Goal: Task Accomplishment & Management: Manage account settings

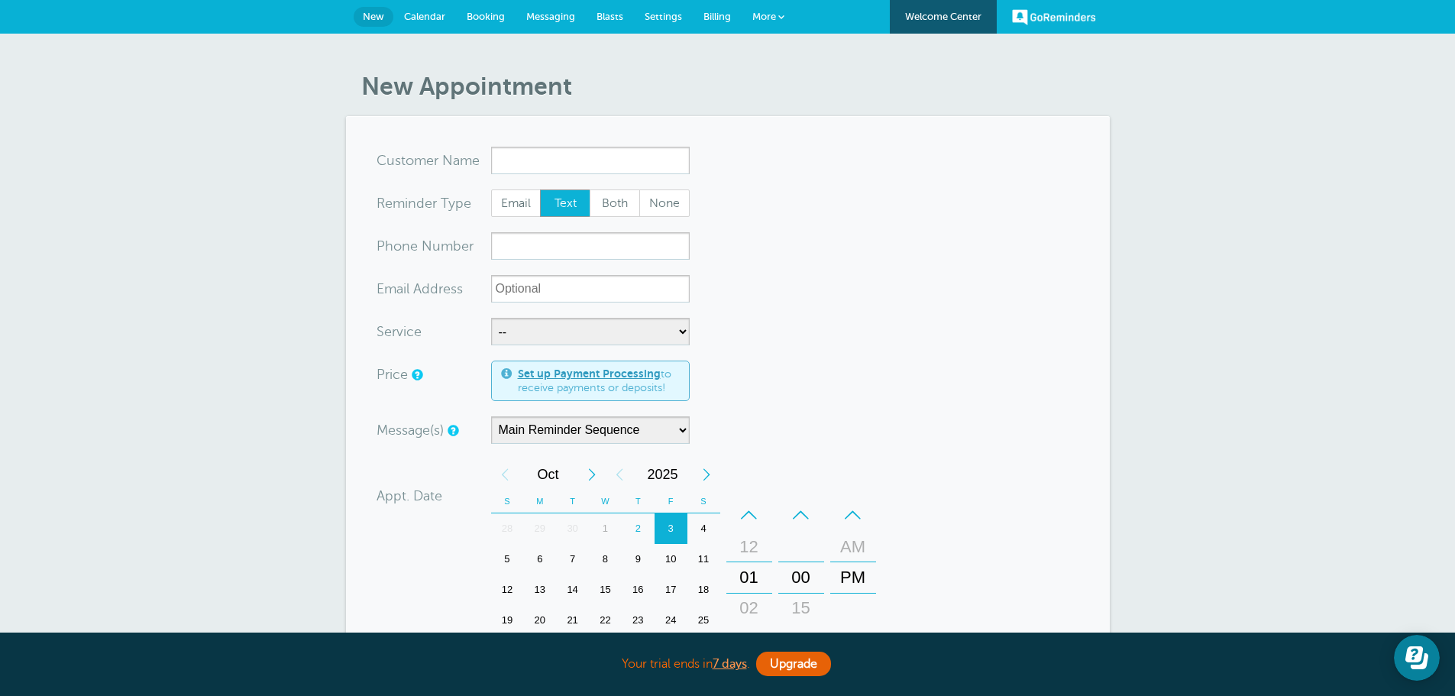
click at [489, 23] on link "Booking" at bounding box center [486, 17] width 60 height 34
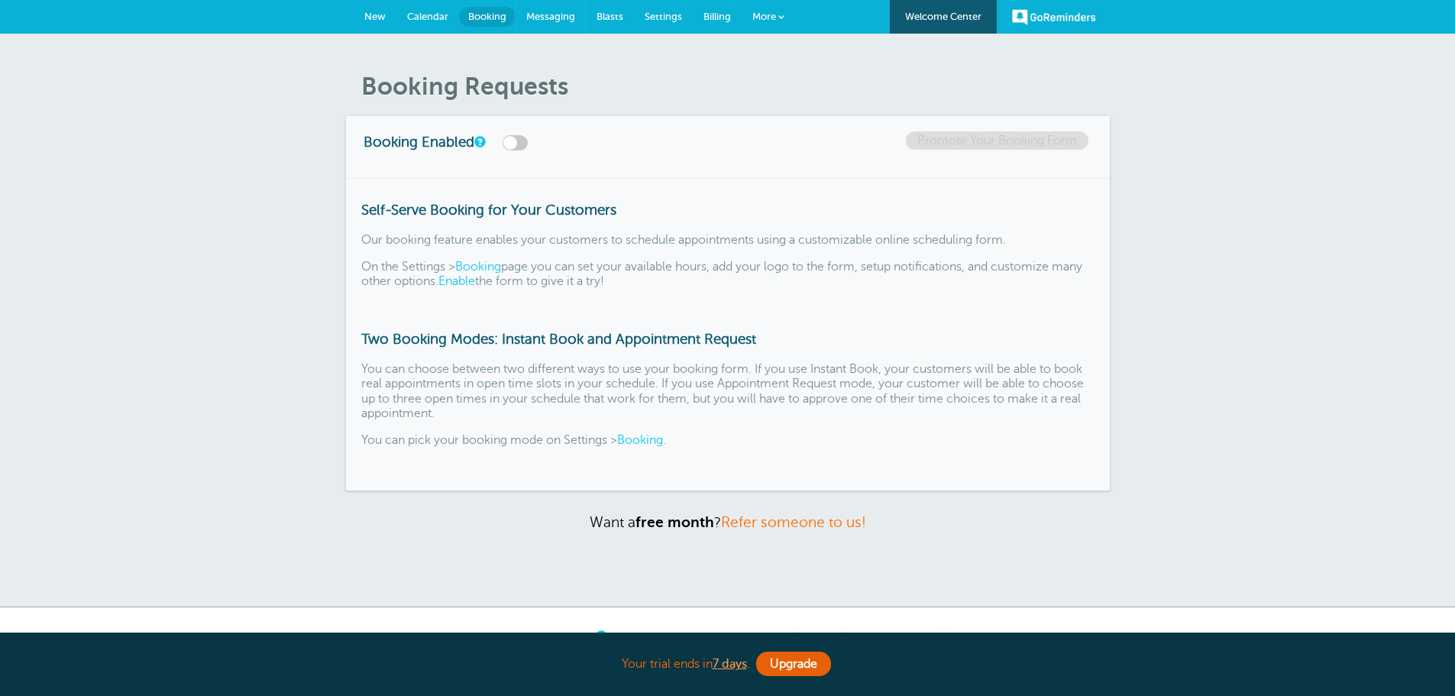
click at [556, 11] on span "Messaging" at bounding box center [550, 16] width 49 height 11
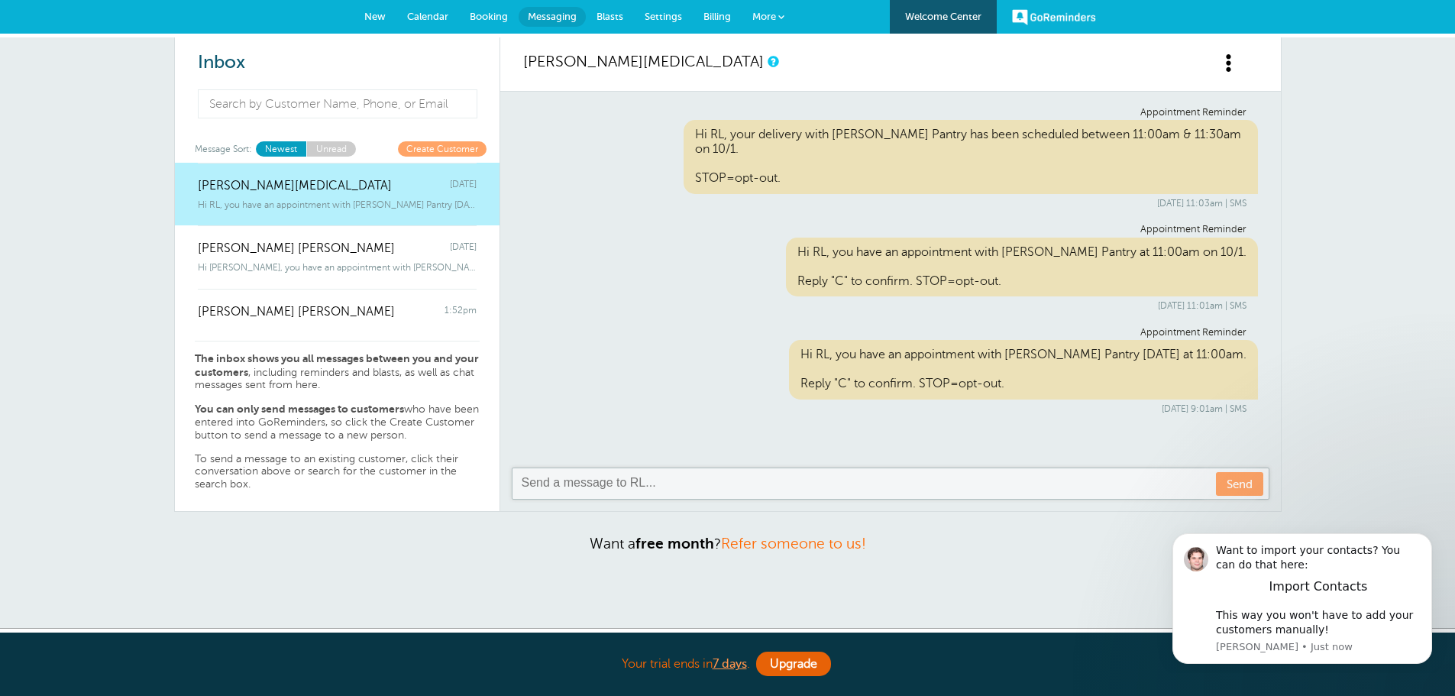
click at [417, 16] on span "Calendar" at bounding box center [427, 16] width 41 height 11
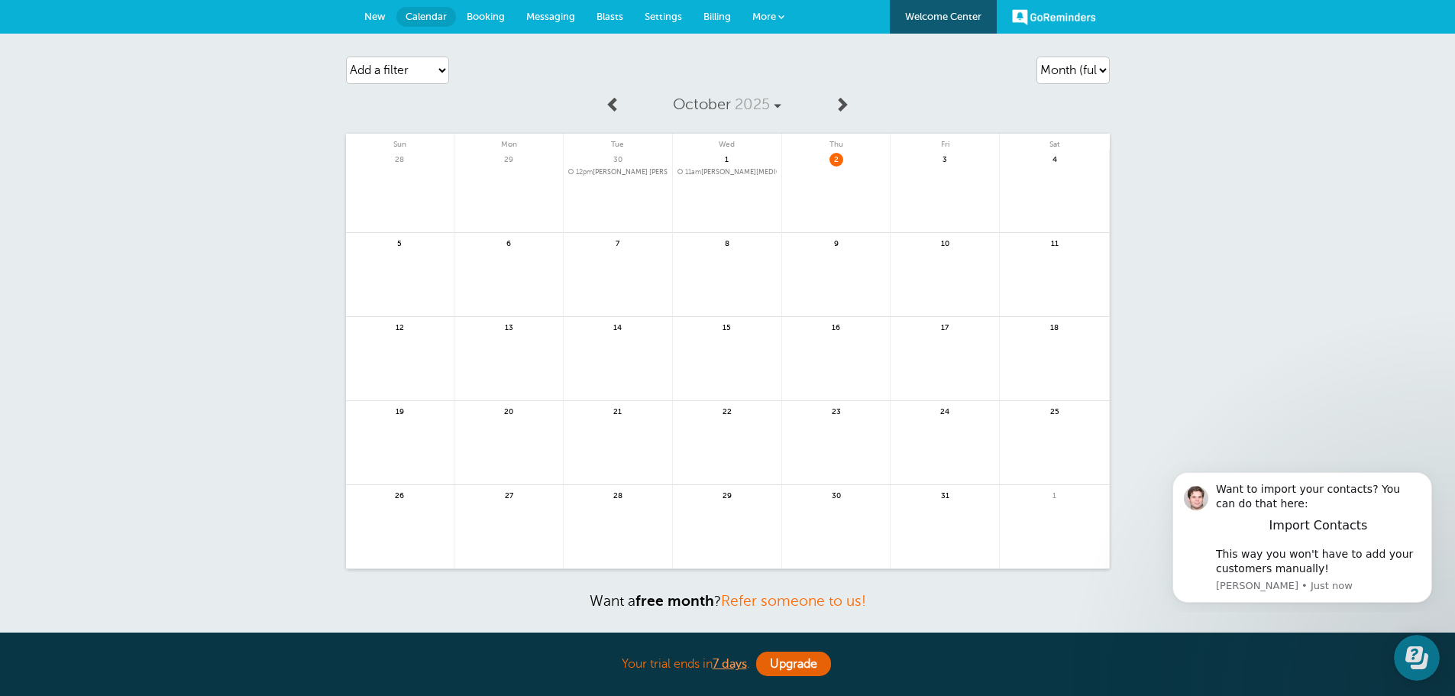
click at [704, 186] on link at bounding box center [727, 212] width 108 height 66
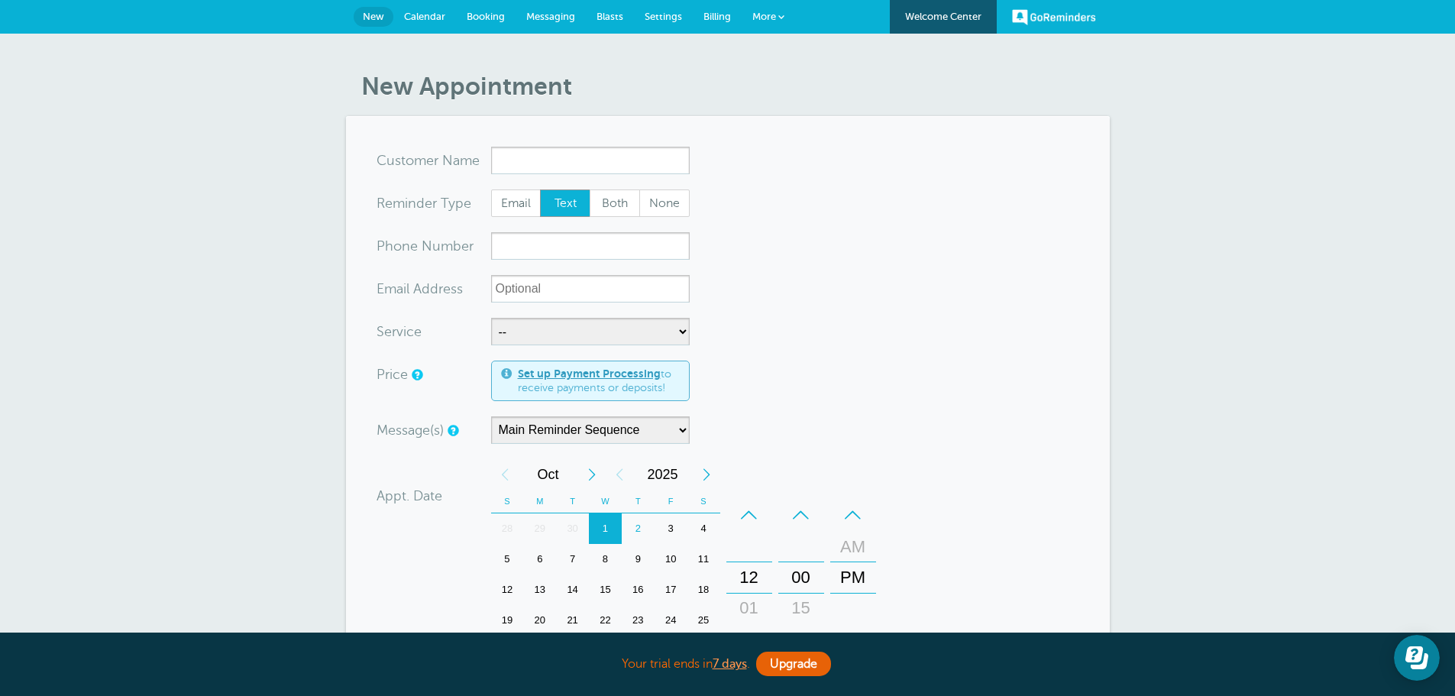
click at [533, 13] on span "Messaging" at bounding box center [550, 16] width 49 height 11
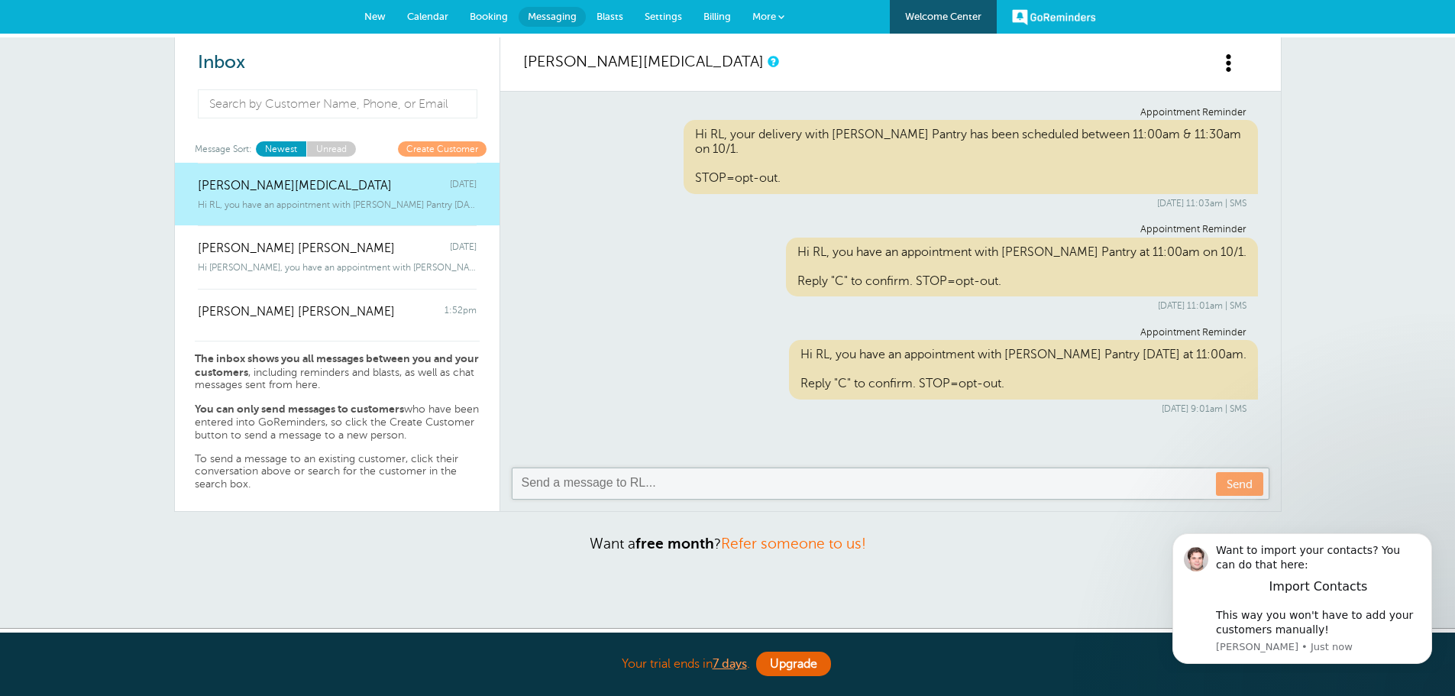
click at [676, 18] on span "Settings" at bounding box center [663, 16] width 37 height 11
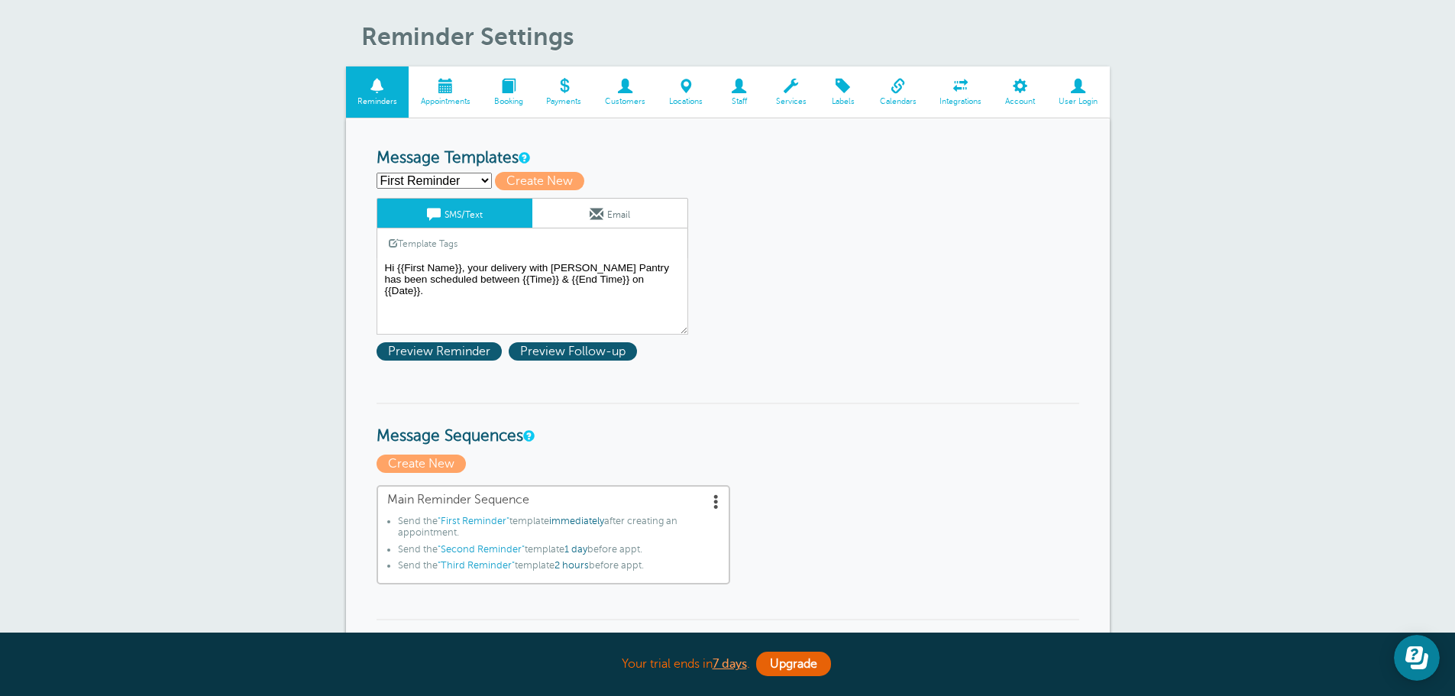
scroll to position [76, 0]
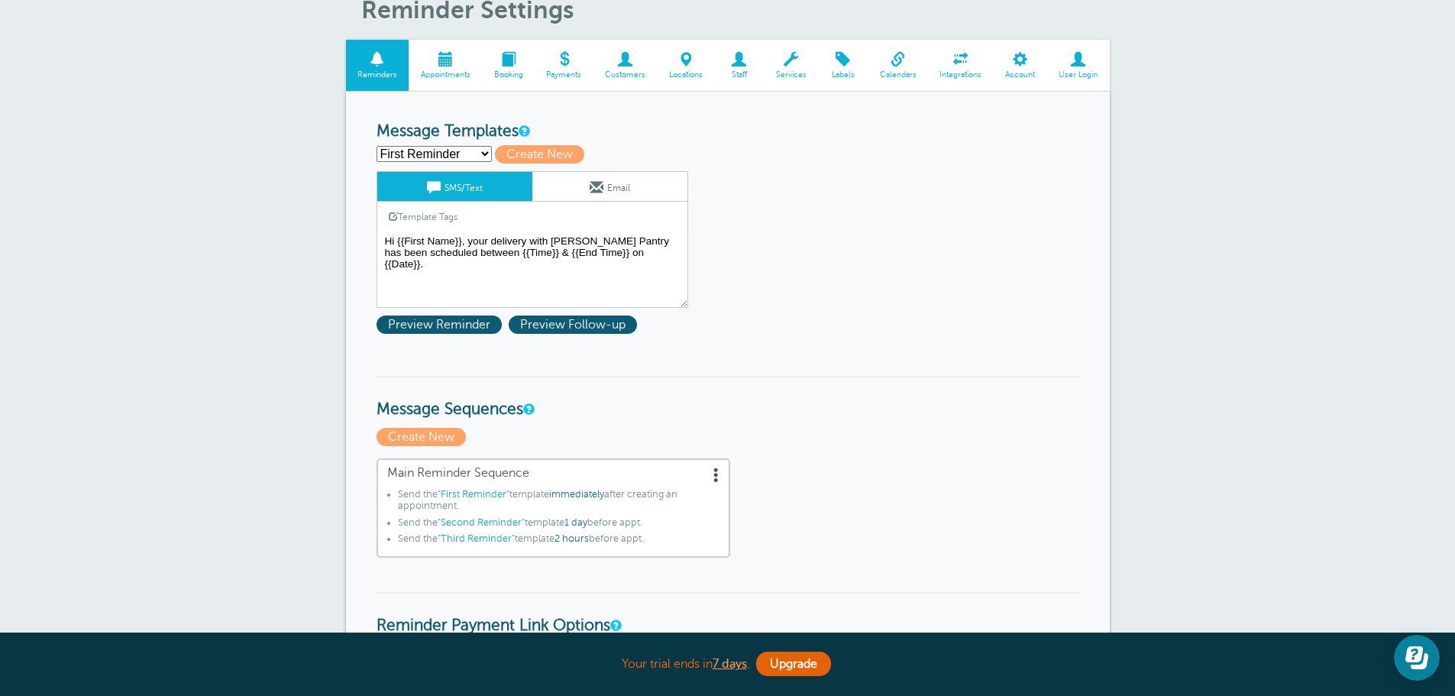
click at [472, 152] on select "First Reminder Second Reminder Third Reminder Create new..." at bounding box center [434, 154] width 115 height 16
select select "162598"
click at [377, 146] on select "First Reminder Second Reminder Third Reminder Create new..." at bounding box center [434, 154] width 115 height 16
type input "Second Reminder"
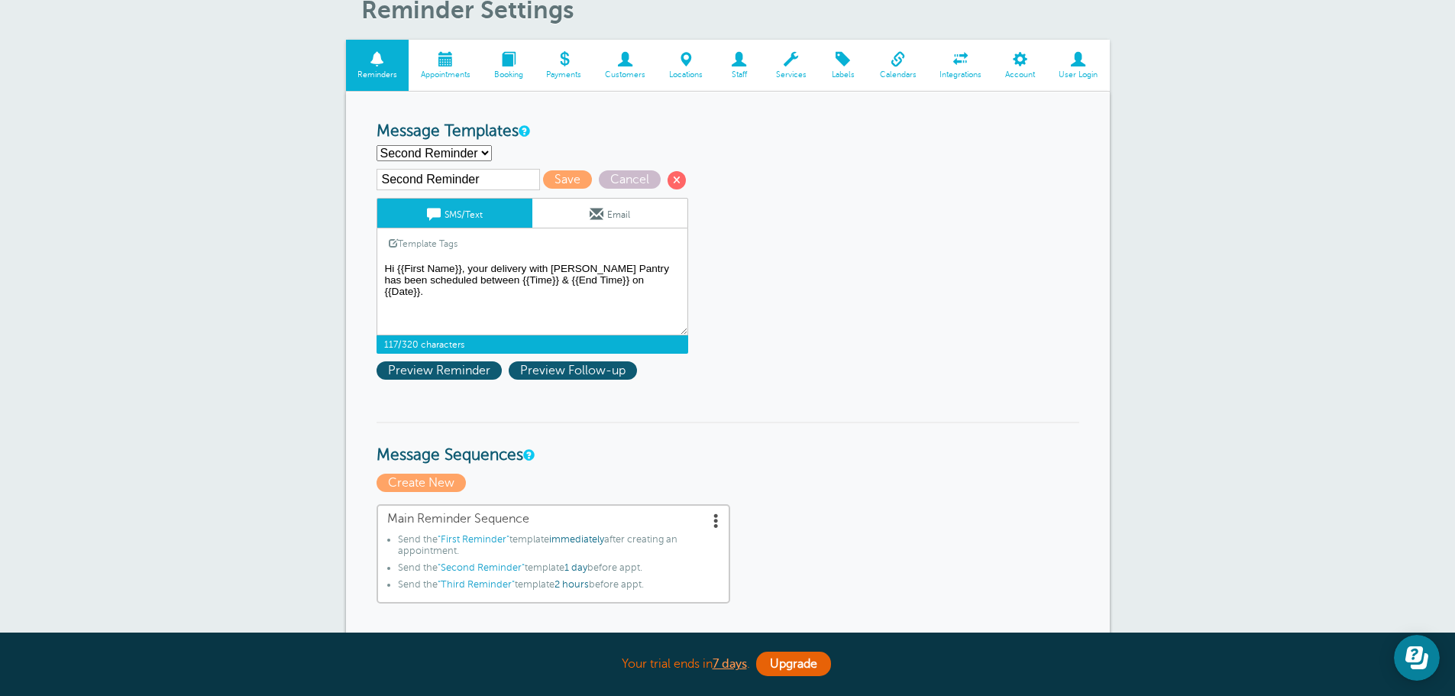
drag, startPoint x: 475, startPoint y: 282, endPoint x: 621, endPoint y: 252, distance: 148.9
click at [621, 252] on div "SMS/Text Email Template Tags Copy SMS Click to add a tag to your message. Custo…" at bounding box center [533, 276] width 312 height 156
click at [431, 282] on textarea "Hi {{First Name}}, your delivery with [PERSON_NAME] Pantry has been scheduled b…" at bounding box center [533, 297] width 312 height 76
drag, startPoint x: 431, startPoint y: 282, endPoint x: 621, endPoint y: 263, distance: 191.0
click at [621, 263] on textarea "Hi {{First Name}}, your delivery with [PERSON_NAME] Pantry has been scheduled b…" at bounding box center [533, 297] width 312 height 76
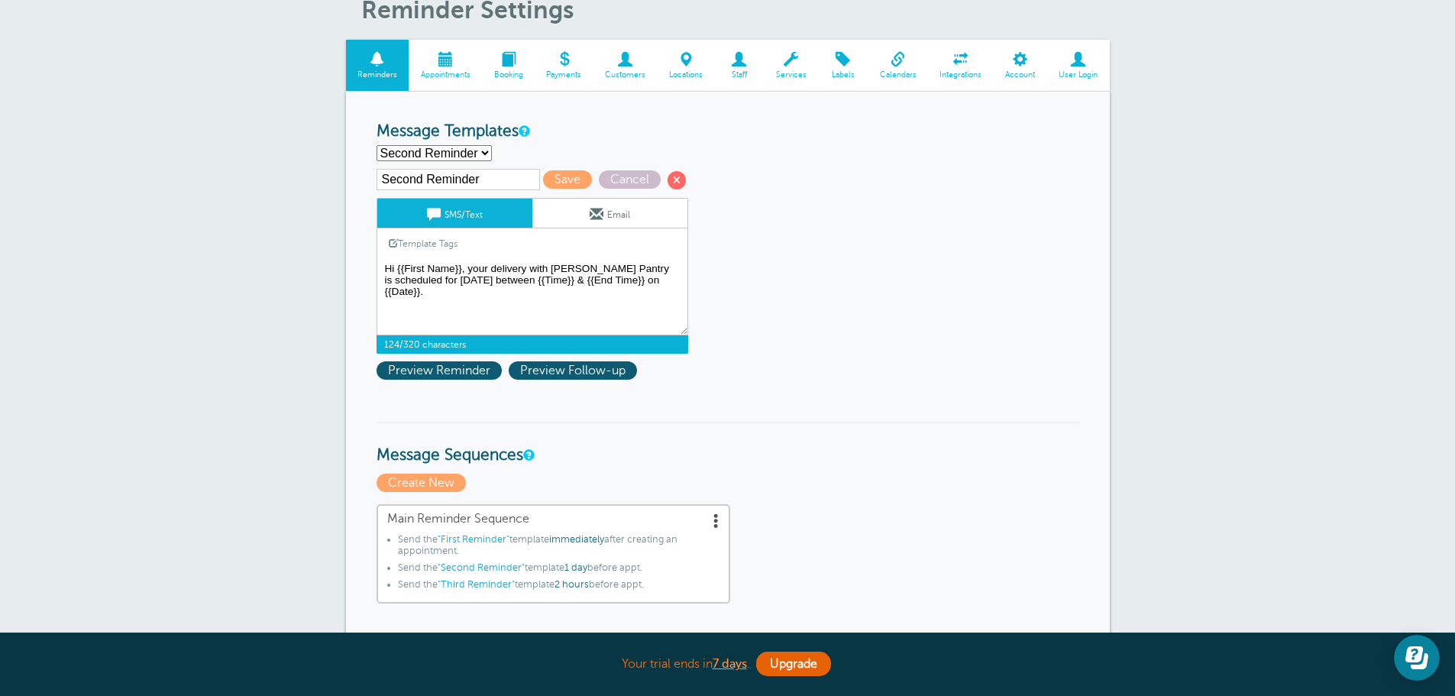
drag, startPoint x: 655, startPoint y: 287, endPoint x: 598, endPoint y: 289, distance: 57.3
click at [598, 289] on textarea "Hi {{First Name}}, your delivery with [PERSON_NAME] Pantry has been scheduled b…" at bounding box center [533, 297] width 312 height 76
click at [574, 303] on textarea "Hi {{First Name}}, your delivery with [PERSON_NAME] Pantry has been scheduled b…" at bounding box center [533, 297] width 312 height 76
click at [612, 283] on textarea "Hi {{First Name}}, your delivery with [PERSON_NAME] Pantry has been scheduled b…" at bounding box center [533, 297] width 312 height 76
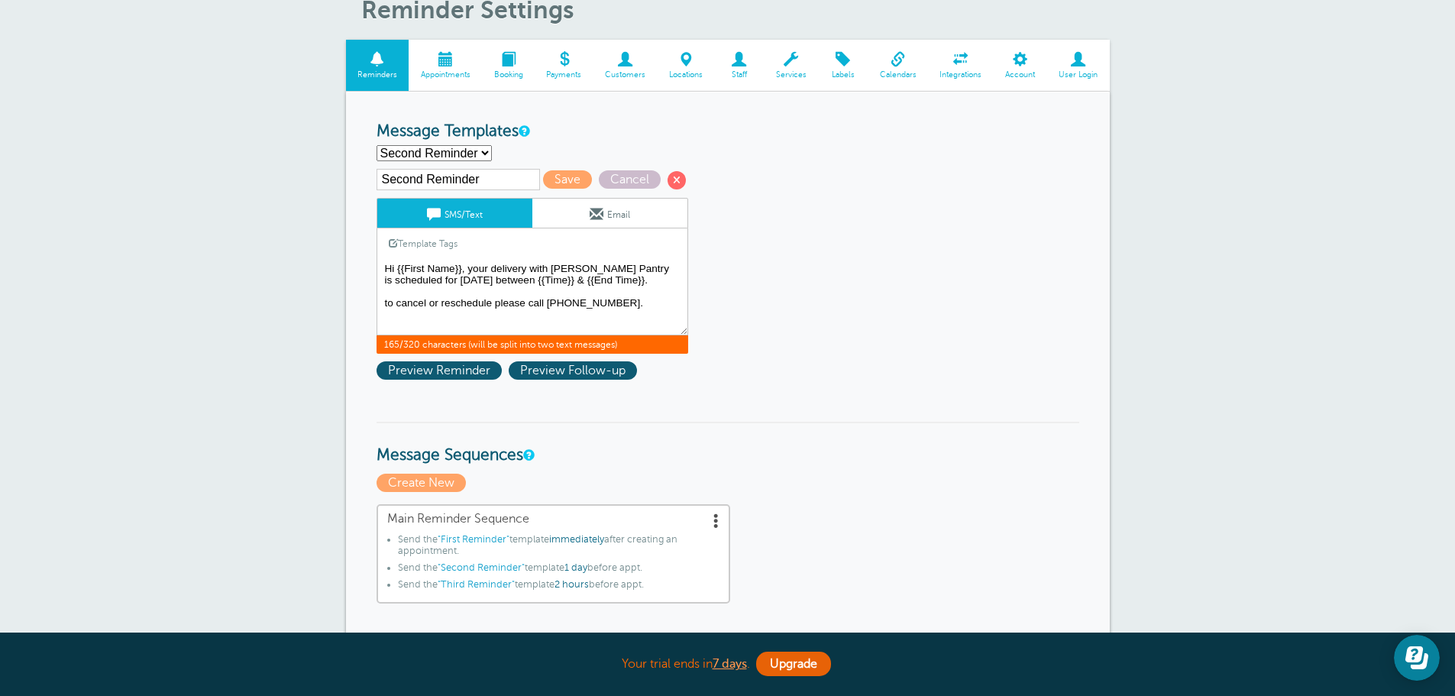
drag, startPoint x: 667, startPoint y: 304, endPoint x: 373, endPoint y: 302, distance: 294.0
type textarea "Hi {{First Name}}, your delivery with Butler's Pantry is scheduled for tomorrow…"
click at [564, 186] on span "Save" at bounding box center [567, 179] width 49 height 18
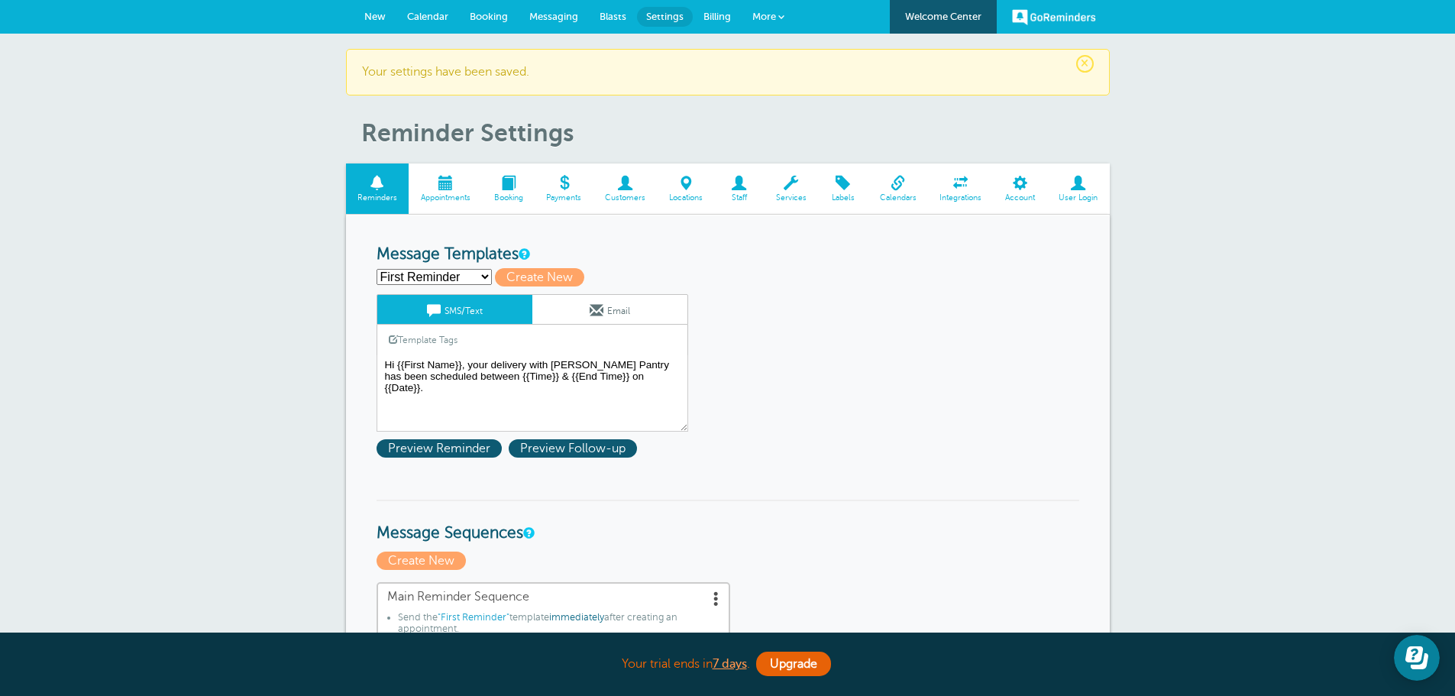
click at [469, 281] on select "First Reminder Second Reminder Third Reminder Create new..." at bounding box center [434, 277] width 115 height 16
click at [600, 409] on textarea "Hi {{First Name}}, your delivery with [PERSON_NAME] Pantry has been scheduled b…" at bounding box center [533, 393] width 312 height 76
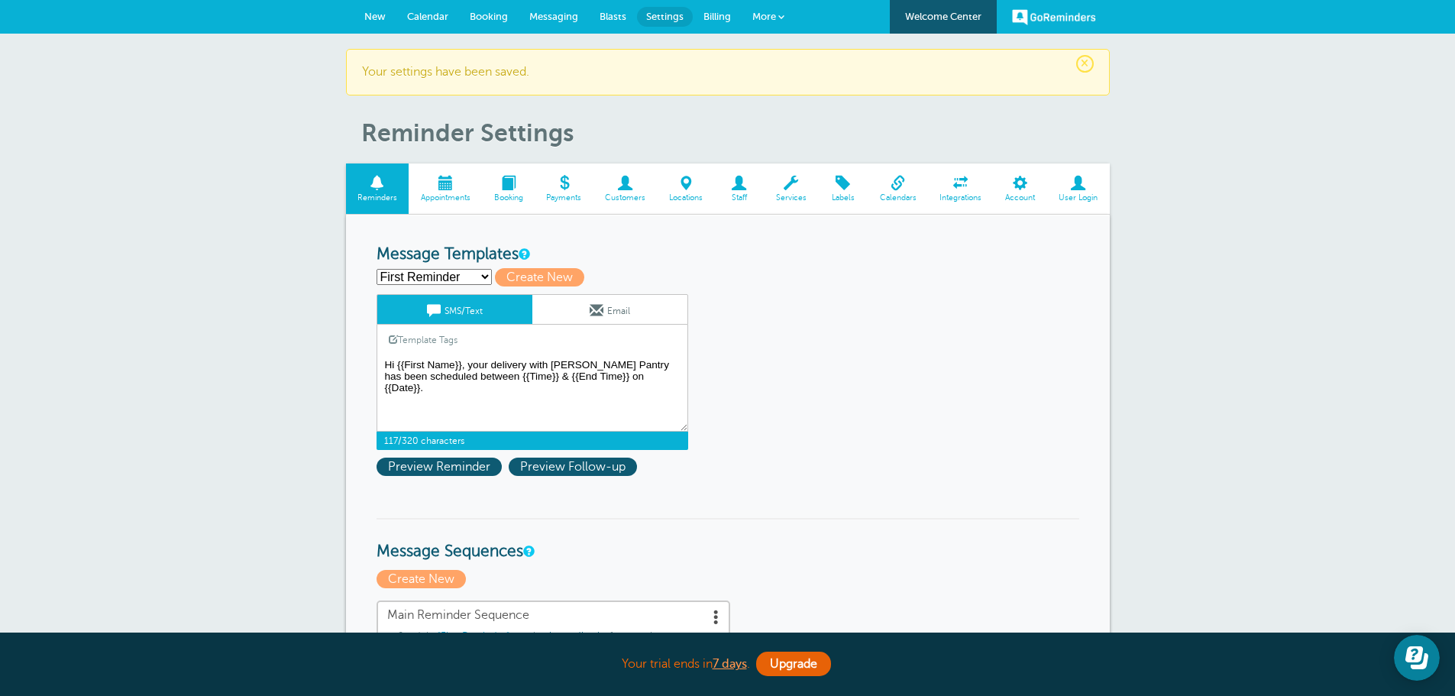
click at [587, 394] on textarea "Hi {{First Name}}, your delivery with [PERSON_NAME] Pantry has been scheduled b…" at bounding box center [533, 393] width 312 height 76
click at [648, 381] on textarea "Hi {{First Name}}, your delivery with [PERSON_NAME] Pantry has been scheduled b…" at bounding box center [533, 393] width 312 height 76
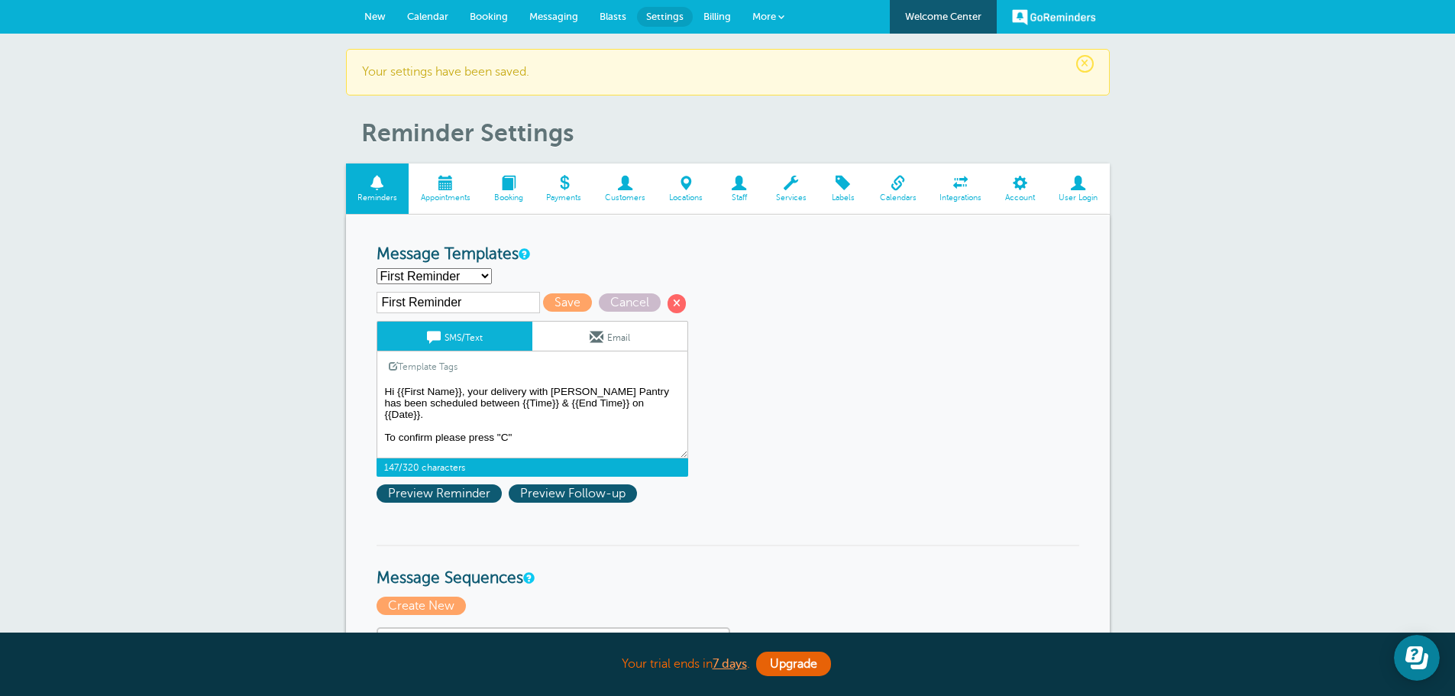
paste textarea "to cancel or reschedule please call (314) 664-7680."
click at [389, 441] on textarea "Hi {{First Name}}, your delivery with [PERSON_NAME] Pantry has been scheduled b…" at bounding box center [533, 420] width 312 height 76
click at [654, 435] on textarea "Hi {{First Name}}, your delivery with [PERSON_NAME] Pantry has been scheduled b…" at bounding box center [533, 420] width 312 height 76
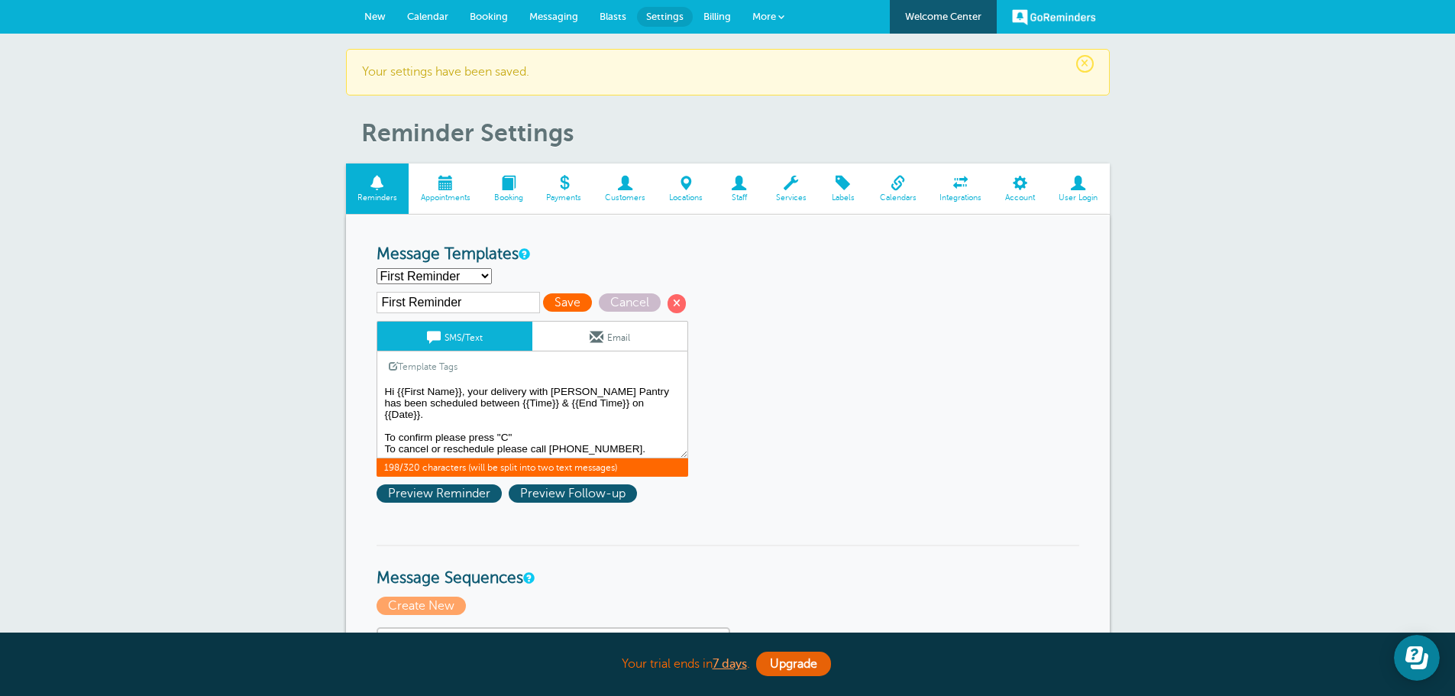
type textarea "Hi {{First Name}}, your delivery with Butler's Pantry has been scheduled betwee…"
click at [573, 303] on span "Save" at bounding box center [567, 302] width 49 height 18
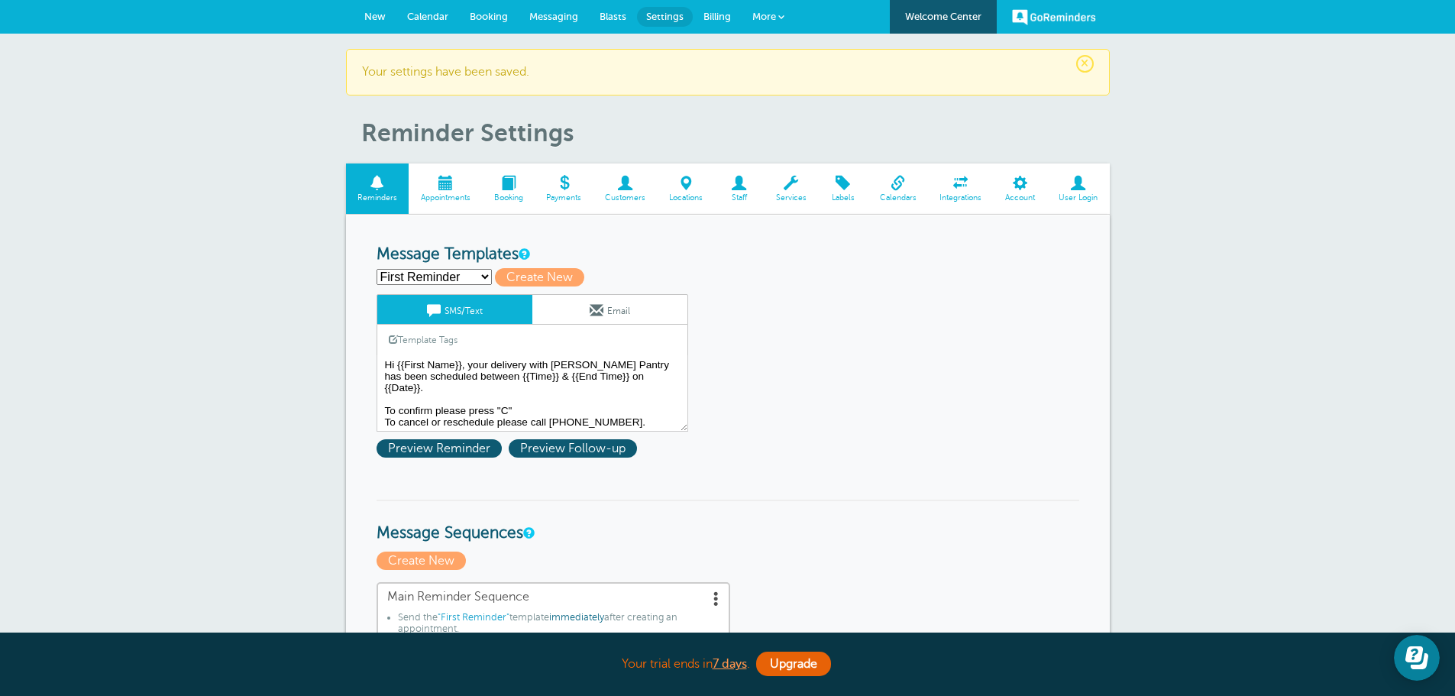
click at [466, 276] on select "First Reminder Second Reminder Third Reminder Create new..." at bounding box center [434, 277] width 115 height 16
select select "162598"
click at [377, 269] on select "First Reminder Second Reminder Third Reminder Create new..." at bounding box center [434, 277] width 115 height 16
type input "Second Reminder"
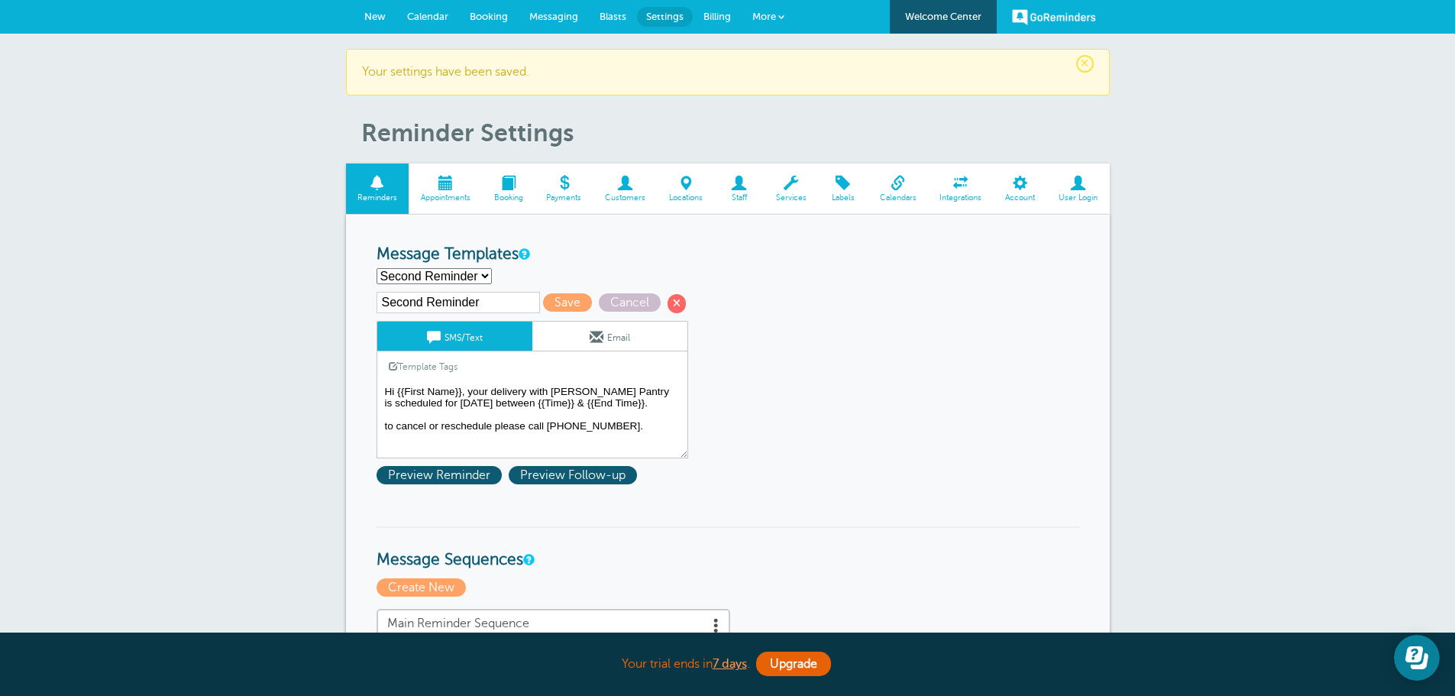
click at [389, 423] on textarea "Hi {{First Name}}, your delivery with [PERSON_NAME] Pantry has been scheduled b…" at bounding box center [533, 420] width 312 height 76
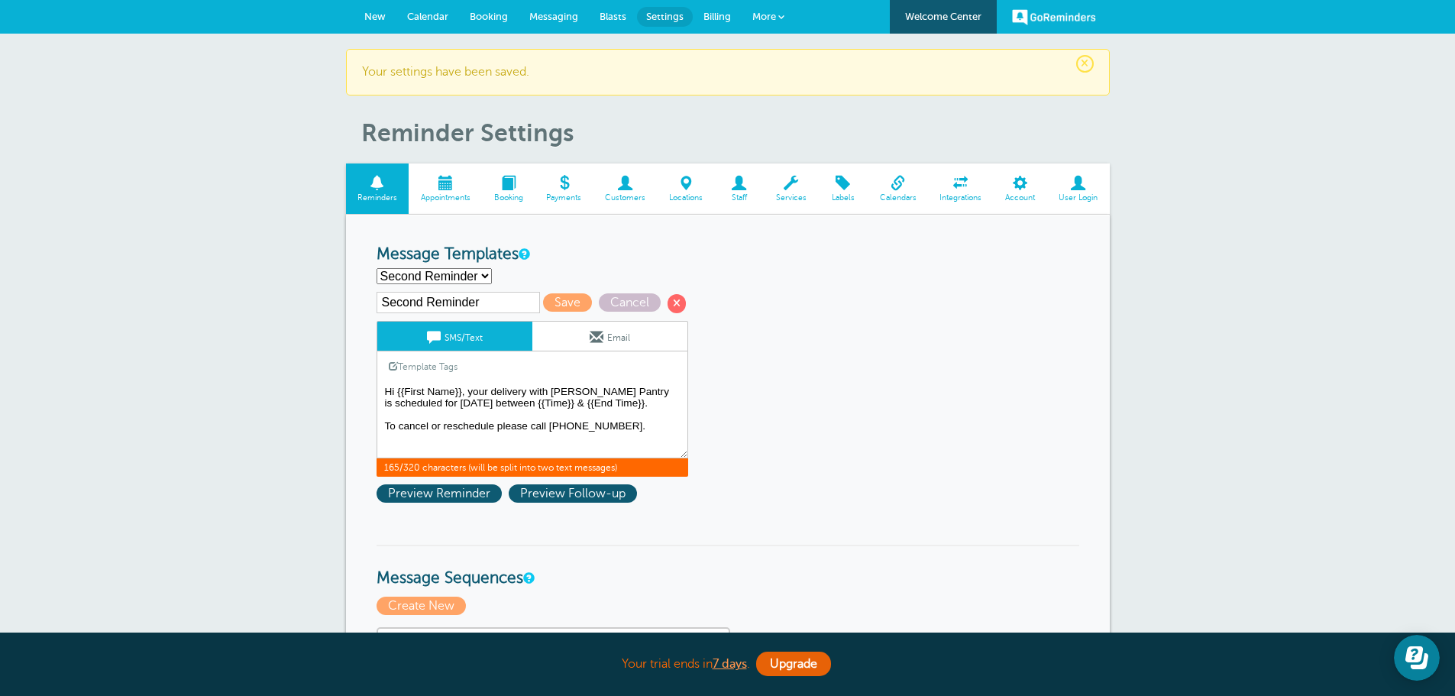
click at [422, 439] on textarea "Hi {{First Name}}, your delivery with [PERSON_NAME] Pantry has been scheduled b…" at bounding box center [533, 420] width 312 height 76
type textarea "Hi {{First Name}}, your delivery with [PERSON_NAME] Pantry is scheduled for [DA…"
click at [577, 298] on span "Save" at bounding box center [567, 302] width 49 height 18
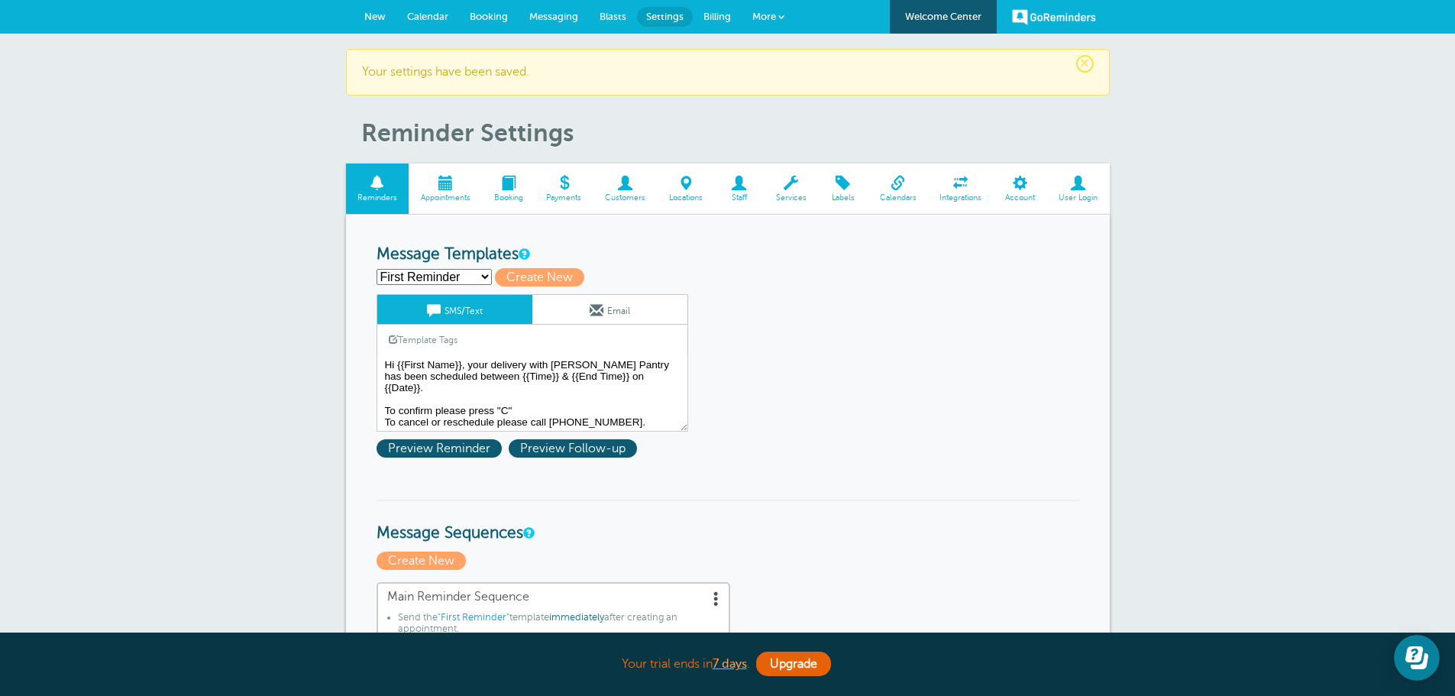
click at [451, 280] on select "First Reminder Second Reminder Third Reminder Create new..." at bounding box center [434, 277] width 115 height 16
select select "162599"
click at [377, 269] on select "First Reminder Second Reminder Third Reminder Create new..." at bounding box center [434, 277] width 115 height 16
type input "Third Reminder"
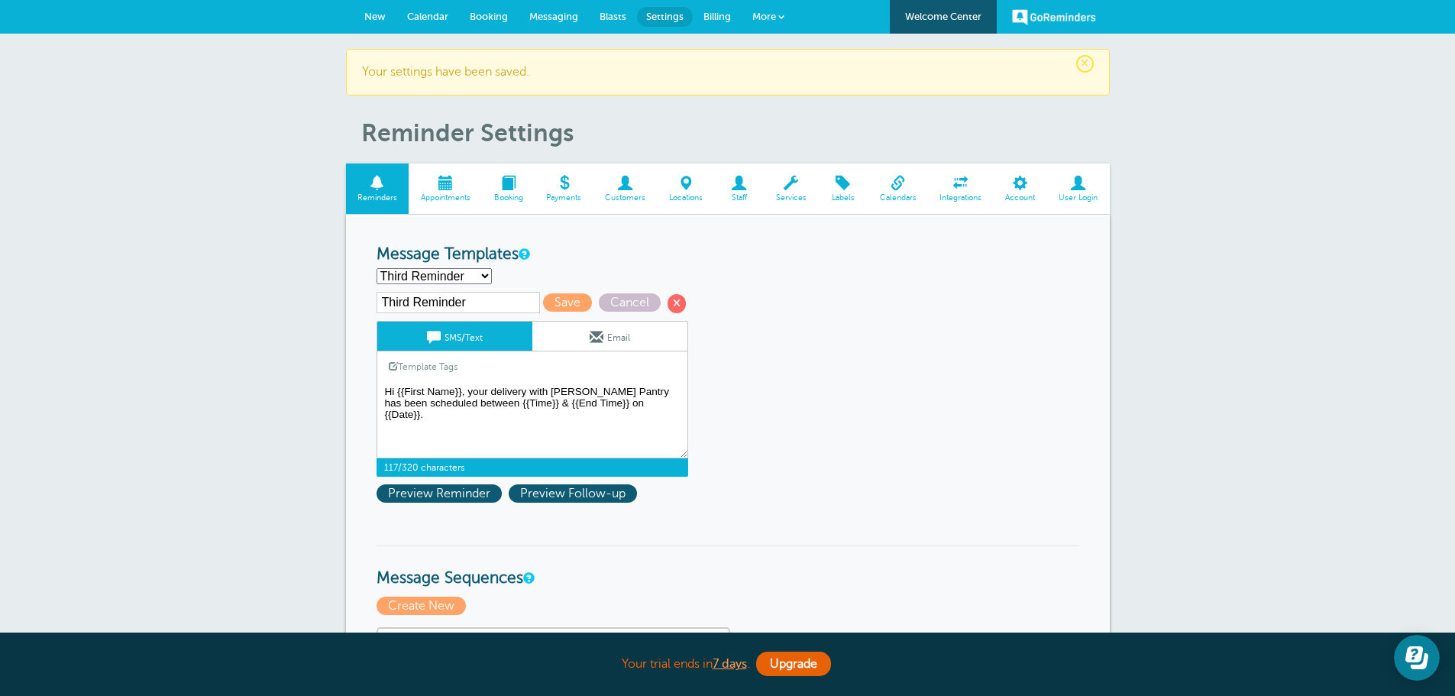
click at [431, 433] on textarea "Hi {{First Name}}, your delivery with Butler's Pantry has been scheduled betwee…" at bounding box center [533, 420] width 312 height 76
drag, startPoint x: 620, startPoint y: 389, endPoint x: 431, endPoint y: 407, distance: 189.4
click at [431, 407] on textarea "Hi {{First Name}}, your delivery with Butler's Pantry has been scheduled betwee…" at bounding box center [533, 420] width 312 height 76
click at [631, 389] on textarea "Hi {{First Name}}, your delivery with Butler's Pantry has been scheduled betwee…" at bounding box center [533, 420] width 312 height 76
drag, startPoint x: 658, startPoint y: 408, endPoint x: 579, endPoint y: 400, distance: 79.8
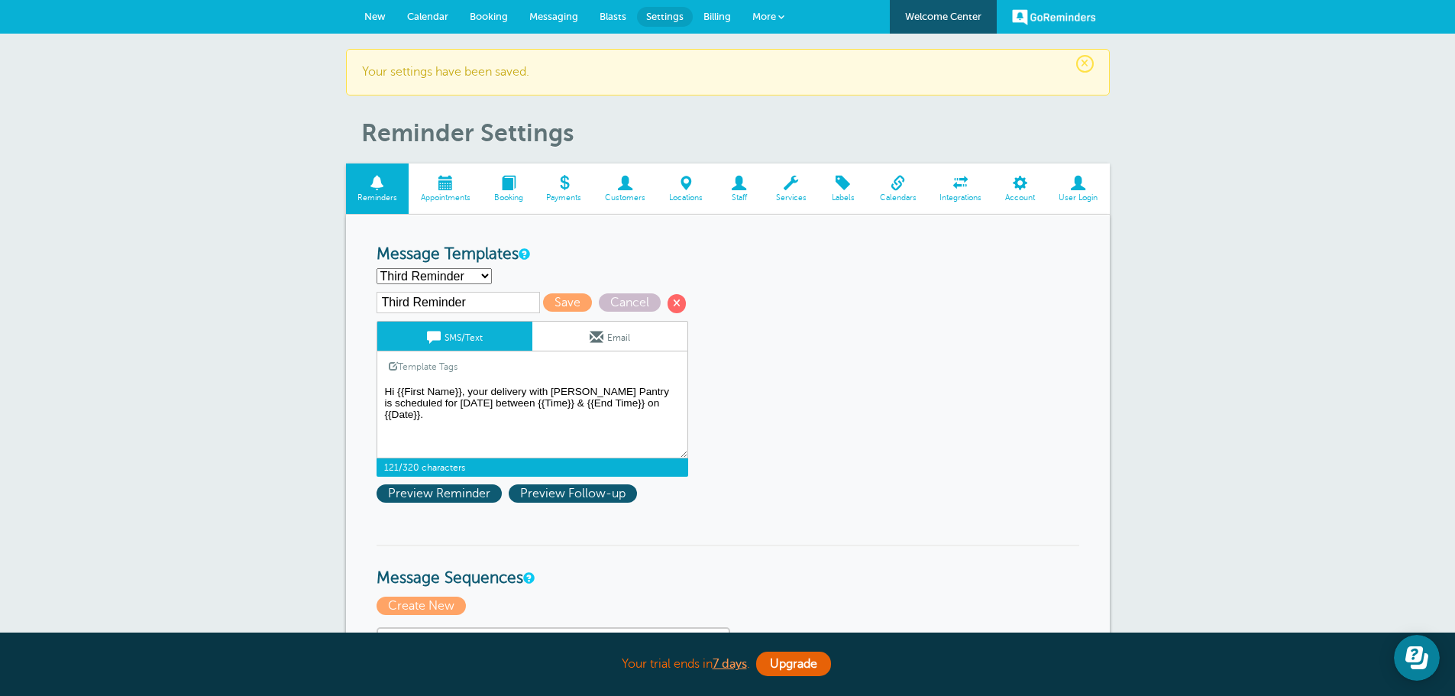
click at [579, 400] on textarea "Hi {{First Name}}, your delivery with Butler's Pantry has been scheduled betwee…" at bounding box center [533, 420] width 312 height 76
click at [624, 418] on textarea "Hi {{First Name}}, your delivery with Butler's Pantry has been scheduled betwee…" at bounding box center [533, 420] width 312 height 76
click at [607, 435] on textarea "Hi {{First Name}}, your delivery with Butler's Pantry has been scheduled betwee…" at bounding box center [533, 420] width 312 height 76
paste textarea "to cancel or reschedule please call (314) 664-7680."
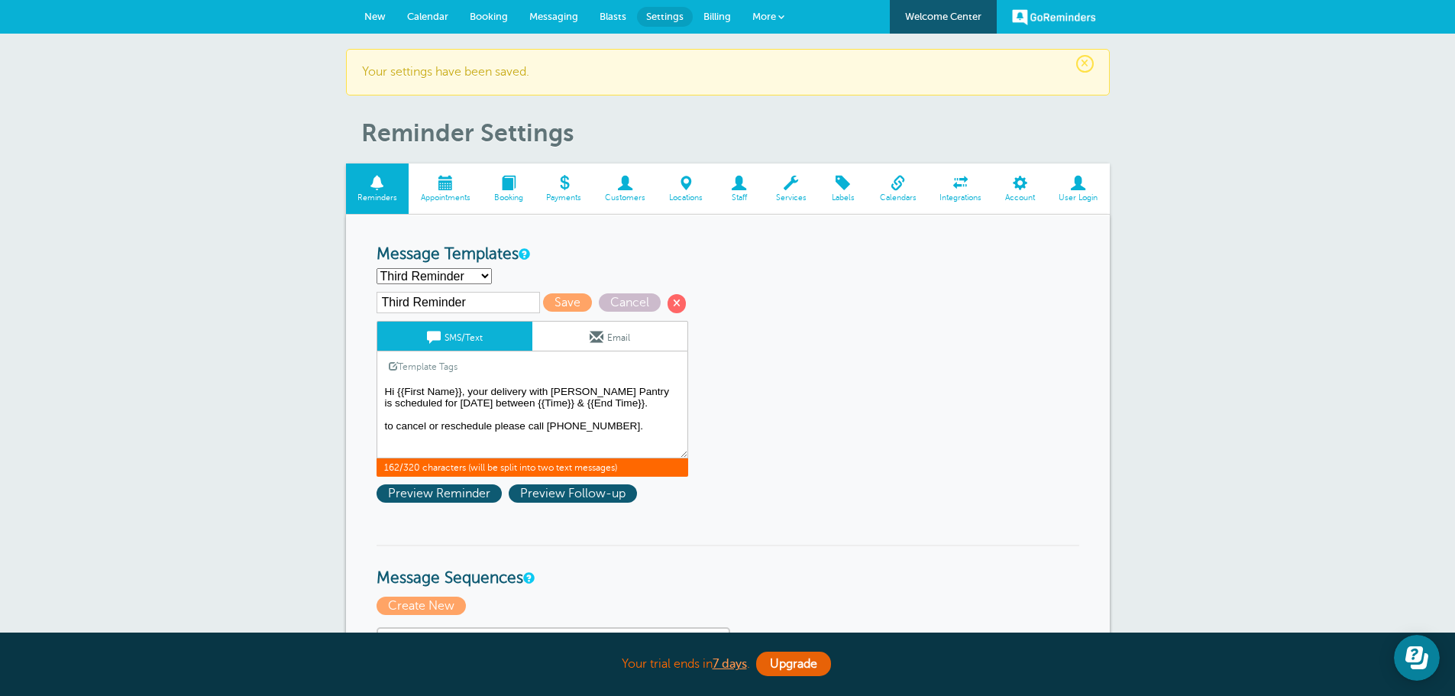
click at [389, 424] on textarea "Hi {{First Name}}, your delivery with Butler's Pantry has been scheduled betwee…" at bounding box center [533, 420] width 312 height 76
click at [406, 412] on textarea "Hi {{First Name}}, your delivery with Butler's Pantry has been scheduled betwee…" at bounding box center [533, 420] width 312 height 76
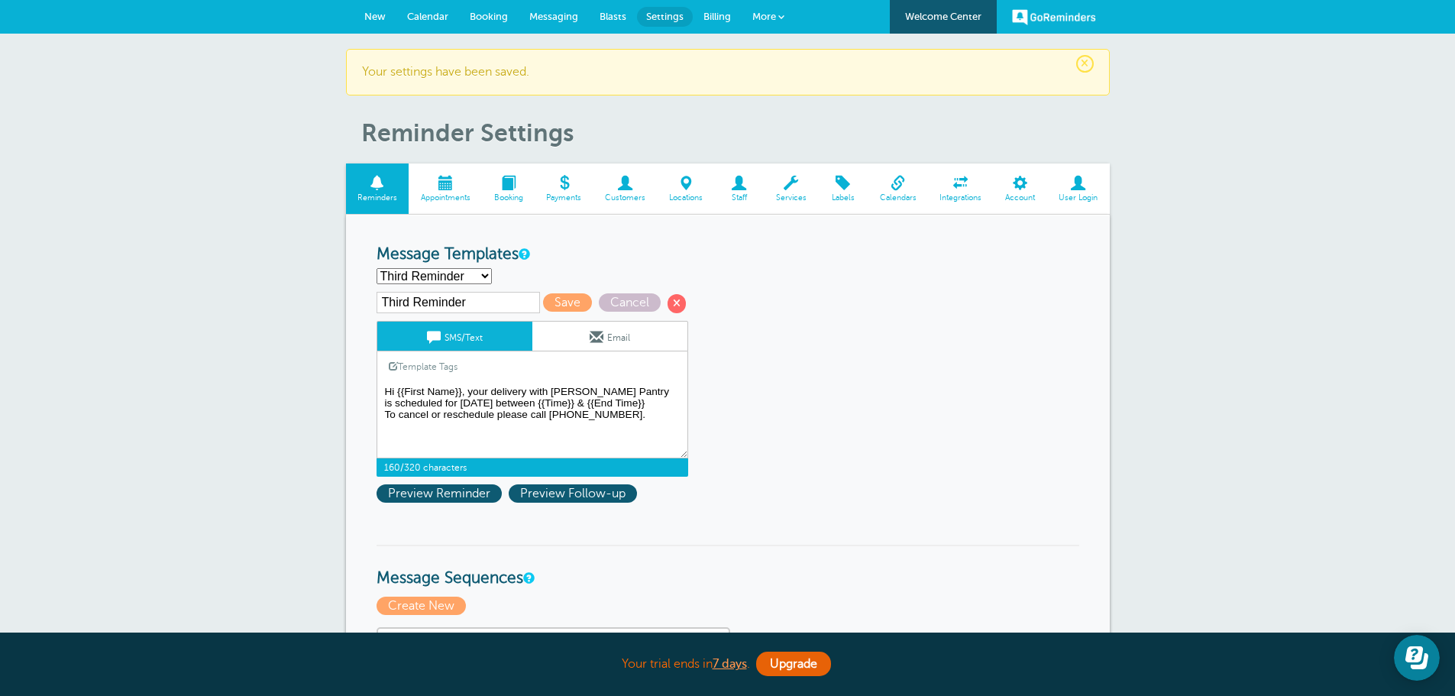
type textarea "Hi {{First Name}}, your delivery with Butler's Pantry is scheduled for today be…"
click at [464, 273] on select "First Reminder Second Reminder Third Reminder Create new..." at bounding box center [434, 276] width 115 height 16
select select "162598"
click at [377, 268] on select "First Reminder Second Reminder Third Reminder Create new..." at bounding box center [434, 276] width 115 height 16
type input "Second Reminder"
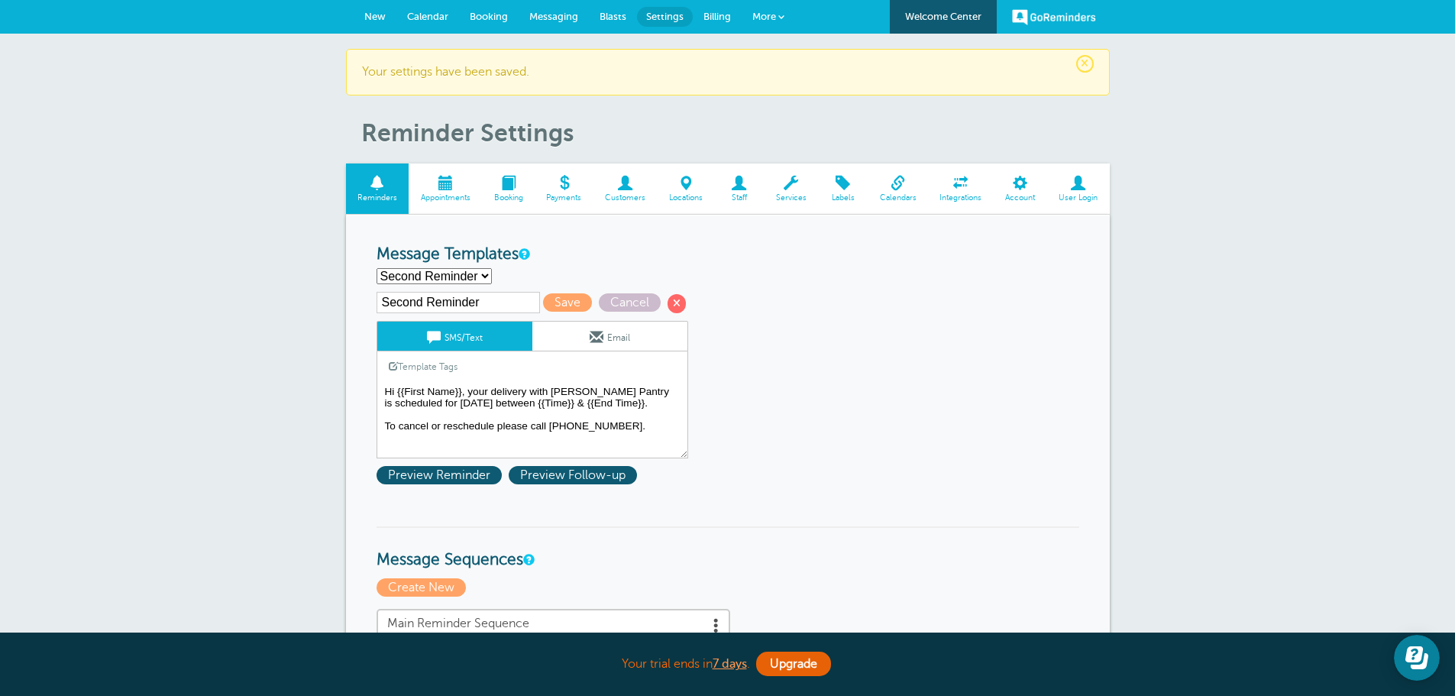
click at [422, 418] on textarea "Hi {{First Name}}, your delivery with Butler's Pantry has been scheduled betwee…" at bounding box center [533, 420] width 312 height 76
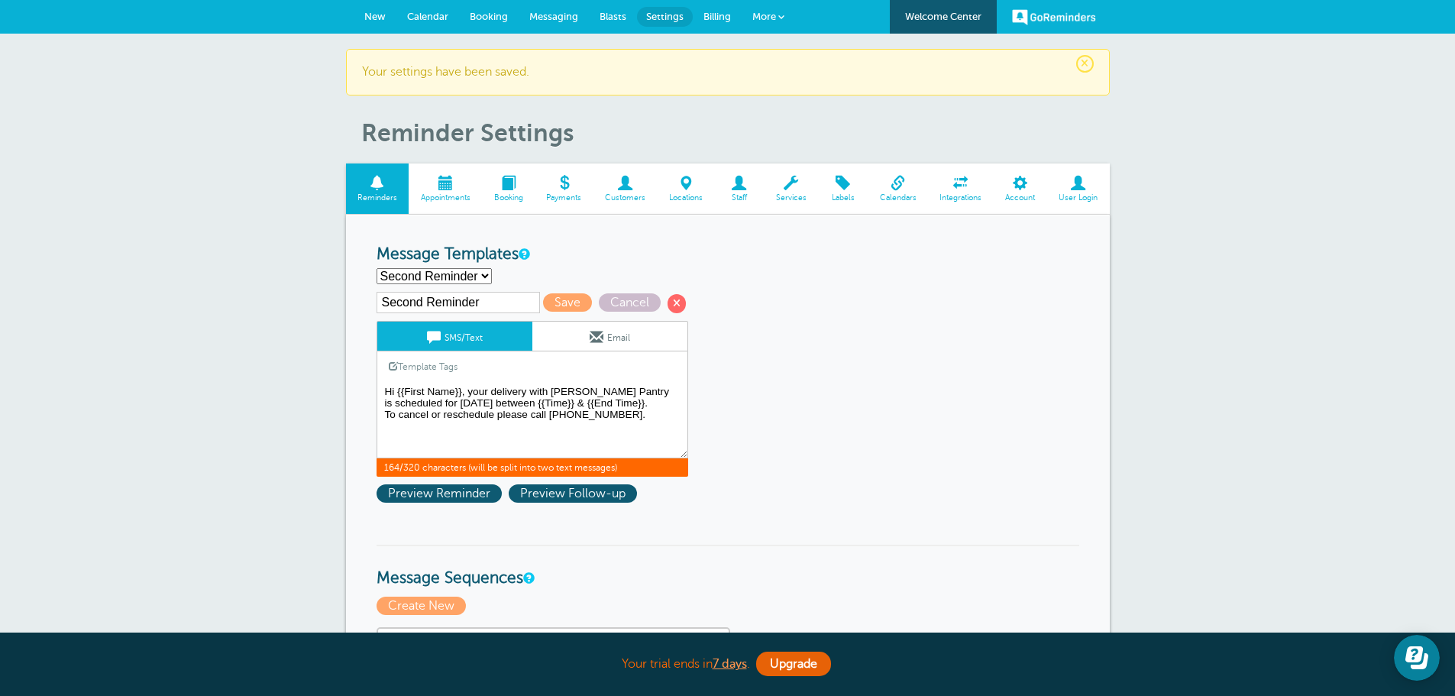
type textarea "Hi {{First Name}}, your delivery with Butler's Pantry is scheduled for tomorrow…"
click at [461, 277] on select "First Reminder Second Reminder Third Reminder Create new..." at bounding box center [434, 276] width 115 height 16
select select "162596"
click at [377, 268] on select "First Reminder Second Reminder Third Reminder Create new..." at bounding box center [434, 276] width 115 height 16
type input "First Reminder"
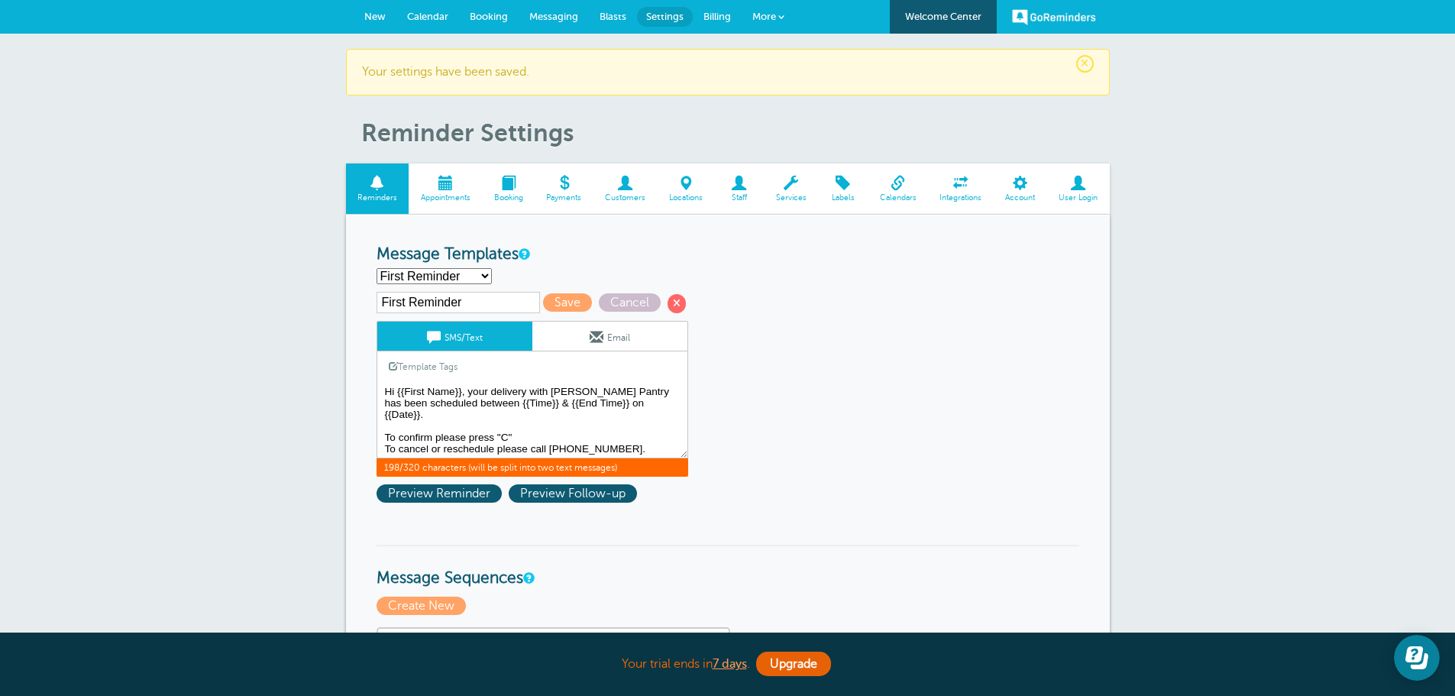
click at [527, 416] on textarea "Hi {{First Name}}, your delivery with Butler's Pantry has been scheduled betwee…" at bounding box center [533, 420] width 312 height 76
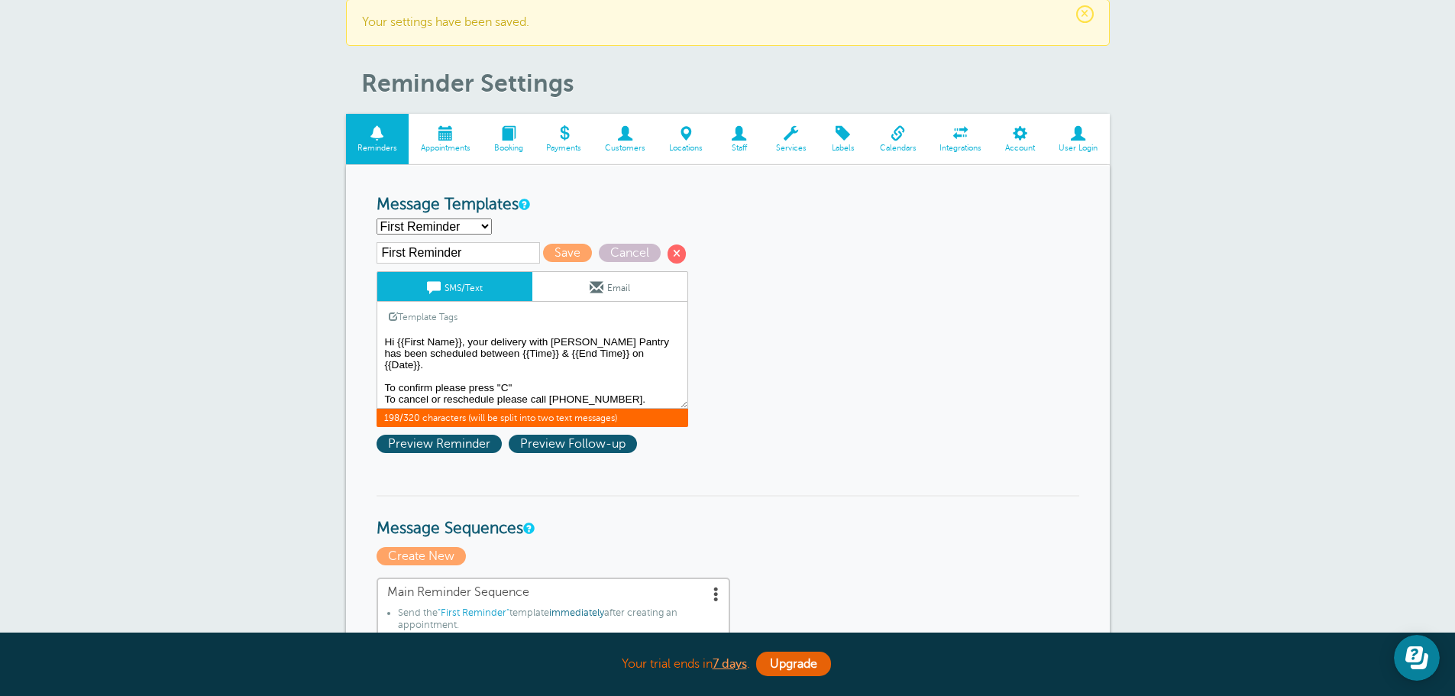
scroll to position [76, 0]
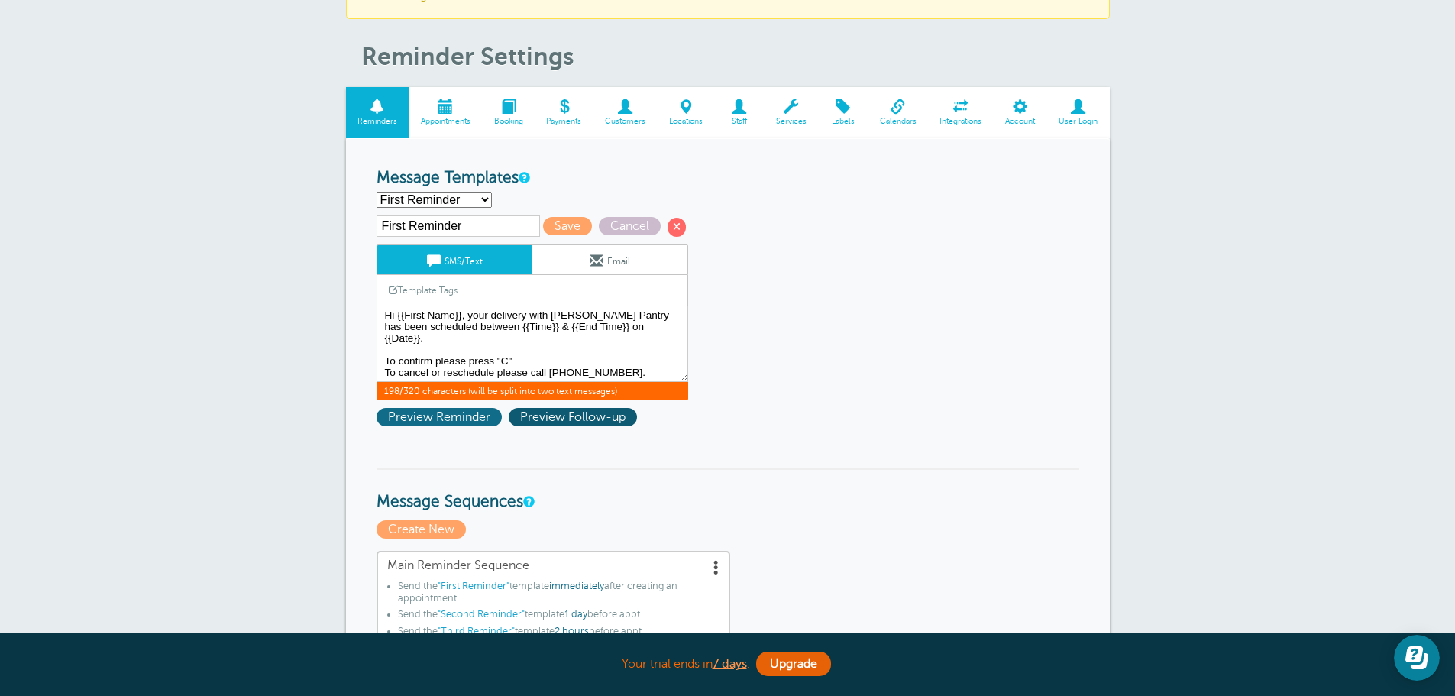
click at [483, 412] on span "Preview Reminder" at bounding box center [439, 417] width 125 height 18
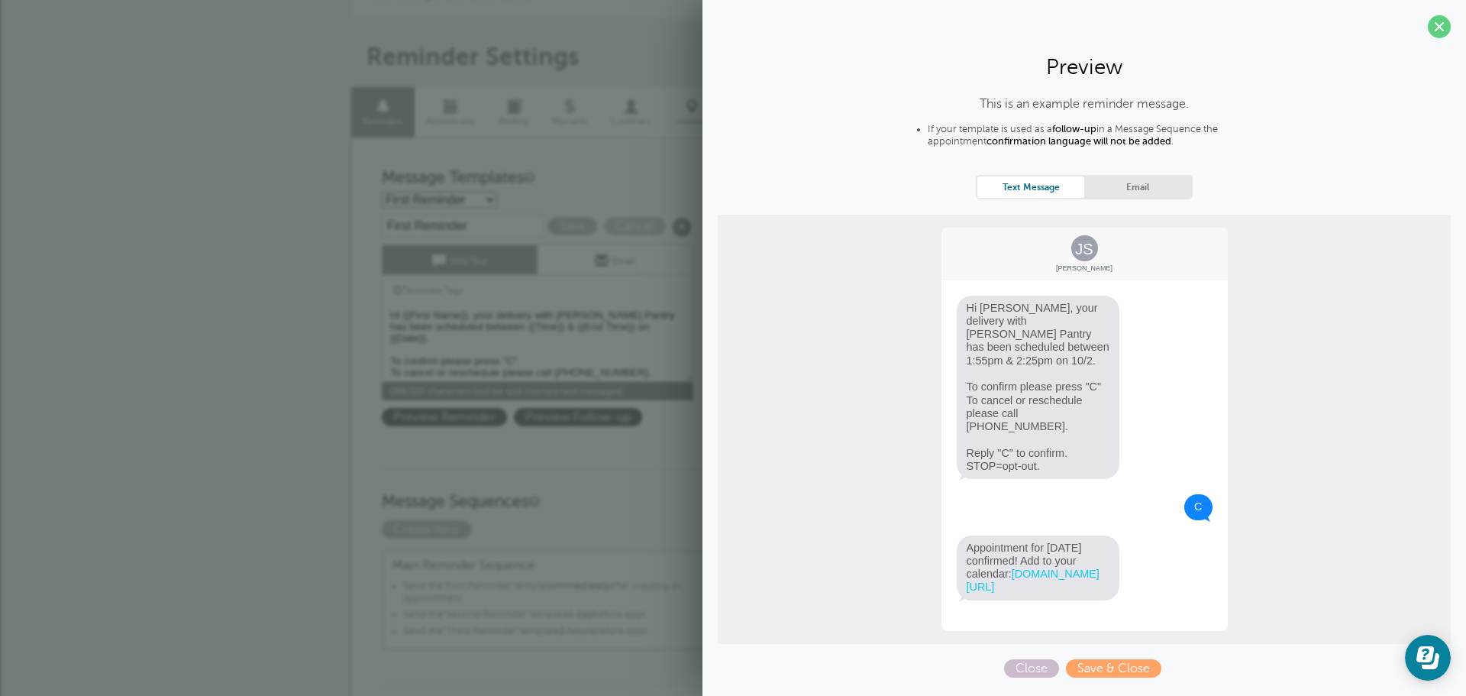
click at [620, 479] on h3 "Message Sequences" at bounding box center [733, 490] width 703 height 44
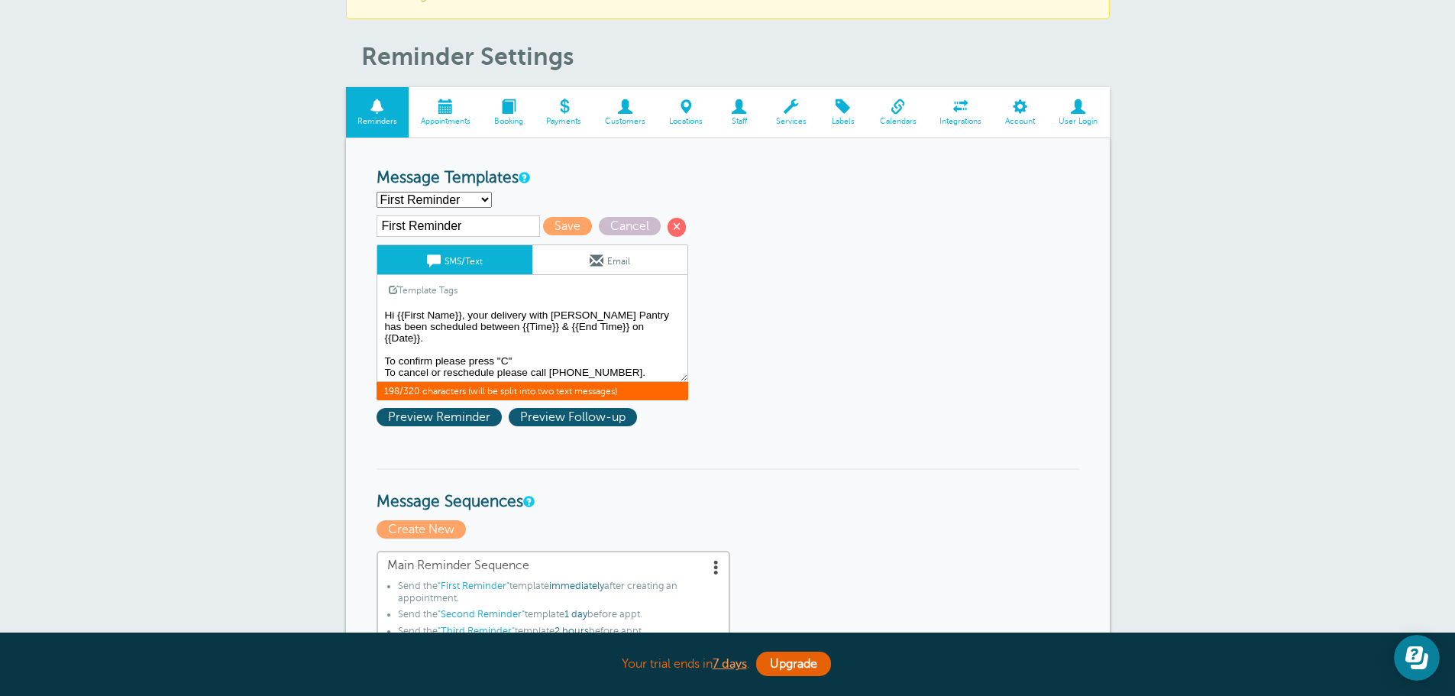
drag, startPoint x: 547, startPoint y: 347, endPoint x: 377, endPoint y: 340, distance: 169.7
click at [377, 340] on textarea "Hi {{First Name}}, your delivery with Butler's Pantry has been scheduled betwee…" at bounding box center [533, 343] width 312 height 76
click at [450, 373] on textarea "Hi {{First Name}}, your delivery with Butler's Pantry has been scheduled betwee…" at bounding box center [533, 343] width 312 height 76
type textarea "Hi {{First Name}}, your delivery with Butler's Pantry has been scheduled betwee…"
click at [561, 220] on span "Save" at bounding box center [567, 226] width 49 height 18
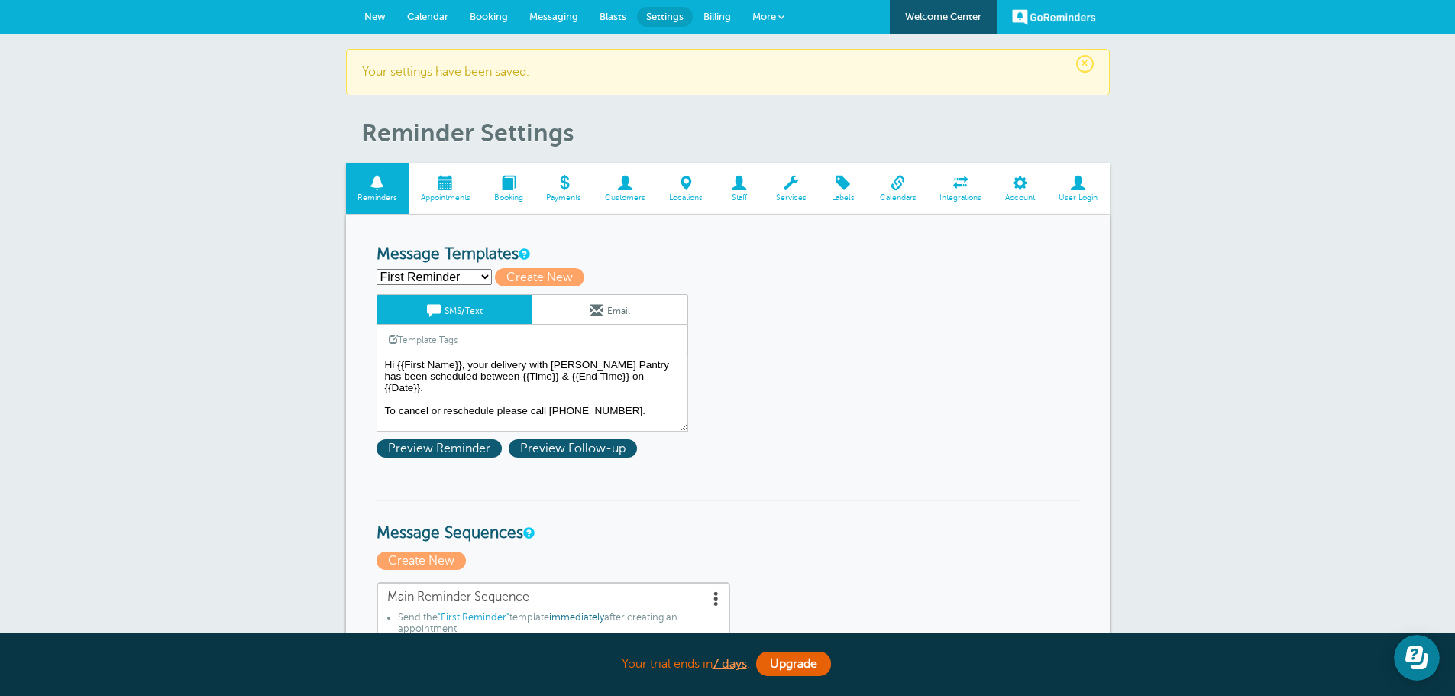
click at [477, 278] on select "First Reminder Second Reminder Third Reminder Create new..." at bounding box center [434, 277] width 115 height 16
select select "162598"
click at [377, 269] on select "First Reminder Second Reminder Third Reminder Create new..." at bounding box center [434, 277] width 115 height 16
type input "Second Reminder"
type textarea "Hi {{First Name}}, your delivery with [PERSON_NAME] Pantry is scheduled for [DA…"
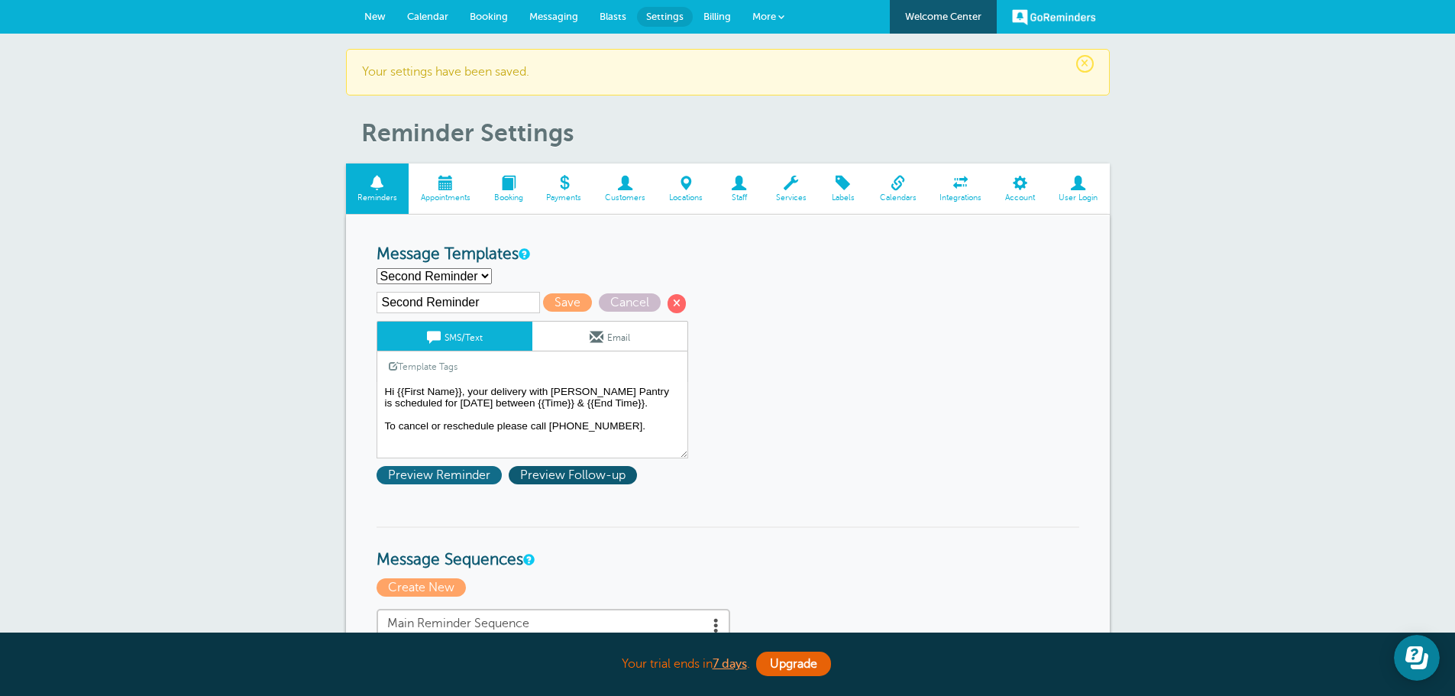
click at [455, 480] on span "Preview Reminder" at bounding box center [439, 475] width 125 height 18
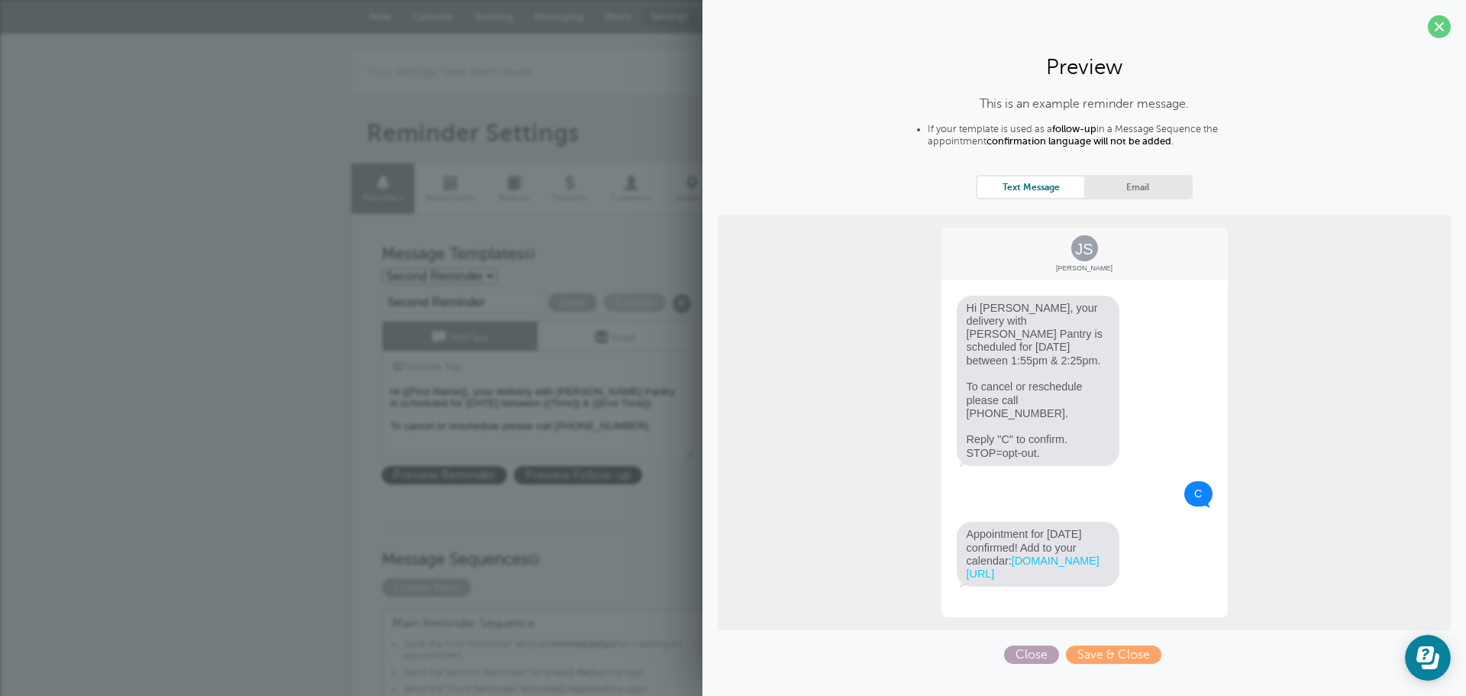
click at [1034, 645] on span "Close" at bounding box center [1031, 654] width 55 height 18
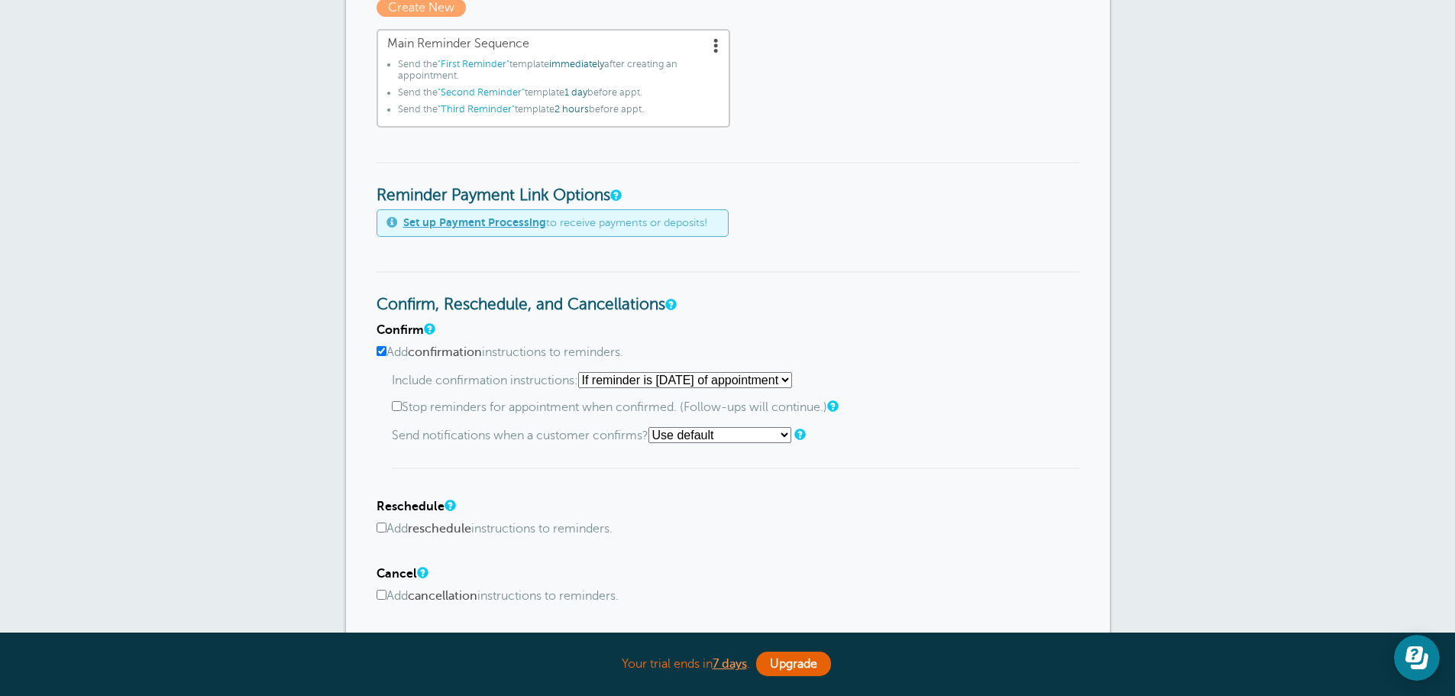
scroll to position [611, 0]
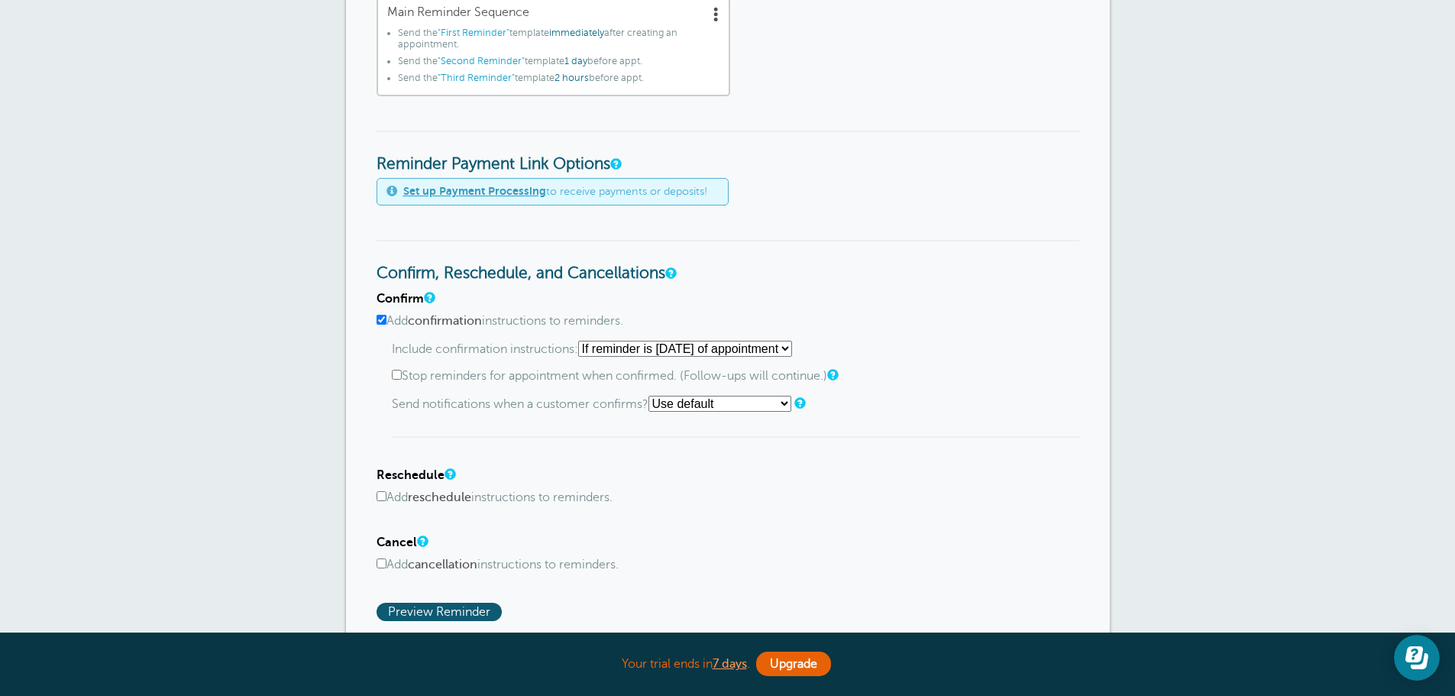
click at [383, 320] on input "Add confirmation instructions to reminders." at bounding box center [382, 320] width 10 height 10
checkbox input "false"
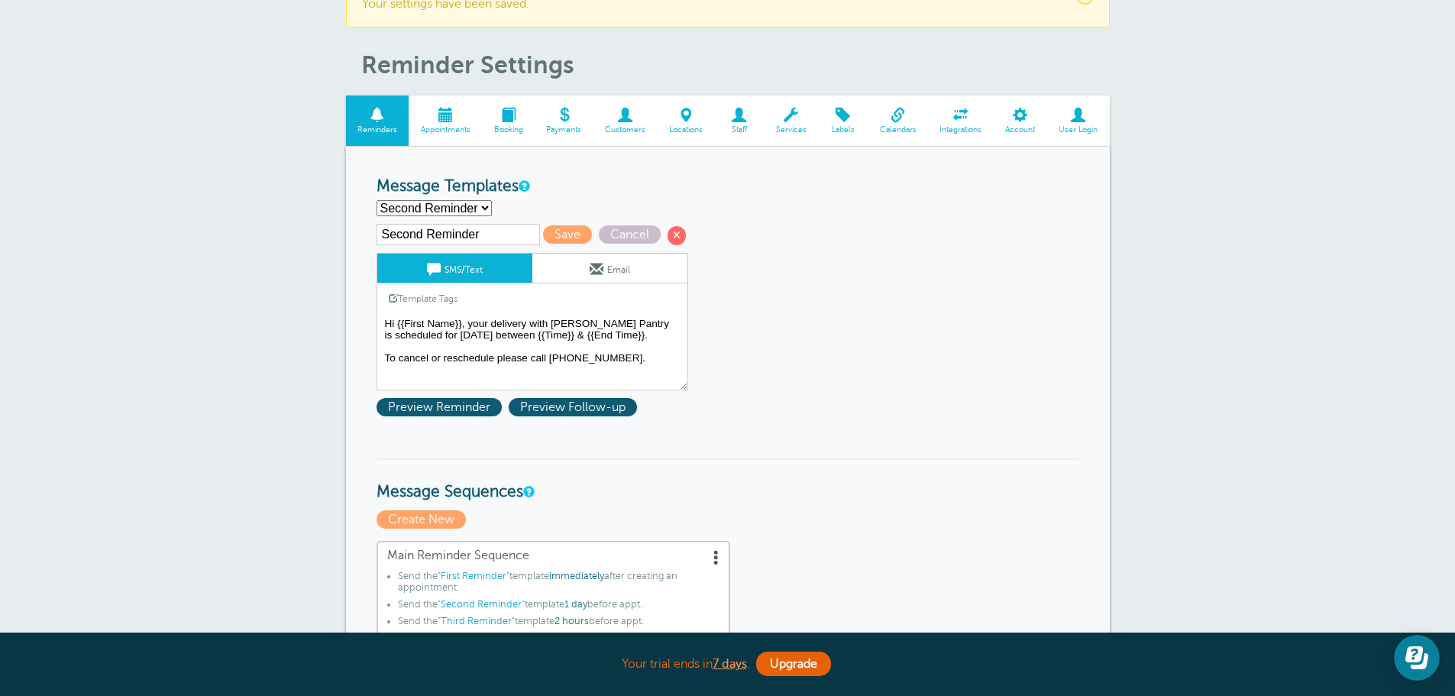
scroll to position [0, 0]
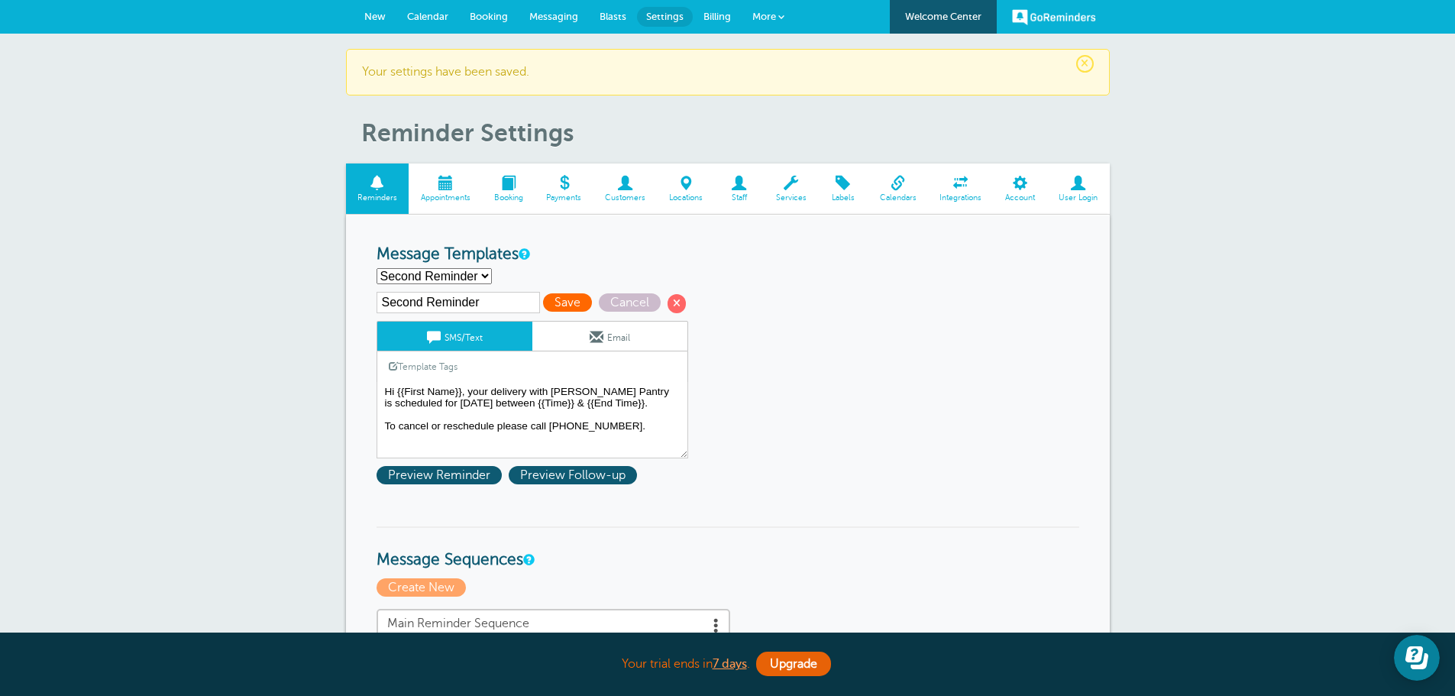
click at [564, 296] on span "Save" at bounding box center [567, 302] width 49 height 18
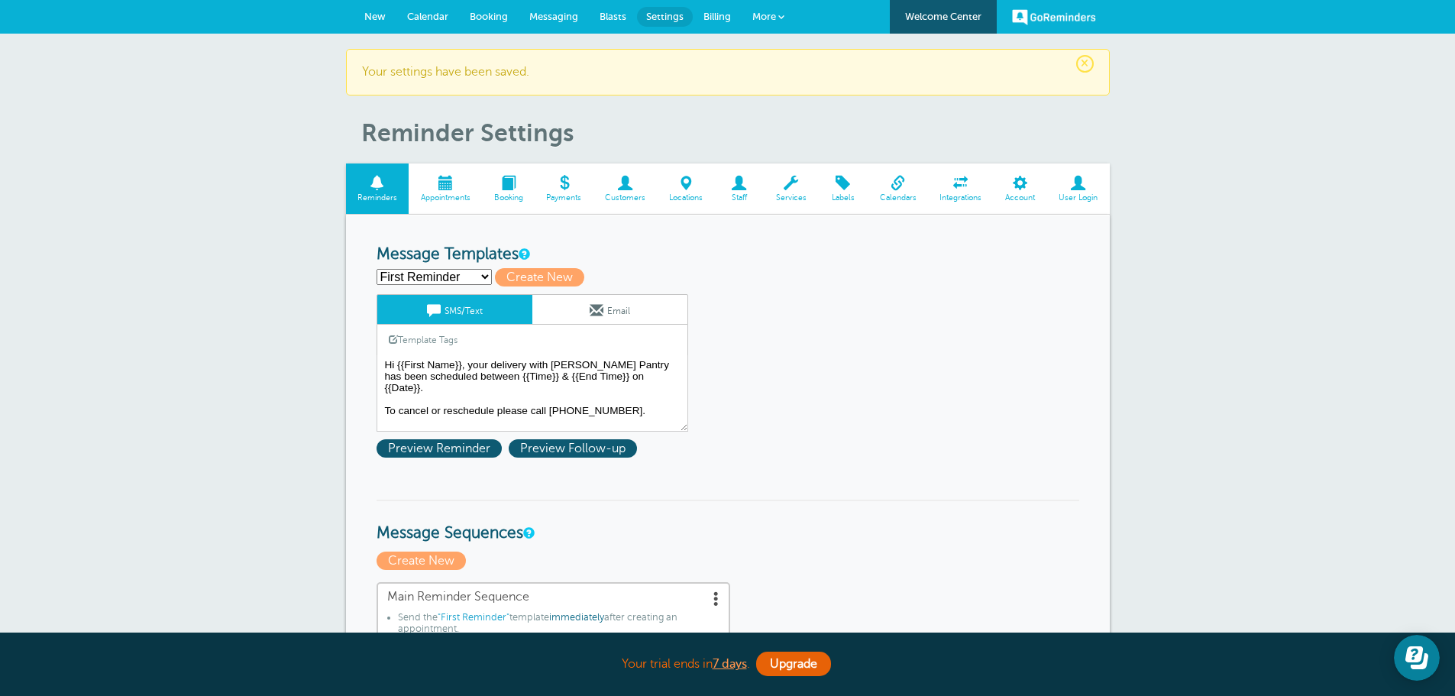
click at [478, 282] on select "First Reminder Second Reminder Third Reminder Create new..." at bounding box center [434, 277] width 115 height 16
click at [377, 269] on select "First Reminder Second Reminder Third Reminder Create new..." at bounding box center [434, 277] width 115 height 16
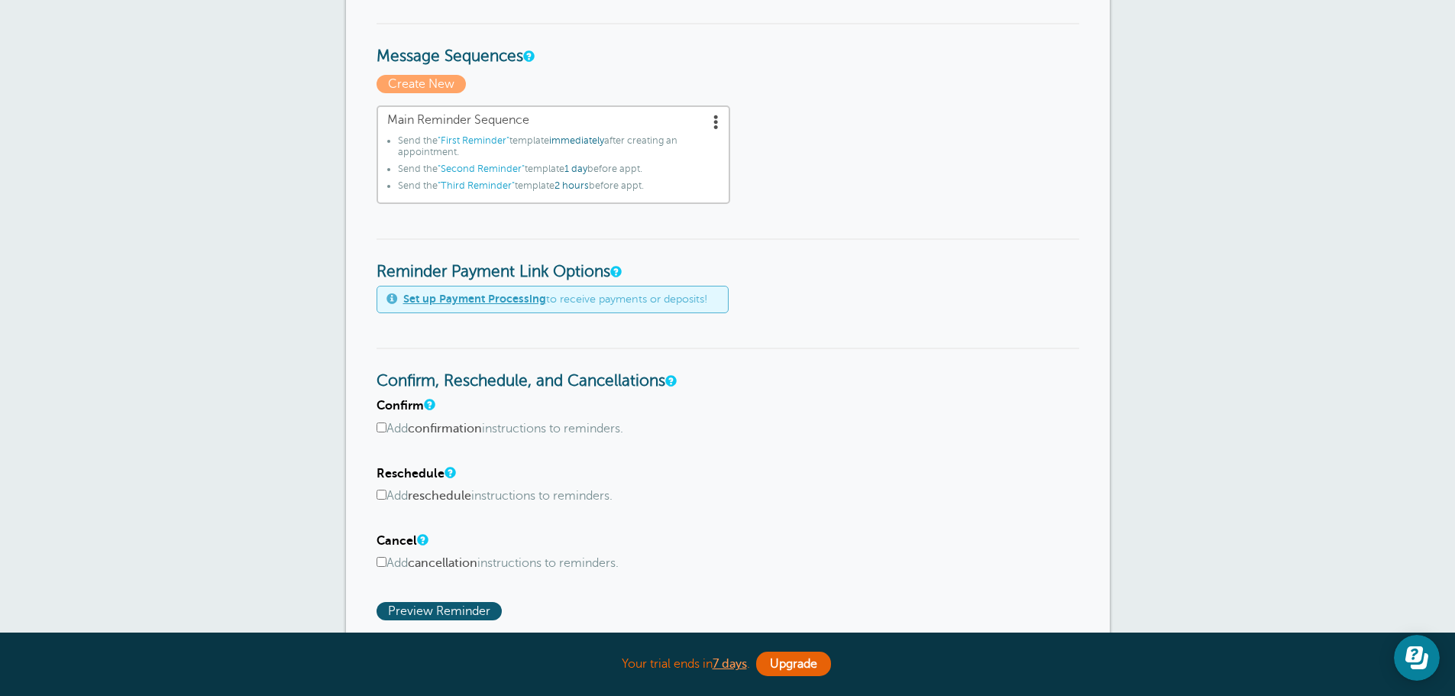
scroll to position [687, 0]
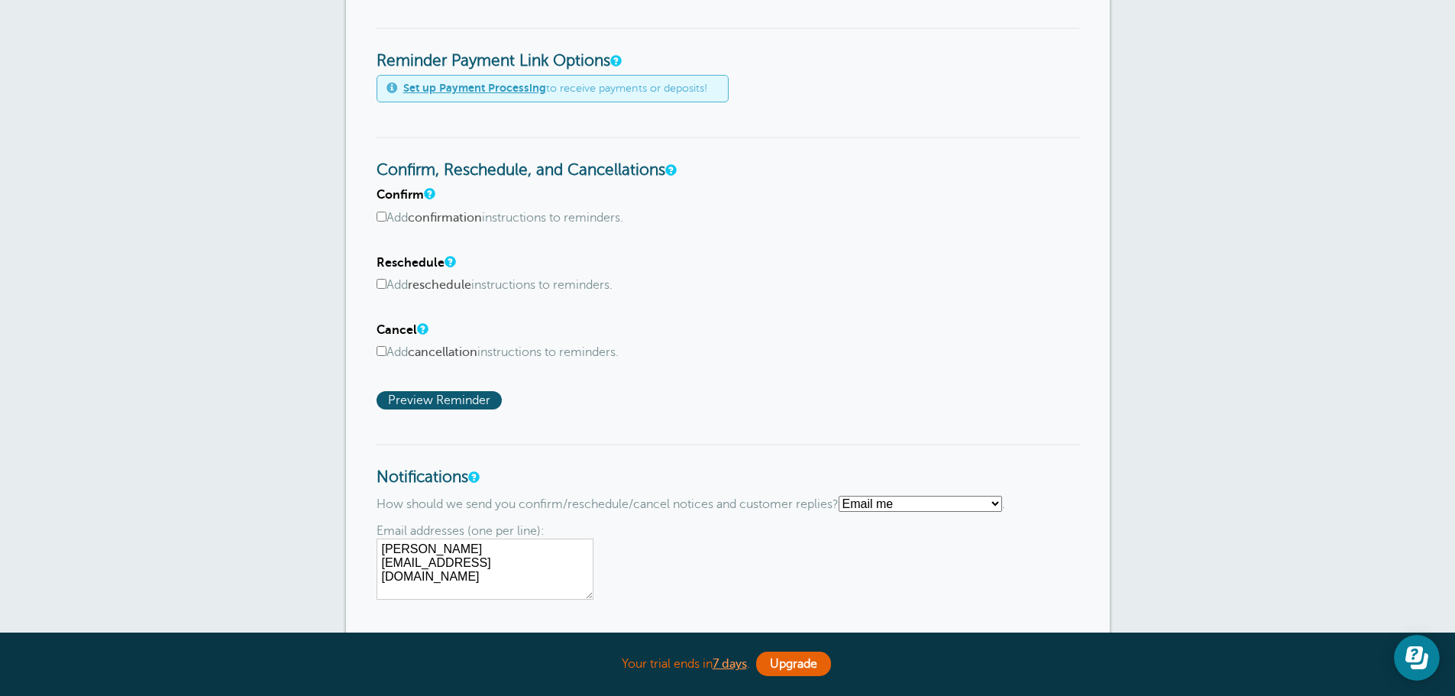
click at [380, 205] on div "Confirm Add confirmation instructions to reminders. Include confirmation instru…" at bounding box center [728, 206] width 703 height 37
click at [382, 223] on label "Add confirmation instructions to reminders." at bounding box center [728, 218] width 703 height 15
click at [382, 221] on input "Add confirmation instructions to reminders." at bounding box center [382, 217] width 10 height 10
checkbox input "true"
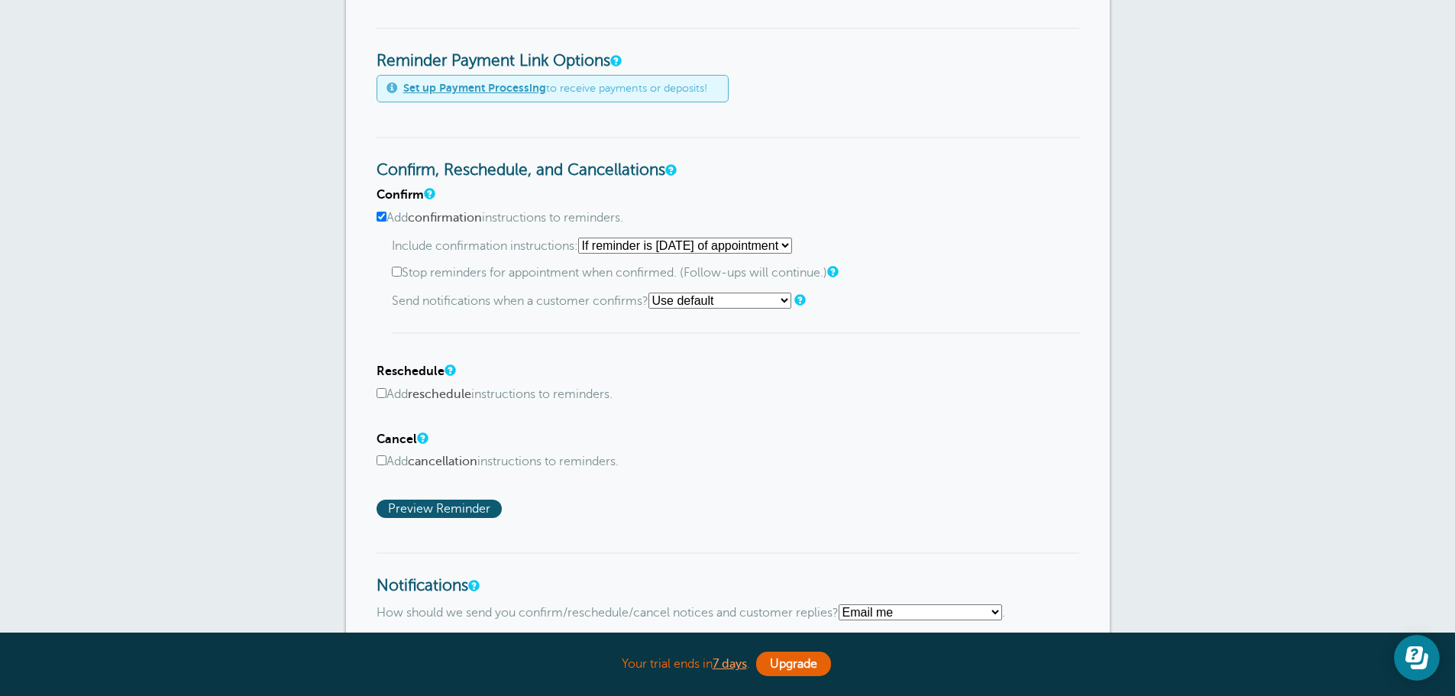
click at [838, 246] on p "Include confirmation instructions: Starting with first reminder If reminder is …" at bounding box center [735, 246] width 687 height 16
click at [792, 242] on select "Starting with first reminder If reminder is within 1 day of appointment If remi…" at bounding box center [685, 246] width 214 height 16
select select "0"
click at [583, 238] on select "Starting with first reminder If reminder is within 1 day of appointment If remi…" at bounding box center [685, 246] width 214 height 16
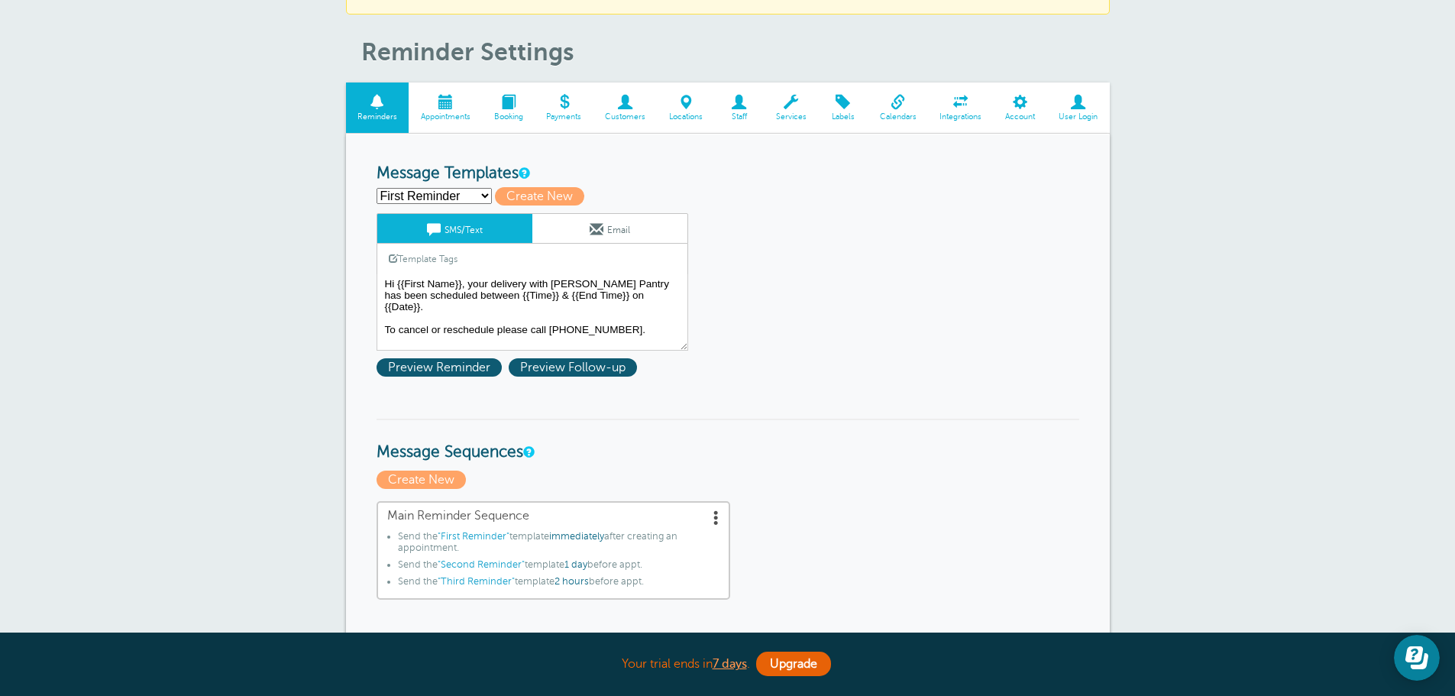
scroll to position [76, 0]
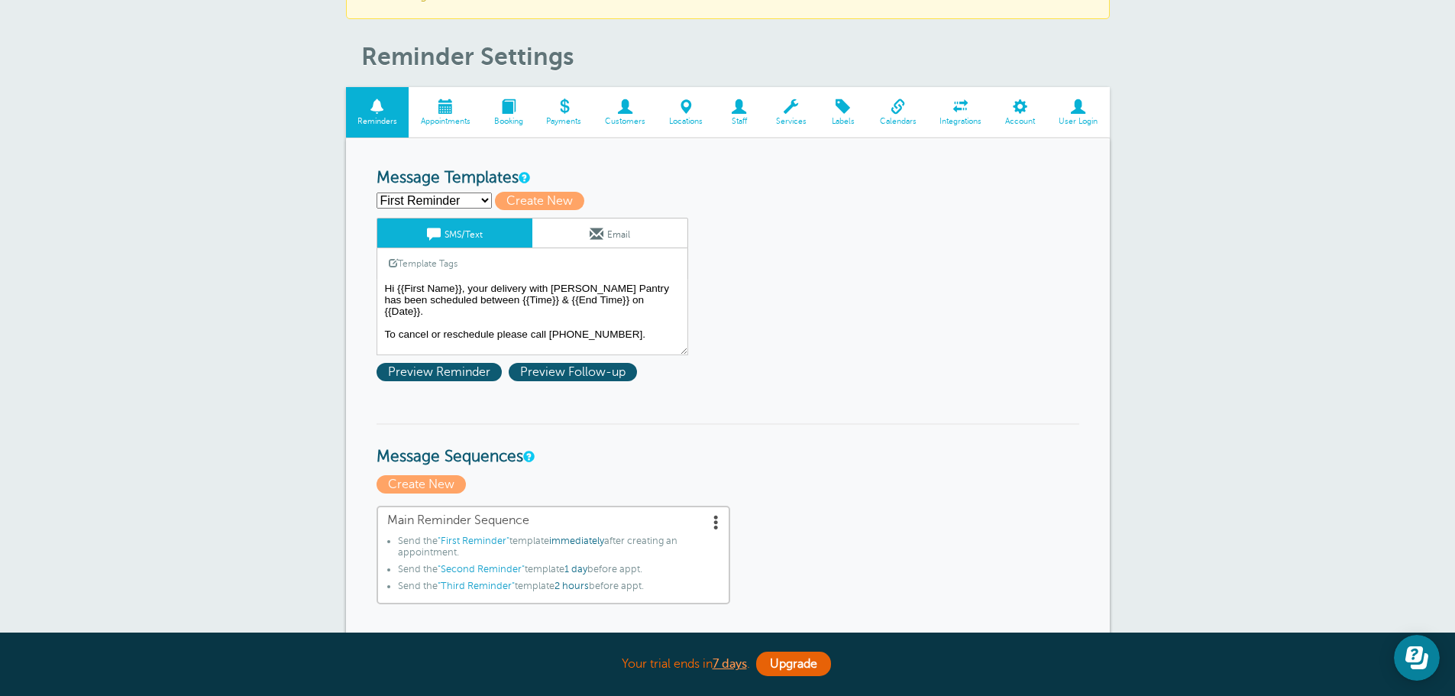
click at [465, 207] on select "First Reminder Second Reminder Third Reminder Create new..." at bounding box center [434, 200] width 115 height 16
select select "162598"
click at [377, 192] on select "First Reminder Second Reminder Third Reminder Create new..." at bounding box center [434, 200] width 115 height 16
type input "Second Reminder"
type textarea "Hi {{First Name}}, your delivery with [PERSON_NAME] Pantry is scheduled for [DA…"
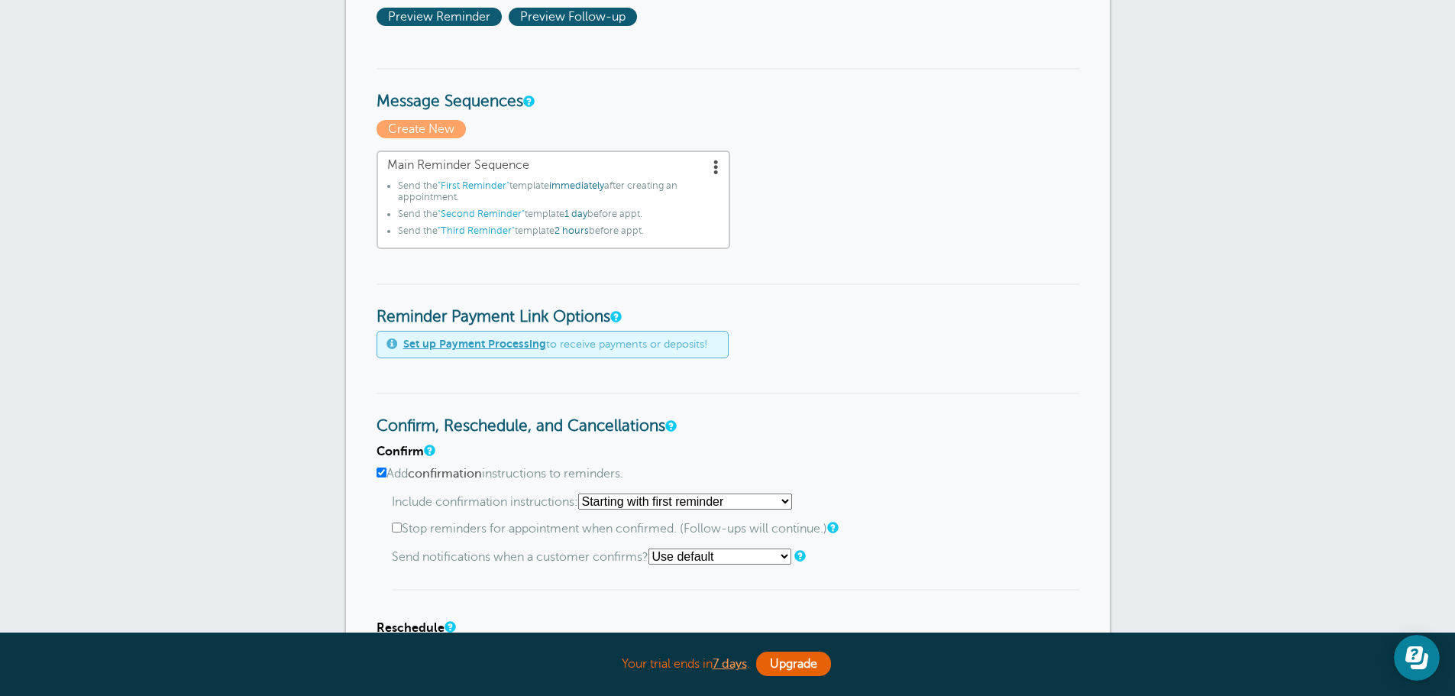
scroll to position [535, 0]
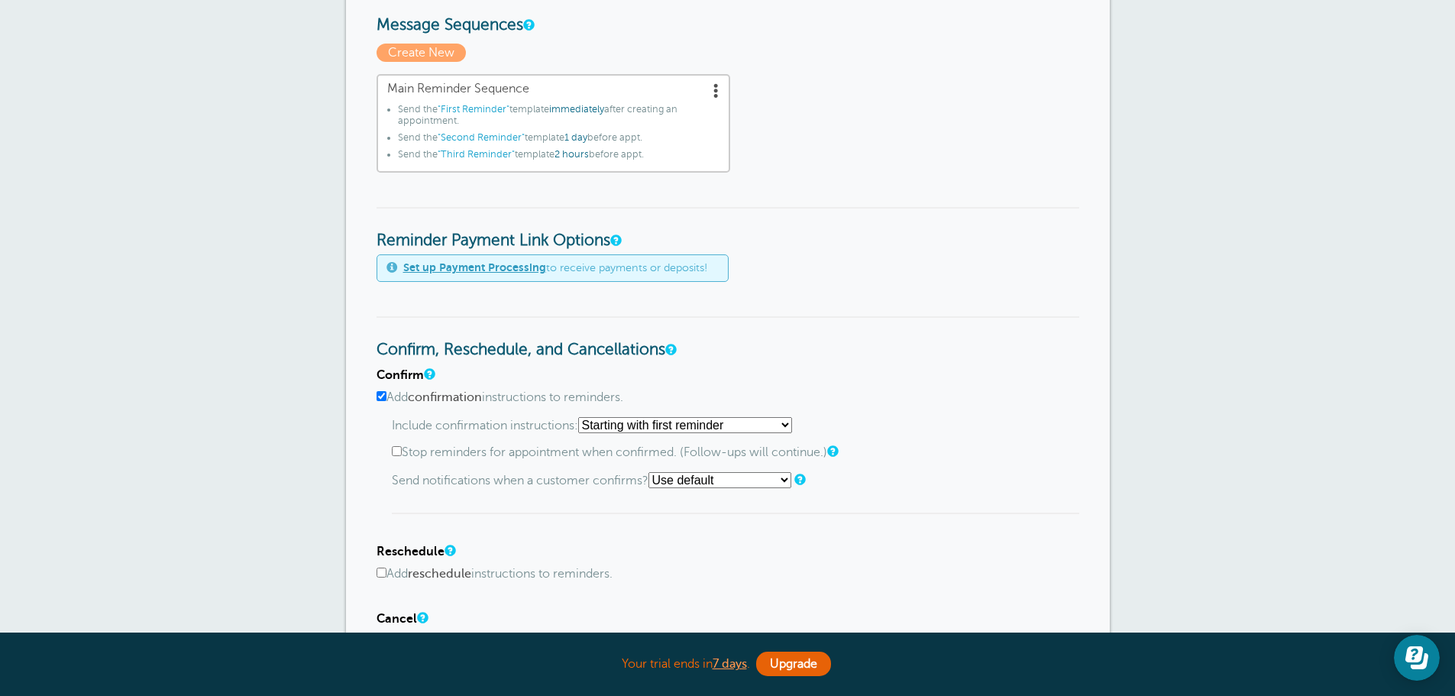
click at [439, 454] on label "Stop reminders for appointment when confirmed. (Follow-ups will continue.)" at bounding box center [735, 452] width 687 height 15
click at [402, 454] on input "Stop reminders for appointment when confirmed. (Follow-ups will continue.)" at bounding box center [397, 451] width 10 height 10
click at [439, 454] on label "Stop reminders for appointment when confirmed. (Follow-ups will continue.)" at bounding box center [735, 452] width 687 height 15
click at [402, 454] on input "Stop reminders for appointment when confirmed. (Follow-ups will continue.)" at bounding box center [397, 451] width 10 height 10
checkbox input "false"
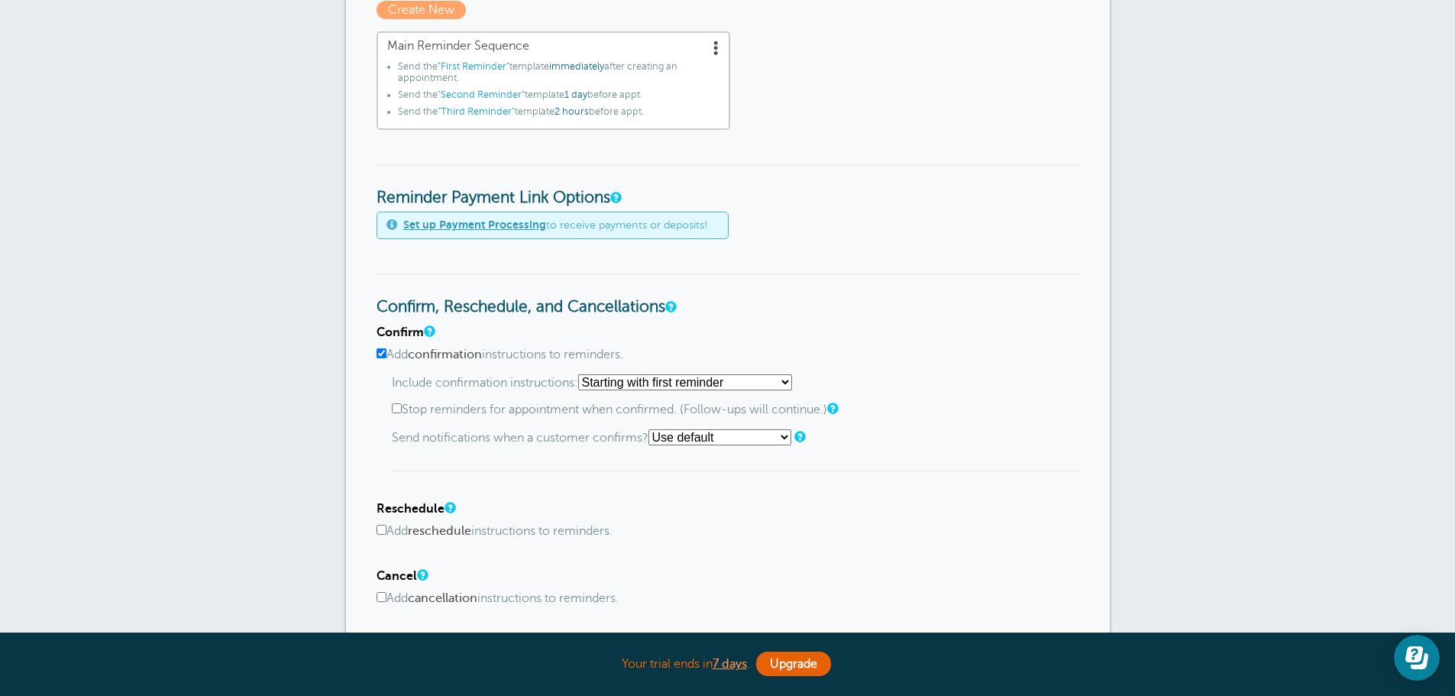
scroll to position [611, 0]
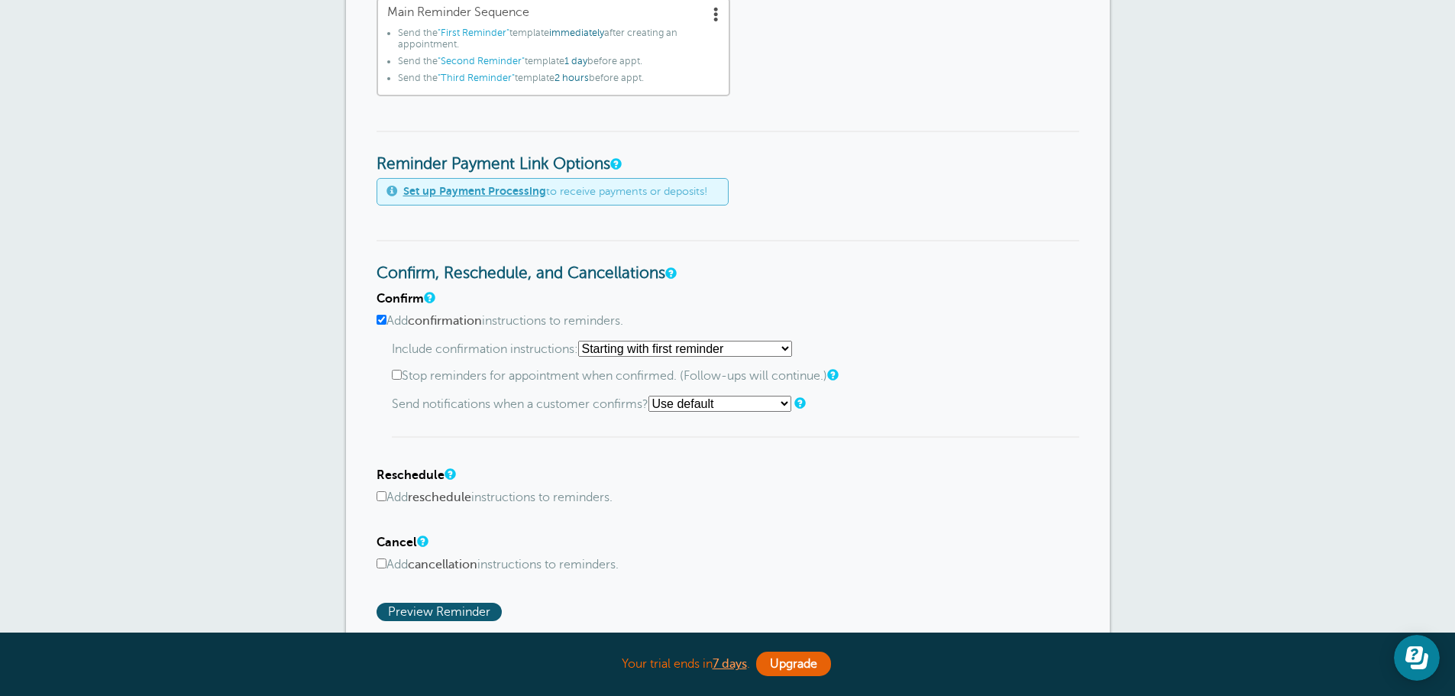
click at [759, 399] on select "Use default Text me Email me Don't send notifications" at bounding box center [719, 404] width 143 height 16
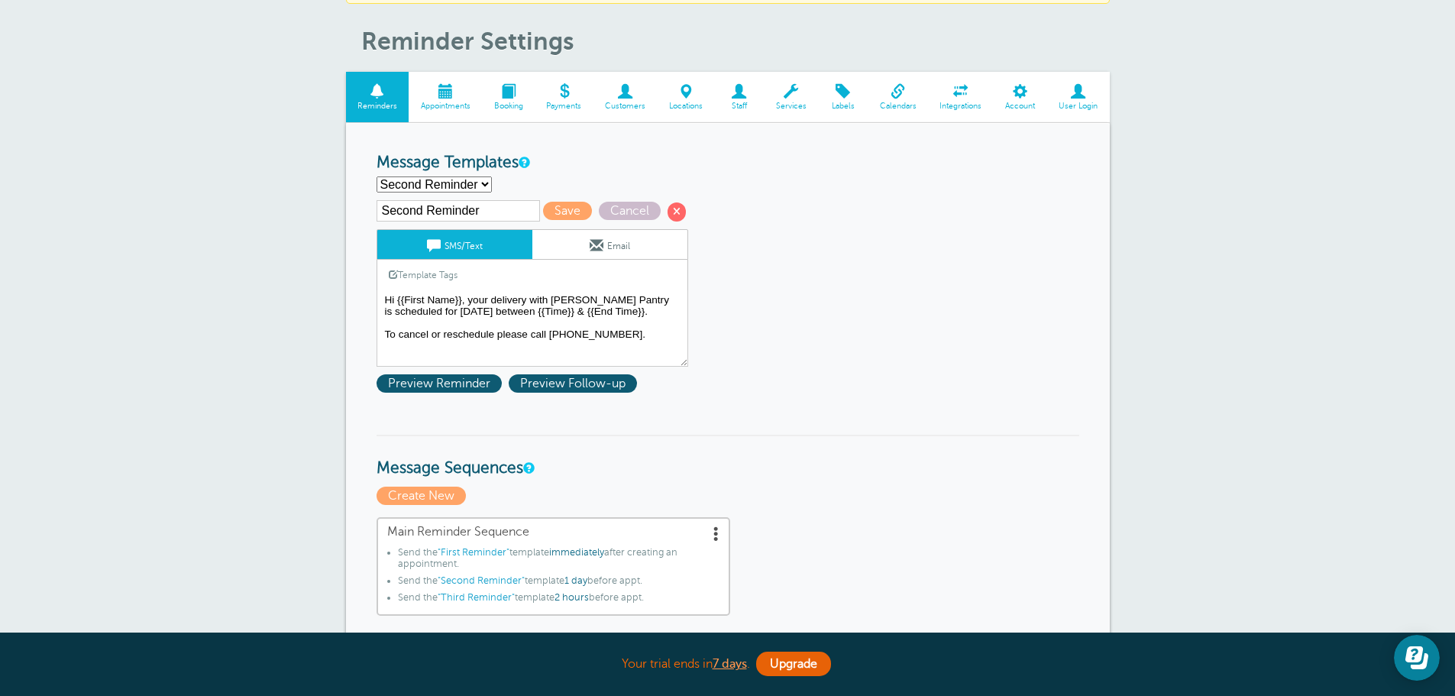
scroll to position [0, 0]
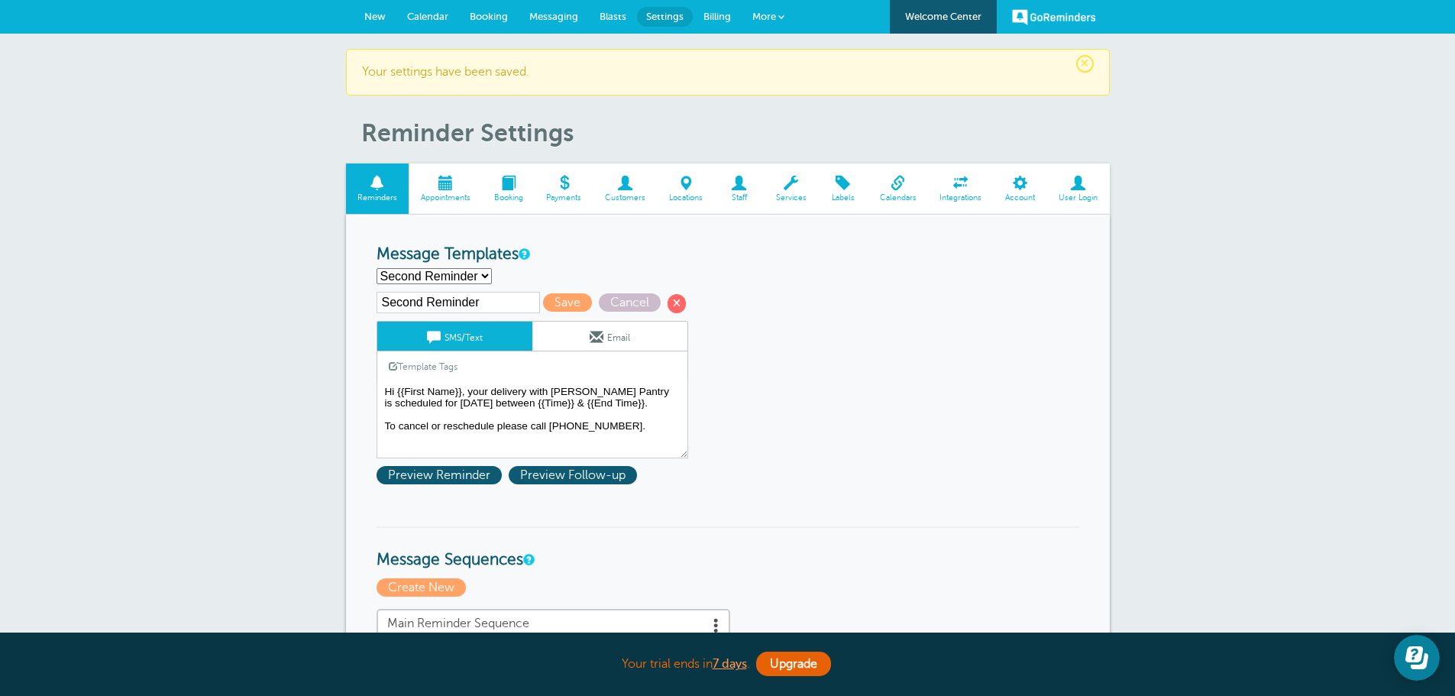
click at [473, 273] on select "First Reminder Second Reminder Third Reminder Create new..." at bounding box center [434, 276] width 115 height 16
select select "162599"
click at [377, 268] on select "First Reminder Second Reminder Third Reminder Create new..." at bounding box center [434, 276] width 115 height 16
type input "Third Reminder"
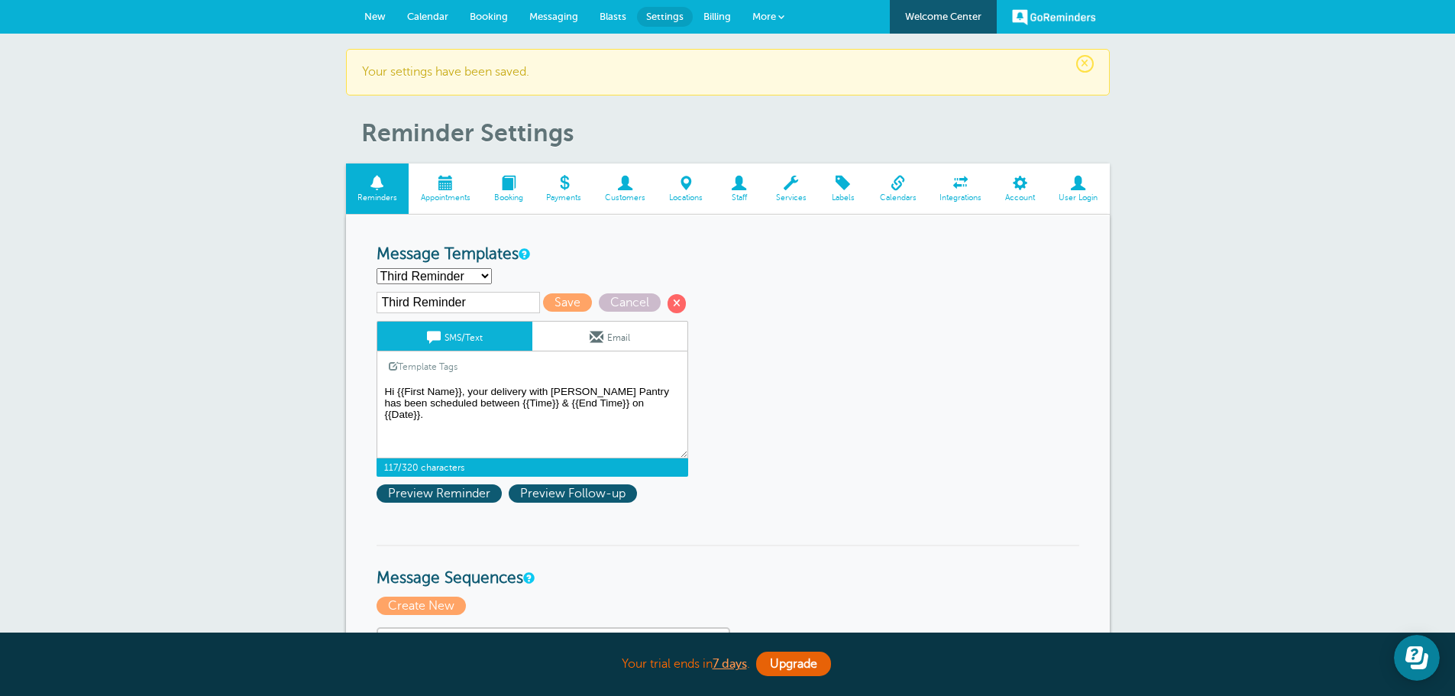
drag, startPoint x: 653, startPoint y: 406, endPoint x: 584, endPoint y: 406, distance: 68.7
click at [584, 406] on textarea "Hi {{First Name}}, your delivery with [PERSON_NAME] Pantry has been scheduled b…" at bounding box center [533, 420] width 312 height 76
click at [435, 402] on textarea "Hi {{First Name}}, your delivery with [PERSON_NAME] Pantry has been scheduled b…" at bounding box center [533, 420] width 312 height 76
click at [653, 403] on textarea "Hi {{First Name}}, your delivery with [PERSON_NAME] Pantry has been scheduled b…" at bounding box center [533, 420] width 312 height 76
type textarea "Hi {{First Name}}, your delivery with [PERSON_NAME] Pantry has been scheduled f…"
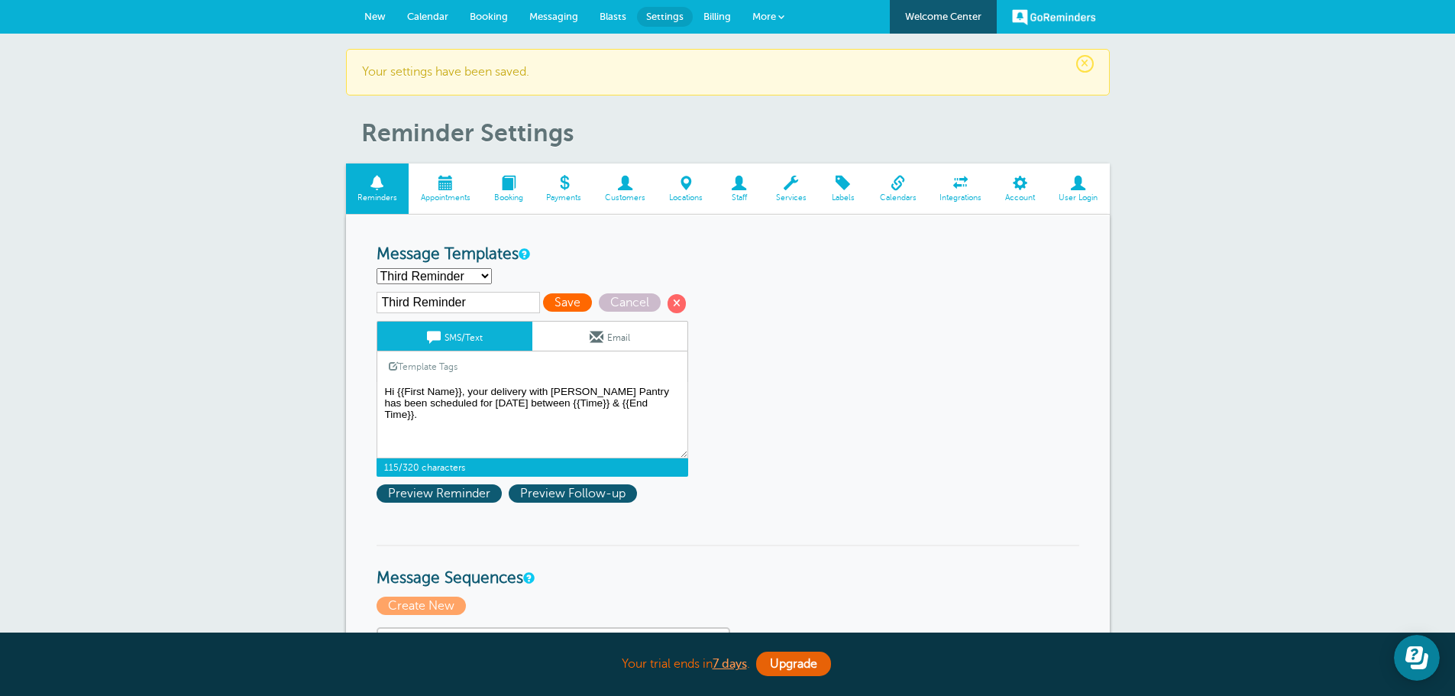
click at [563, 299] on span "Save" at bounding box center [567, 302] width 49 height 18
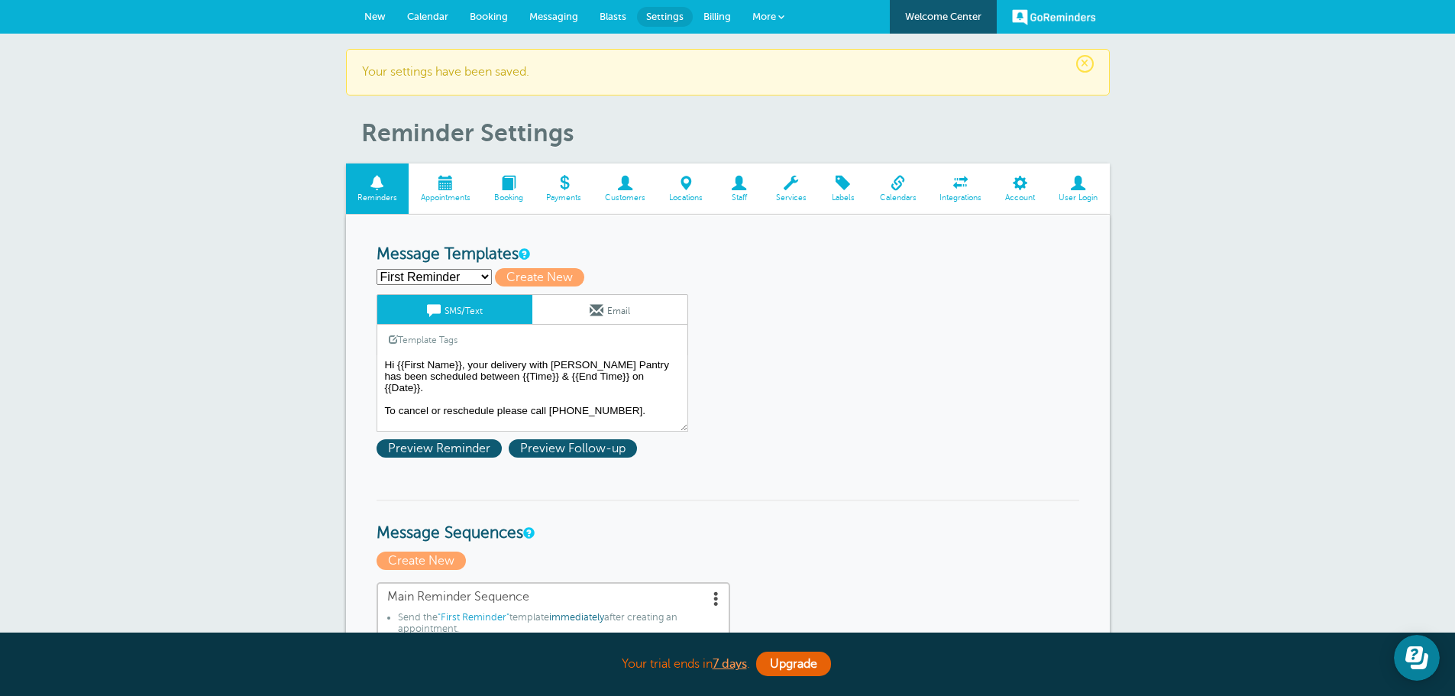
click at [478, 277] on select "First Reminder Second Reminder Third Reminder Create new..." at bounding box center [434, 277] width 115 height 16
select select "162598"
click at [377, 269] on select "First Reminder Second Reminder Third Reminder Create new..." at bounding box center [434, 277] width 115 height 16
type input "Second Reminder"
type textarea "Hi {{First Name}}, your delivery with [PERSON_NAME] Pantry is scheduled for [DA…"
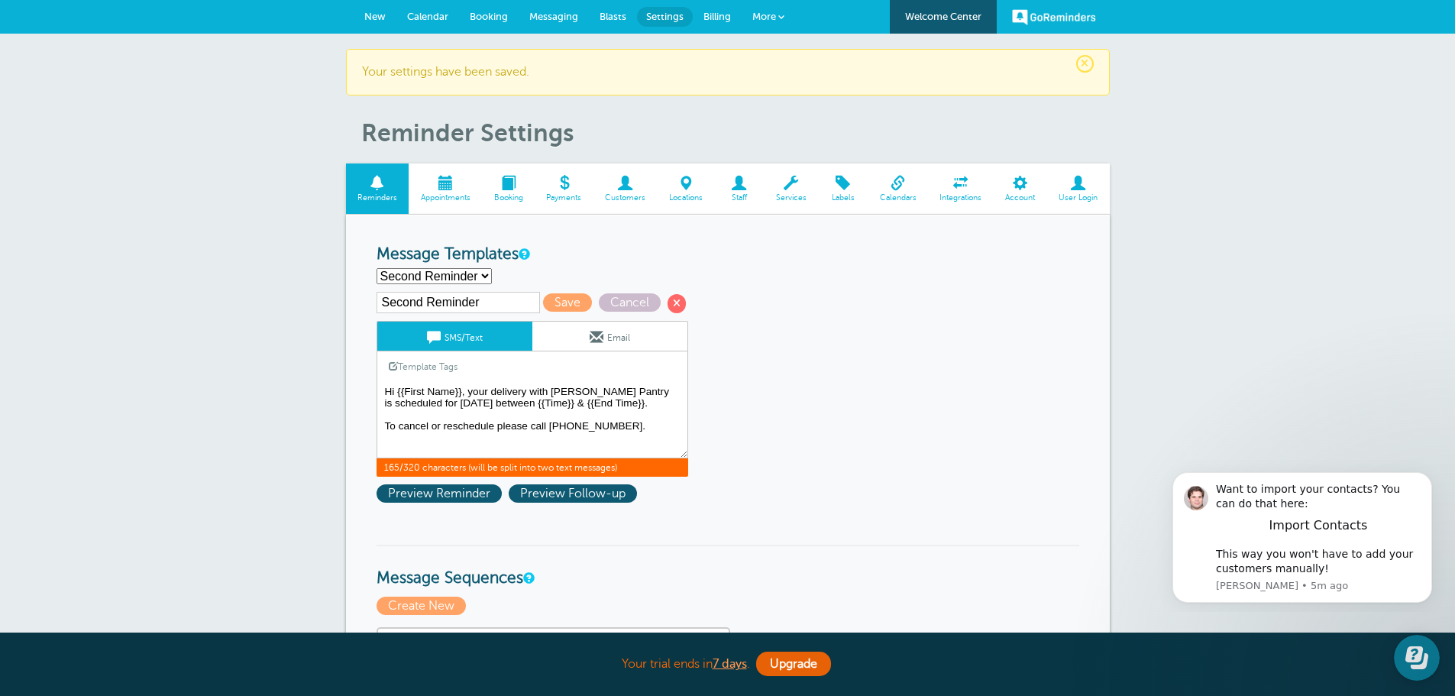
drag, startPoint x: 627, startPoint y: 426, endPoint x: 380, endPoint y: 422, distance: 247.5
click at [380, 422] on textarea "Hi {{First Name}}, your delivery with [PERSON_NAME] Pantry has been scheduled b…" at bounding box center [533, 420] width 312 height 76
click at [570, 296] on span "Save" at bounding box center [567, 302] width 49 height 18
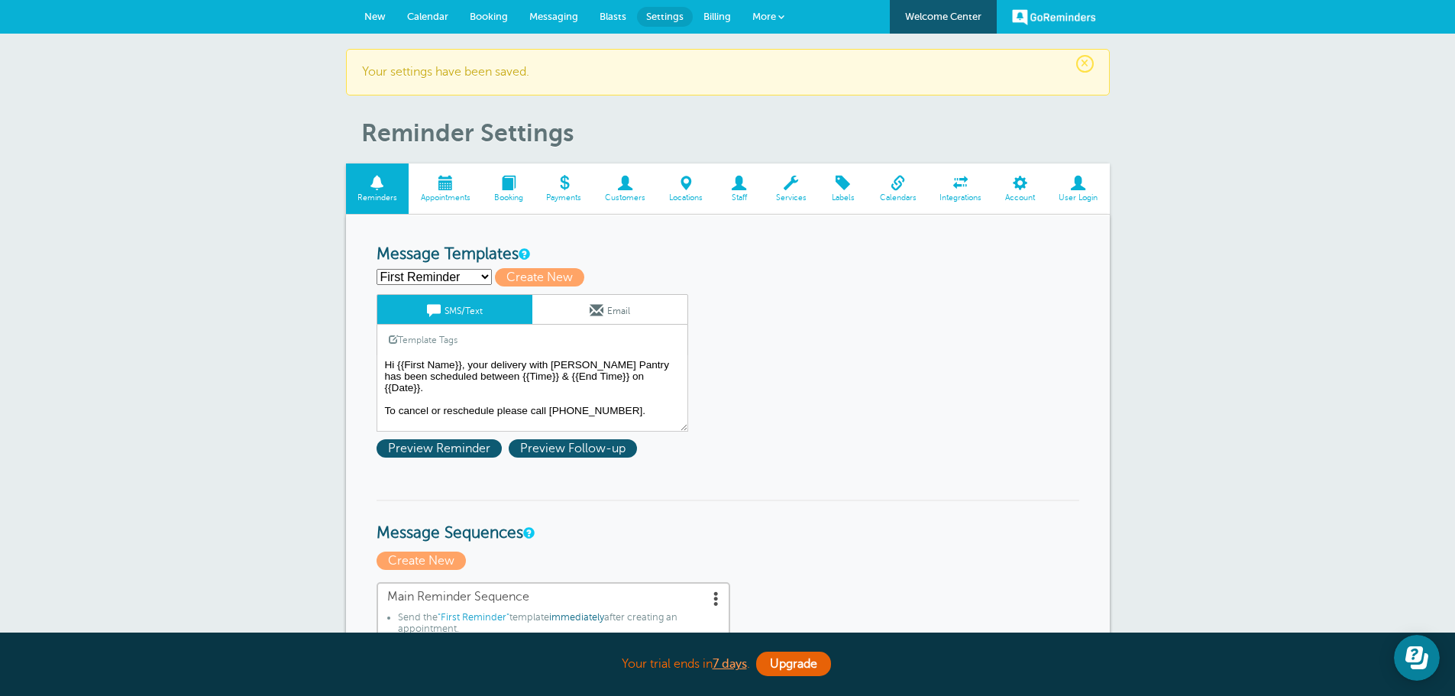
click at [482, 271] on select "First Reminder Second Reminder Third Reminder Create new..." at bounding box center [434, 277] width 115 height 16
select select "162599"
click at [377, 269] on select "First Reminder Second Reminder Third Reminder Create new..." at bounding box center [434, 277] width 115 height 16
type input "Third Reminder"
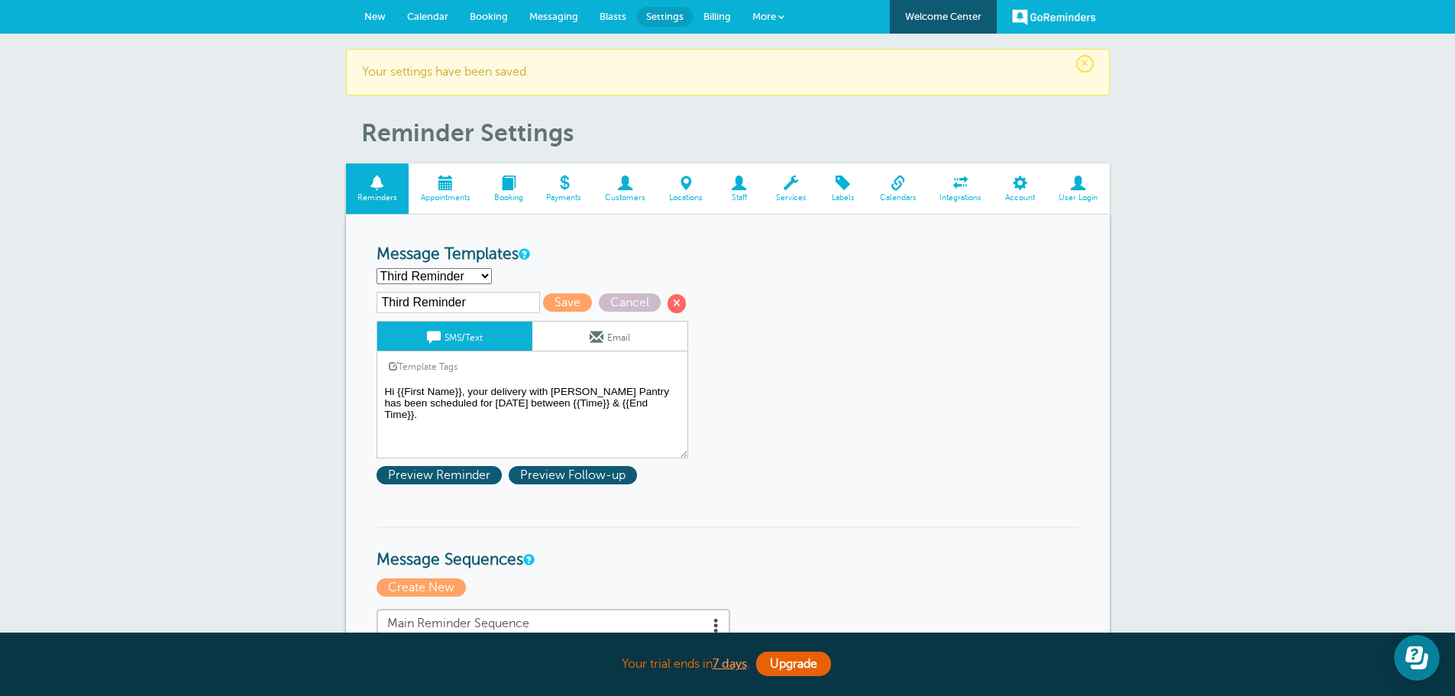
click at [483, 425] on textarea "Hi {{First Name}}, your delivery with [PERSON_NAME] Pantry has been scheduled b…" at bounding box center [533, 420] width 312 height 76
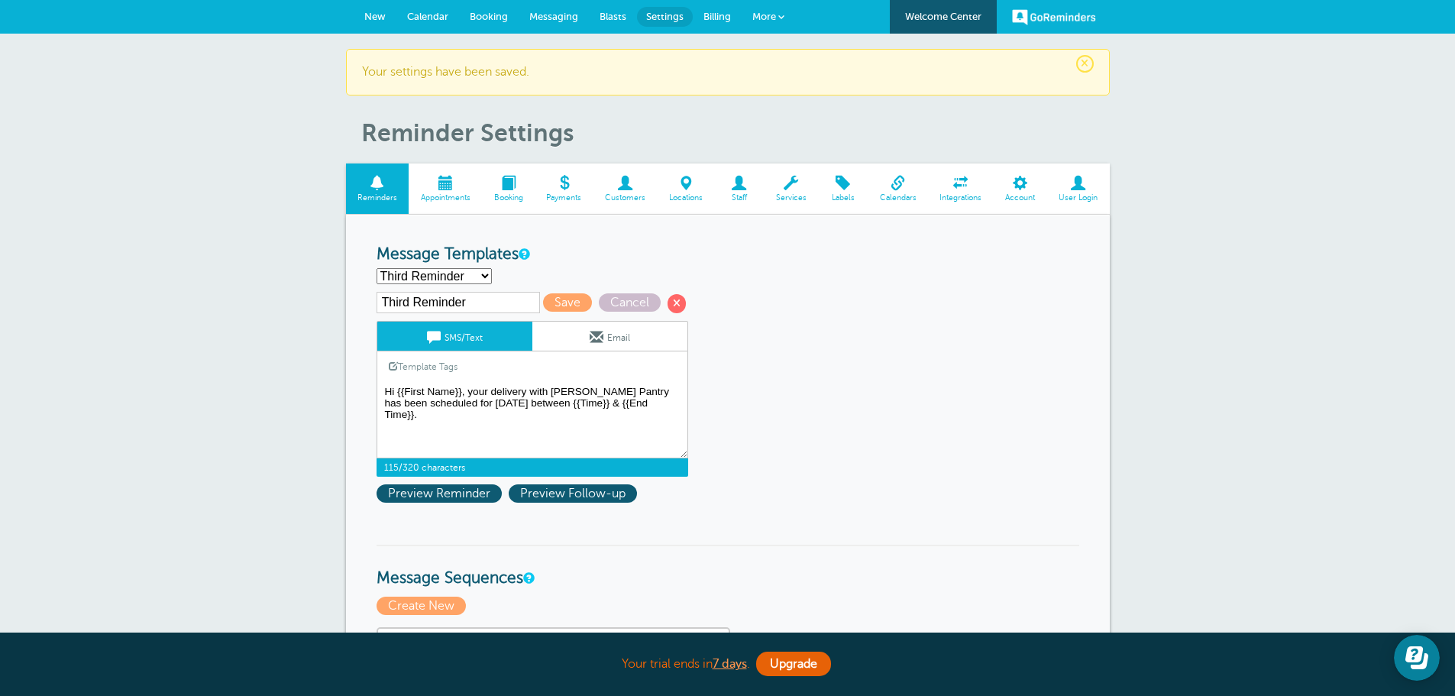
click at [593, 428] on textarea "Hi {{First Name}}, your delivery with [PERSON_NAME] Pantry has been scheduled b…" at bounding box center [533, 420] width 312 height 76
click at [654, 399] on textarea "Hi {{First Name}}, your delivery with [PERSON_NAME] Pantry has been scheduled b…" at bounding box center [533, 420] width 312 height 76
paste textarea "To cancel or reschedule please call [PHONE_NUMBER]."
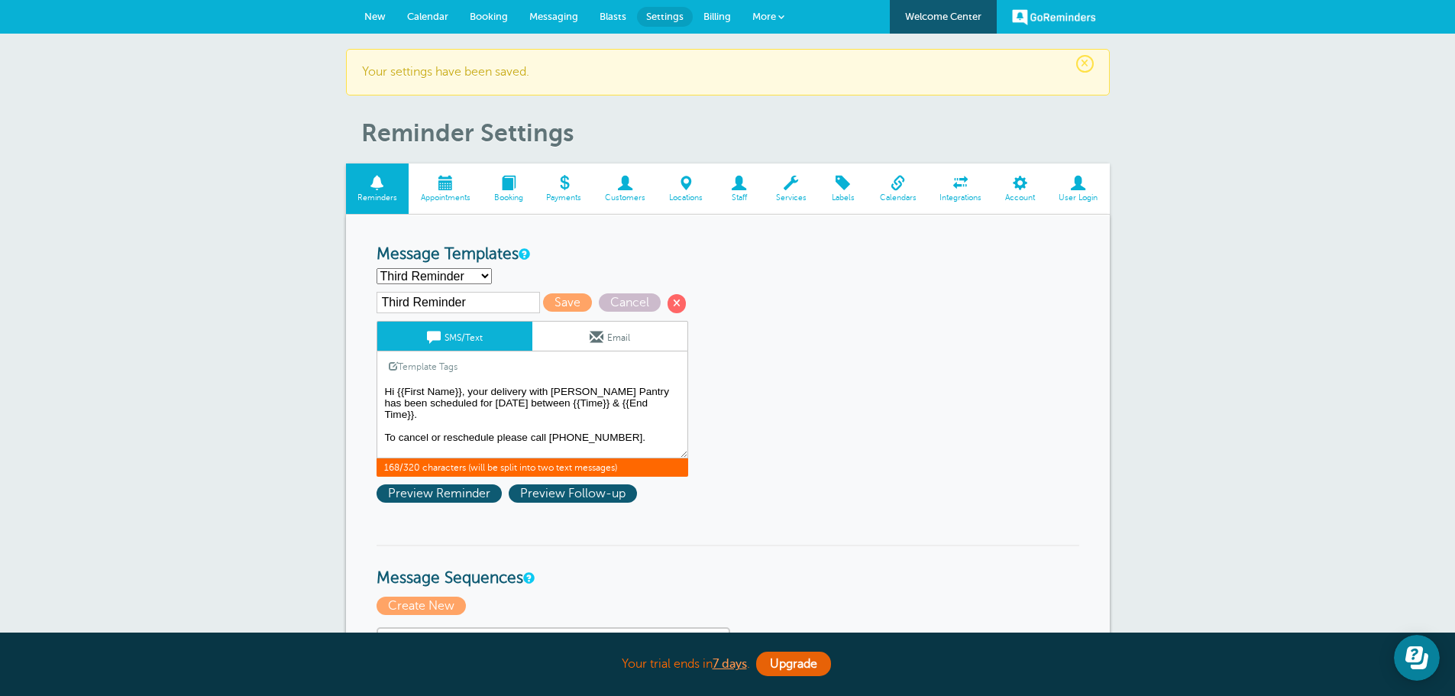
click at [661, 414] on textarea "Hi {{First Name}}, your delivery with [PERSON_NAME] Pantry has been scheduled b…" at bounding box center [533, 420] width 312 height 76
type textarea "Hi {{First Name}}, your delivery with [PERSON_NAME] Pantry has been scheduled f…"
click at [587, 302] on span "Save" at bounding box center [567, 302] width 49 height 18
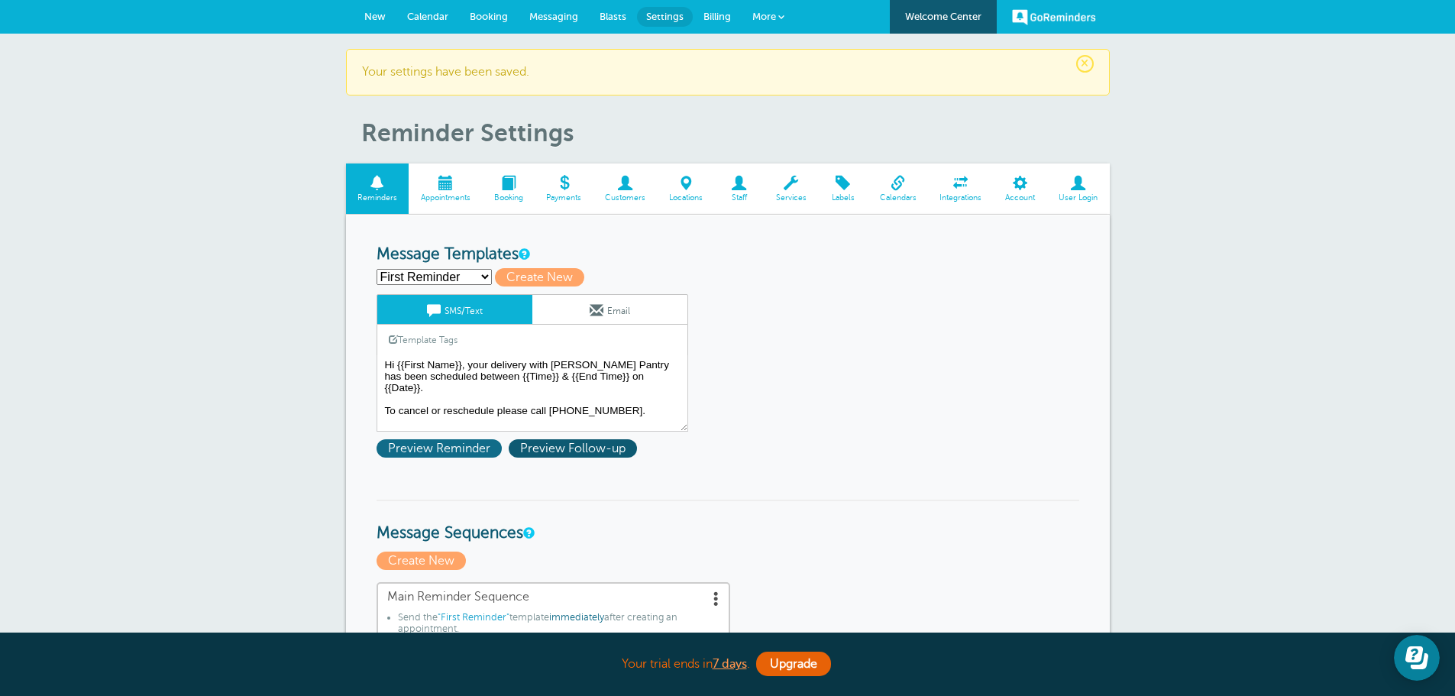
click at [455, 453] on span "Preview Reminder" at bounding box center [439, 448] width 125 height 18
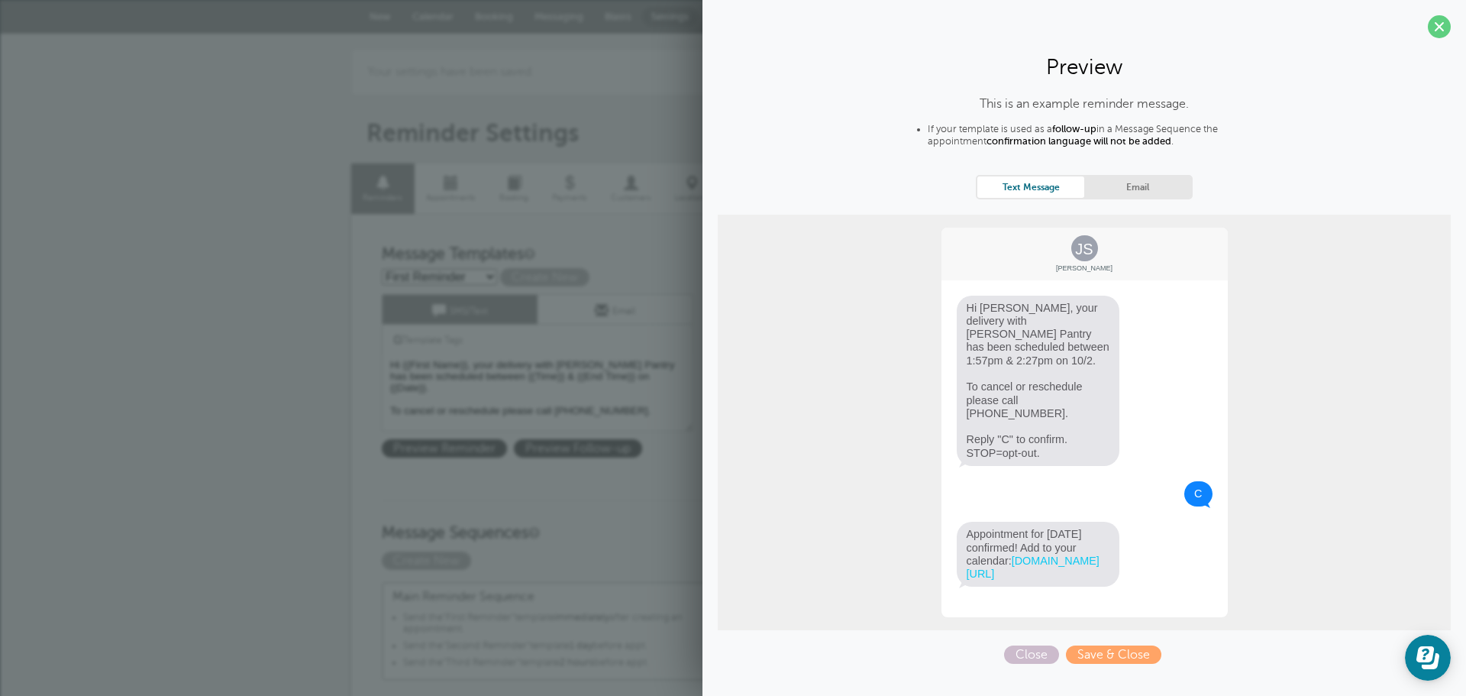
drag, startPoint x: 1047, startPoint y: 428, endPoint x: 947, endPoint y: 411, distance: 101.6
click at [947, 411] on div "JS Jane Smith Hi Jane, your delivery with Butler's Pantry has been scheduled be…" at bounding box center [1084, 422] width 289 height 393
click at [1092, 645] on span "Save & Close" at bounding box center [1113, 654] width 95 height 18
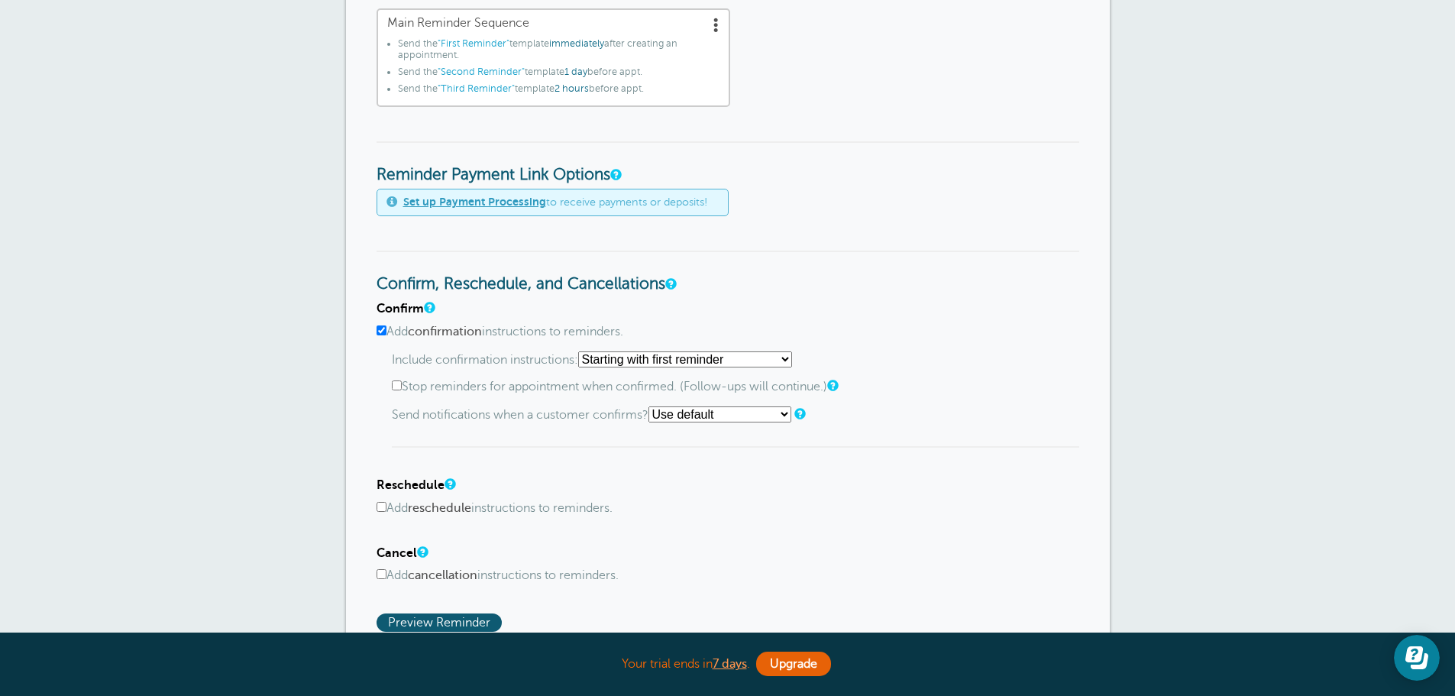
scroll to position [611, 0]
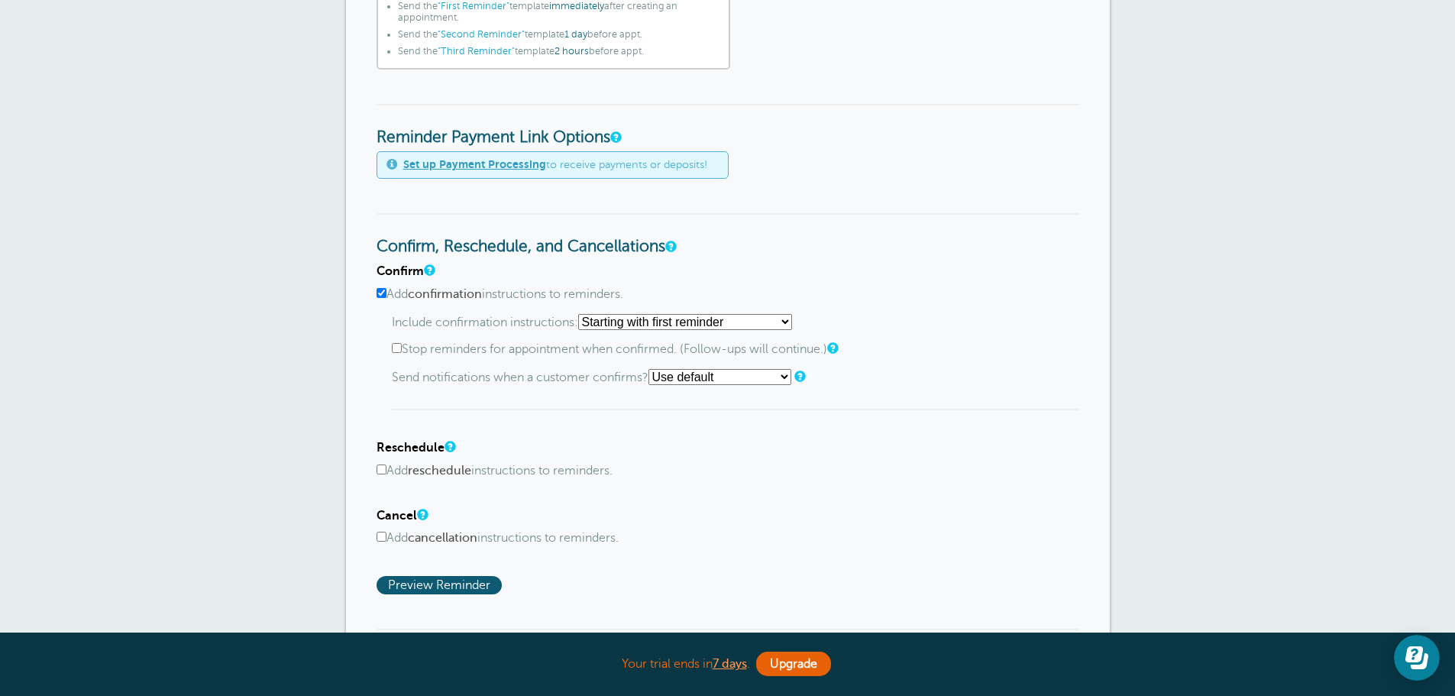
click at [792, 321] on select "Starting with first reminder If reminder is [DATE] of appointment If reminder i…" at bounding box center [685, 322] width 214 height 16
click at [380, 295] on input "Add confirmation instructions to reminders." at bounding box center [382, 293] width 10 height 10
checkbox input "false"
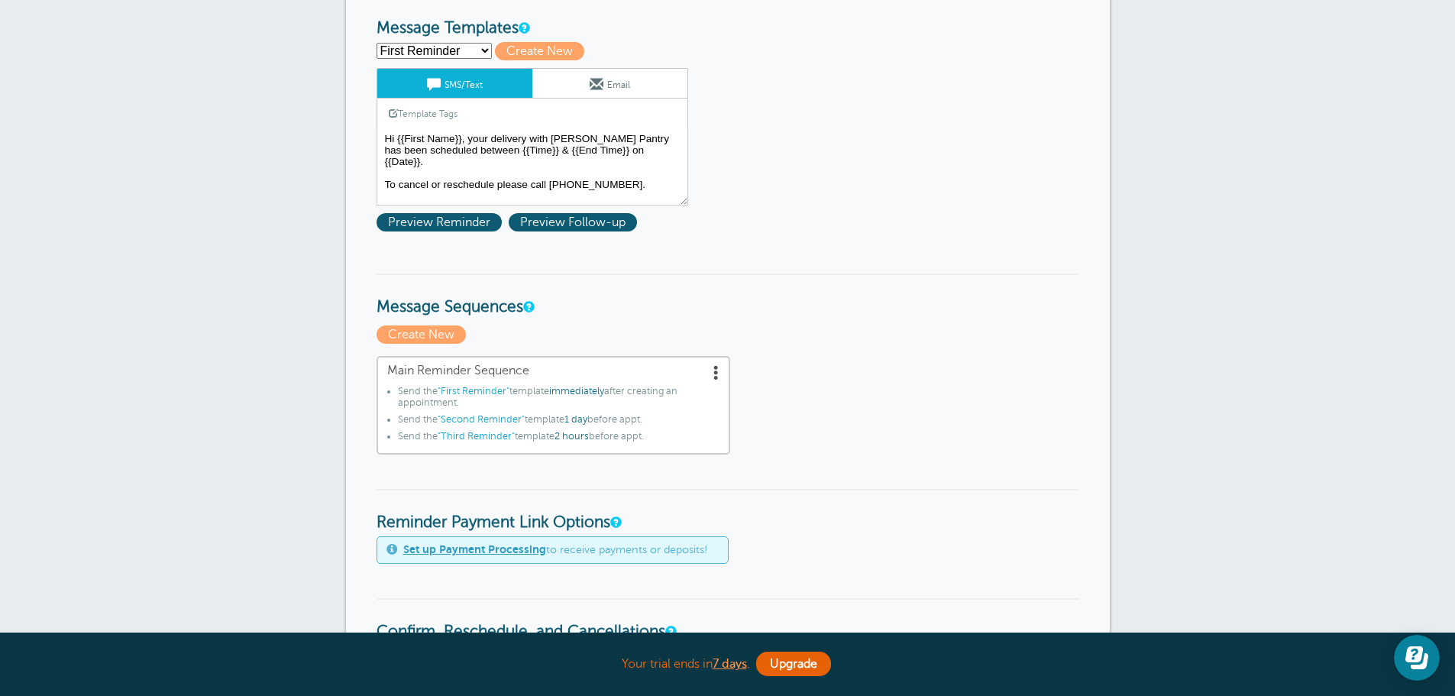
scroll to position [0, 0]
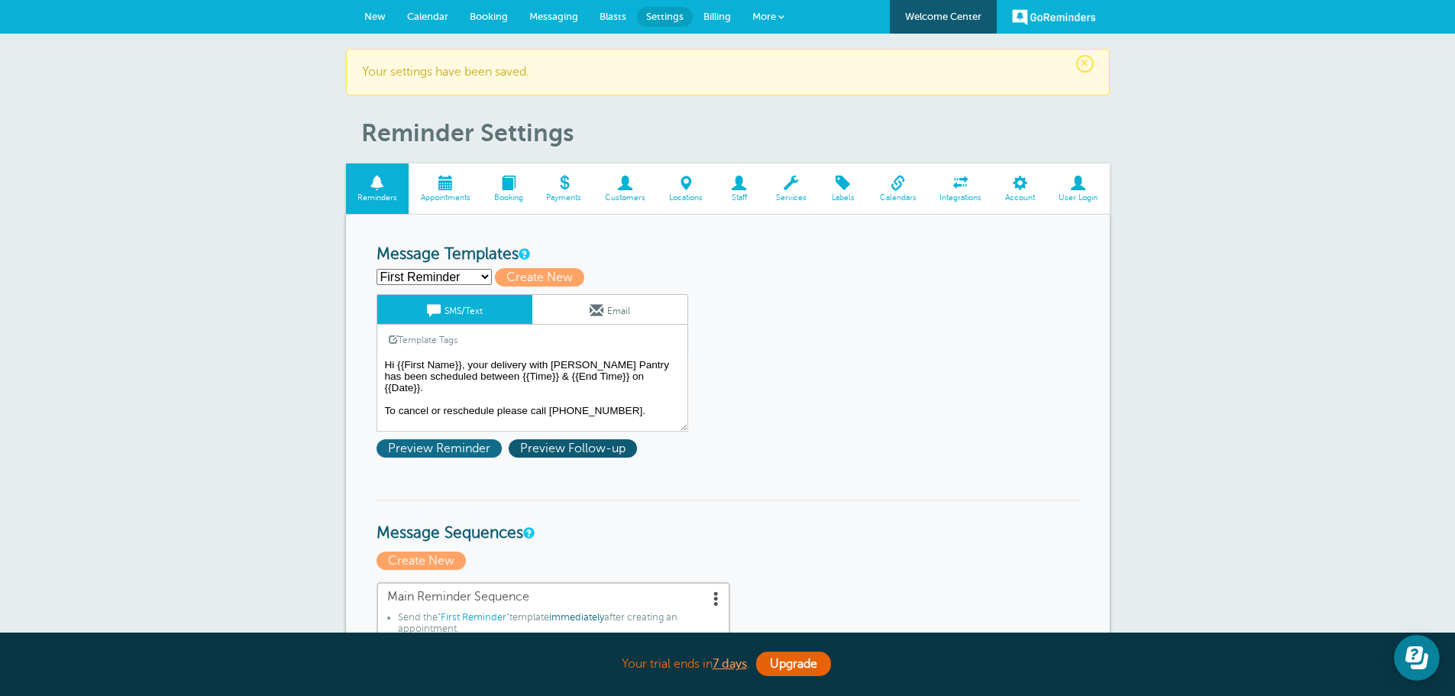
click at [438, 452] on span "Preview Reminder" at bounding box center [439, 448] width 125 height 18
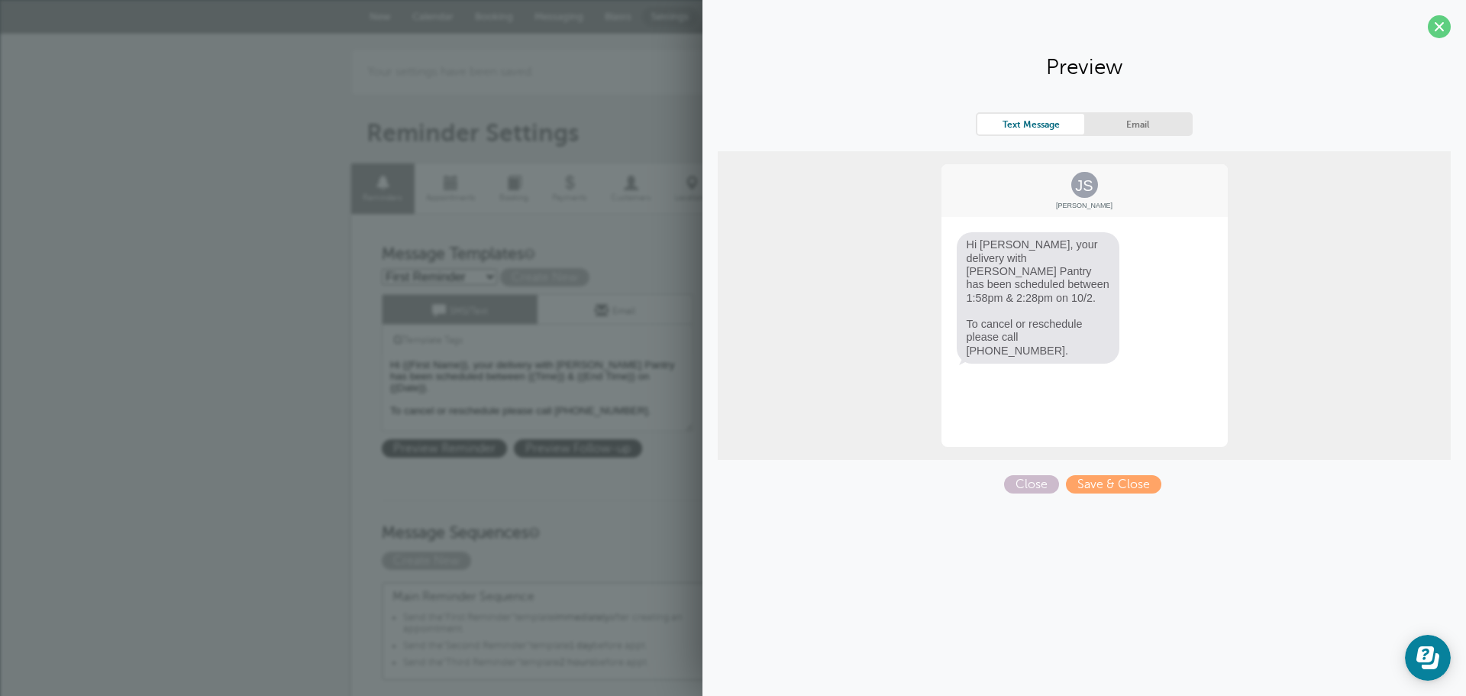
click at [589, 251] on h3 "Message Templates" at bounding box center [733, 254] width 703 height 19
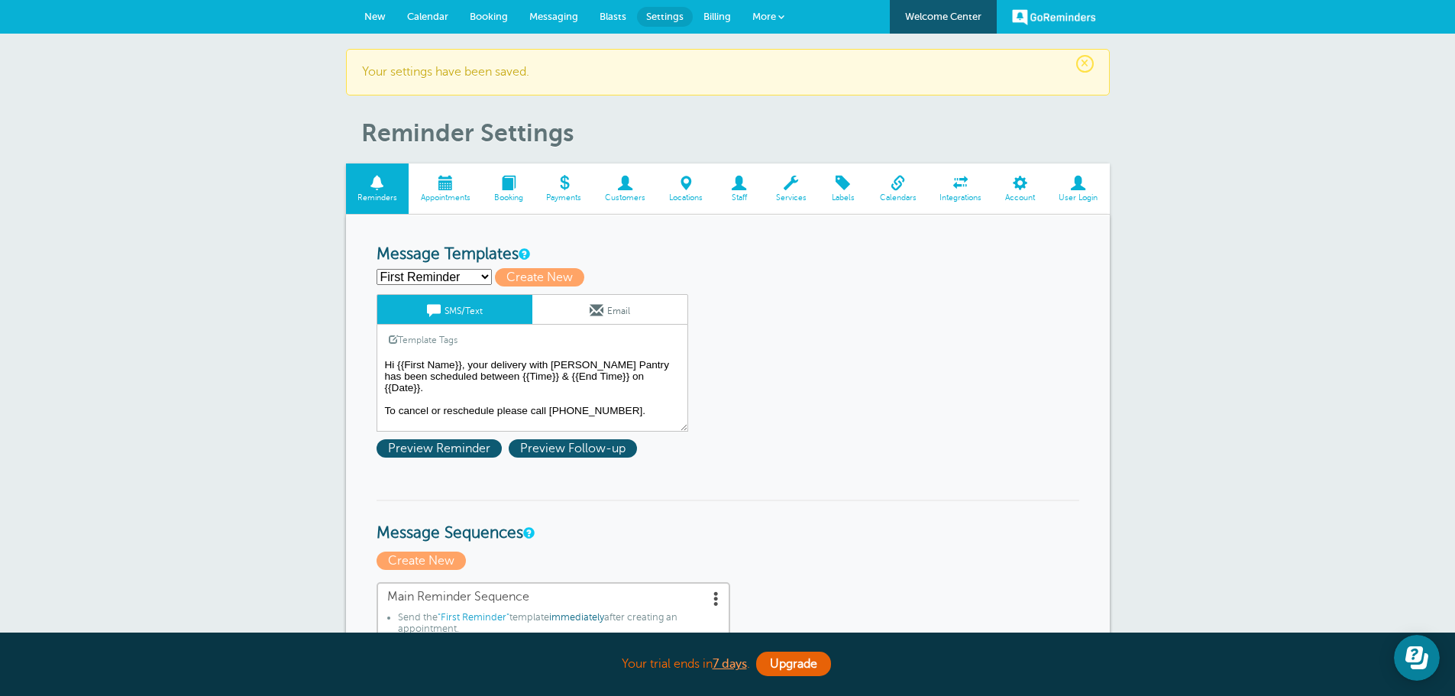
click at [381, 399] on textarea "Hi {{First Name}}, your delivery with [PERSON_NAME] Pantry has been scheduled b…" at bounding box center [533, 393] width 312 height 76
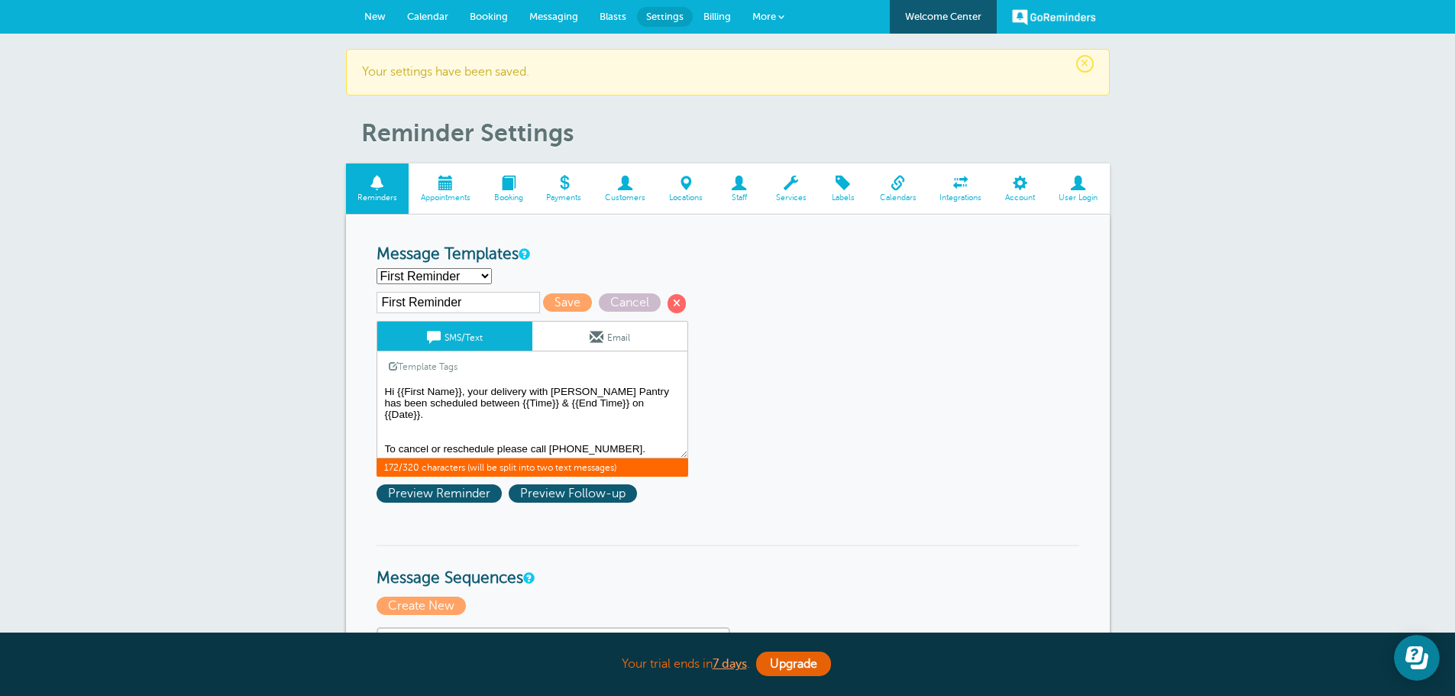
type textarea "Hi {{First Name}}, your delivery with [PERSON_NAME] Pantry has been scheduled b…"
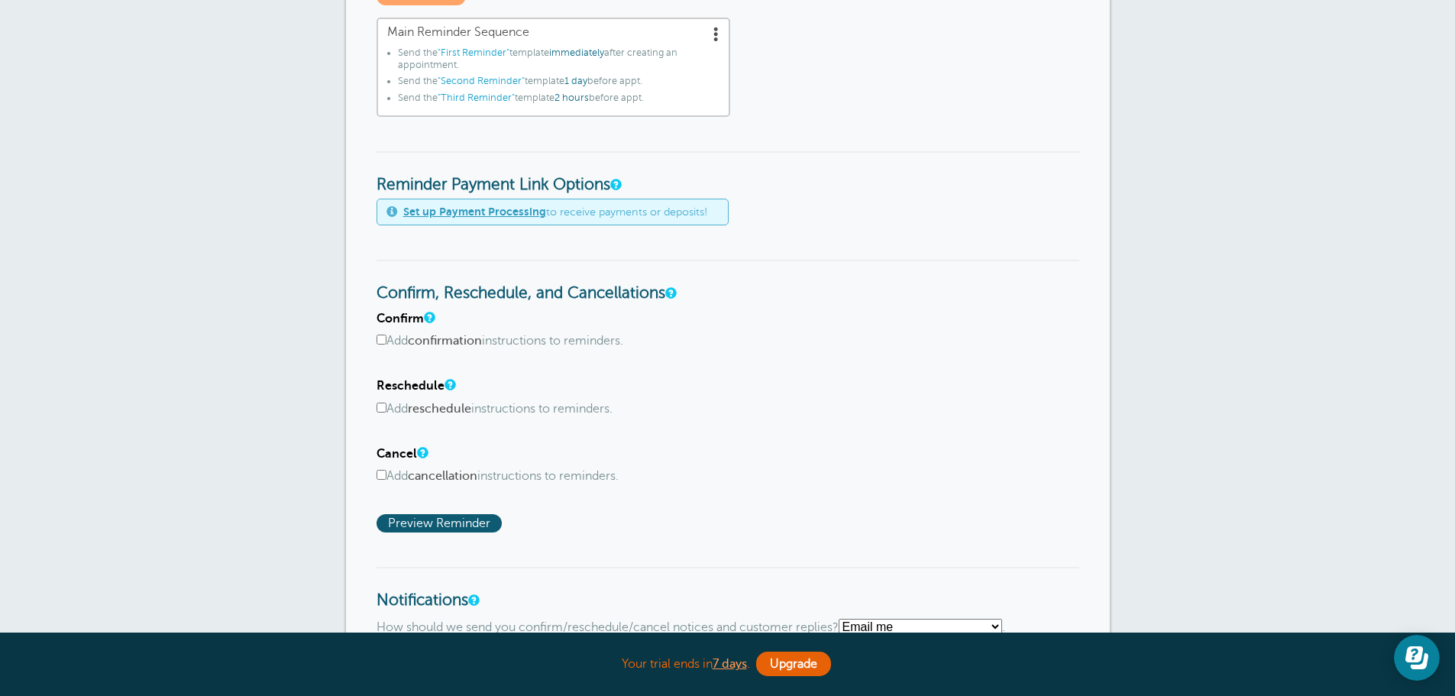
scroll to position [611, 0]
click at [385, 335] on input "Add confirmation instructions to reminders." at bounding box center [382, 338] width 10 height 10
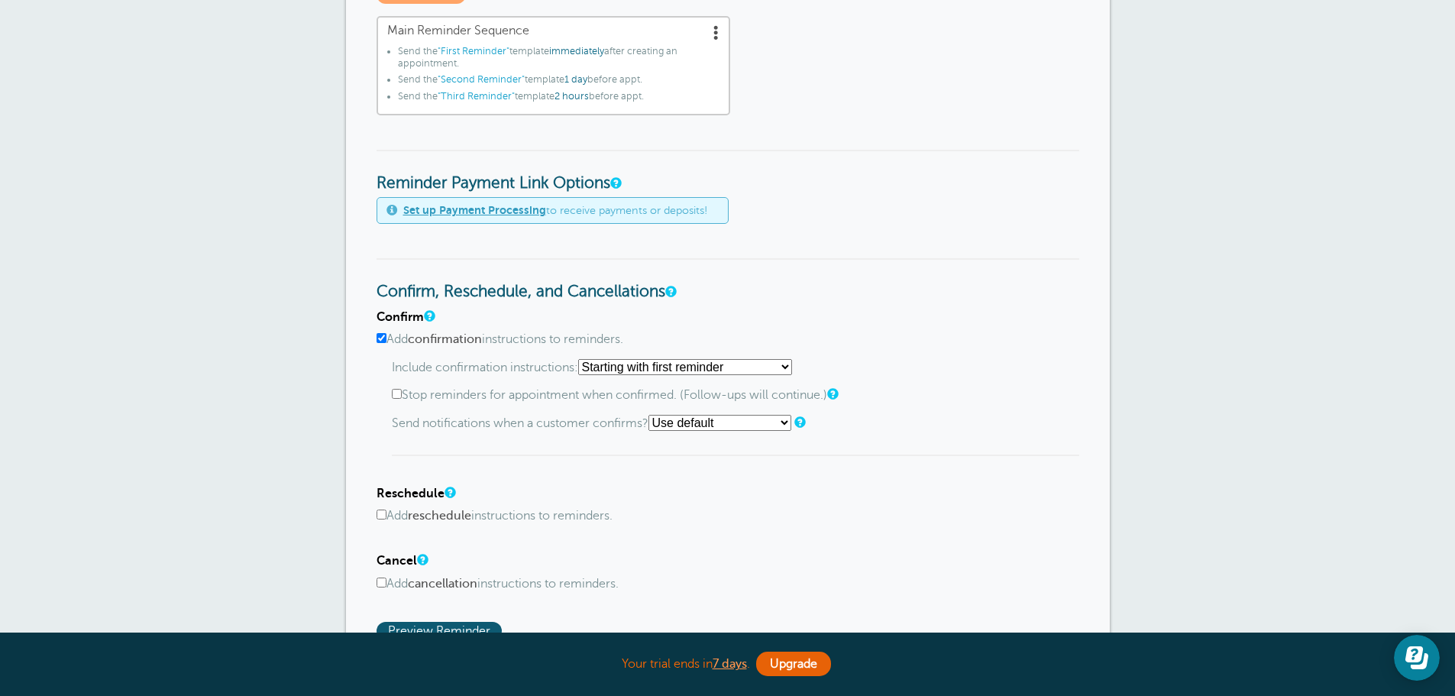
scroll to position [687, 0]
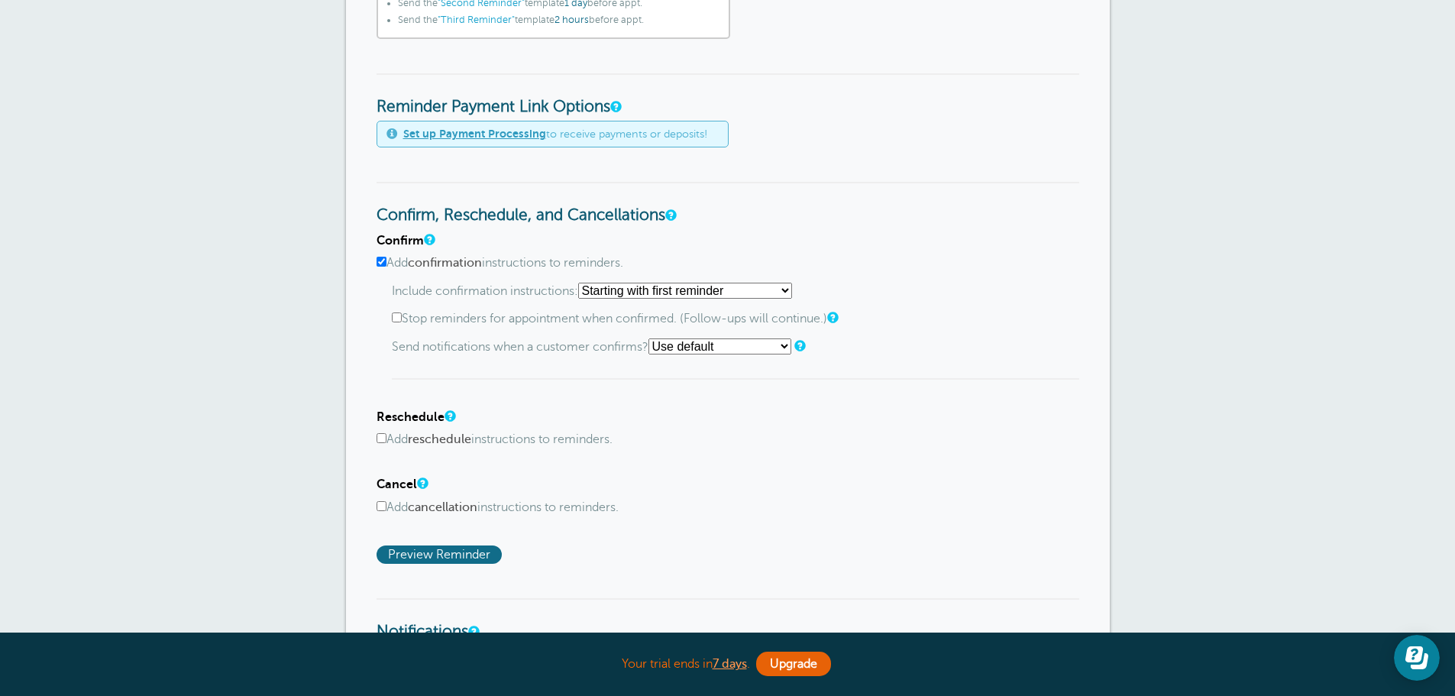
click at [422, 546] on span "Preview Reminder" at bounding box center [439, 554] width 125 height 18
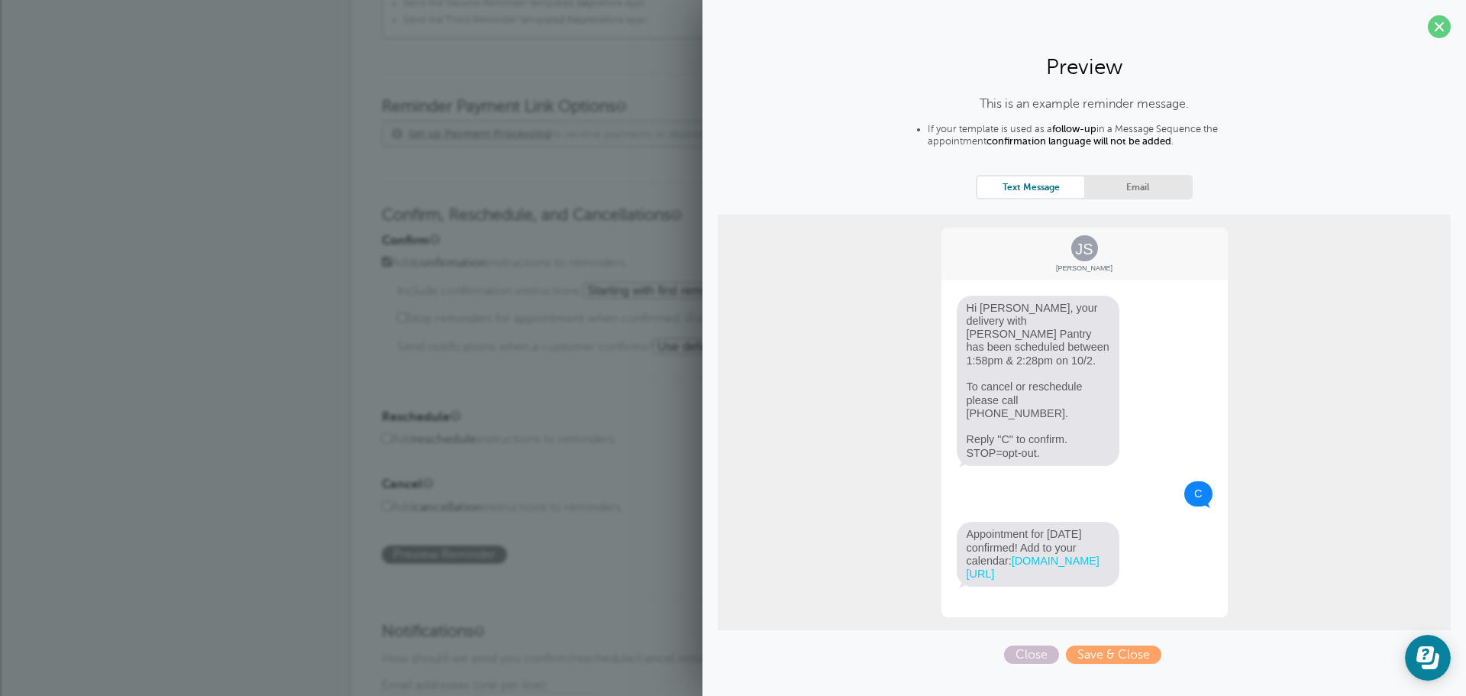
click at [422, 546] on span "Preview Reminder" at bounding box center [444, 554] width 125 height 18
click at [1438, 28] on span at bounding box center [1439, 26] width 23 height 23
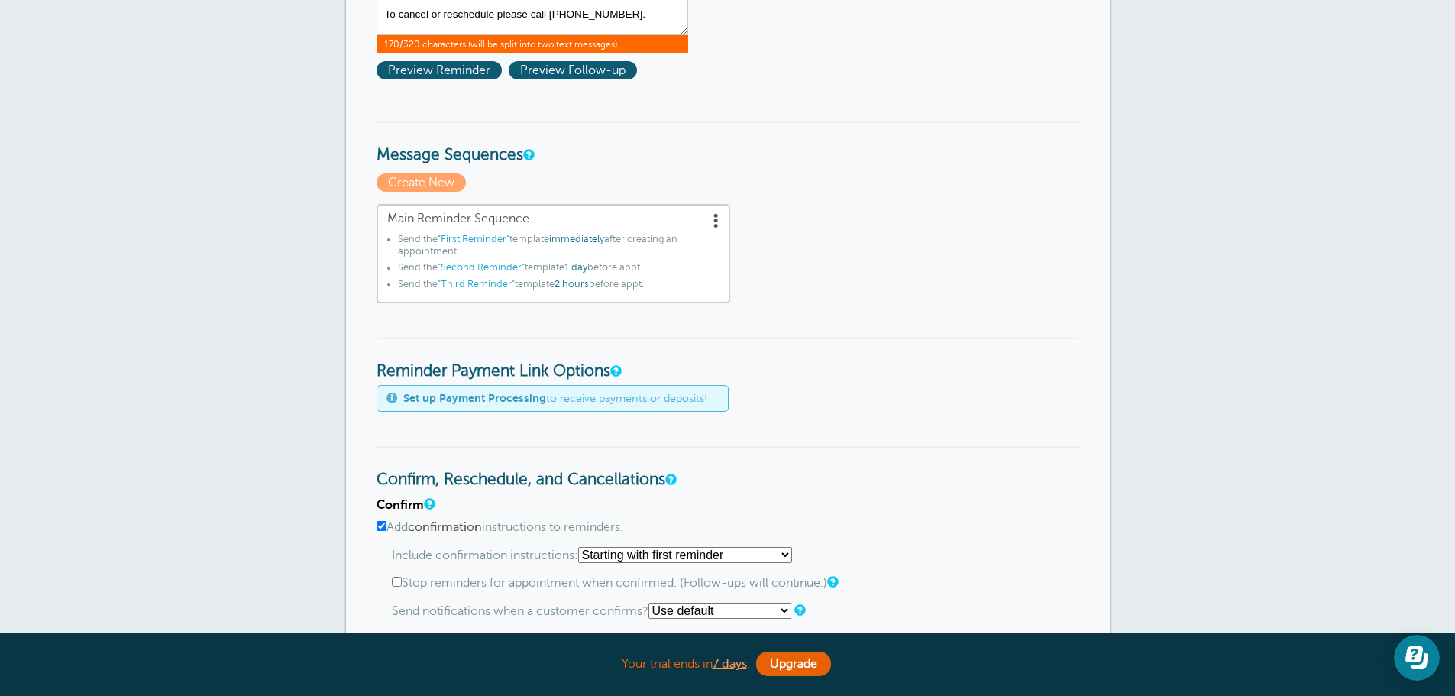
scroll to position [458, 0]
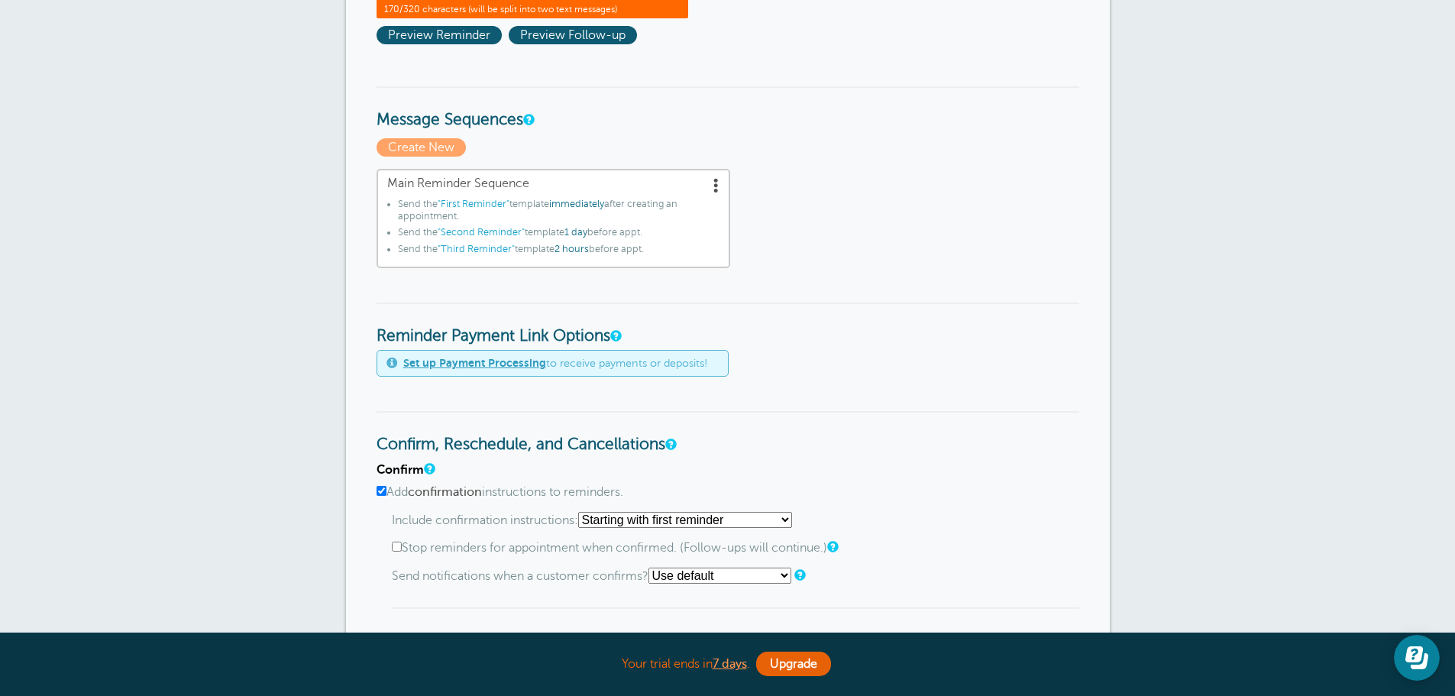
click at [377, 489] on input "Add confirmation instructions to reminders." at bounding box center [382, 491] width 10 height 10
checkbox input "false"
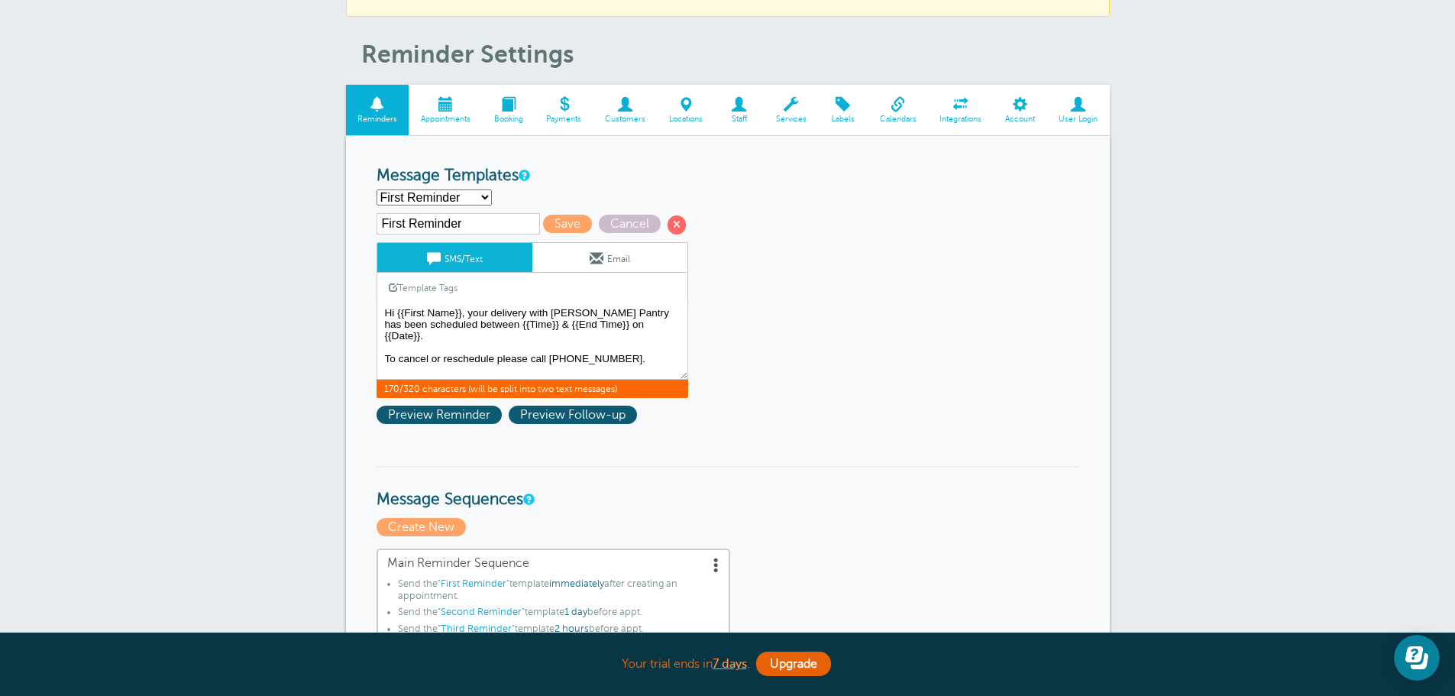
scroll to position [76, 0]
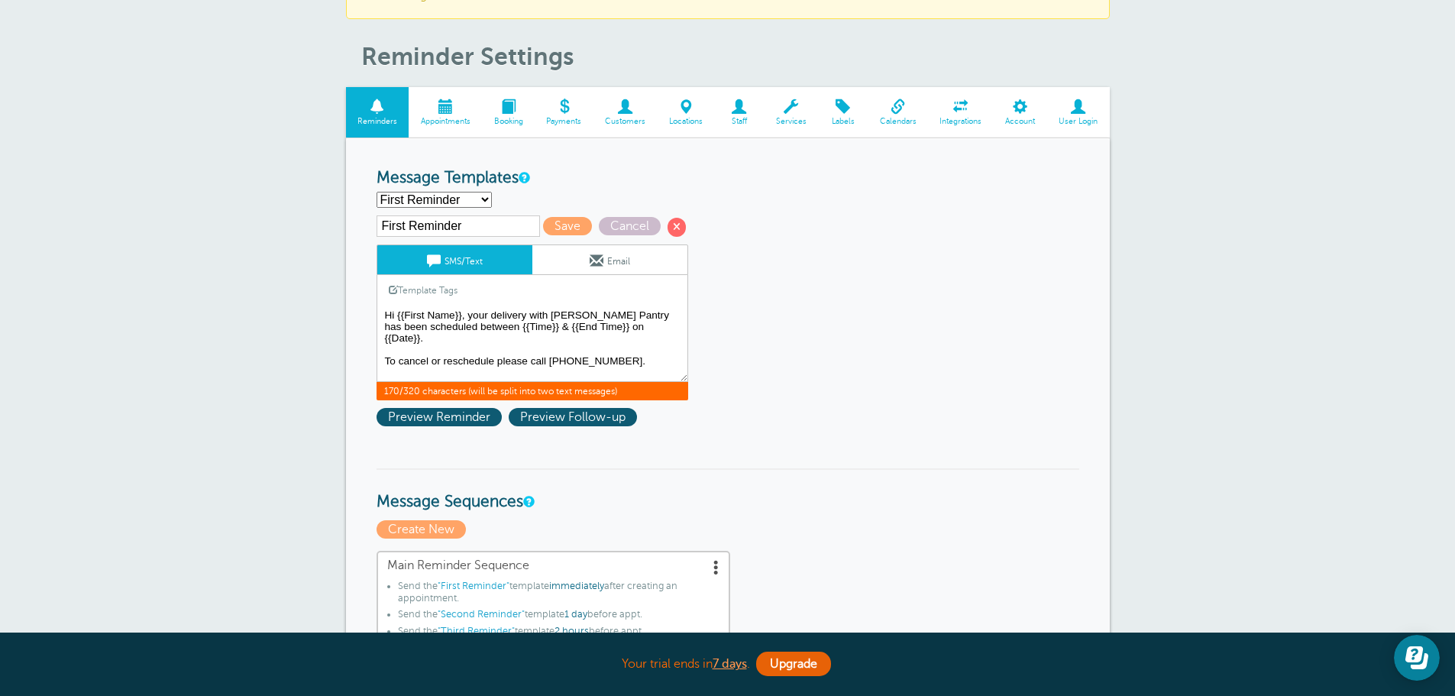
click at [381, 343] on textarea "Hi {{First Name}}, your delivery with Butler's Pantry has been scheduled betwee…" at bounding box center [533, 343] width 312 height 76
click at [385, 350] on textarea "Hi {{First Name}}, your delivery with Butler's Pantry has been scheduled betwee…" at bounding box center [533, 343] width 312 height 76
click at [388, 350] on textarea "Hi {{First Name}}, your delivery with Butler's Pantry has been scheduled betwee…" at bounding box center [533, 343] width 312 height 76
type textarea "Hi {{First Name}}, your delivery with [PERSON_NAME] Pantry has been scheduled b…"
click at [567, 225] on span "Save" at bounding box center [567, 226] width 49 height 18
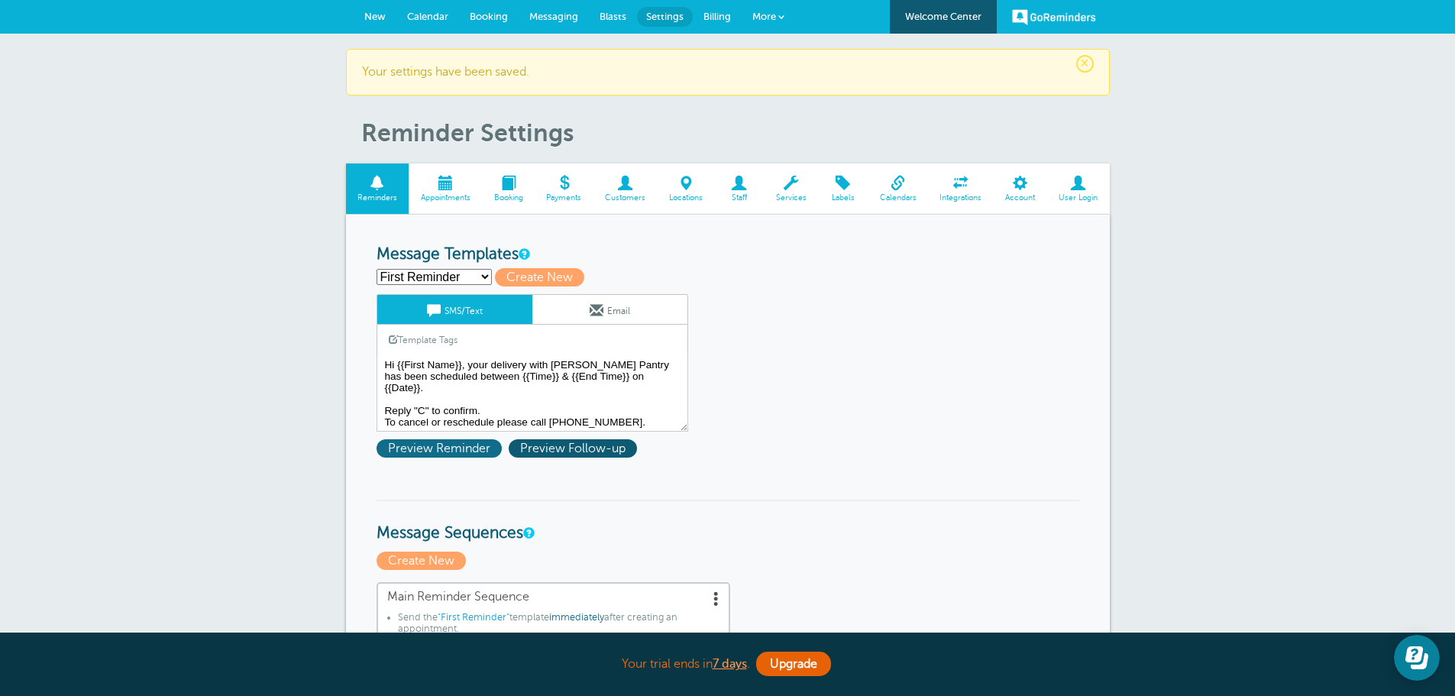
click at [445, 452] on span "Preview Reminder" at bounding box center [439, 448] width 125 height 18
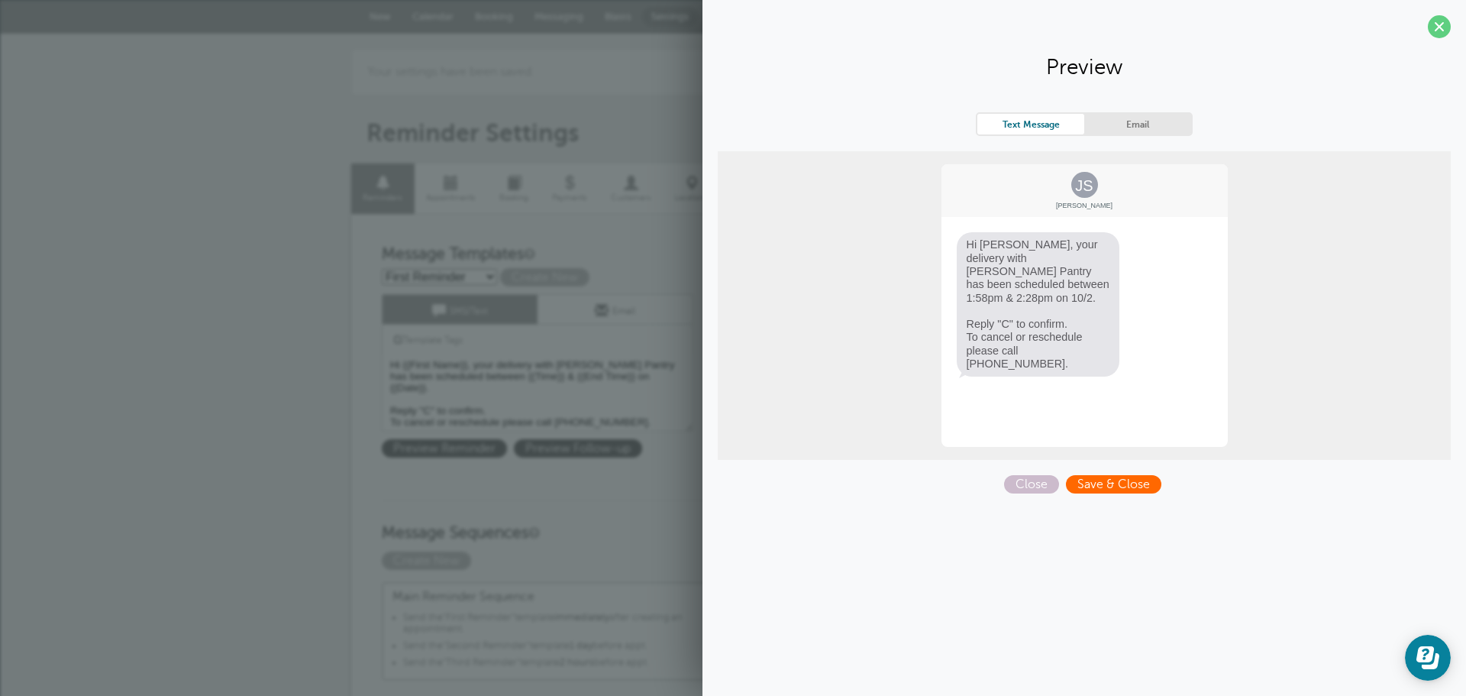
click at [1124, 483] on span "Save & Close" at bounding box center [1113, 484] width 95 height 18
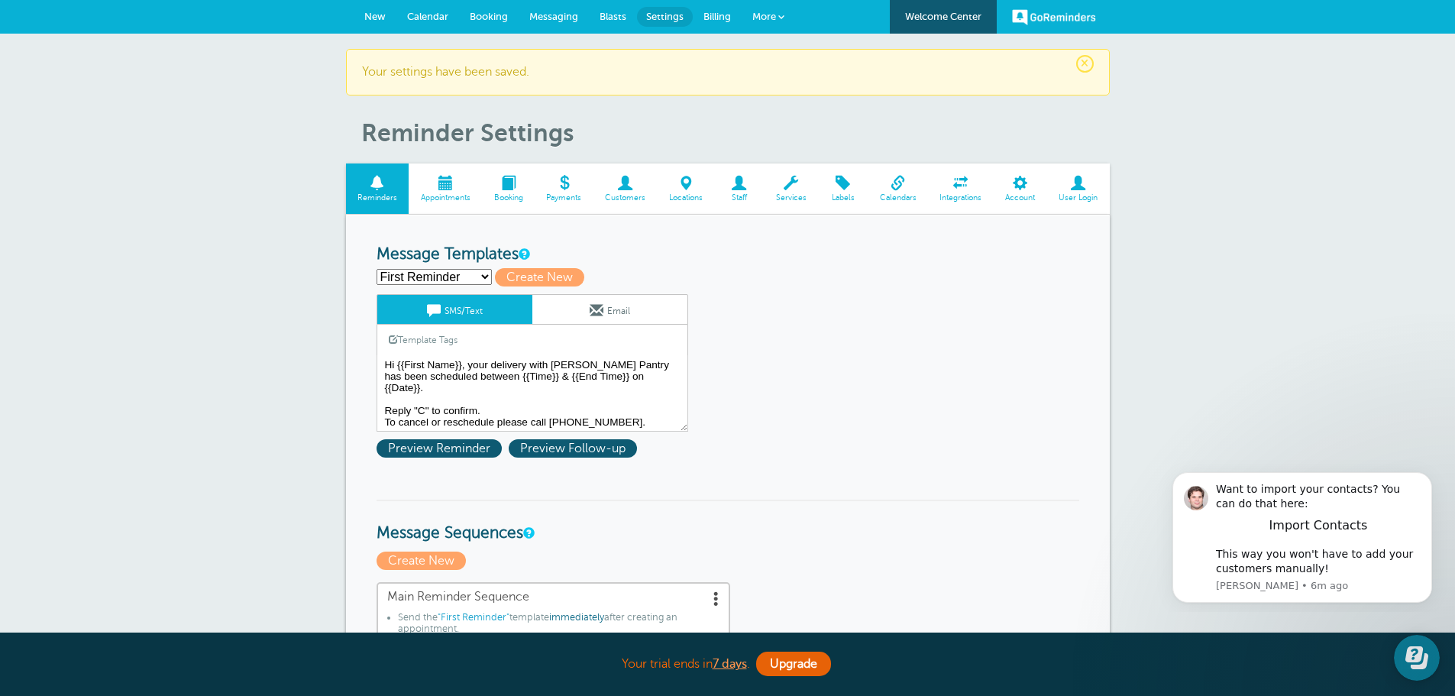
click at [436, 193] on span "Appointments" at bounding box center [445, 197] width 58 height 9
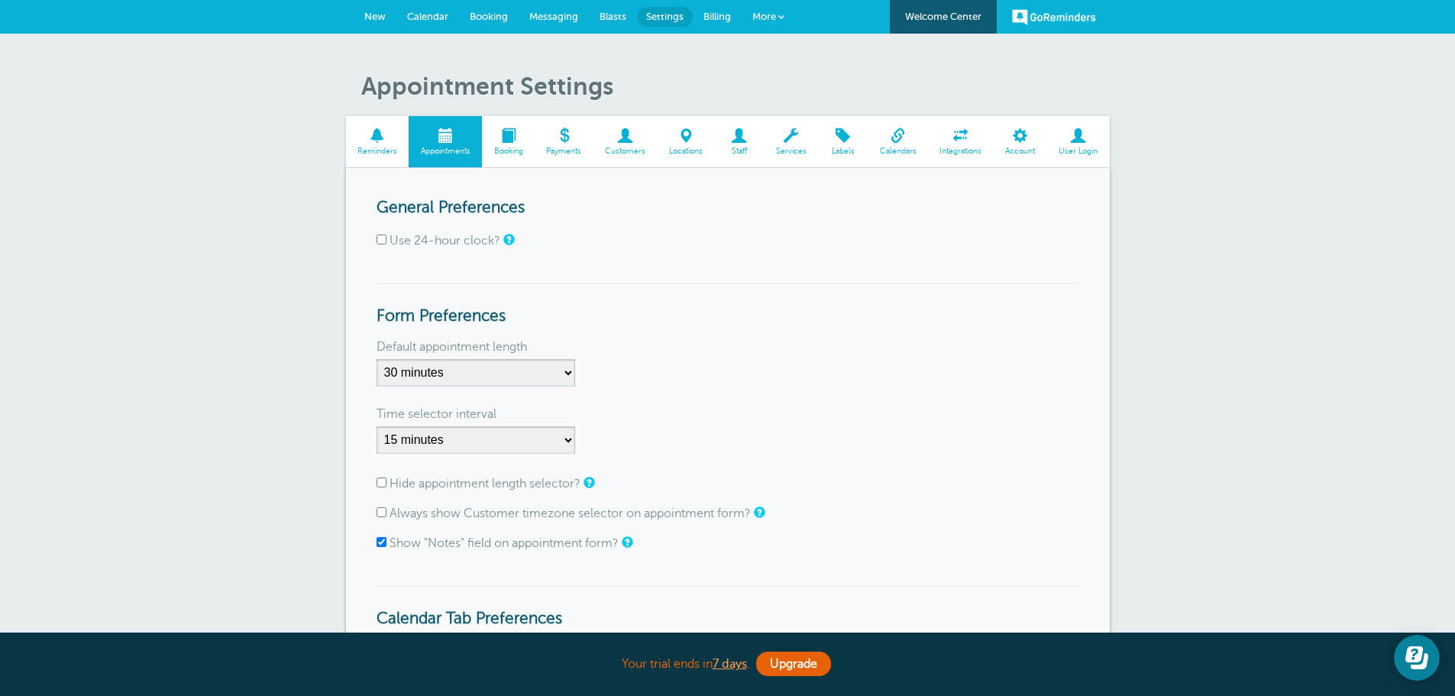
click at [738, 139] on span at bounding box center [739, 135] width 50 height 15
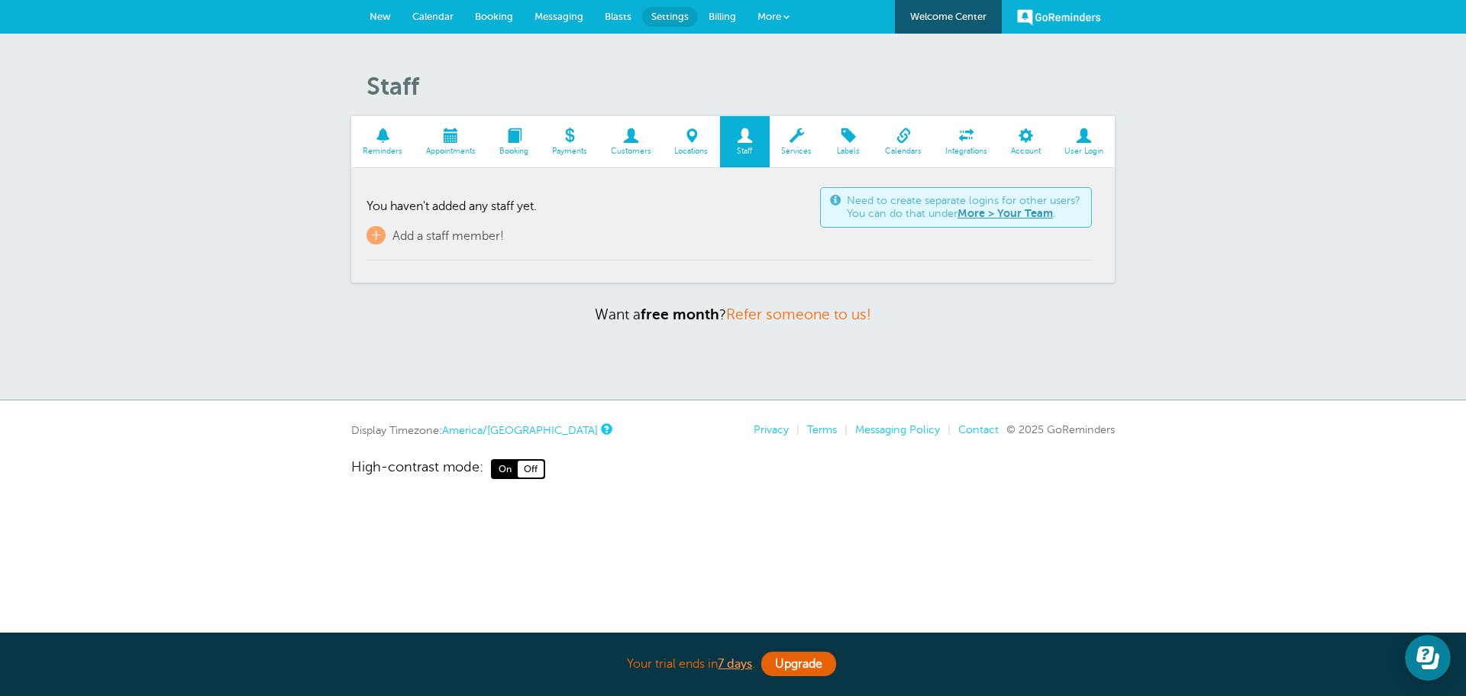
click at [679, 141] on span at bounding box center [691, 135] width 57 height 15
click at [629, 142] on span at bounding box center [631, 135] width 64 height 15
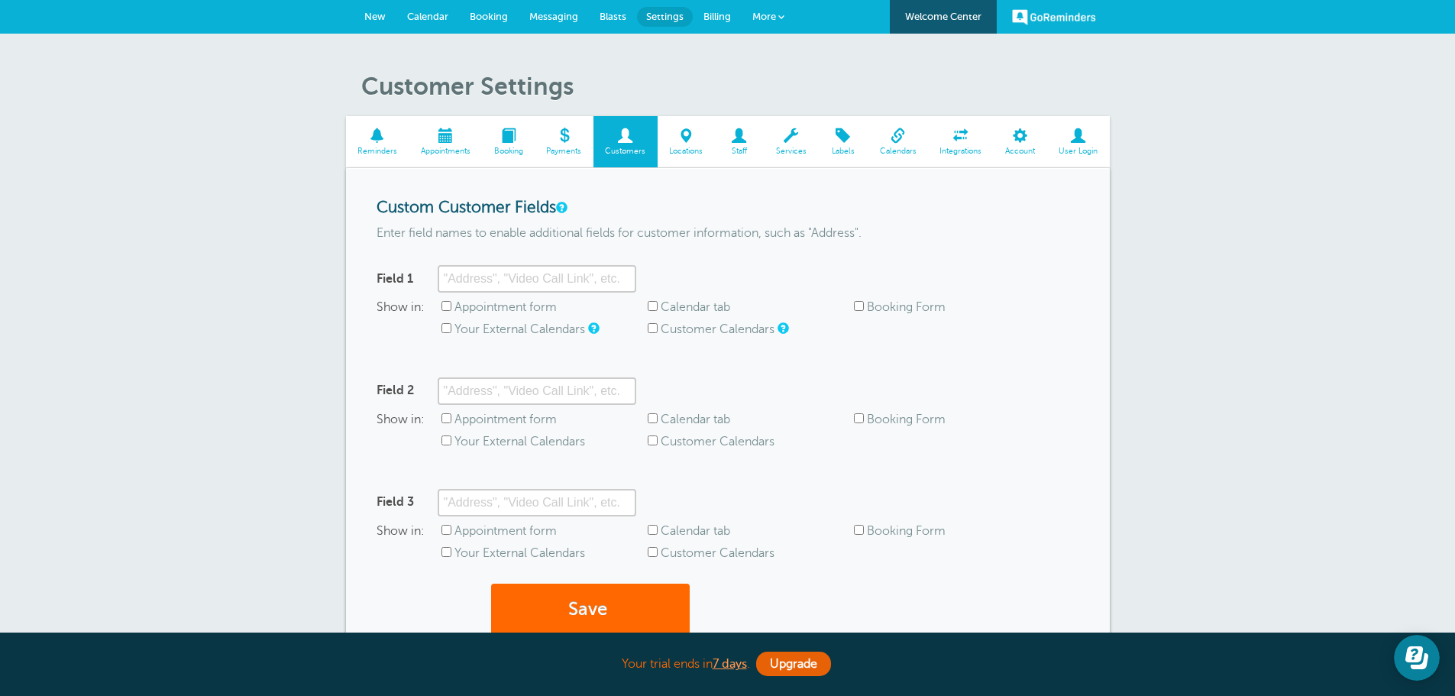
click at [961, 150] on span "Integrations" at bounding box center [961, 151] width 50 height 9
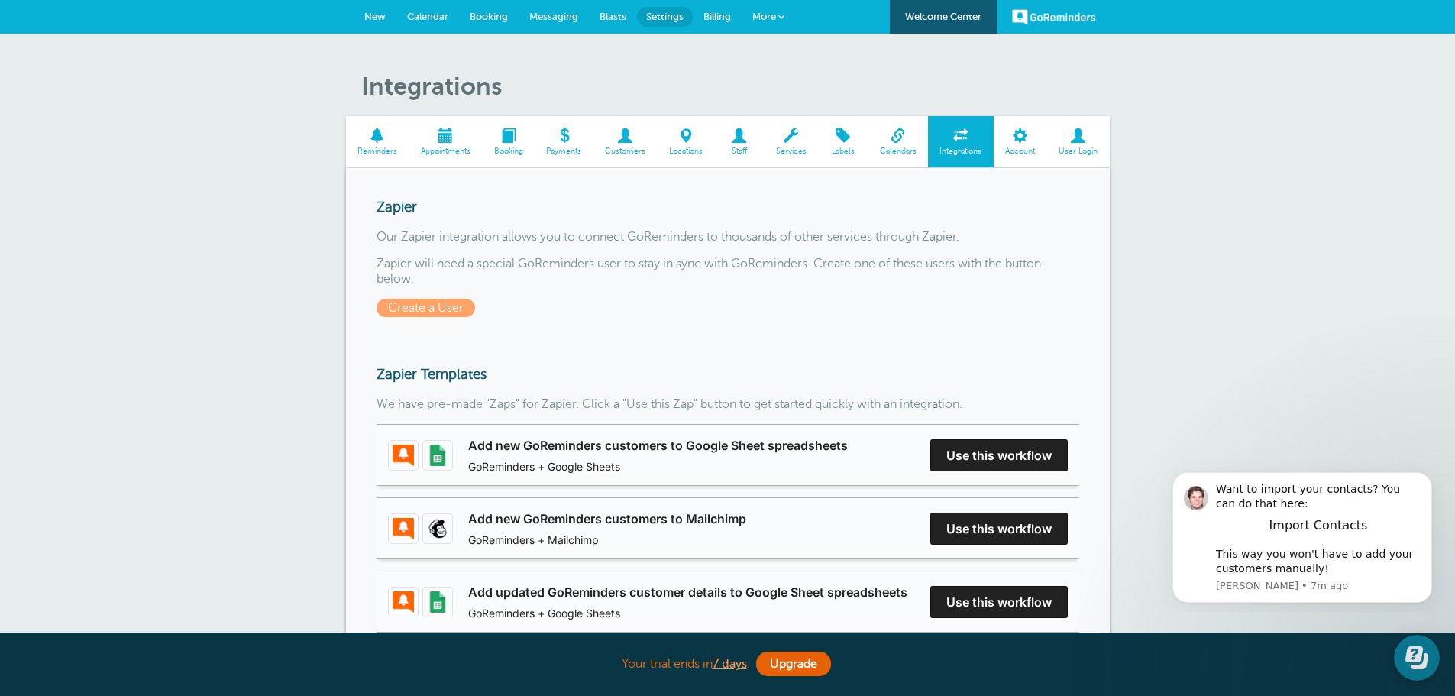
click at [791, 143] on span at bounding box center [791, 135] width 54 height 15
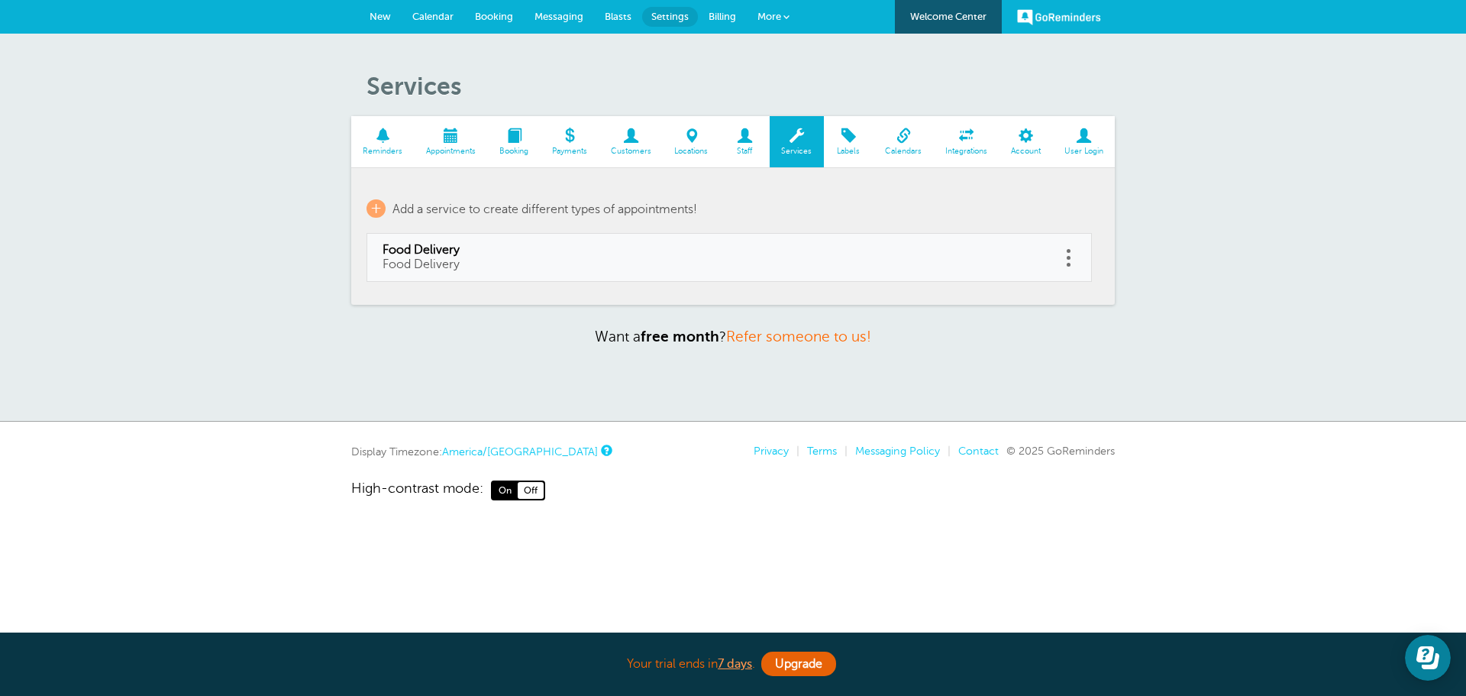
click at [1064, 251] on link at bounding box center [1068, 258] width 15 height 24
click at [368, 200] on link "+ Add a service to create different types of appointments!" at bounding box center [532, 208] width 331 height 18
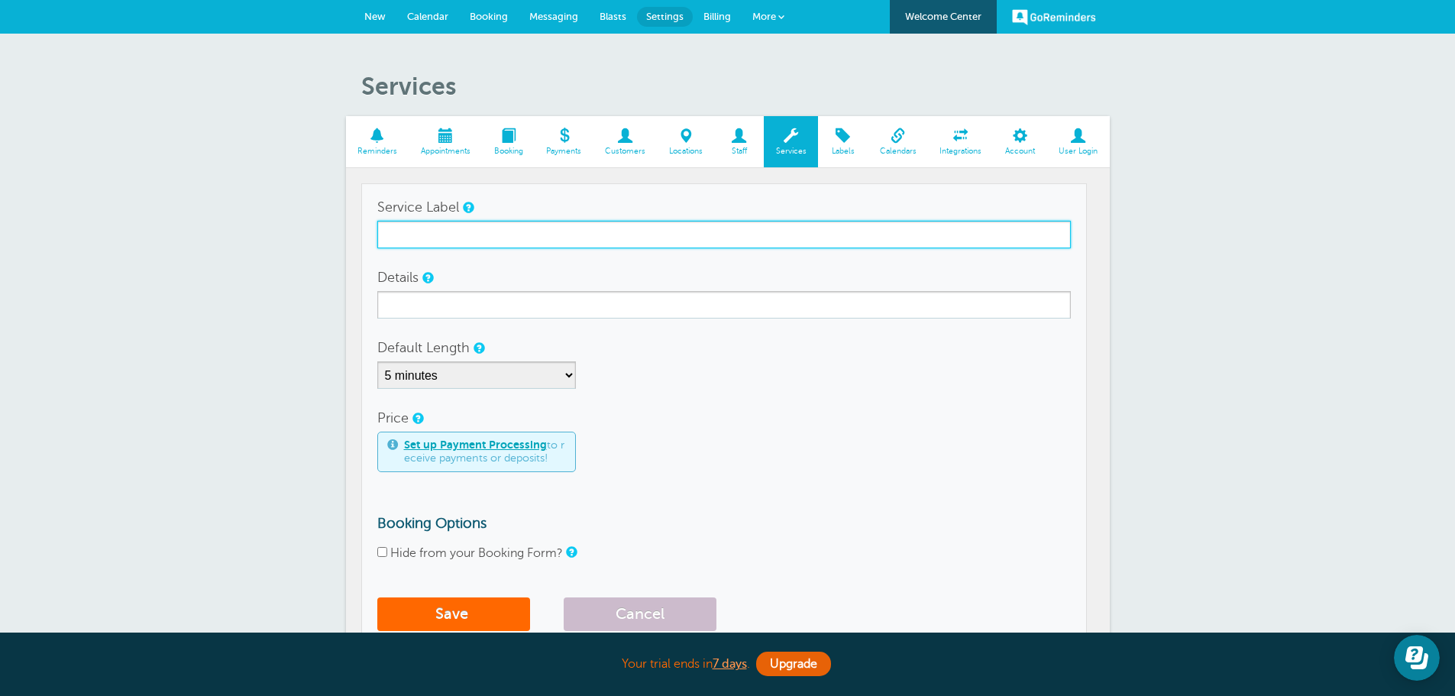
click at [423, 232] on input "Service Label" at bounding box center [723, 234] width 693 height 27
drag, startPoint x: 615, startPoint y: 240, endPoint x: 380, endPoint y: 233, distance: 235.3
click at [365, 231] on td "Service Label Rental Drop Off Details Default Length 5 minutes 10 minutes 15 mi…" at bounding box center [724, 414] width 726 height 462
type input "Rental Drop Off"
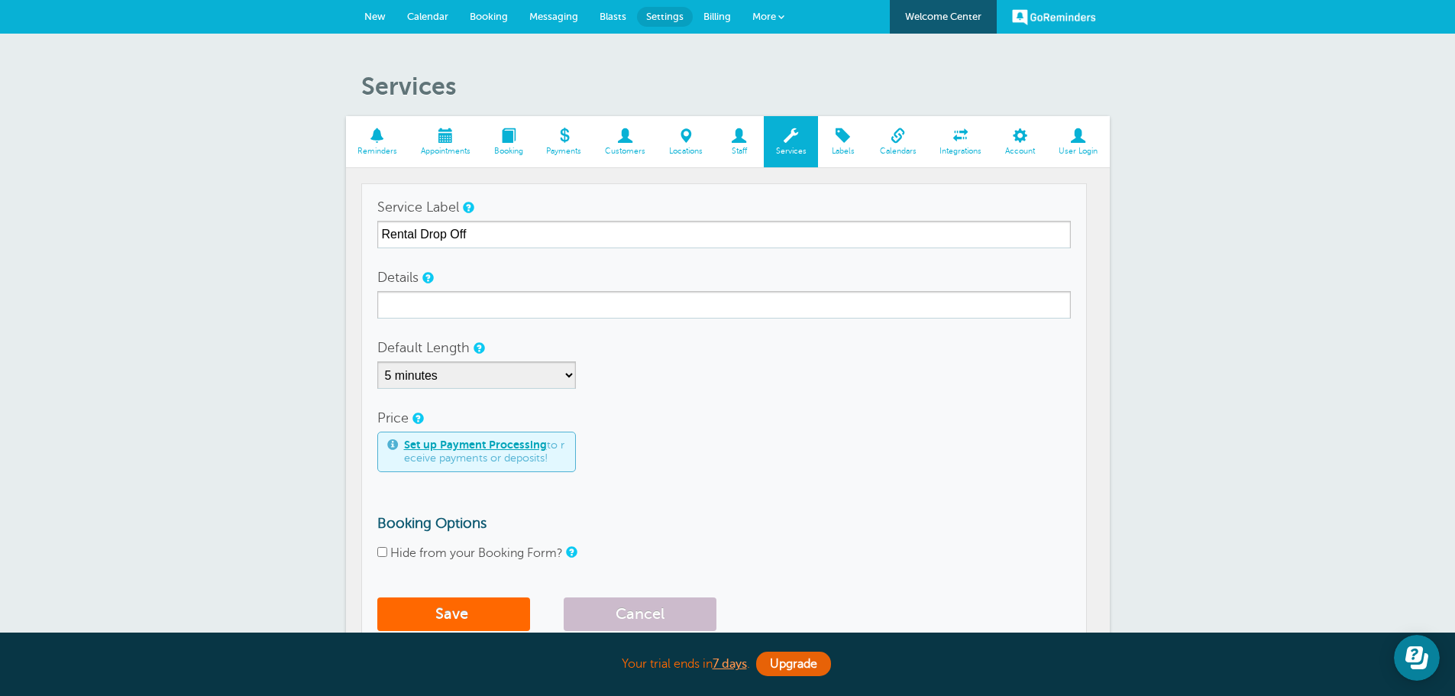
click at [409, 319] on form "Service Label Rental Drop Off Details Default Length 5 minutes 10 minutes 15 mi…" at bounding box center [723, 415] width 693 height 445
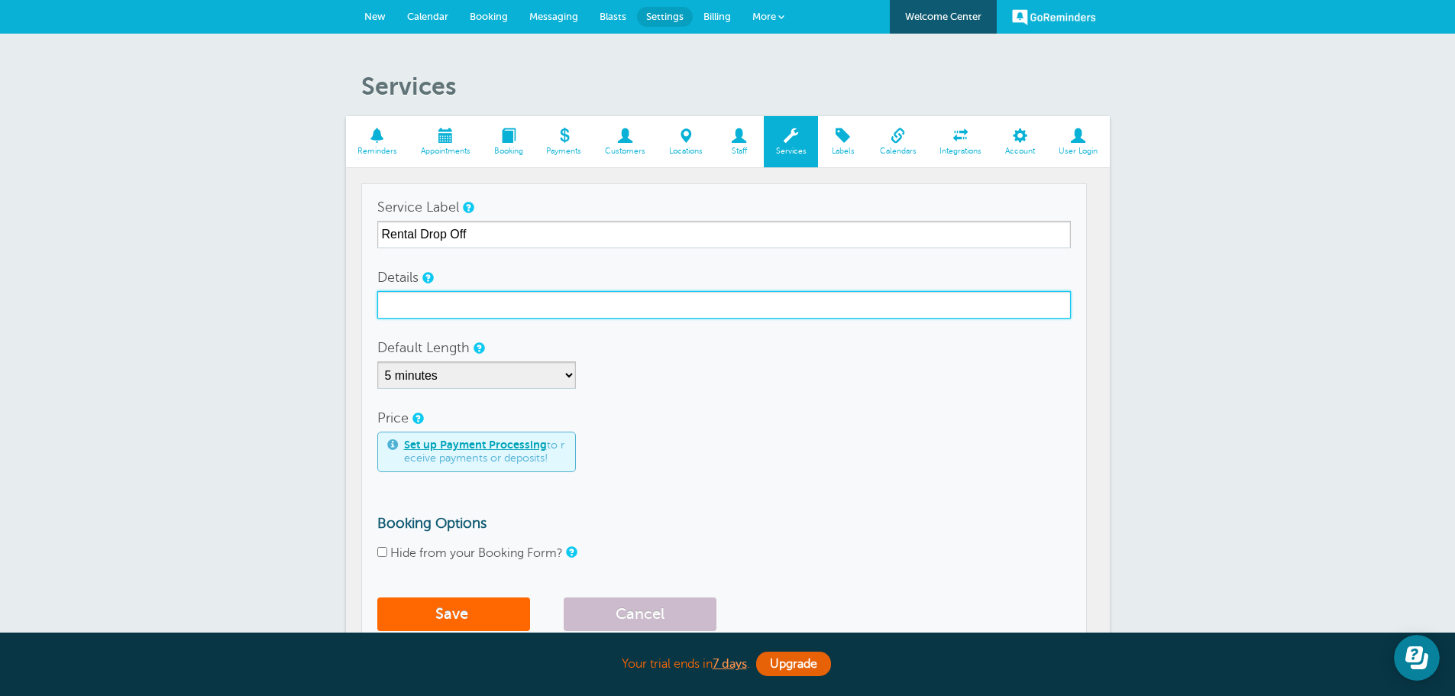
click at [404, 312] on input "Details" at bounding box center [723, 304] width 693 height 27
paste input "Rental Drop Off"
type input "Rental Drop Off"
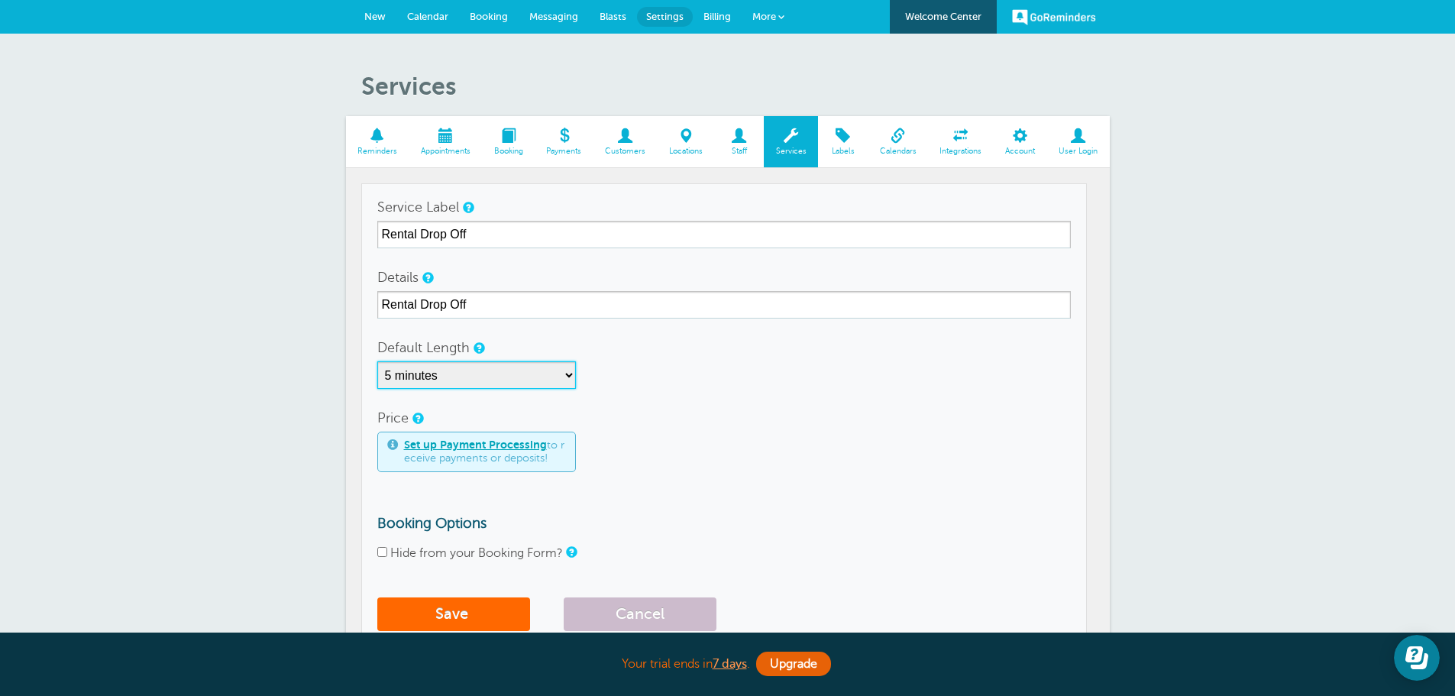
click at [436, 367] on select "5 minutes 10 minutes 15 minutes 20 minutes 25 minutes 30 minutes 35 minutes 40 …" at bounding box center [476, 374] width 199 height 27
select select "30"
click at [377, 361] on select "5 minutes 10 minutes 15 minutes 20 minutes 25 minutes 30 minutes 35 minutes 40 …" at bounding box center [476, 374] width 199 height 27
click at [690, 453] on div "Set up Payment Processing to receive payments or deposits!" at bounding box center [723, 451] width 693 height 40
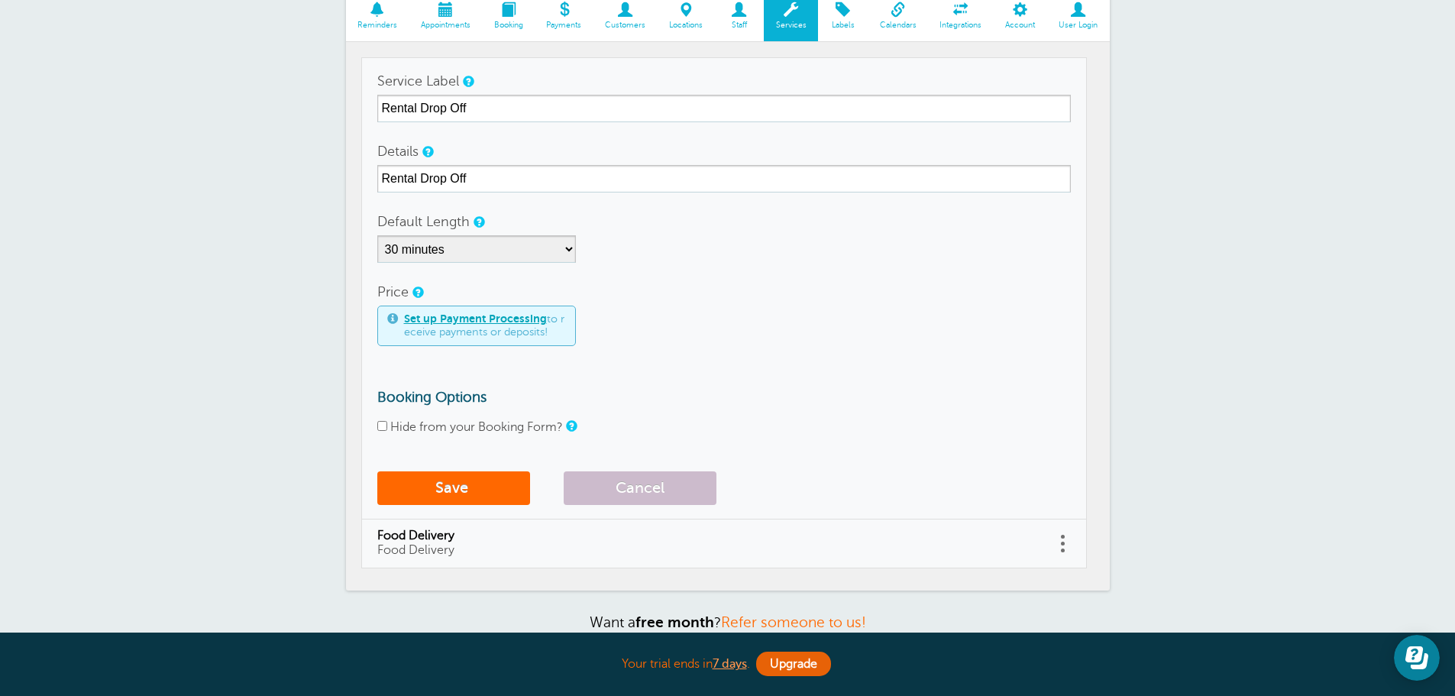
scroll to position [153, 0]
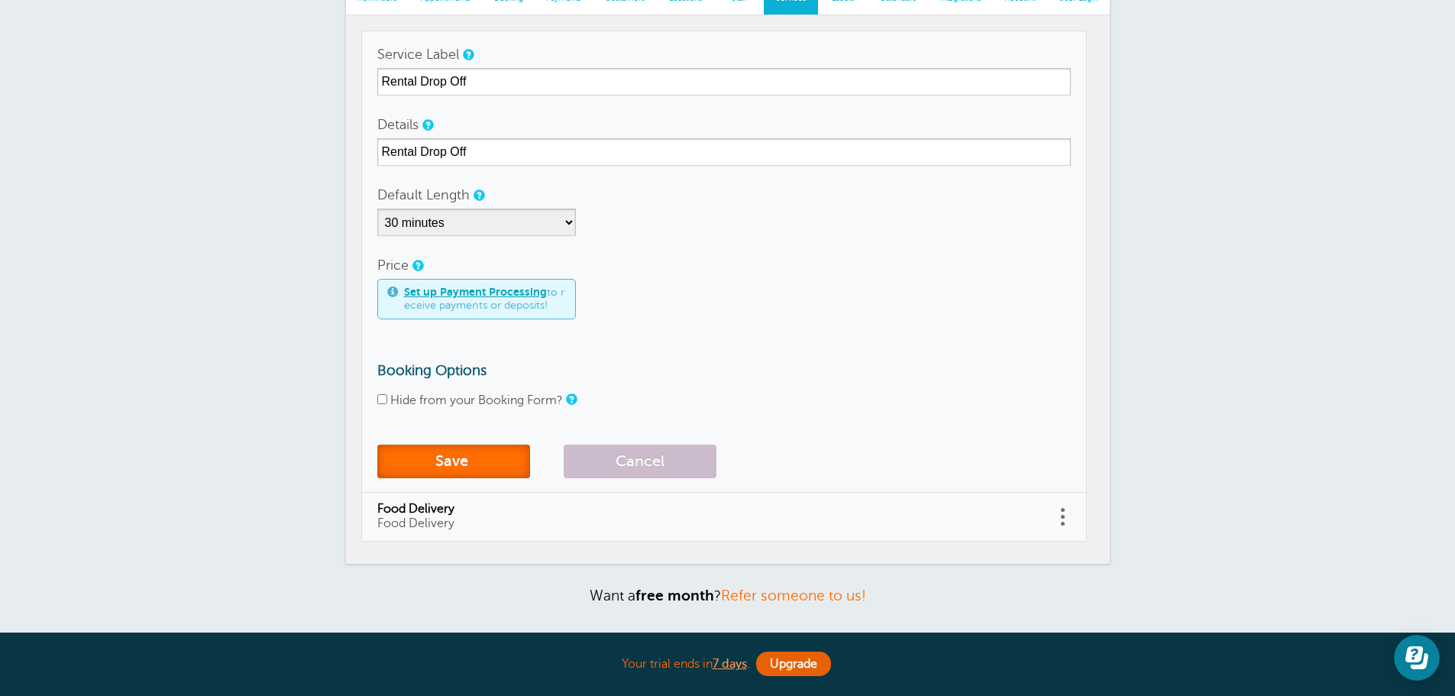
click at [442, 466] on button "Save" at bounding box center [453, 461] width 153 height 34
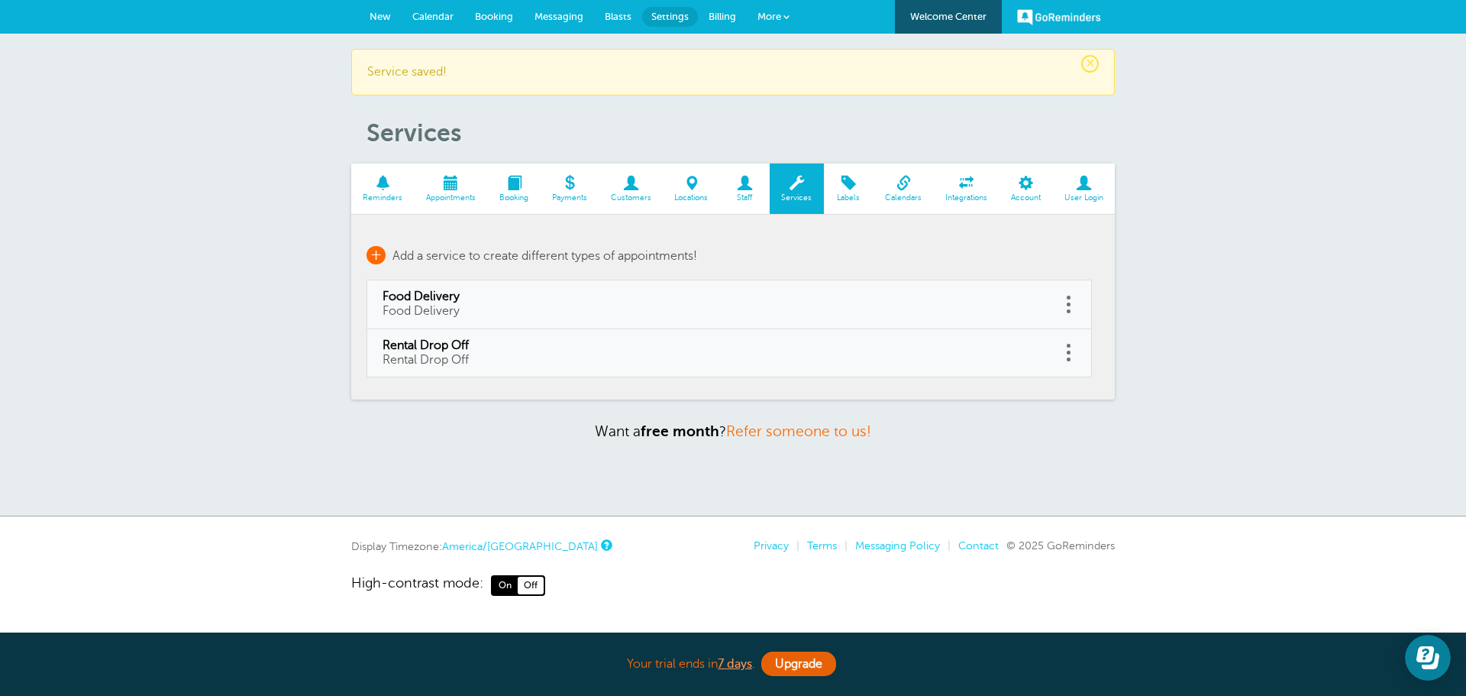
click at [377, 250] on span "+" at bounding box center [376, 255] width 19 height 18
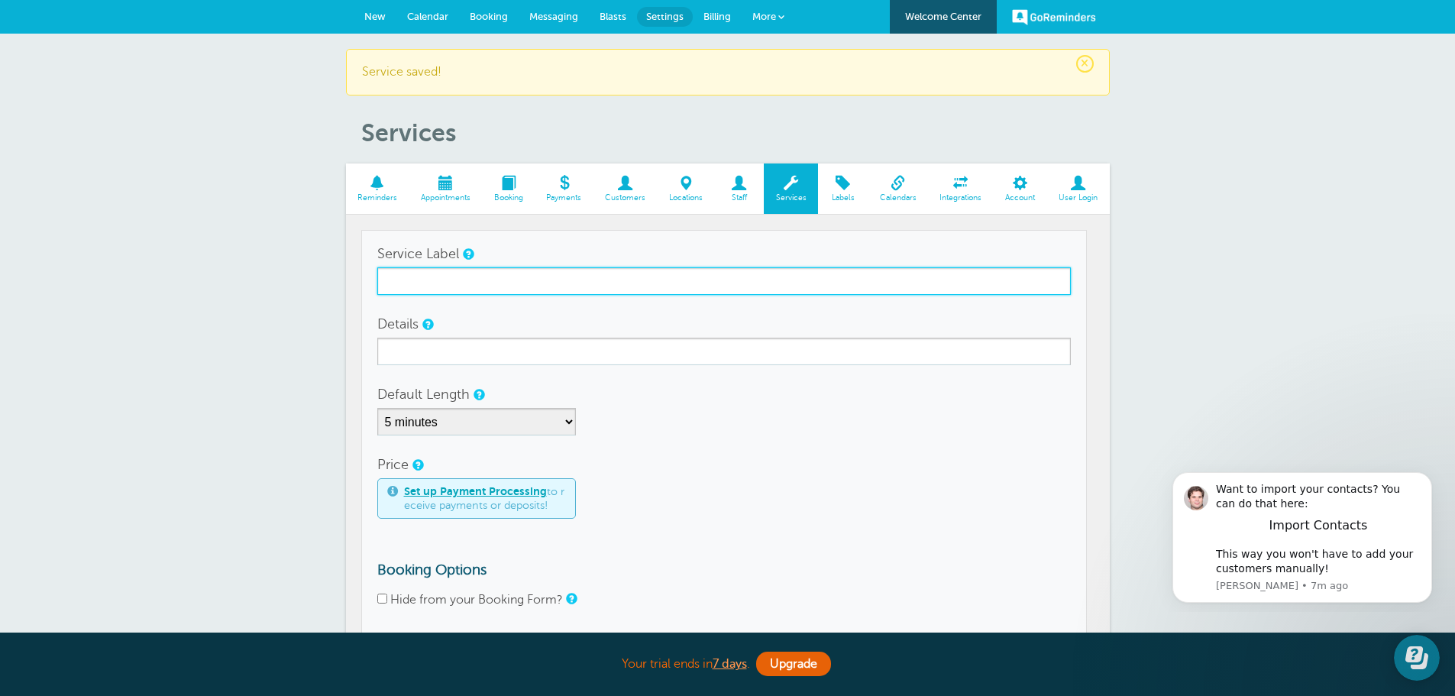
click at [426, 289] on input "Service Label" at bounding box center [723, 280] width 693 height 27
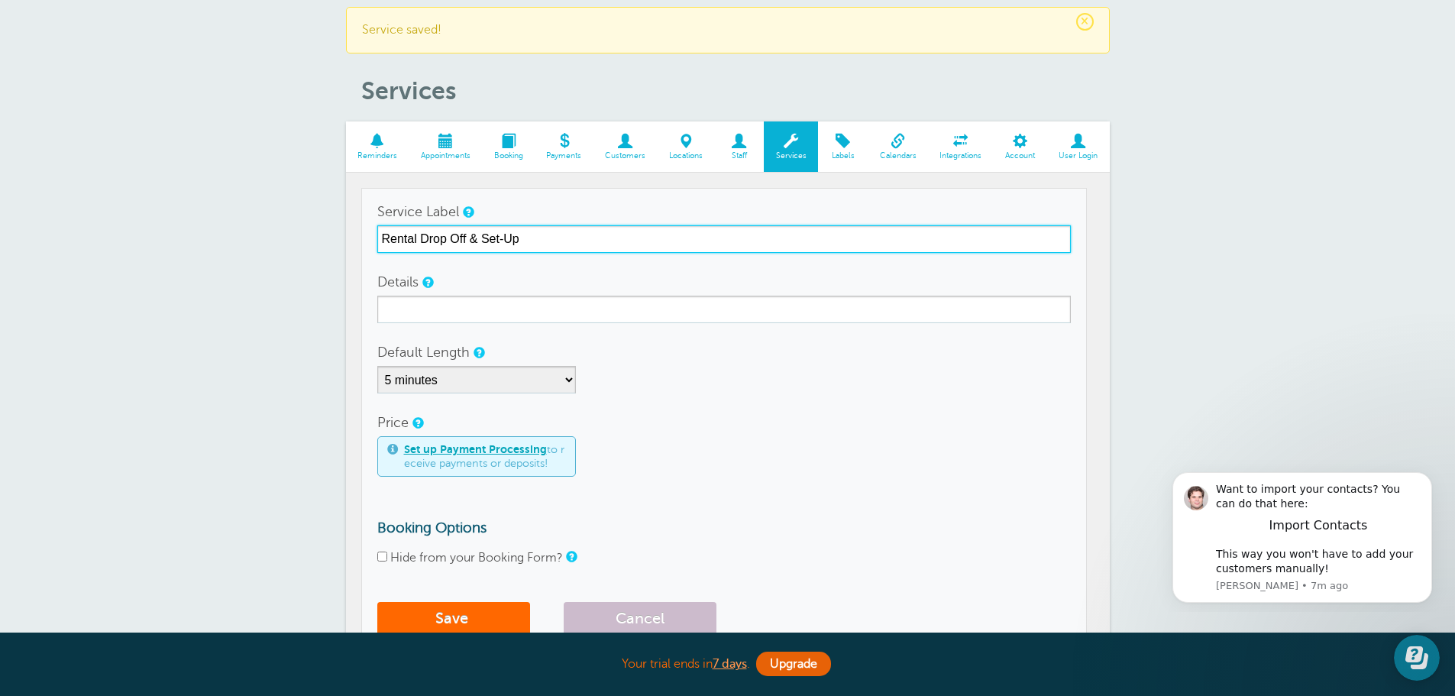
scroll to position [76, 0]
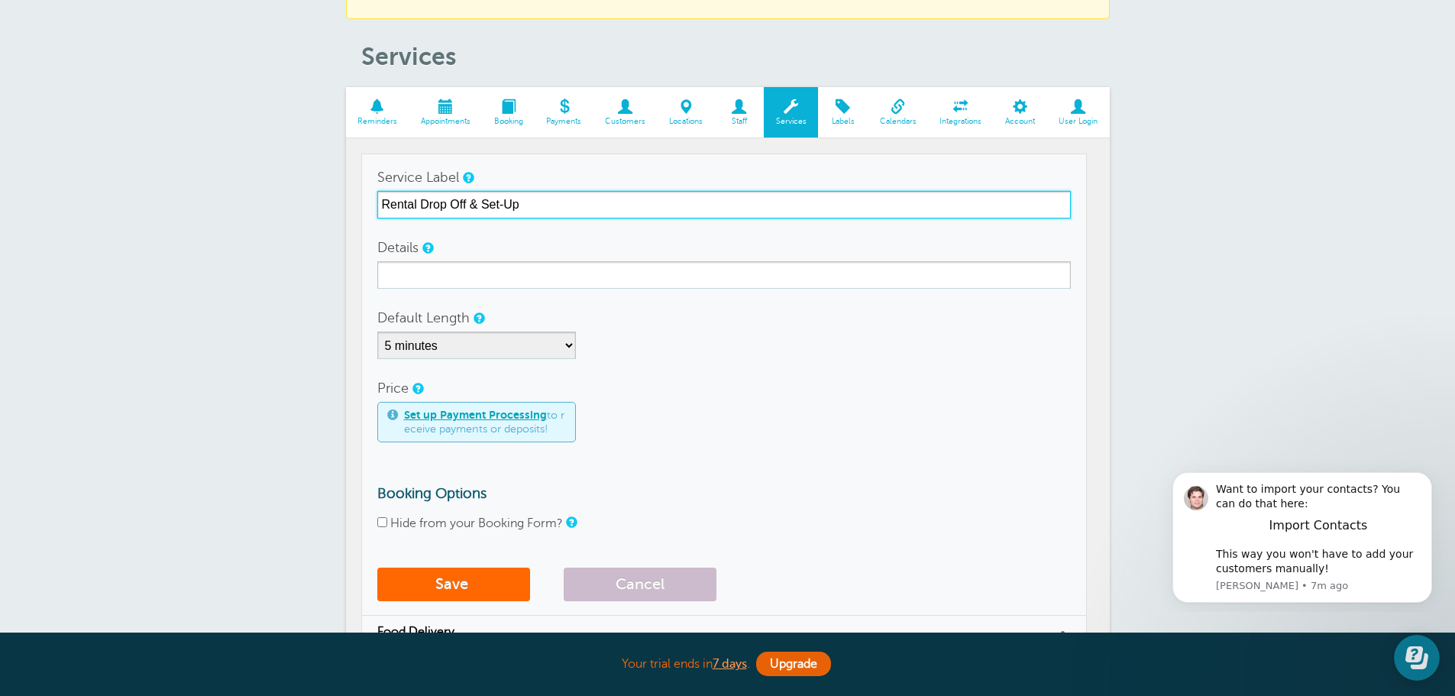
type input "Rental Drop Off & Set-Up"
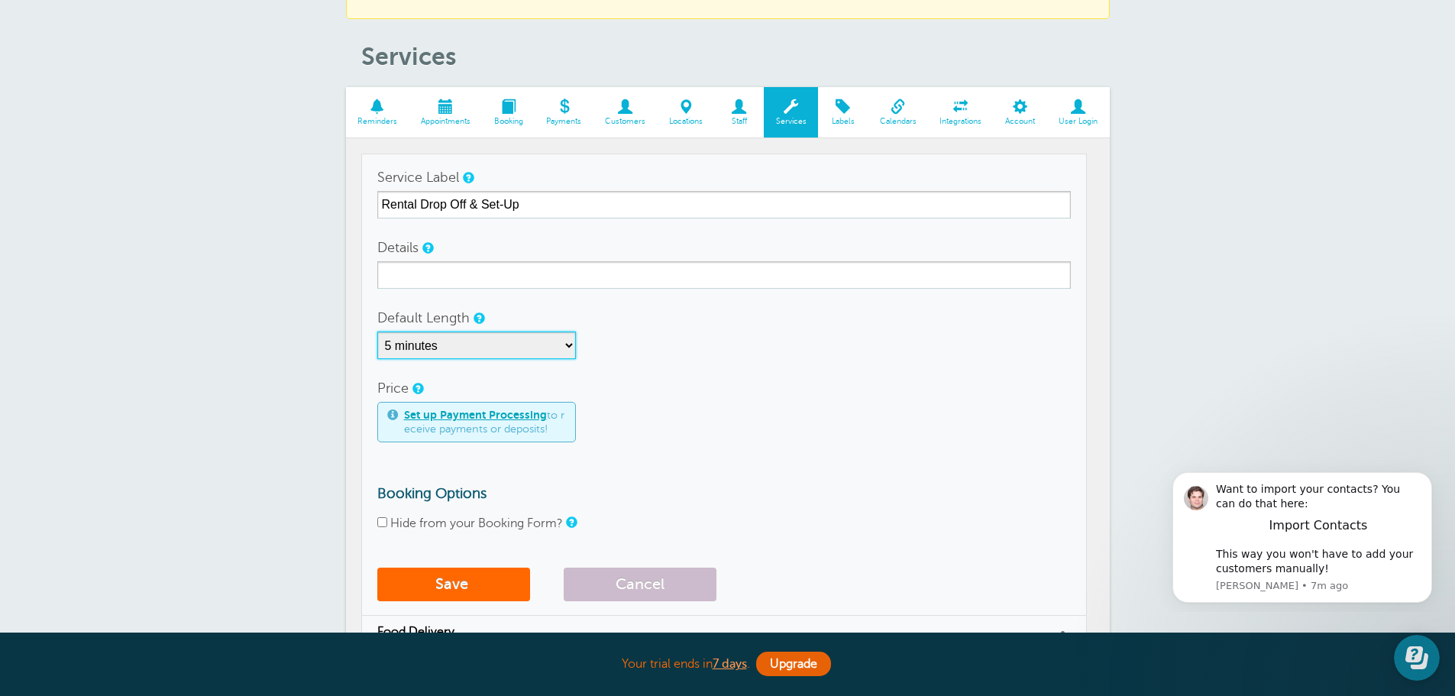
click at [451, 345] on select "5 minutes 10 minutes 15 minutes 20 minutes 25 minutes 30 minutes 35 minutes 40 …" at bounding box center [476, 344] width 199 height 27
select select "30"
click at [377, 331] on select "5 minutes 10 minutes 15 minutes 20 minutes 25 minutes 30 minutes 35 minutes 40 …" at bounding box center [476, 344] width 199 height 27
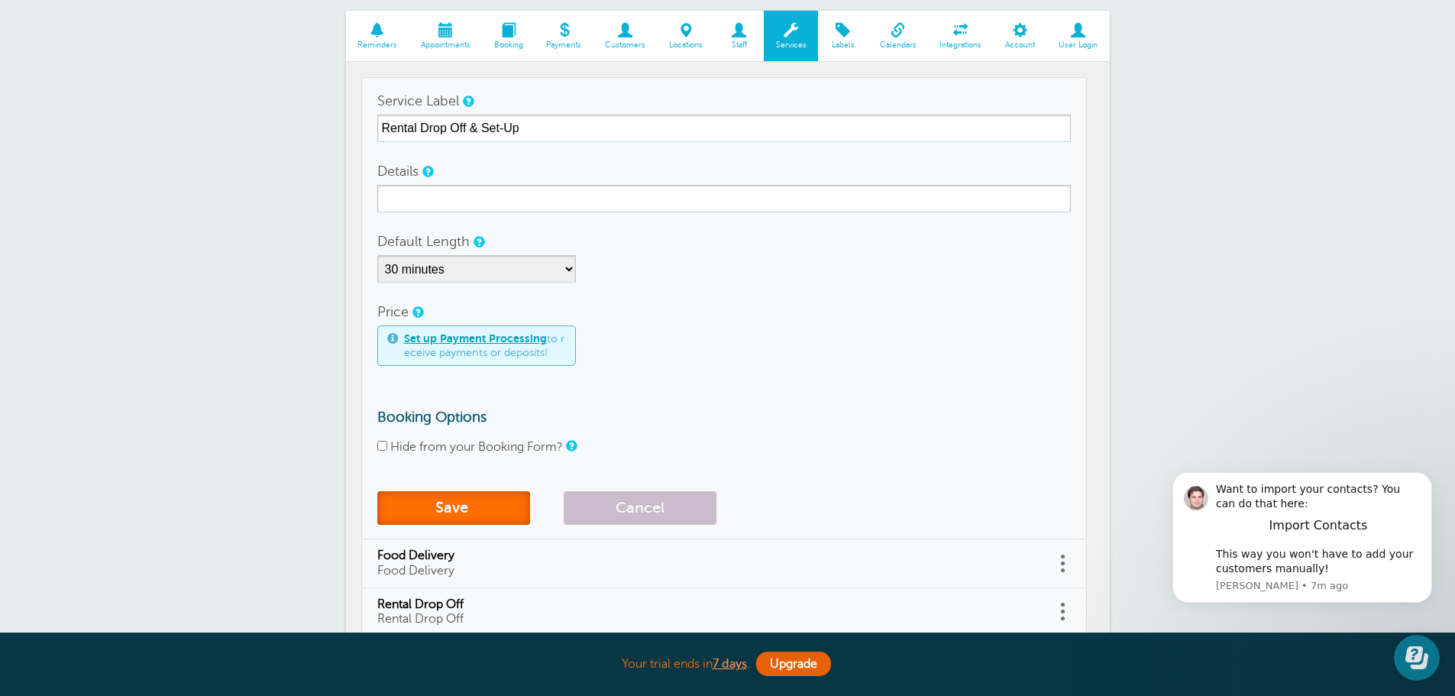
click at [411, 504] on button "Save" at bounding box center [453, 508] width 153 height 34
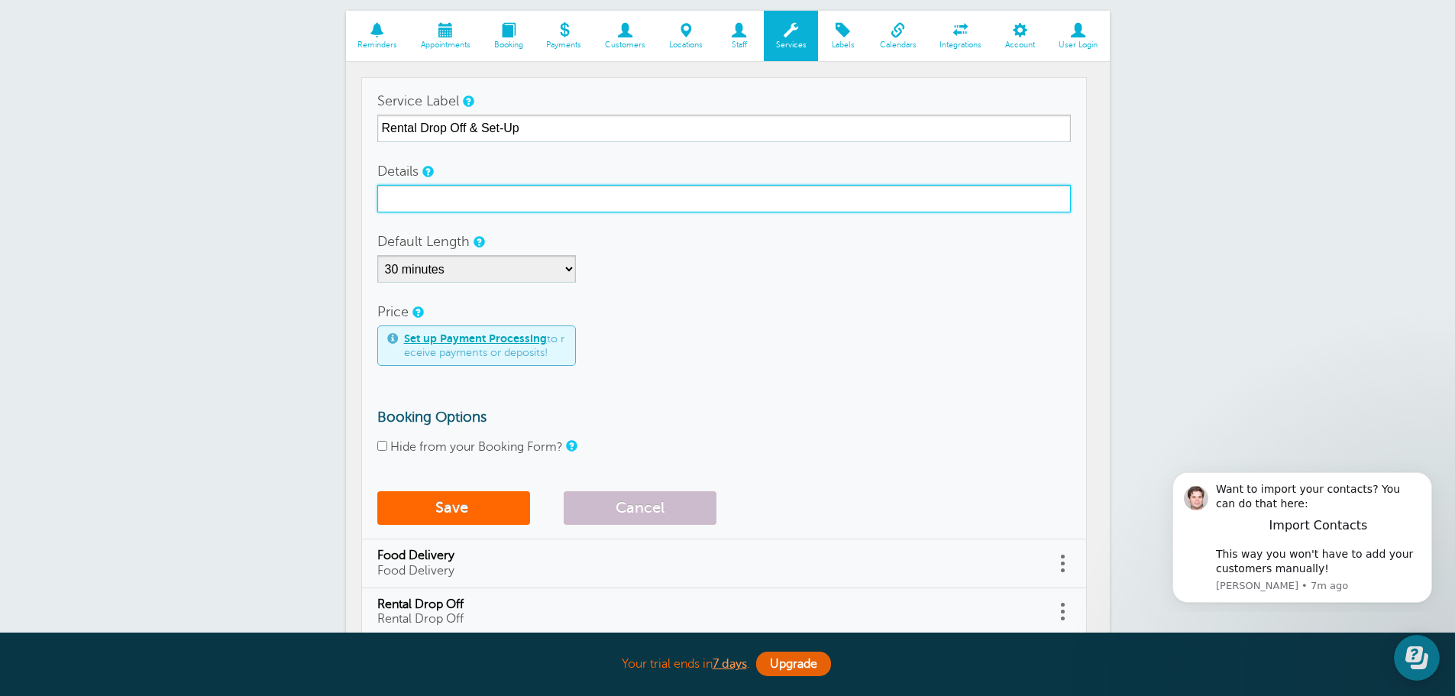
click at [420, 191] on input "Details" at bounding box center [723, 198] width 693 height 27
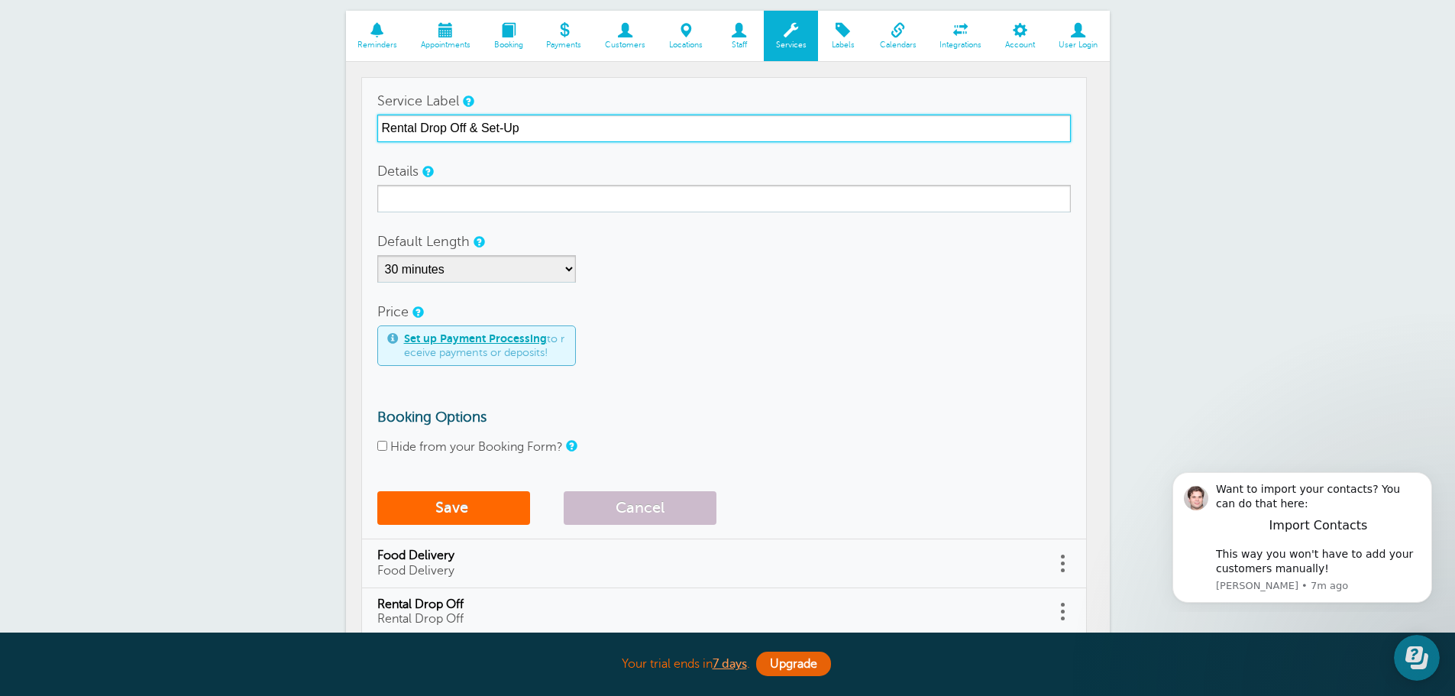
click at [454, 126] on input "Rental Drop Off & Set-Up" at bounding box center [723, 128] width 693 height 27
drag, startPoint x: 547, startPoint y: 124, endPoint x: 338, endPoint y: 119, distance: 209.3
click at [338, 119] on div "× Service saved! Services Reminders Appointments Booking Payments Customers Loc…" at bounding box center [727, 328] width 1455 height 894
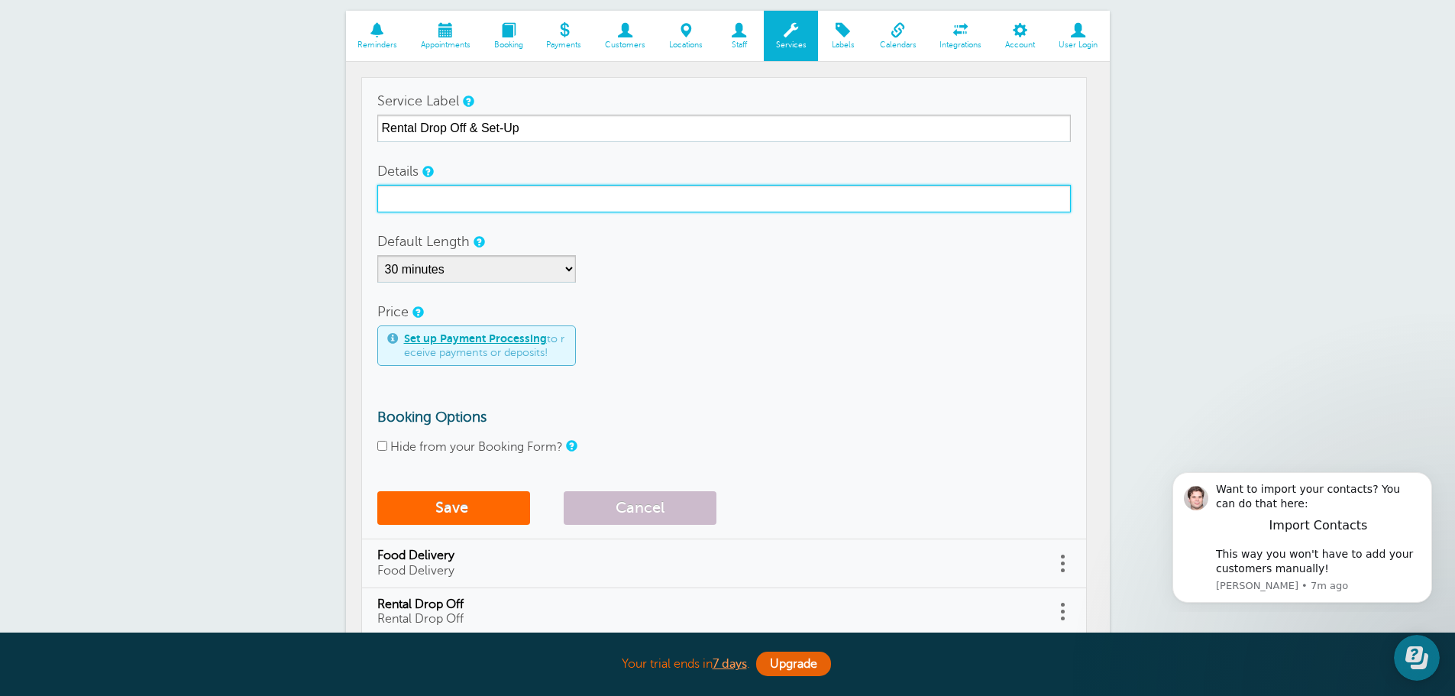
click at [454, 206] on input "Details" at bounding box center [723, 198] width 693 height 27
paste input "Rental Drop Off & Set-Up"
type input "Rental Drop Off & Set-Up"
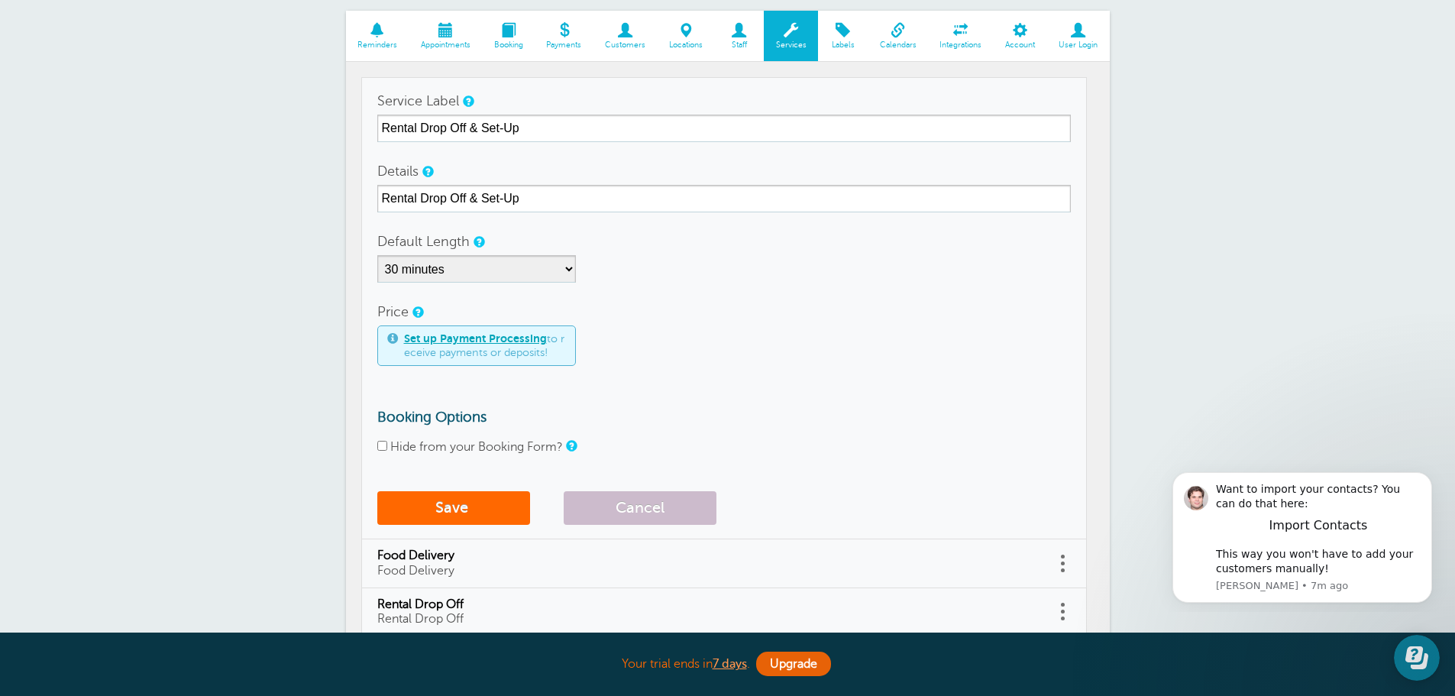
click at [869, 314] on div "Price Set up Payment Processing to receive payments or deposits!" at bounding box center [723, 332] width 693 height 68
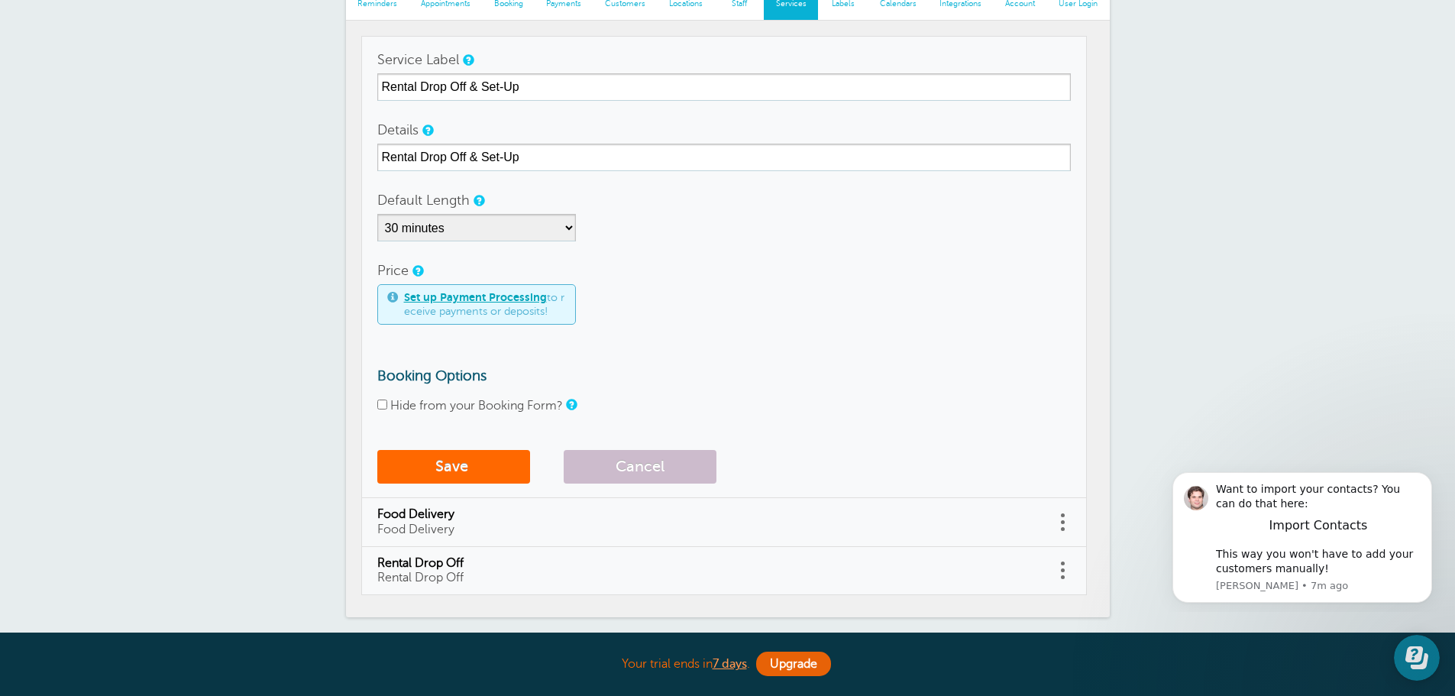
scroll to position [229, 0]
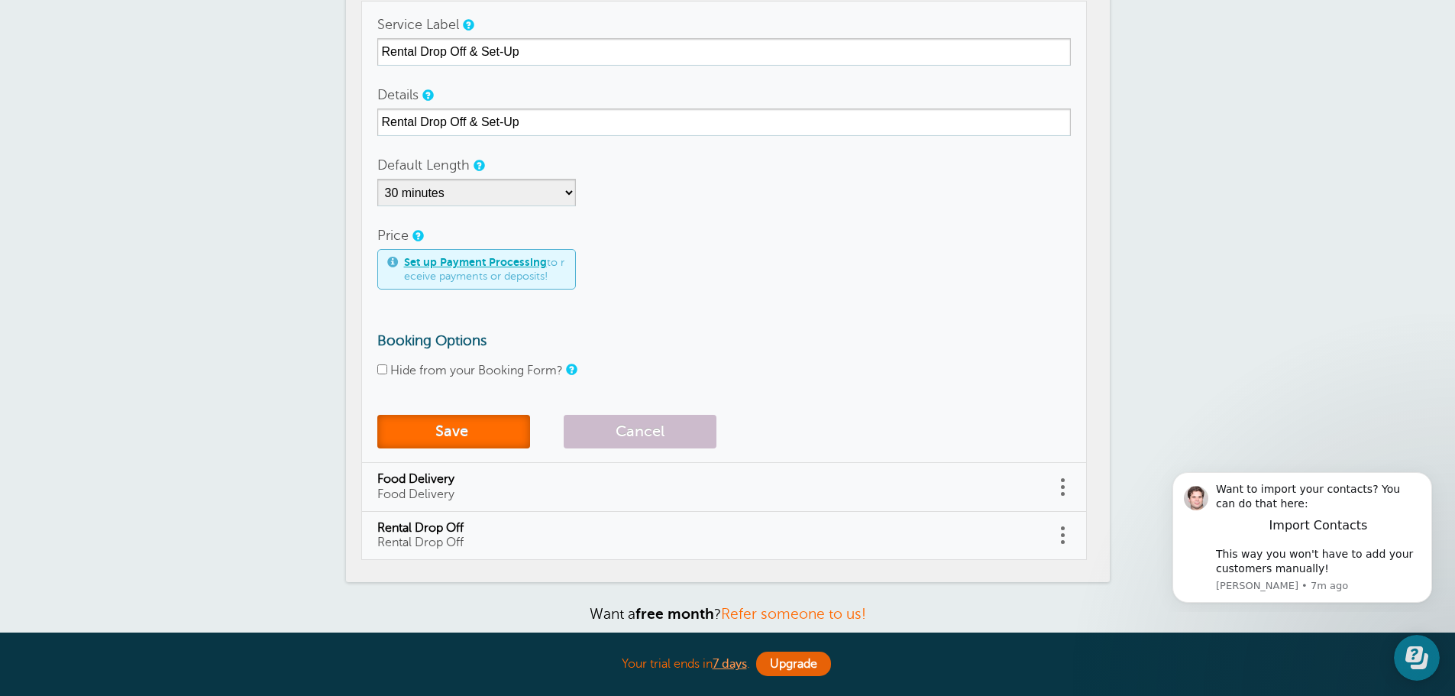
click at [477, 419] on button "Save" at bounding box center [453, 432] width 153 height 34
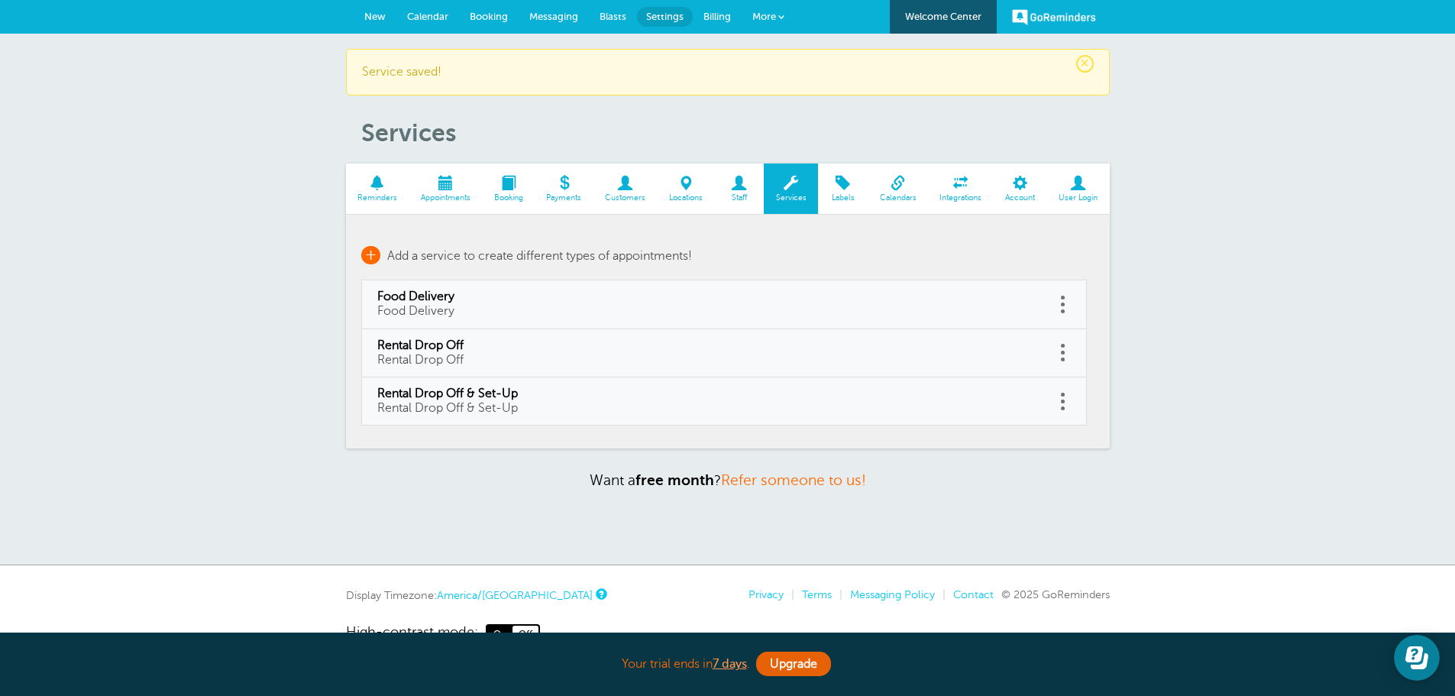
click at [377, 256] on span "+" at bounding box center [370, 255] width 19 height 18
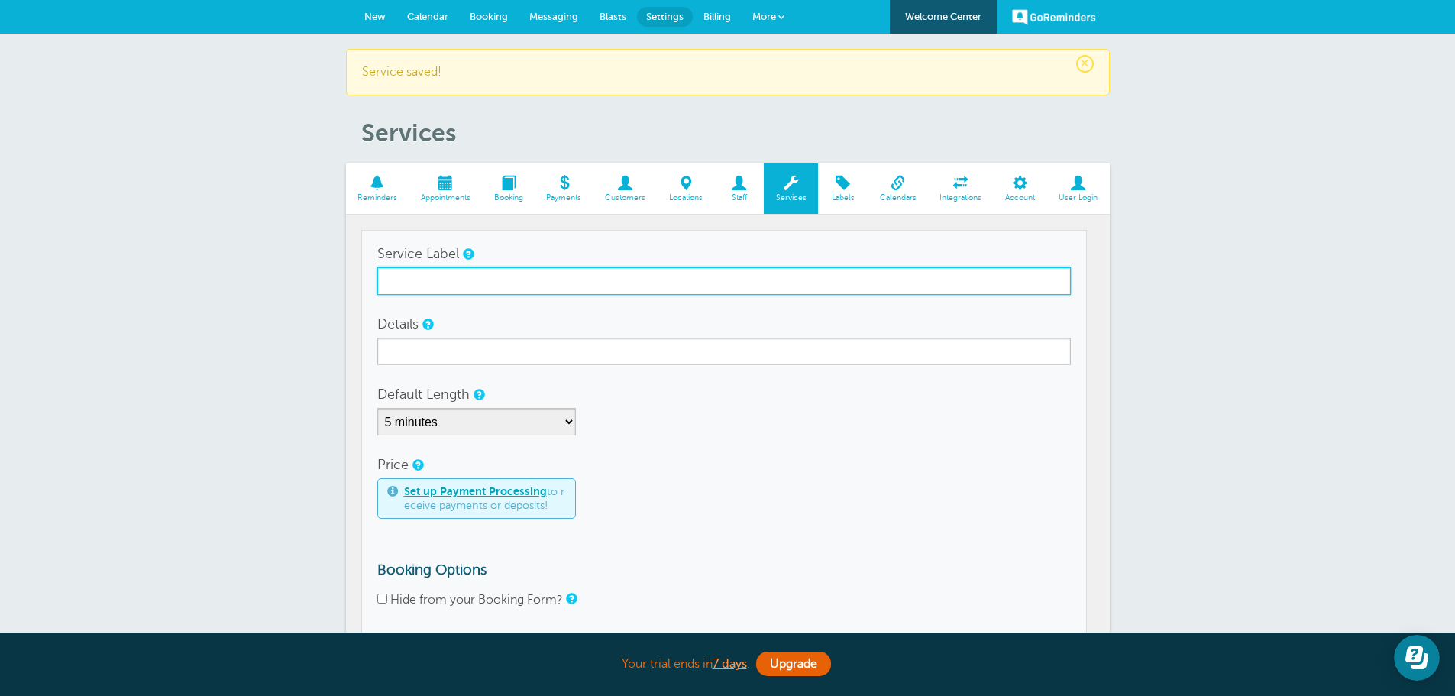
click at [440, 286] on input "Service Label" at bounding box center [723, 280] width 693 height 27
type input "Staff Arrival"
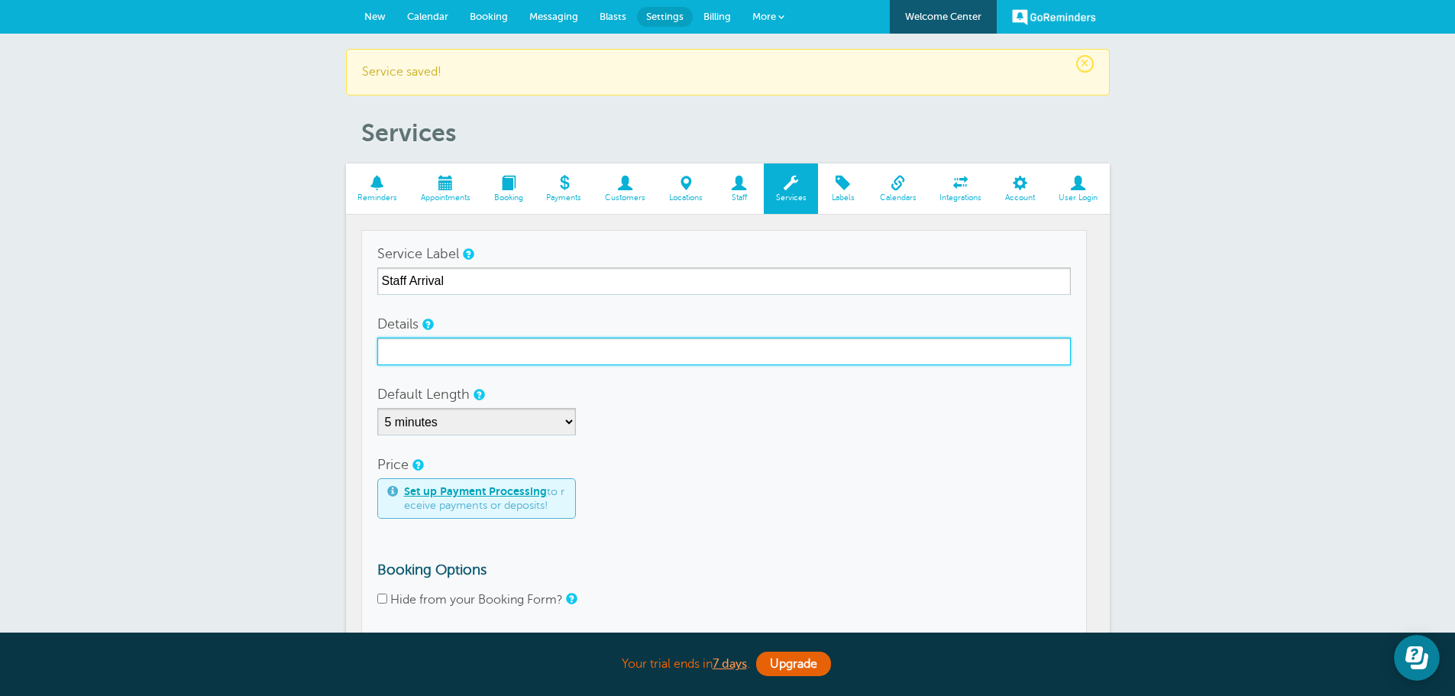
click at [415, 354] on input "Details" at bounding box center [723, 351] width 693 height 27
type input "S"
click at [390, 351] on input "Staff is on the way" at bounding box center [723, 351] width 693 height 27
type input "staff is on the way"
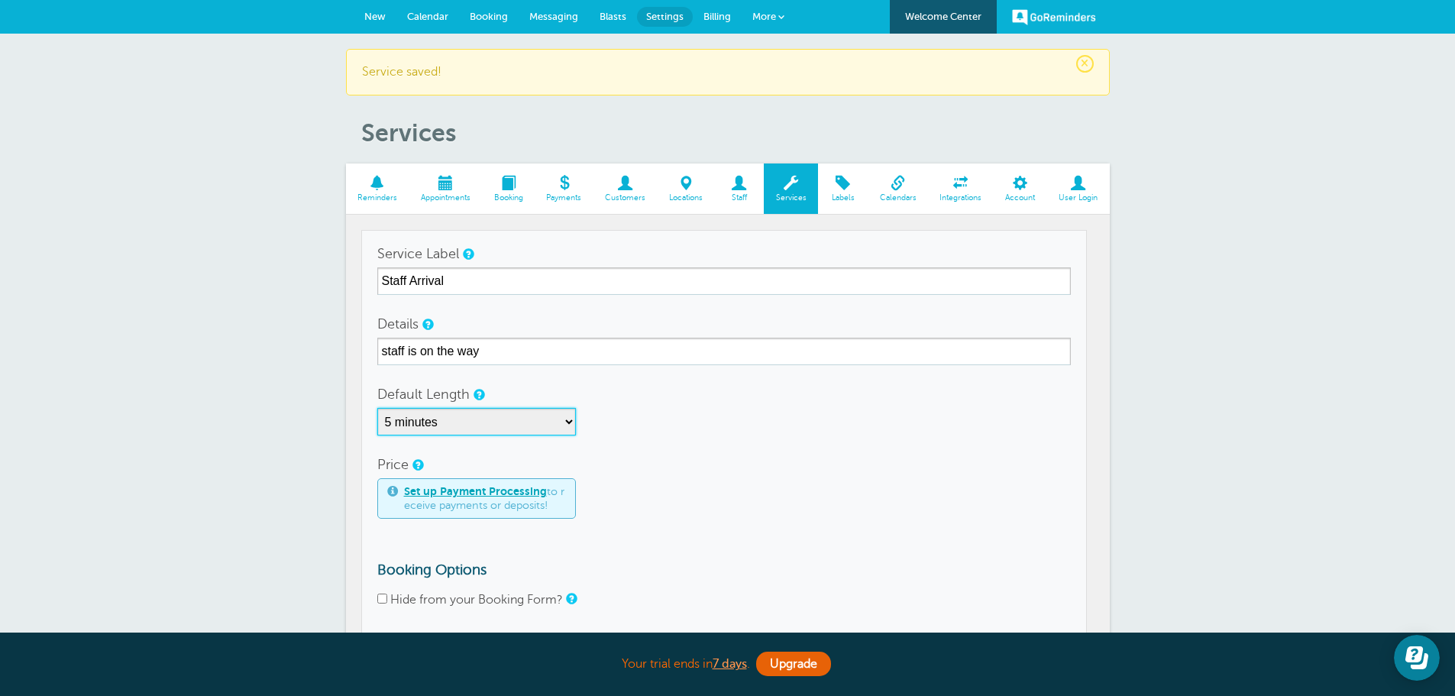
click at [488, 431] on select "5 minutes 10 minutes 15 minutes 20 minutes 25 minutes 30 minutes 35 minutes 40 …" at bounding box center [476, 421] width 199 height 27
click at [813, 447] on form "Service Label Staff Arrival Details staff is on the way Default Length 5 minute…" at bounding box center [723, 462] width 693 height 445
click at [839, 512] on div "Set up Payment Processing to receive payments or deposits!" at bounding box center [723, 498] width 693 height 40
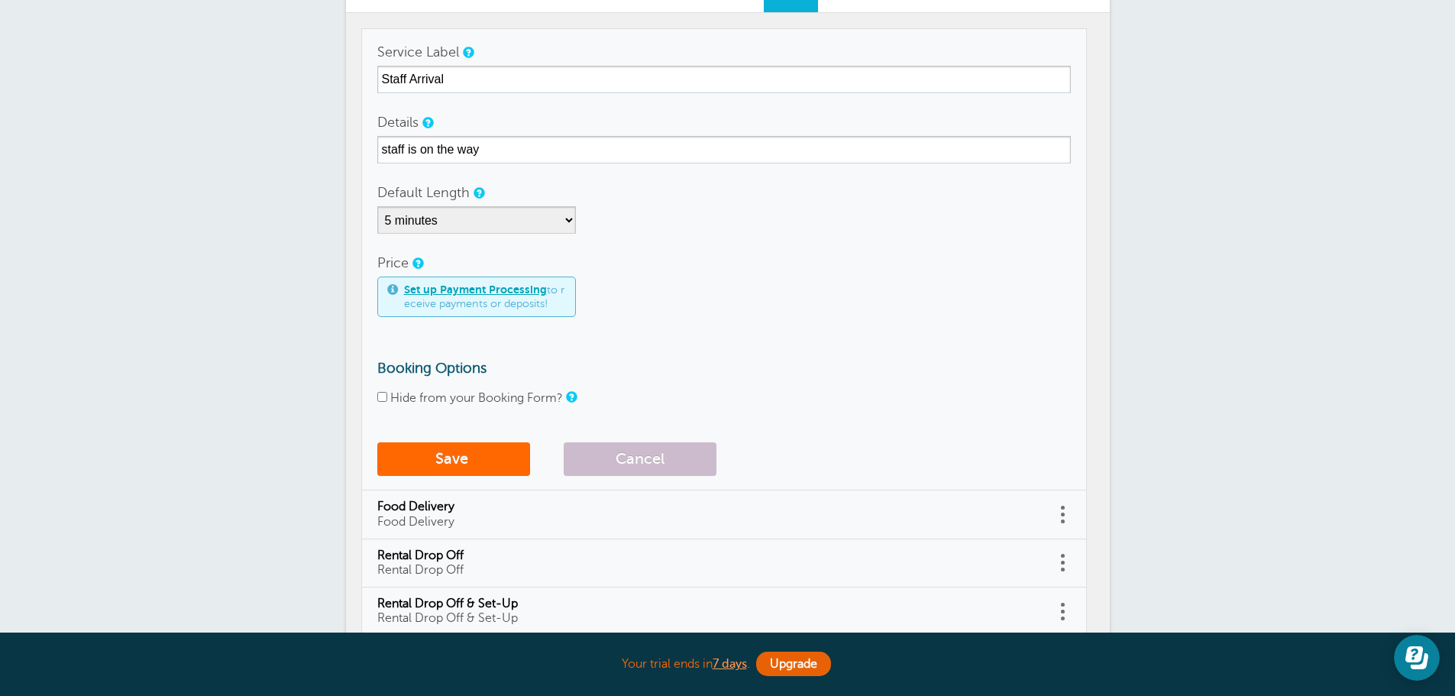
scroll to position [229, 0]
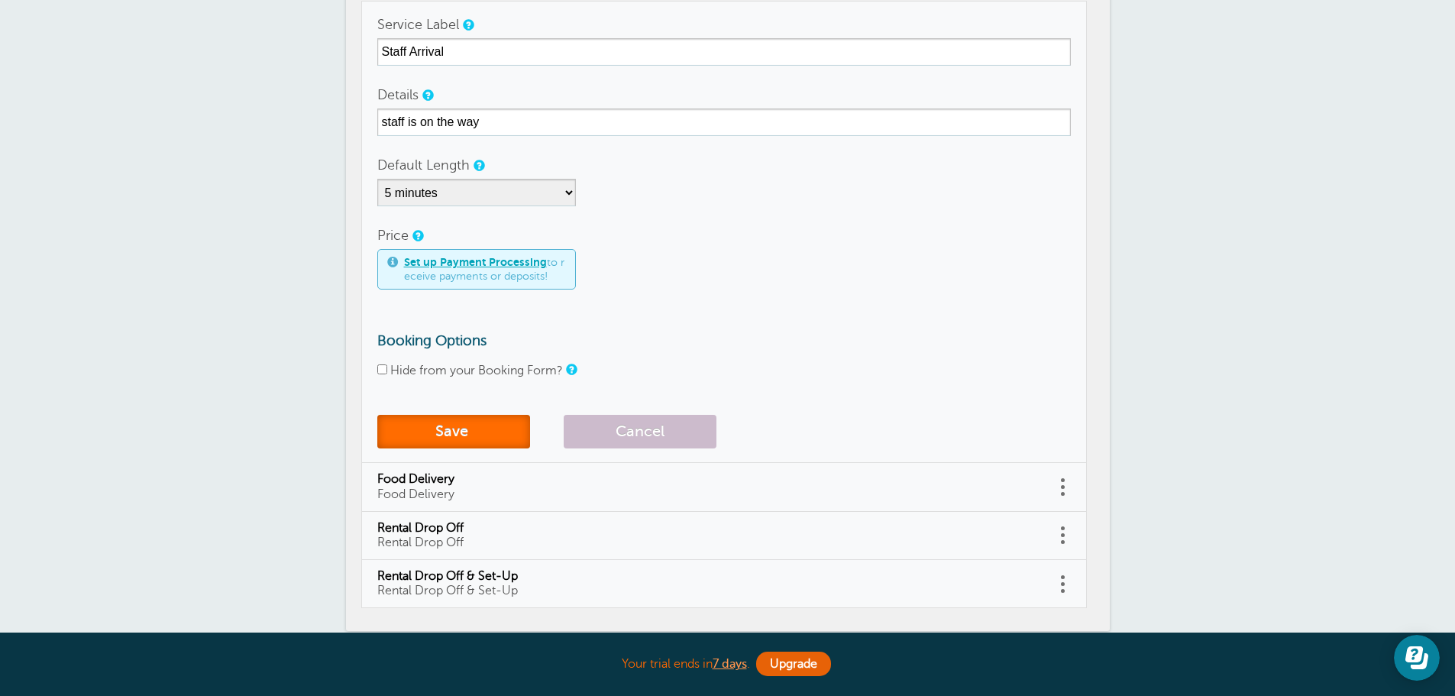
click at [438, 438] on button "Save" at bounding box center [453, 432] width 153 height 34
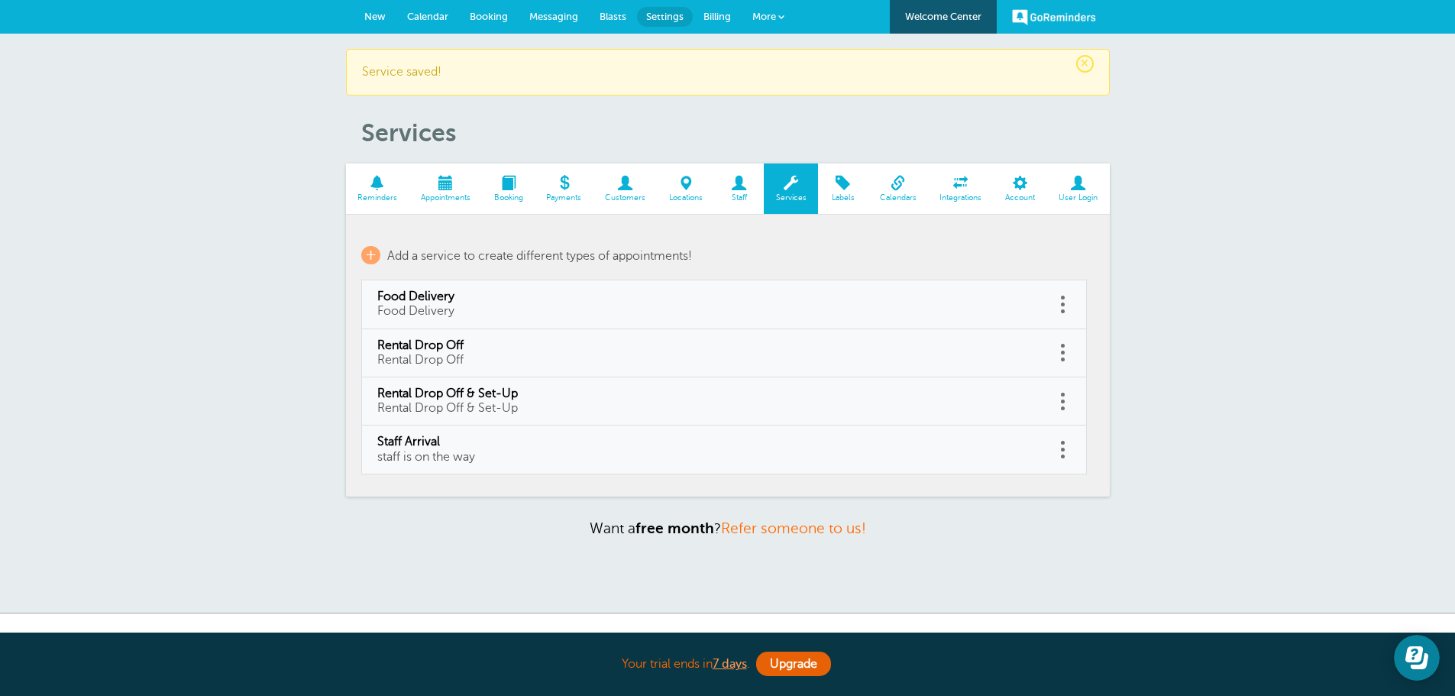
click at [445, 189] on span at bounding box center [445, 183] width 73 height 15
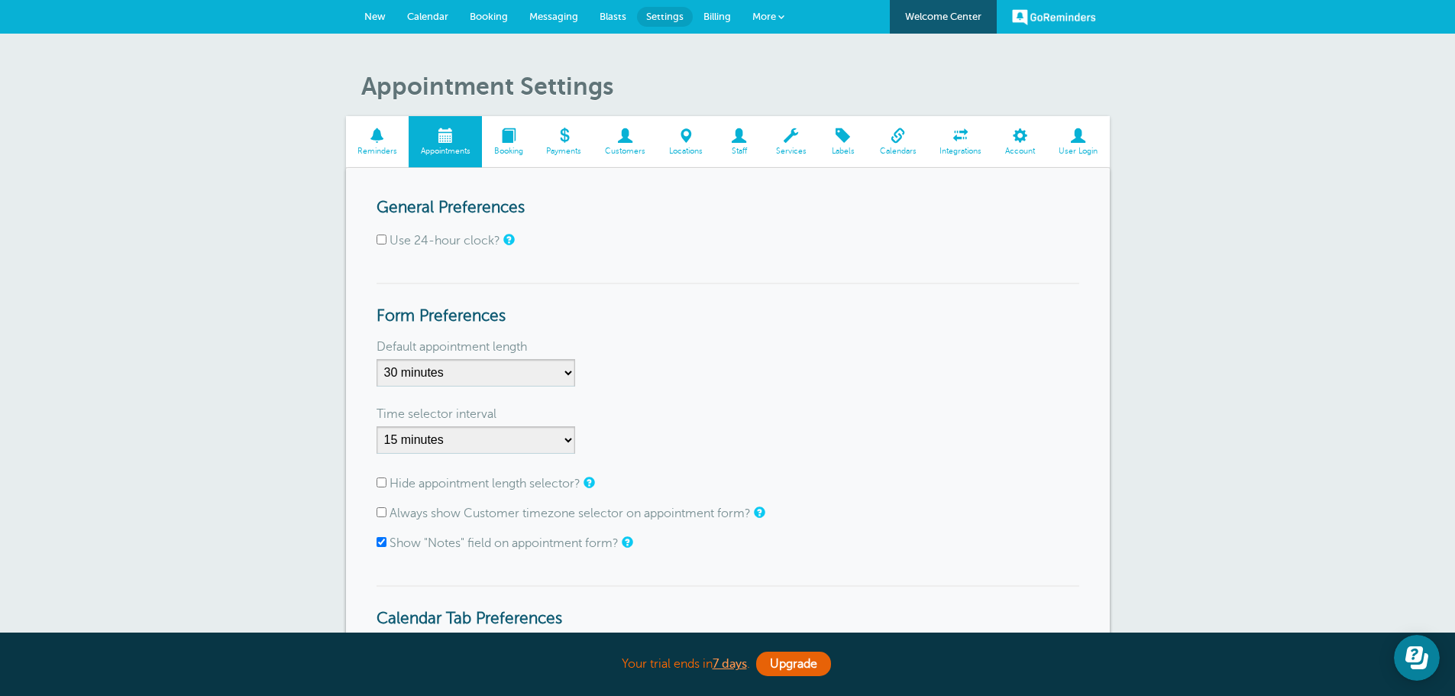
click at [367, 141] on span at bounding box center [377, 135] width 63 height 15
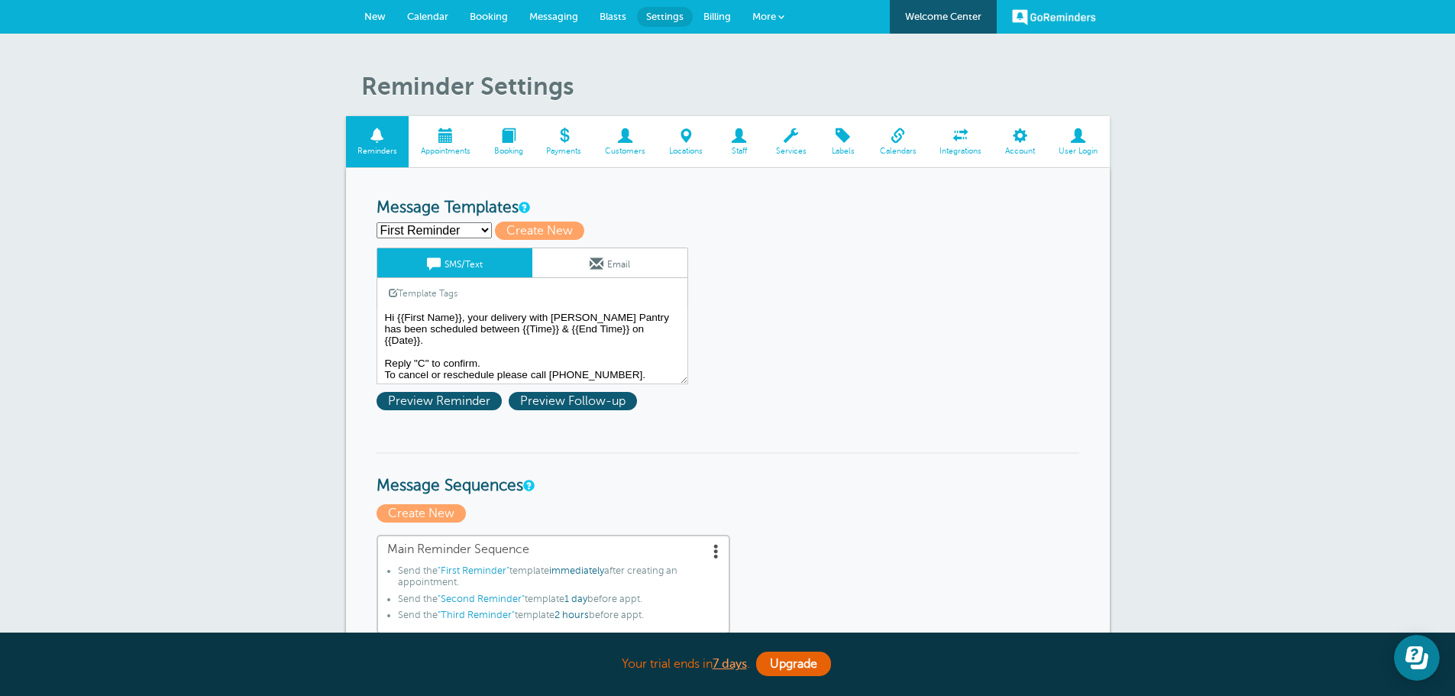
click at [484, 231] on select "First Reminder Second Reminder Third Reminder Create new..." at bounding box center [434, 230] width 115 height 16
select select
click at [377, 222] on select "First Reminder Second Reminder Third Reminder Create new..." at bounding box center [434, 230] width 115 height 16
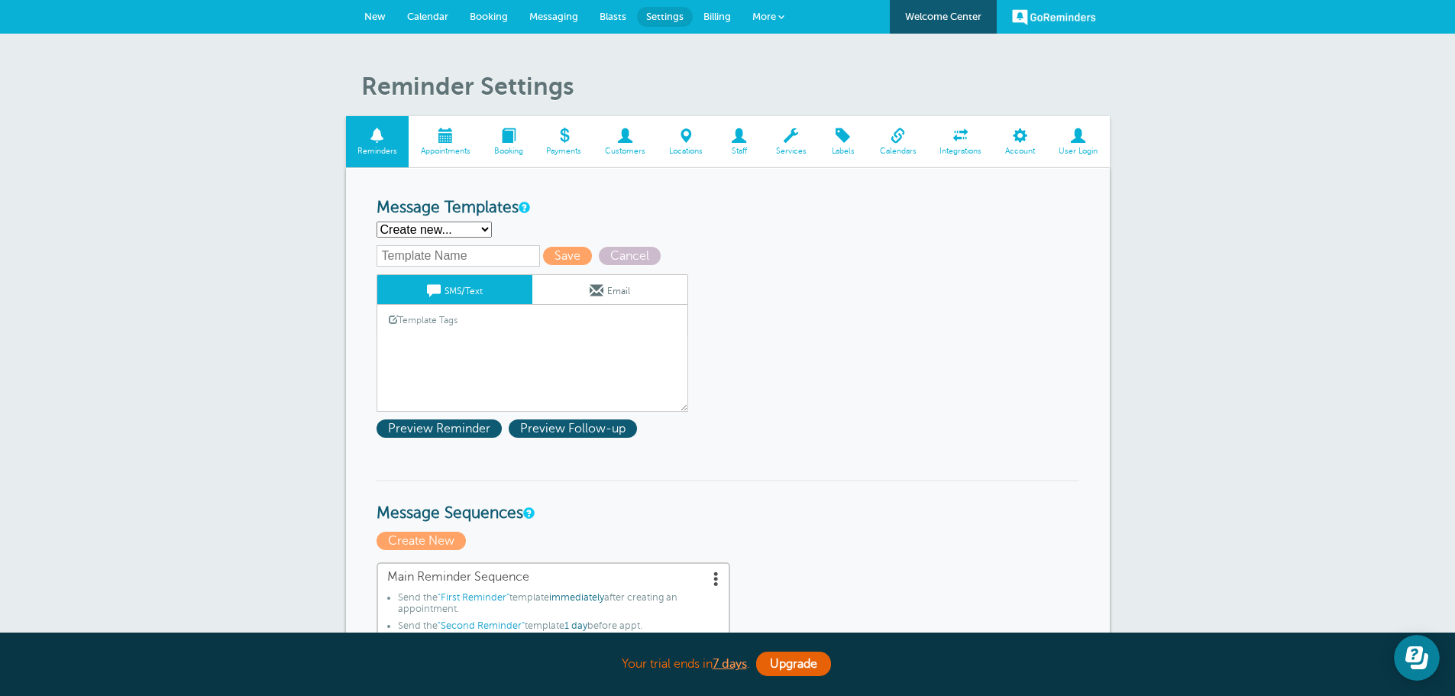
click at [481, 258] on input "text" at bounding box center [458, 255] width 163 height 21
click at [575, 208] on h3 "Message Templates" at bounding box center [728, 208] width 703 height 19
click at [625, 262] on span "Cancel" at bounding box center [630, 256] width 62 height 18
select select "162596"
type textarea "Hi {{First Name}}, your delivery with Butler's Pantry has been scheduled betwee…"
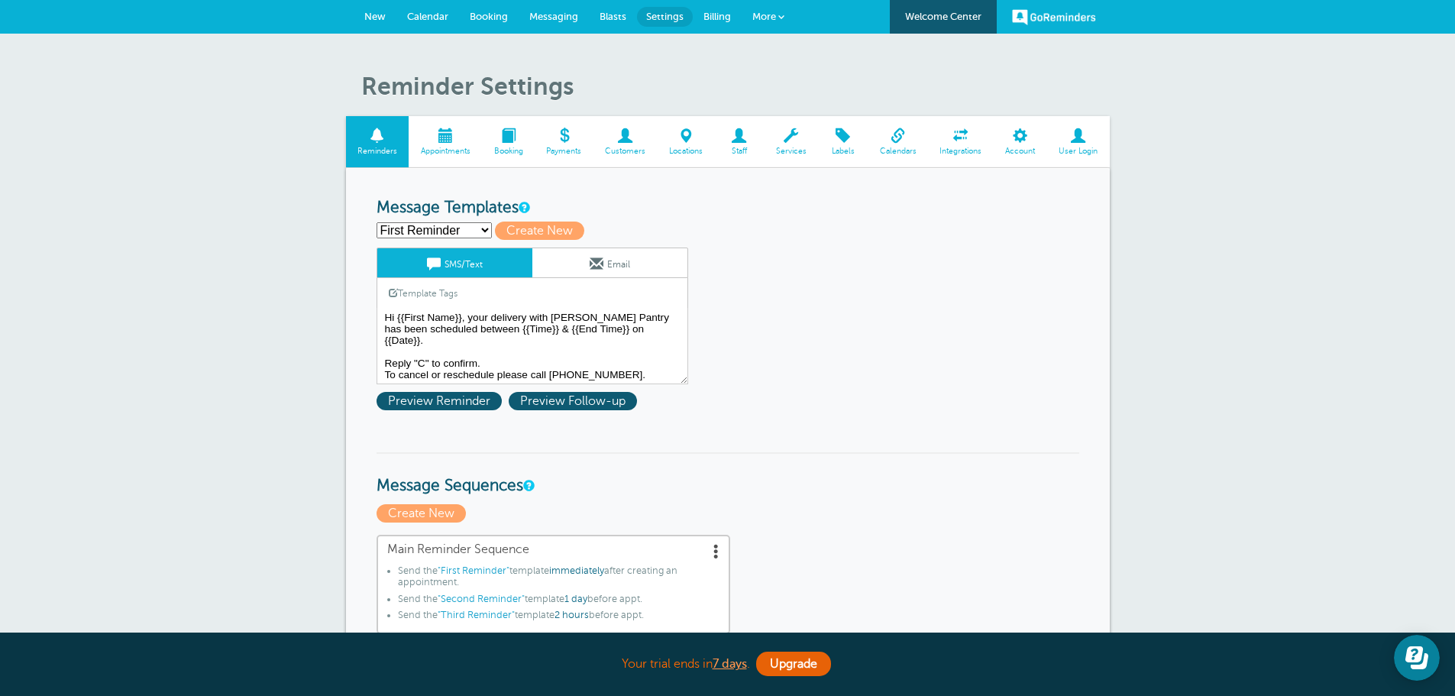
click at [884, 137] on span at bounding box center [898, 135] width 60 height 15
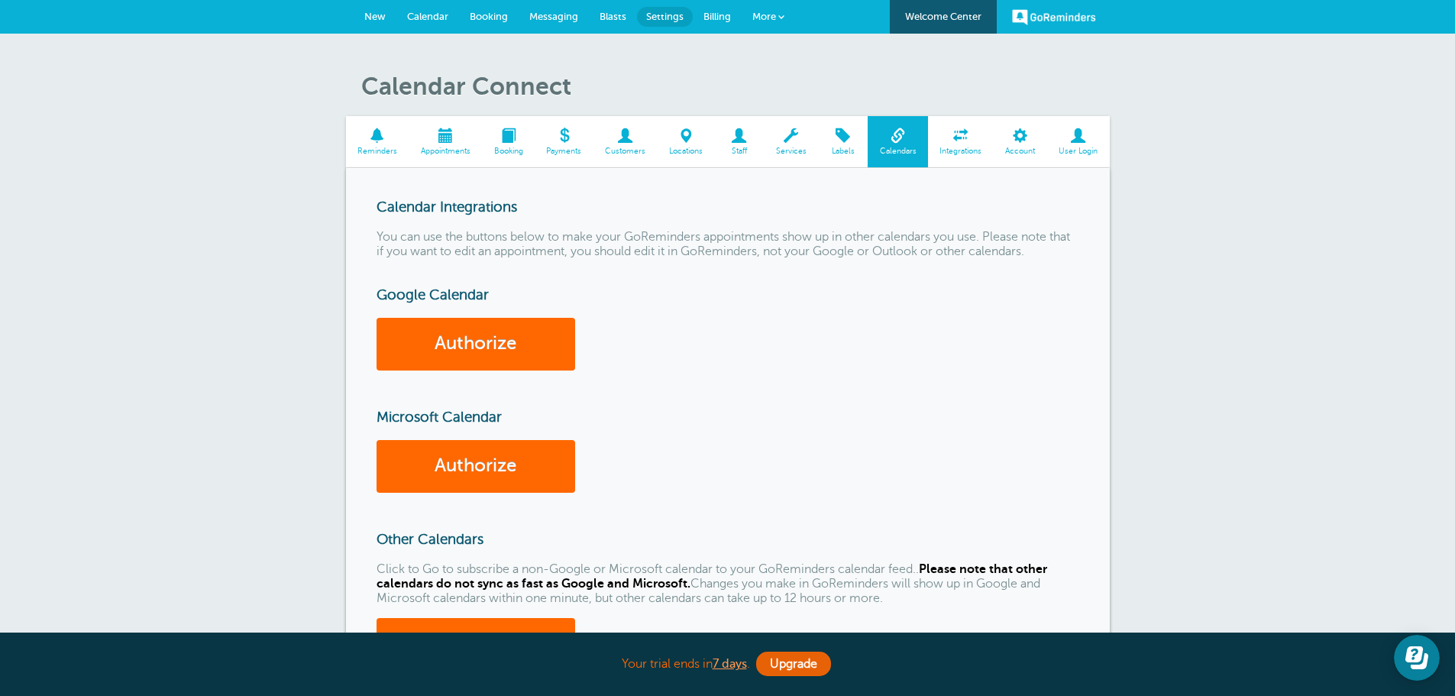
click at [428, 139] on span at bounding box center [445, 135] width 73 height 15
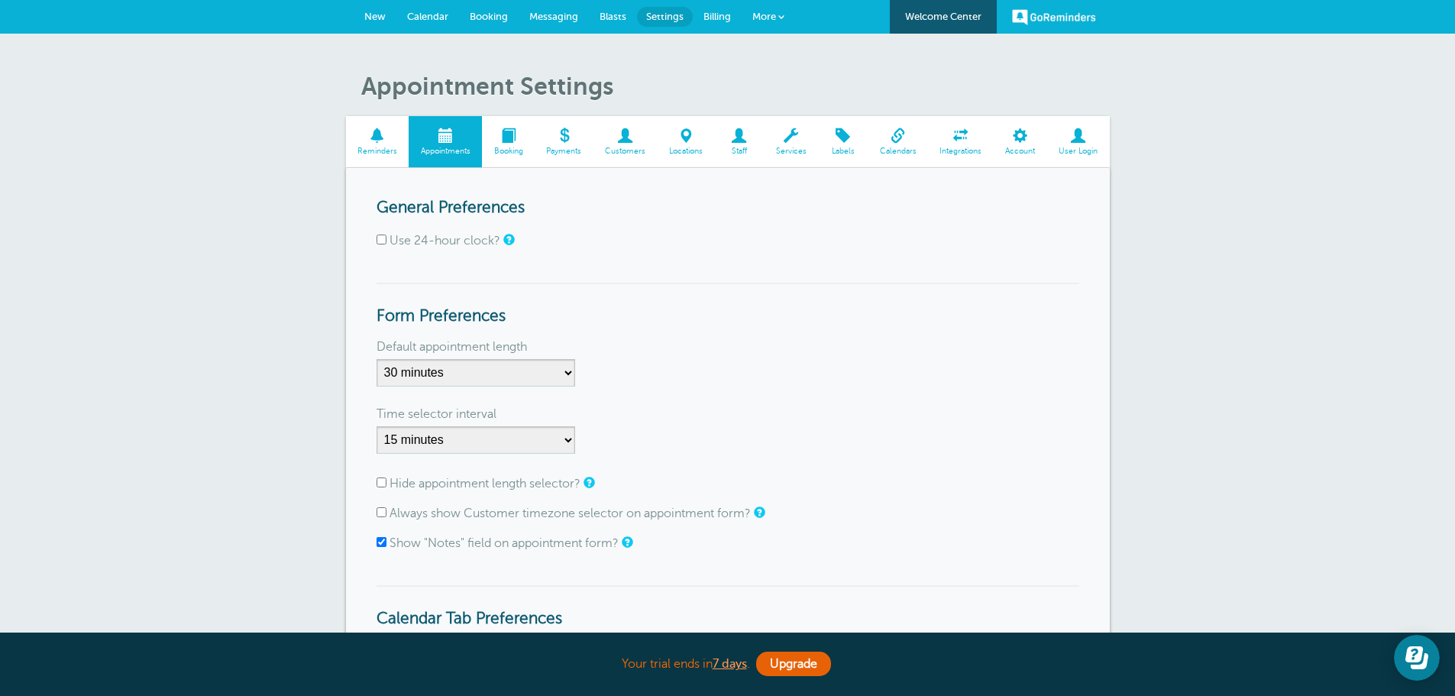
click at [441, 20] on span "Calendar" at bounding box center [427, 16] width 41 height 11
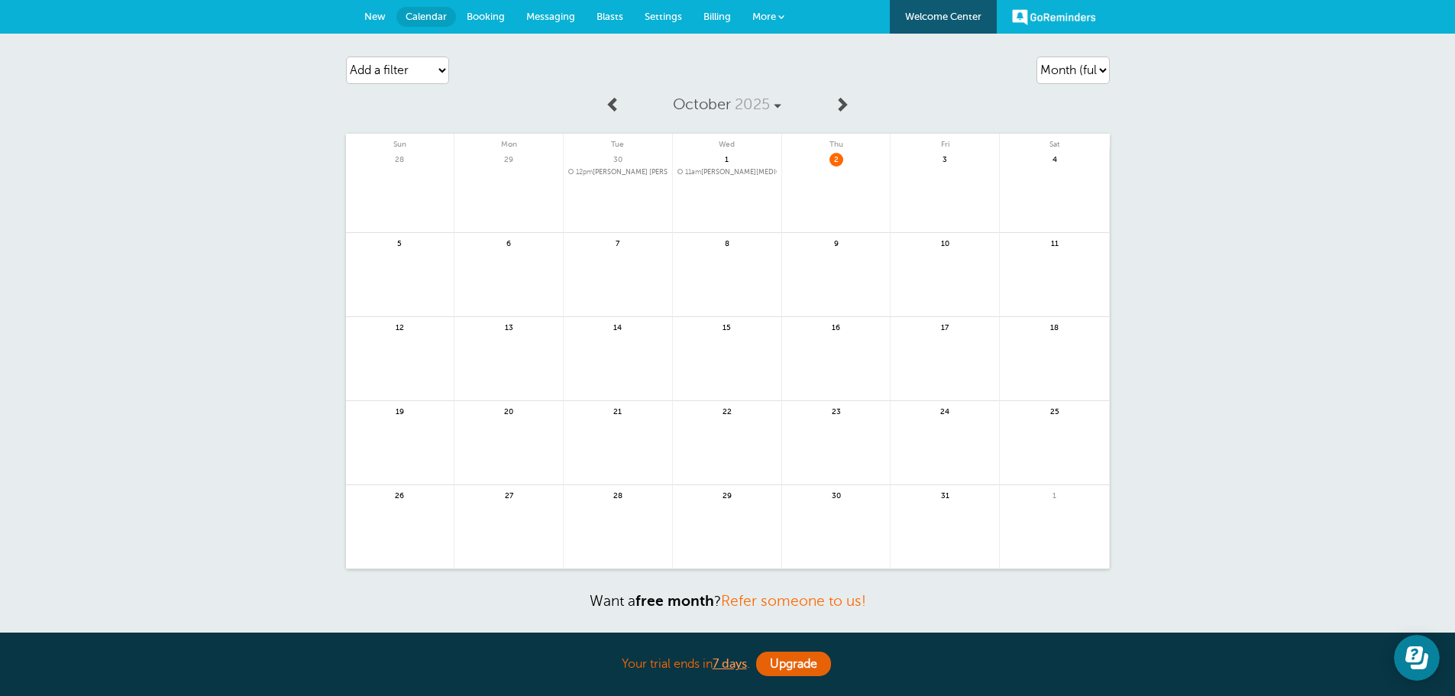
click at [803, 261] on link at bounding box center [836, 283] width 108 height 66
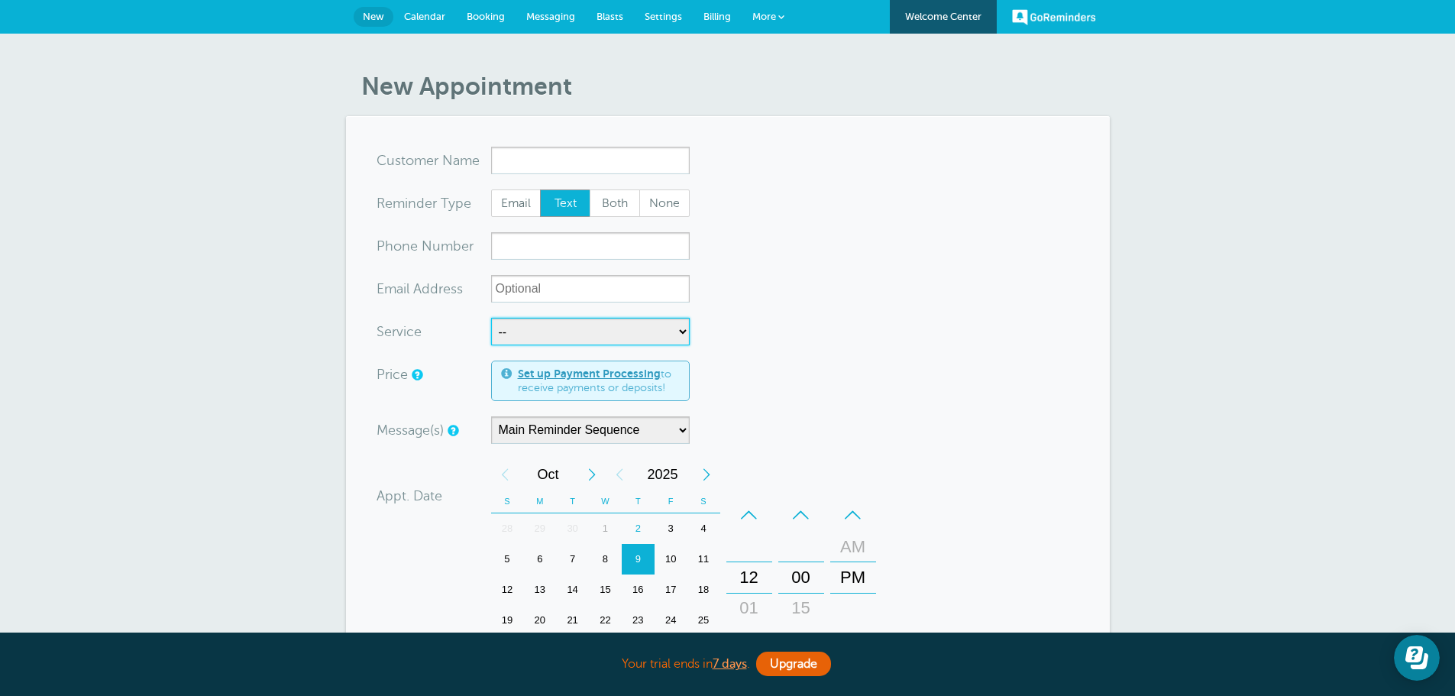
click at [619, 327] on select "-- Food Delivery Rental Drop Off Rental Drop Off & Set-Up Staff Arrival" at bounding box center [590, 331] width 199 height 27
select select "28395"
click at [491, 318] on select "-- Food Delivery Rental Drop Off Rental Drop Off & Set-Up Staff Arrival" at bounding box center [590, 331] width 199 height 27
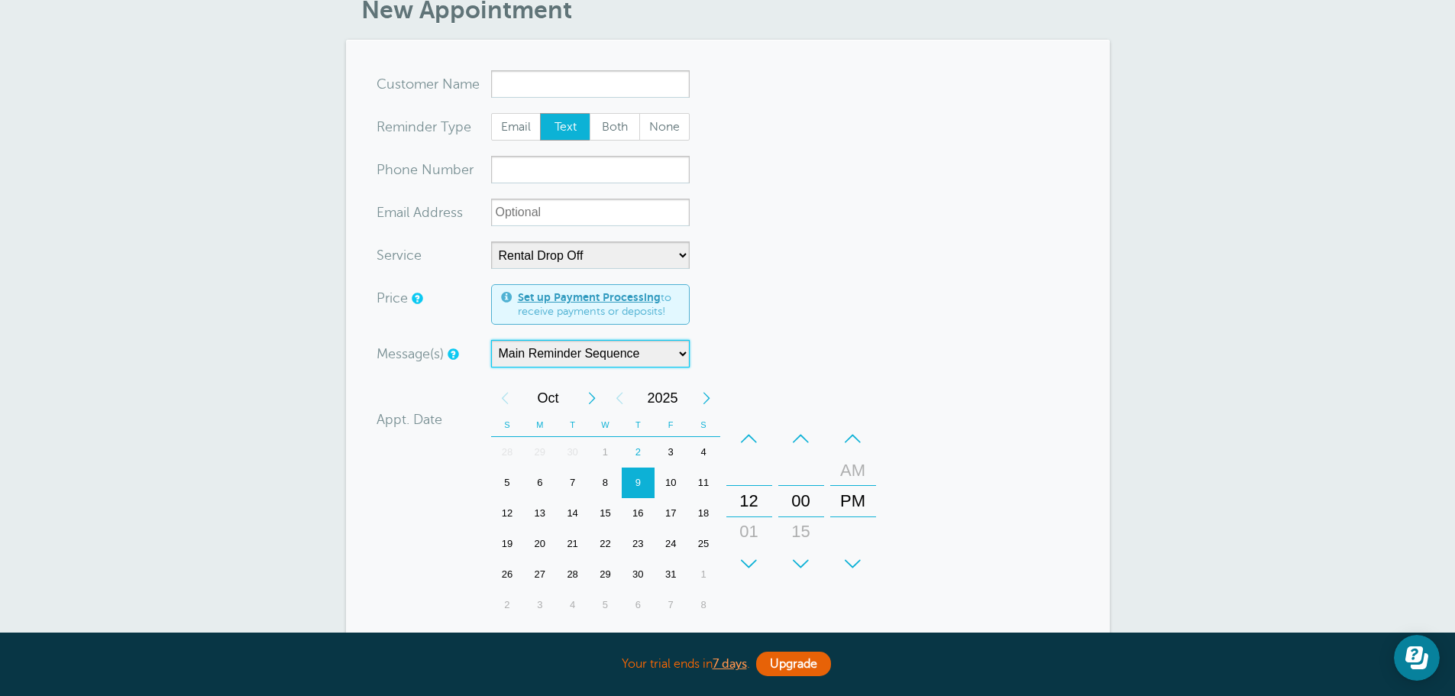
click at [567, 360] on select "Main Reminder Sequence" at bounding box center [590, 353] width 199 height 27
click at [803, 341] on div "Message(s) Main Reminder Sequence Custom Message Start with First Reminder Seco…" at bounding box center [625, 353] width 496 height 27
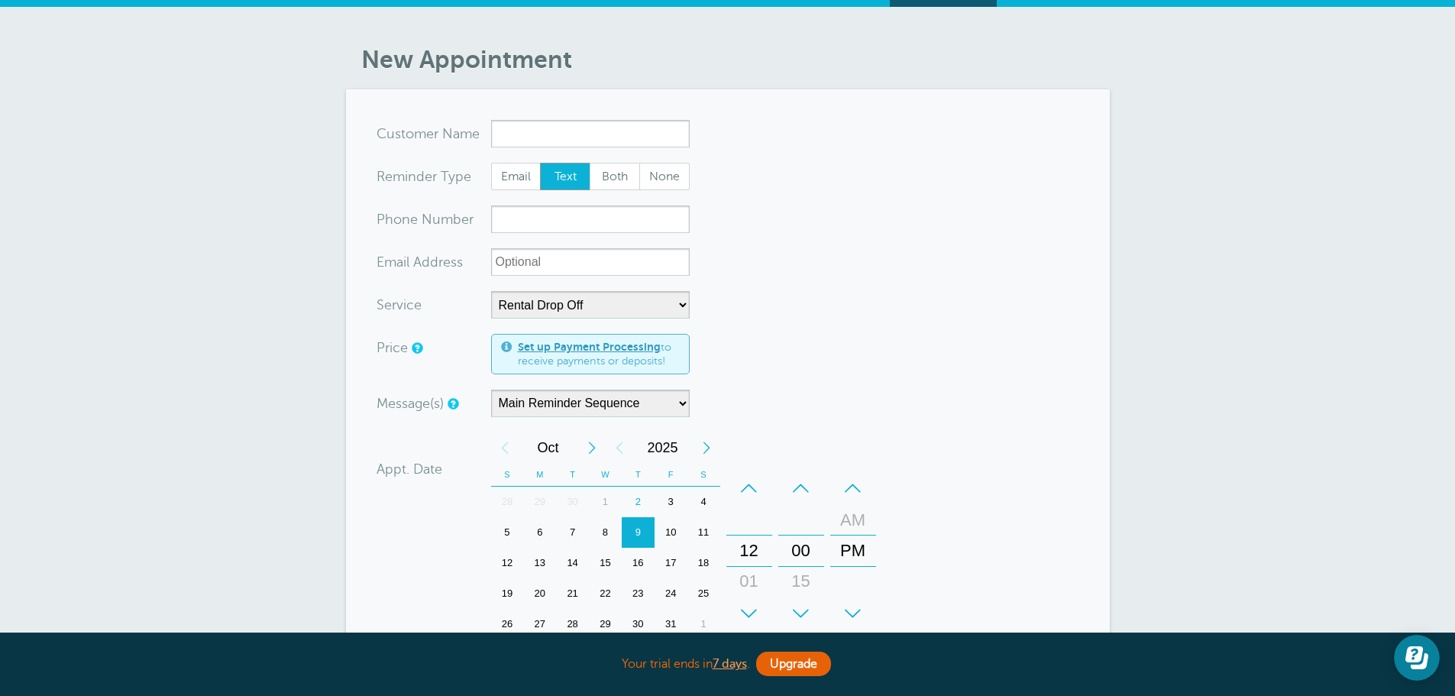
scroll to position [0, 0]
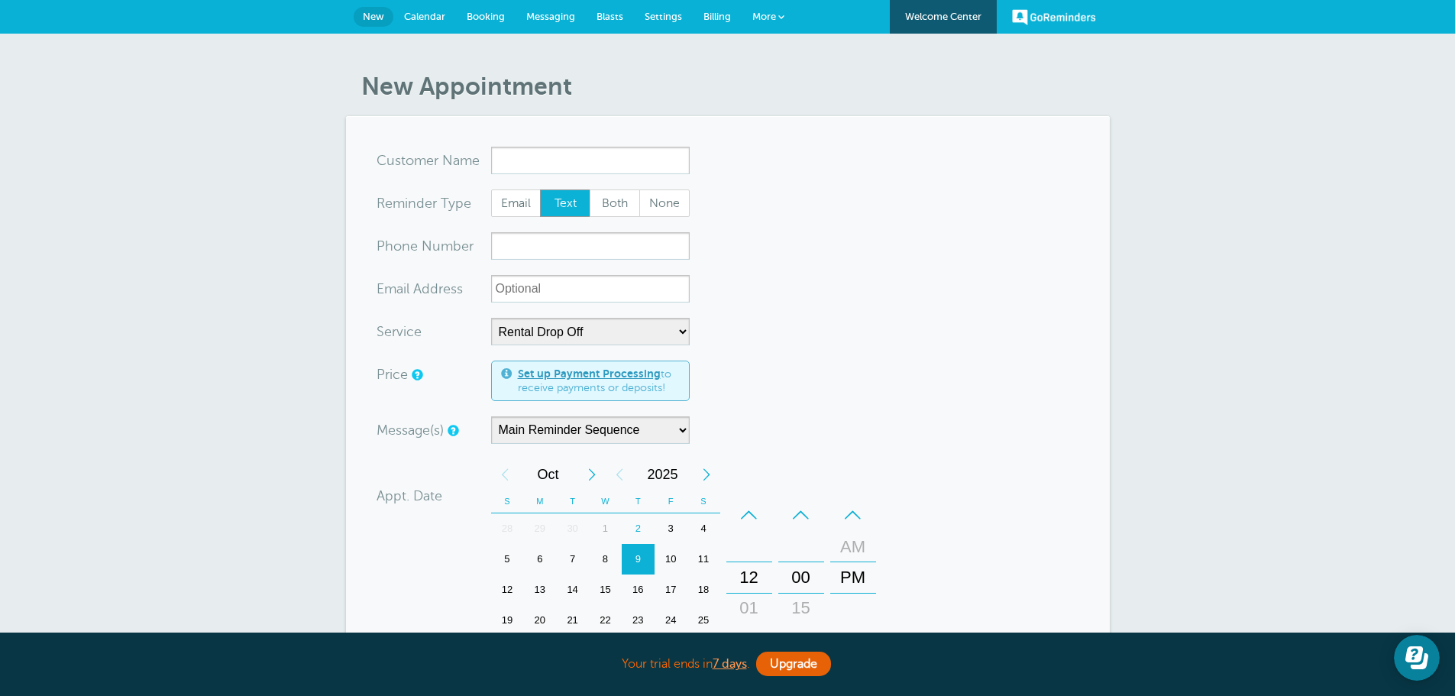
click at [425, 13] on span "Calendar" at bounding box center [424, 16] width 41 height 11
click at [670, 14] on span "Settings" at bounding box center [663, 16] width 37 height 11
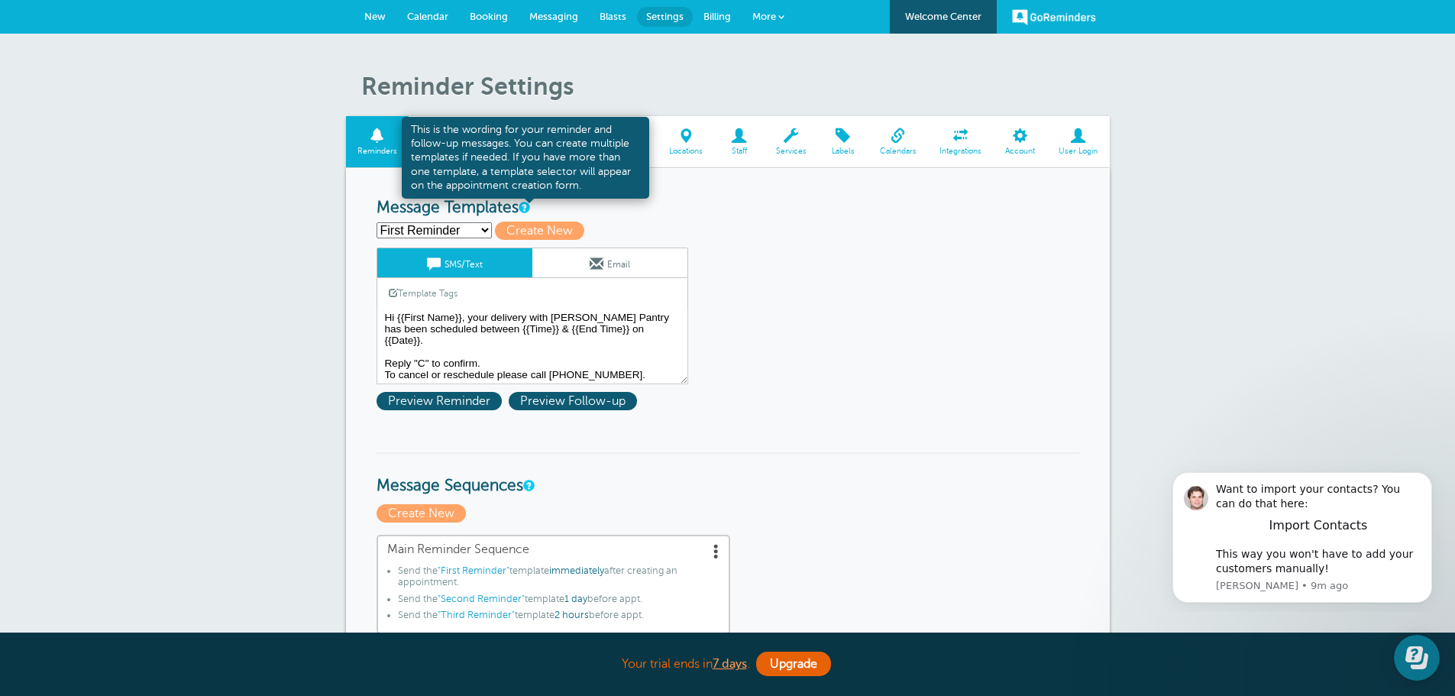
click at [527, 205] on link at bounding box center [523, 207] width 9 height 10
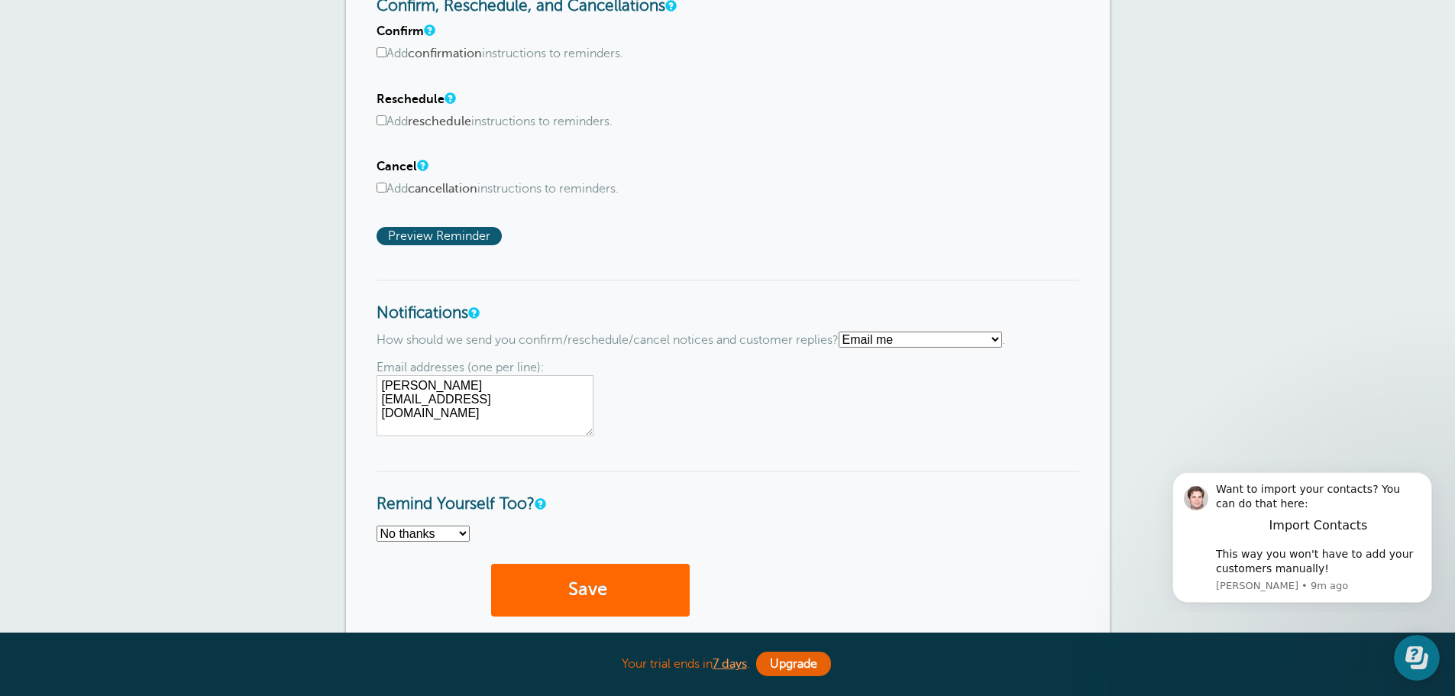
scroll to position [840, 0]
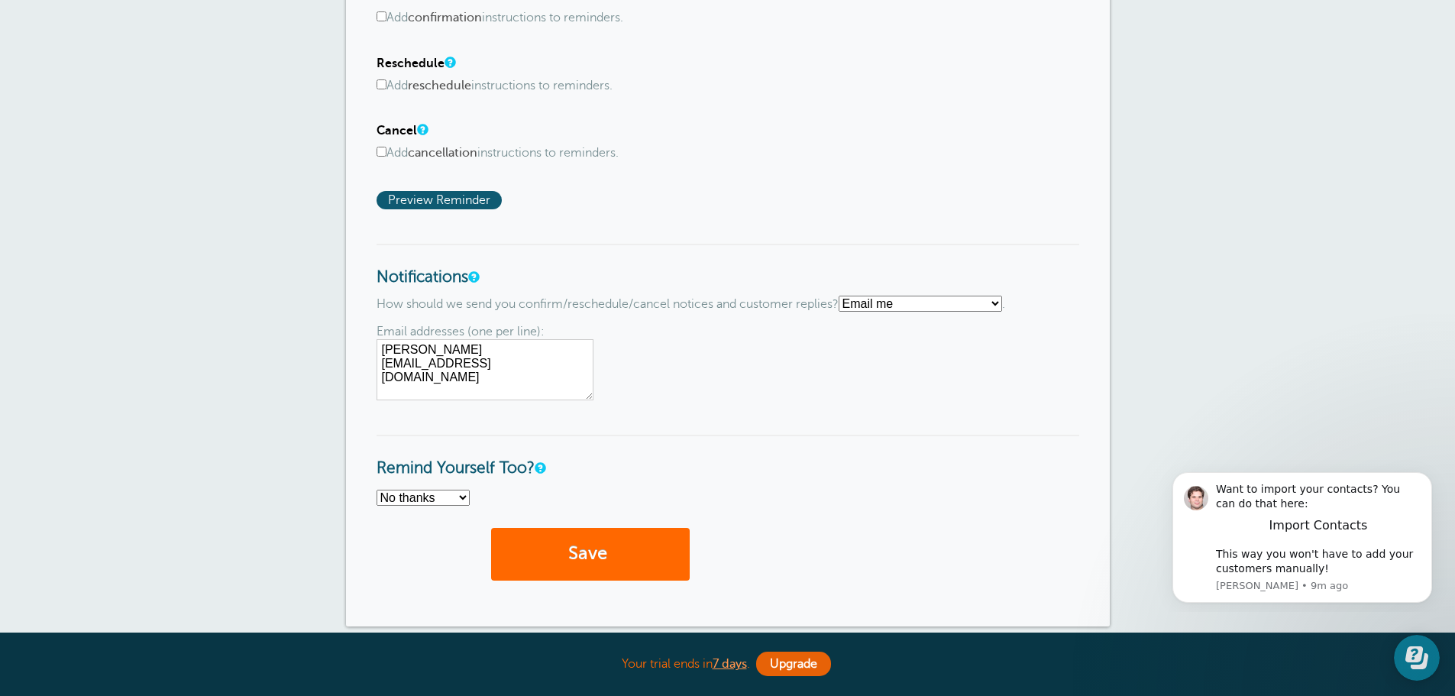
click at [926, 307] on select "Text me Email me Don't send me notifications" at bounding box center [920, 304] width 163 height 16
click at [845, 296] on select "Text me Email me Don't send me notifications" at bounding box center [920, 304] width 163 height 16
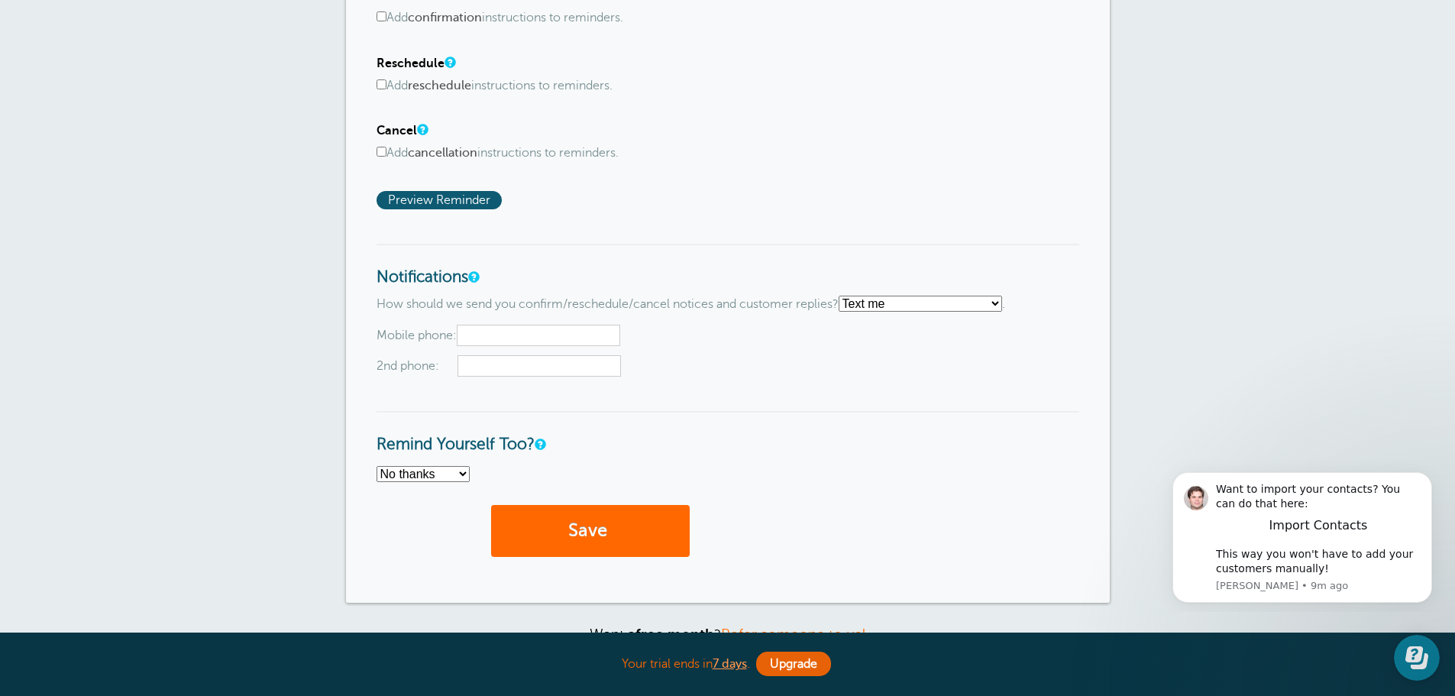
click at [919, 312] on select "Text me Email me Don't send me notifications" at bounding box center [920, 304] width 163 height 16
select select "3"
click at [845, 296] on select "Text me Email me Don't send me notifications" at bounding box center [920, 304] width 163 height 16
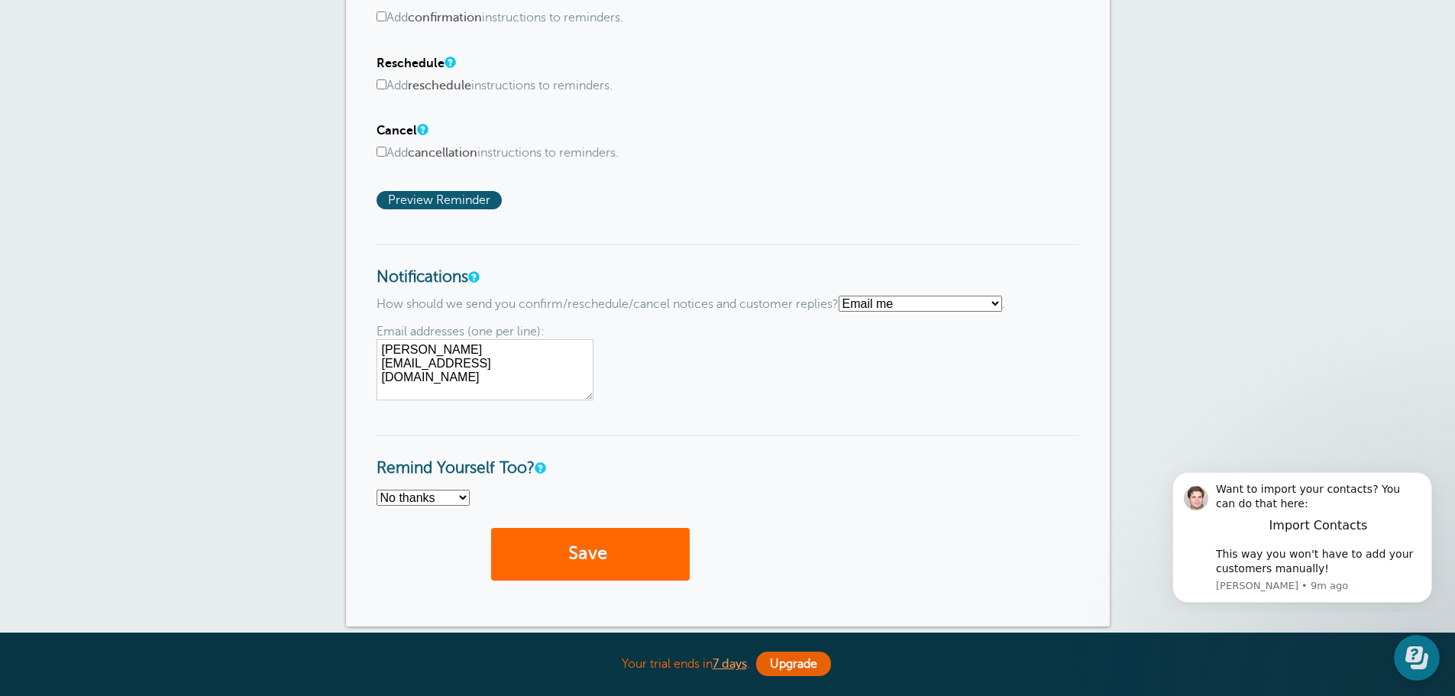
click at [900, 305] on select "Text me Email me Don't send me notifications" at bounding box center [920, 304] width 163 height 16
click at [845, 296] on select "Text me Email me Don't send me notifications" at bounding box center [920, 304] width 163 height 16
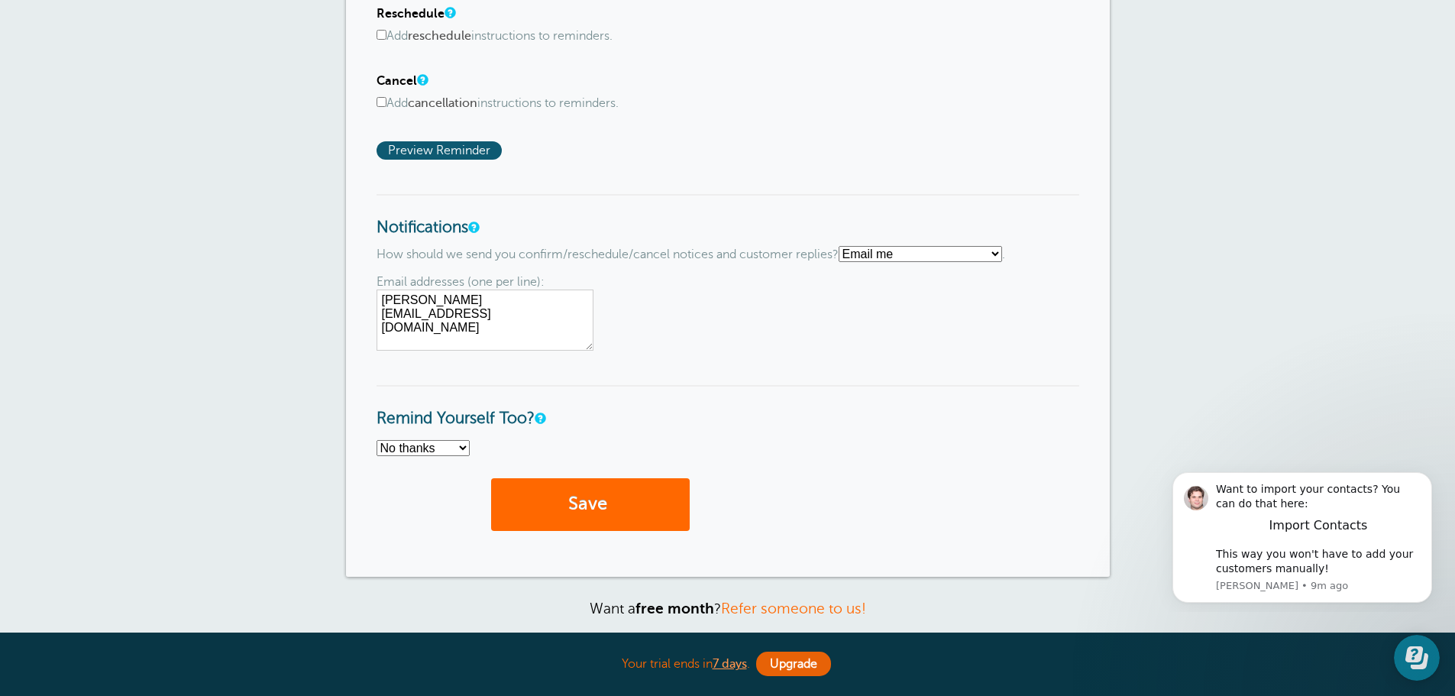
scroll to position [916, 0]
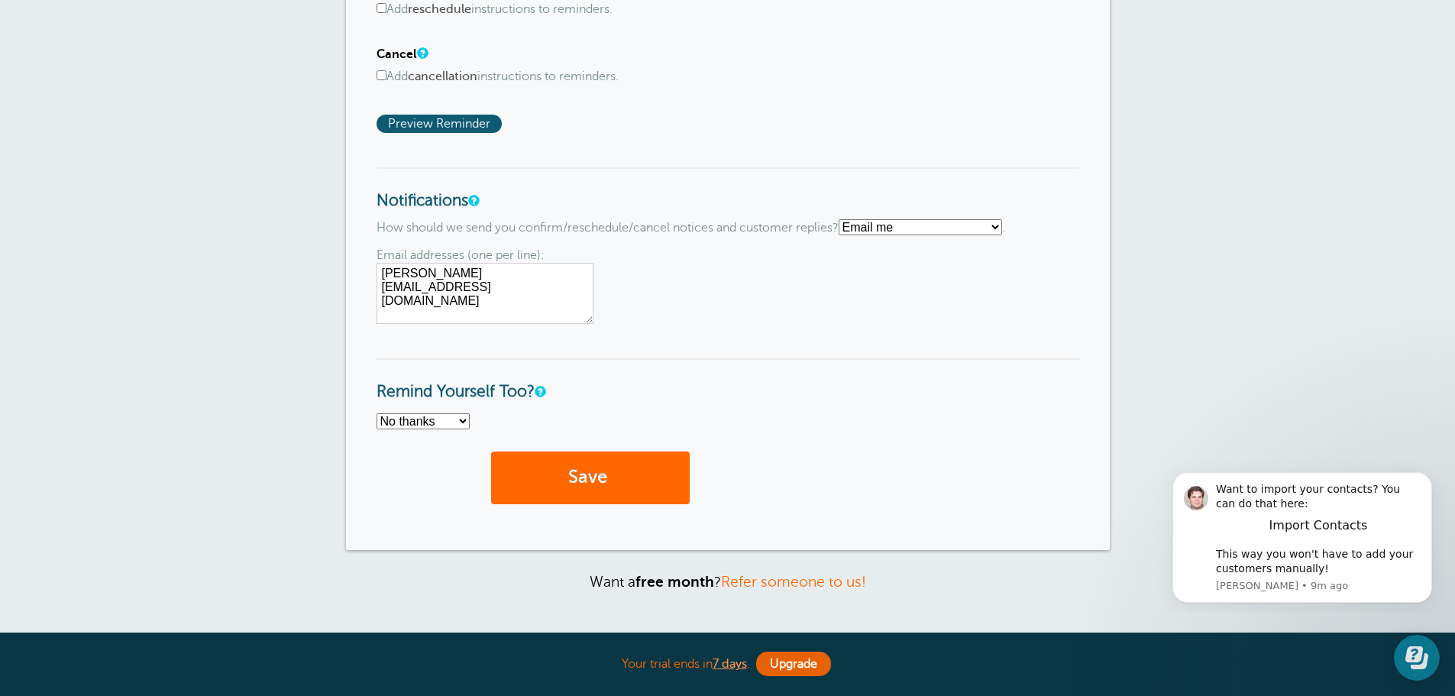
click at [453, 424] on select "No thanks Yes, text me Yes, email me" at bounding box center [423, 421] width 93 height 16
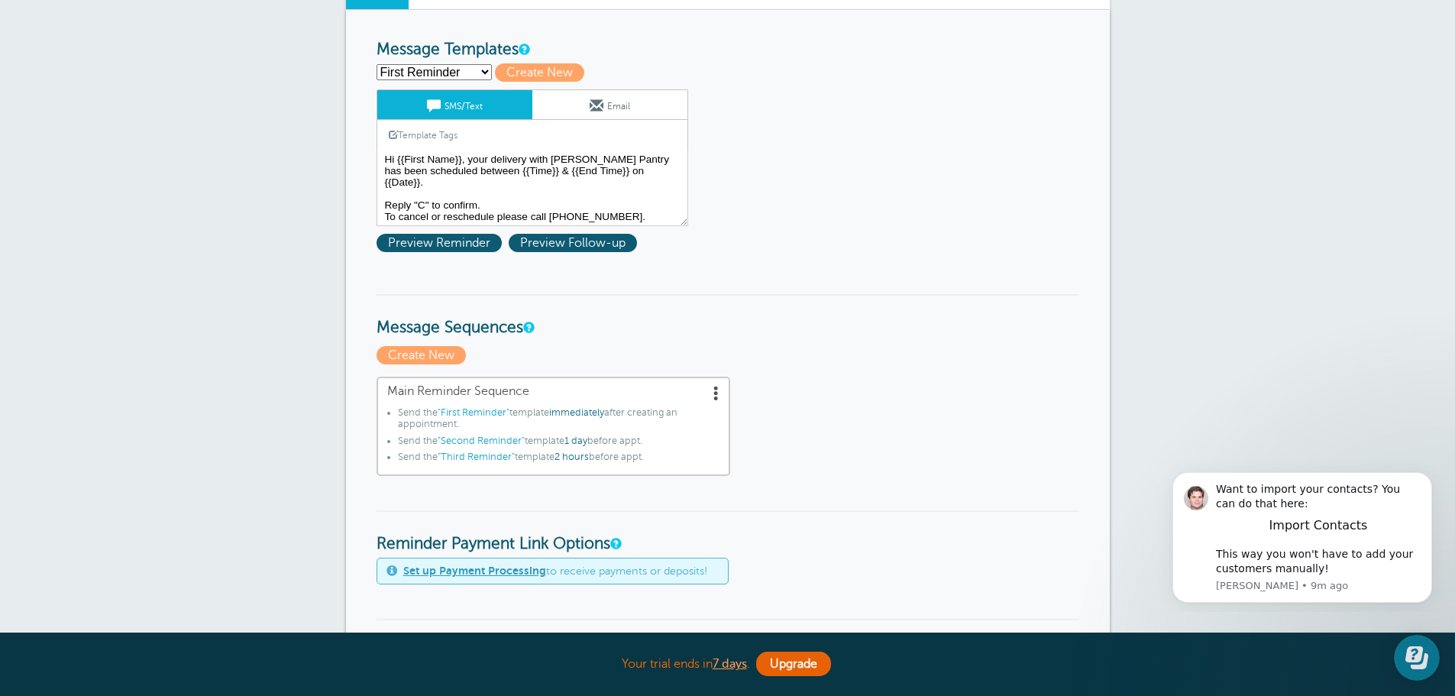
scroll to position [153, 0]
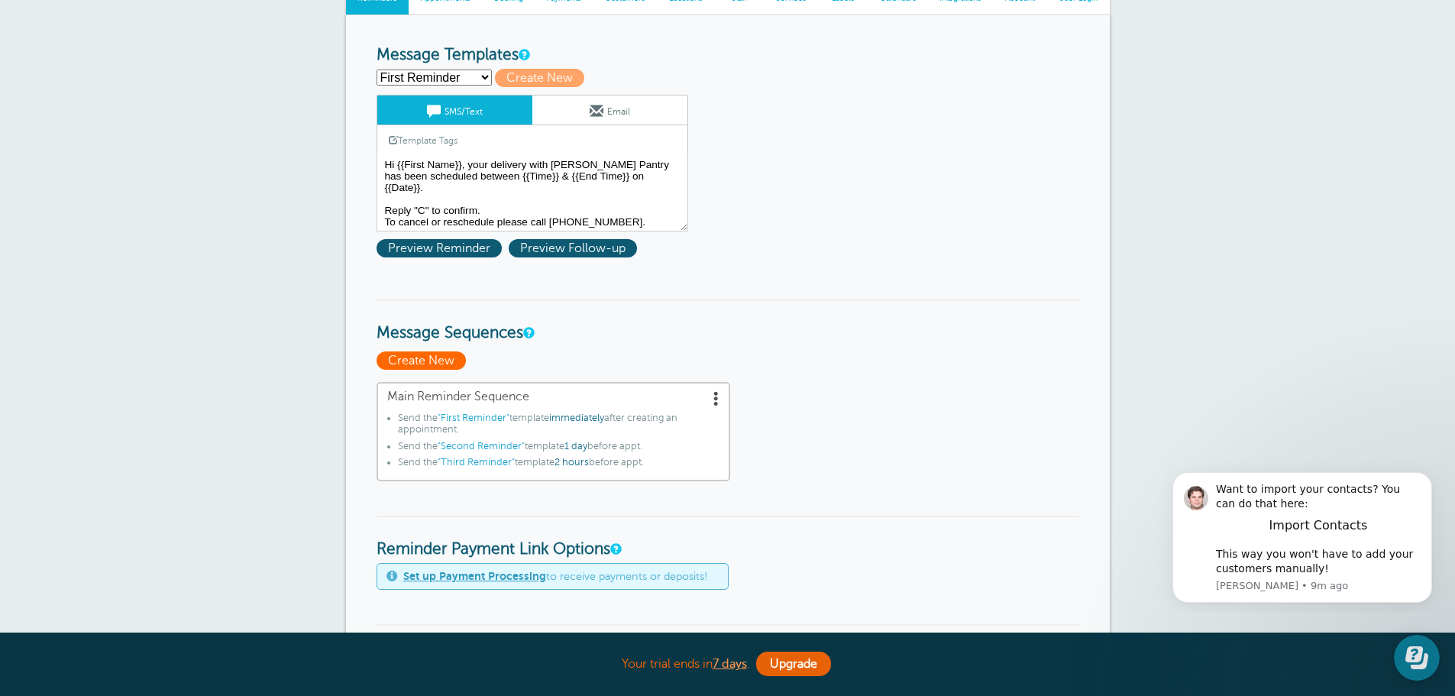
click at [425, 361] on span "Create New" at bounding box center [421, 360] width 89 height 18
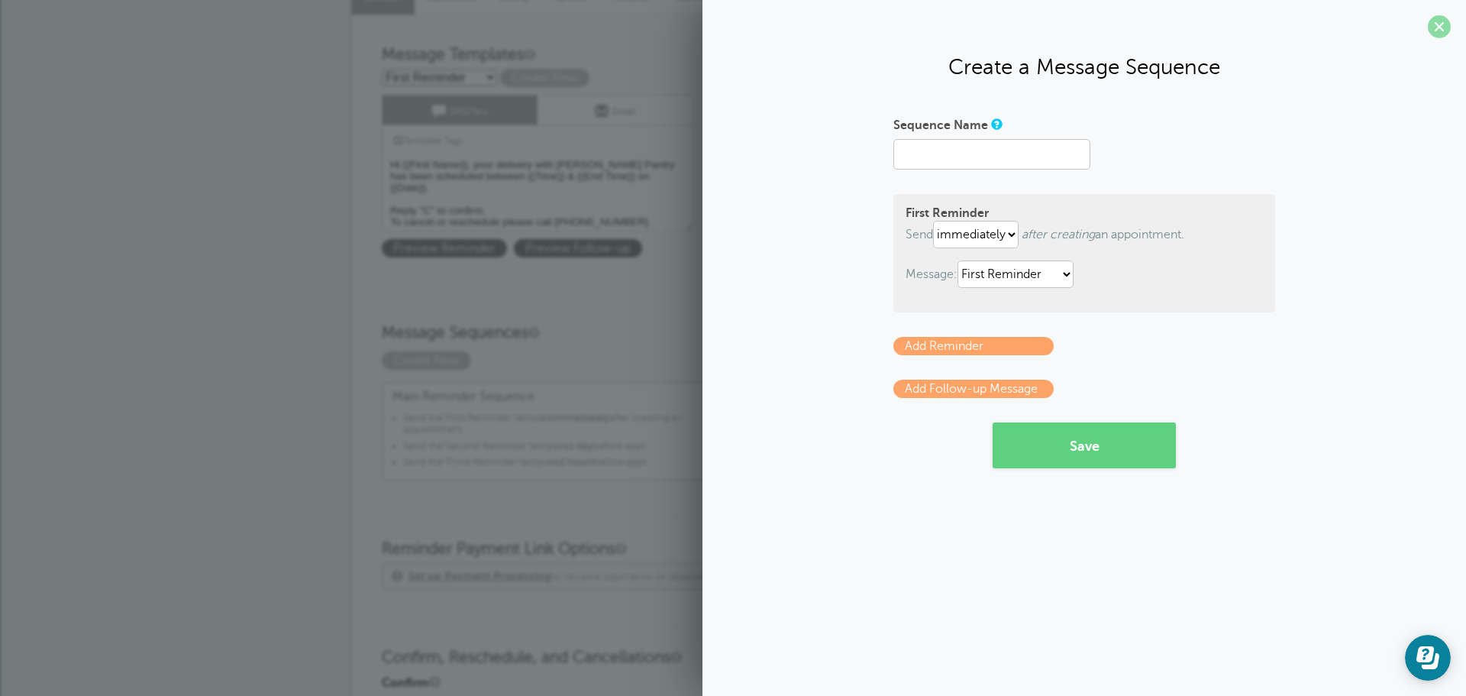
click at [1433, 35] on span at bounding box center [1439, 26] width 23 height 23
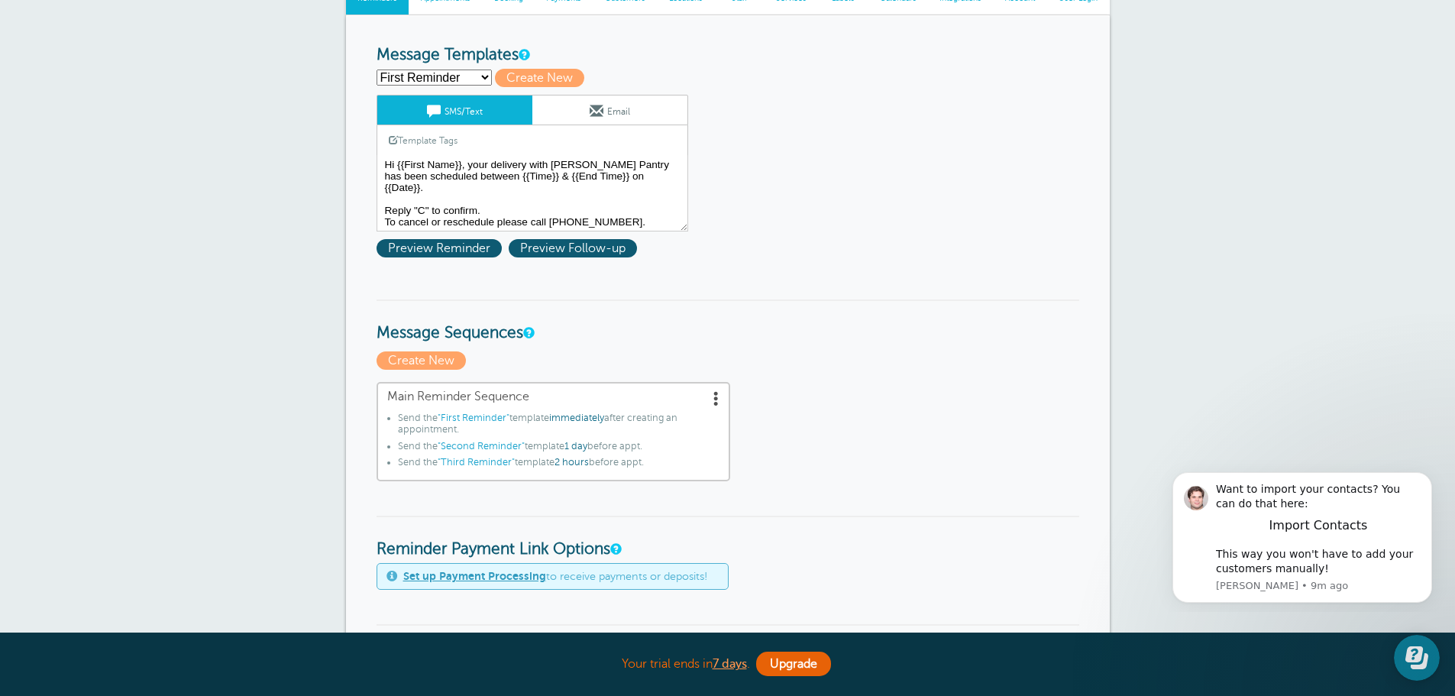
scroll to position [0, 0]
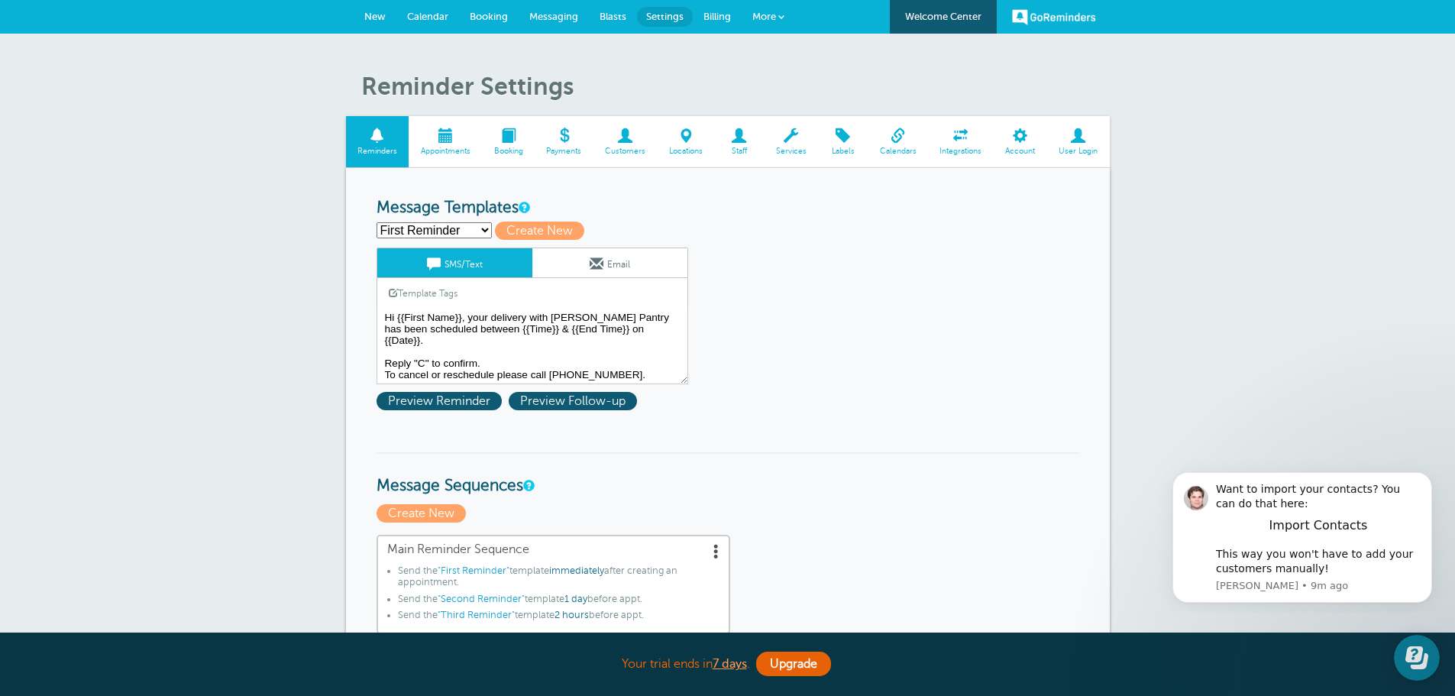
click at [799, 137] on span at bounding box center [791, 135] width 54 height 15
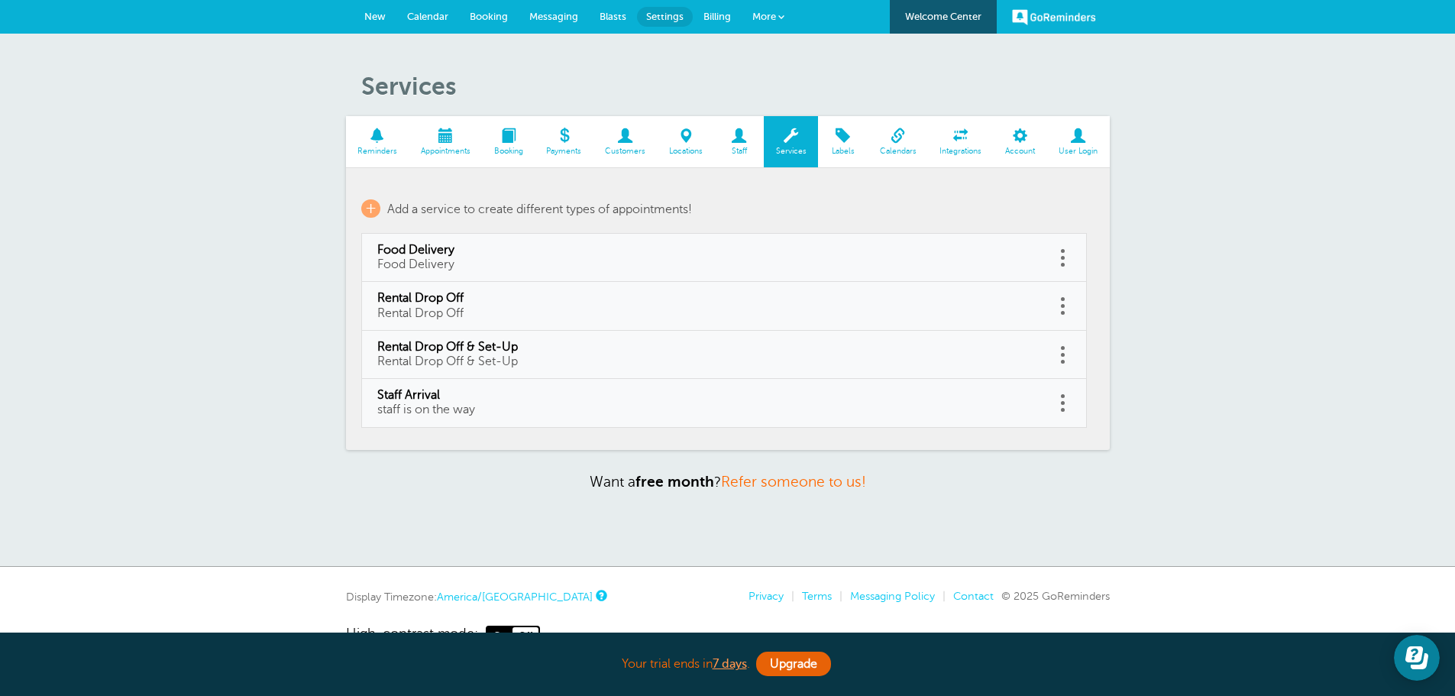
click at [600, 257] on link "Food Delivery Food Delivery" at bounding box center [708, 257] width 663 height 29
type input "Food Delivery"
select select "30"
checkbox input "false"
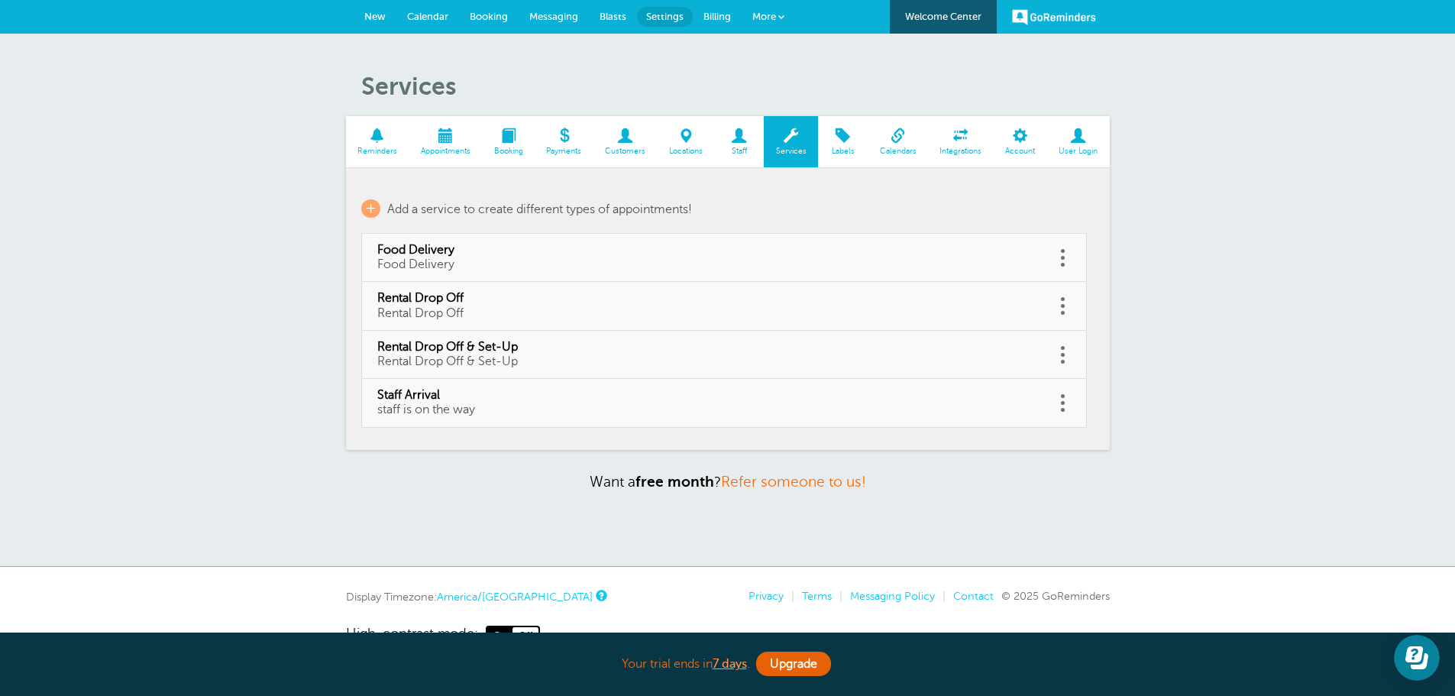
select select "30"
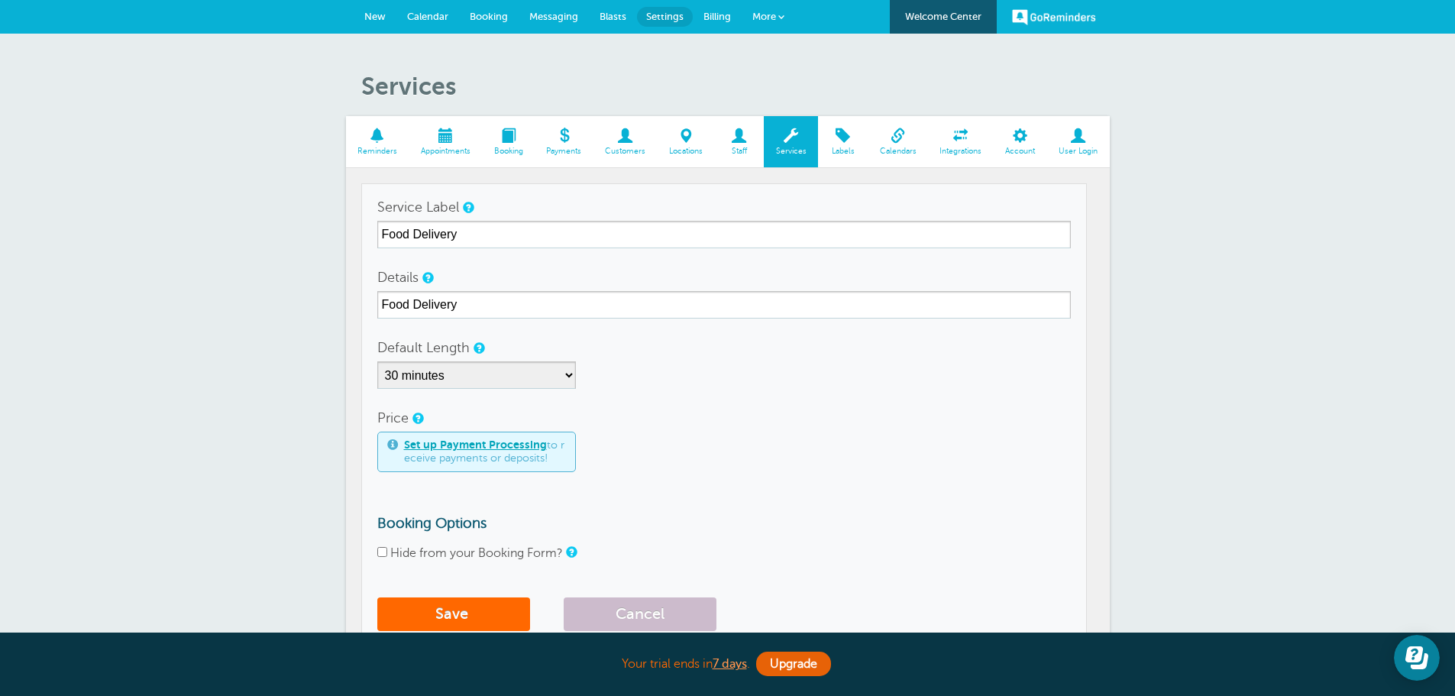
click at [451, 135] on span at bounding box center [445, 135] width 73 height 15
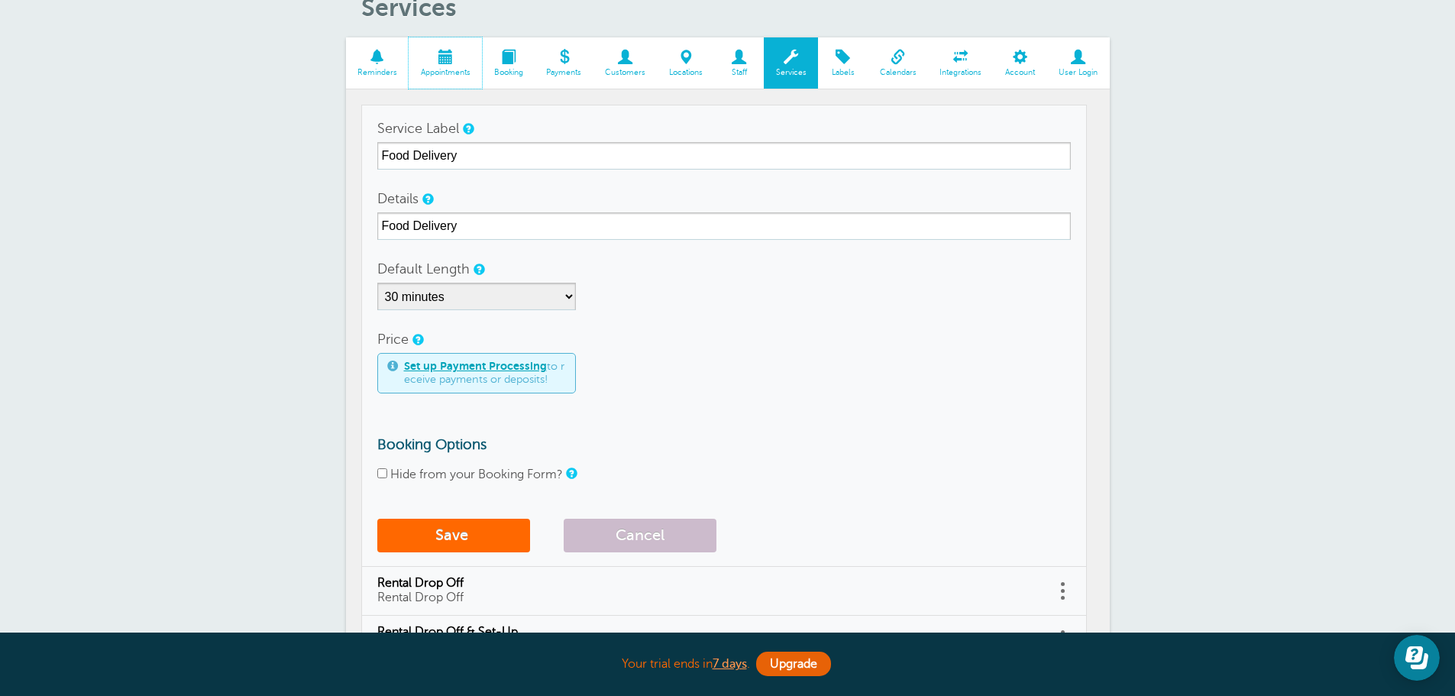
scroll to position [405, 0]
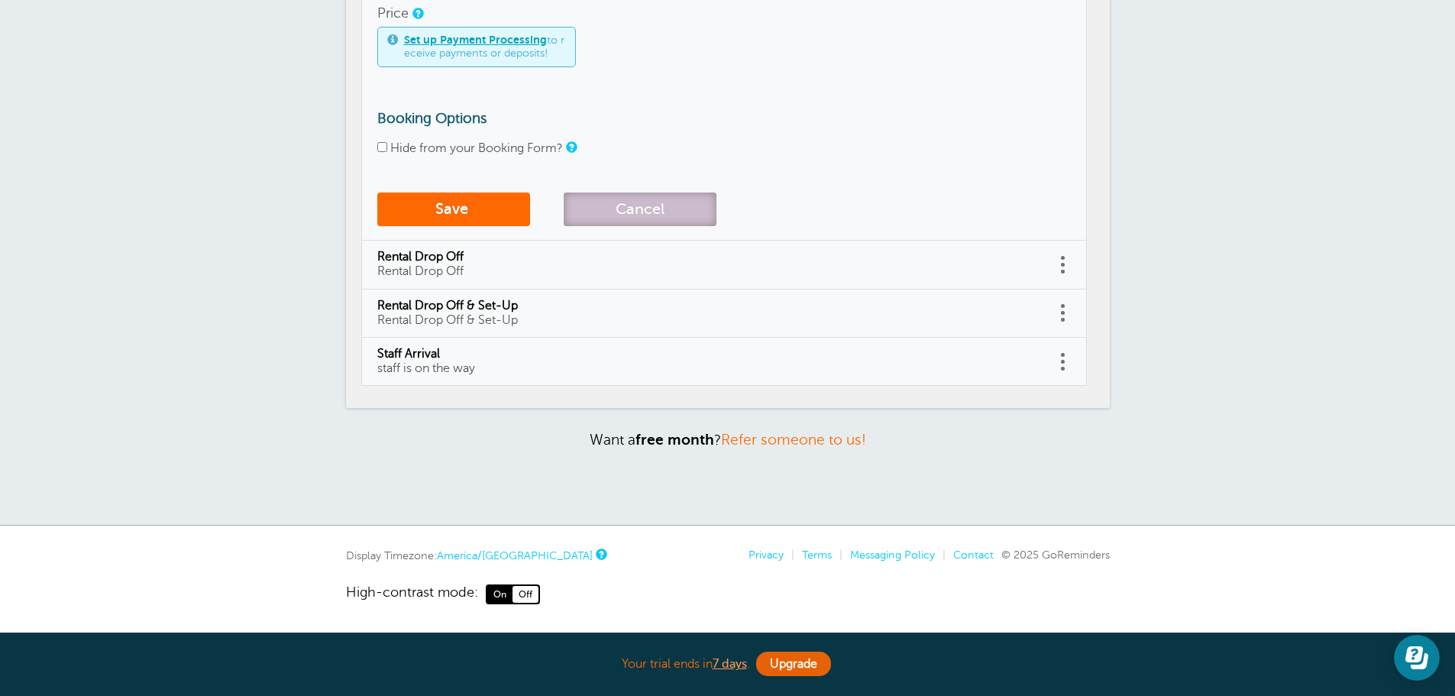
click at [671, 196] on button "Cancel" at bounding box center [640, 209] width 153 height 34
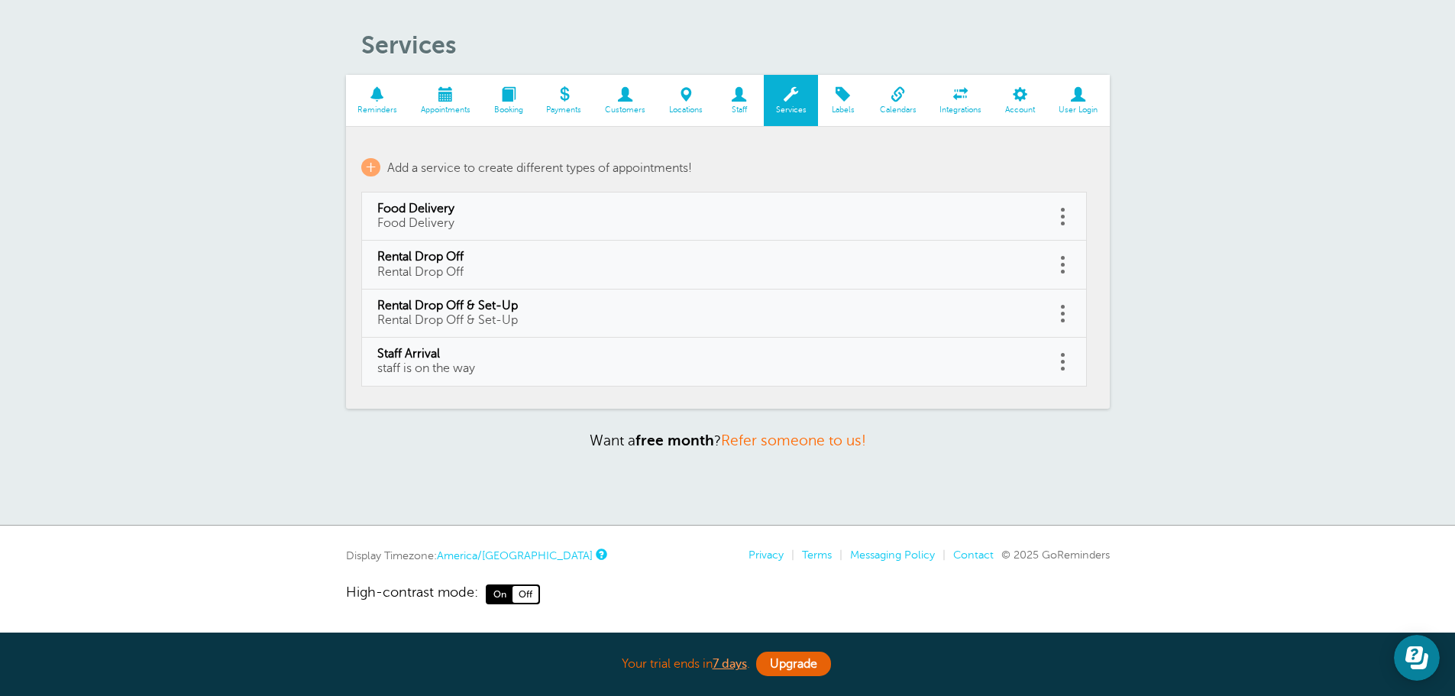
click at [364, 91] on span at bounding box center [377, 94] width 63 height 15
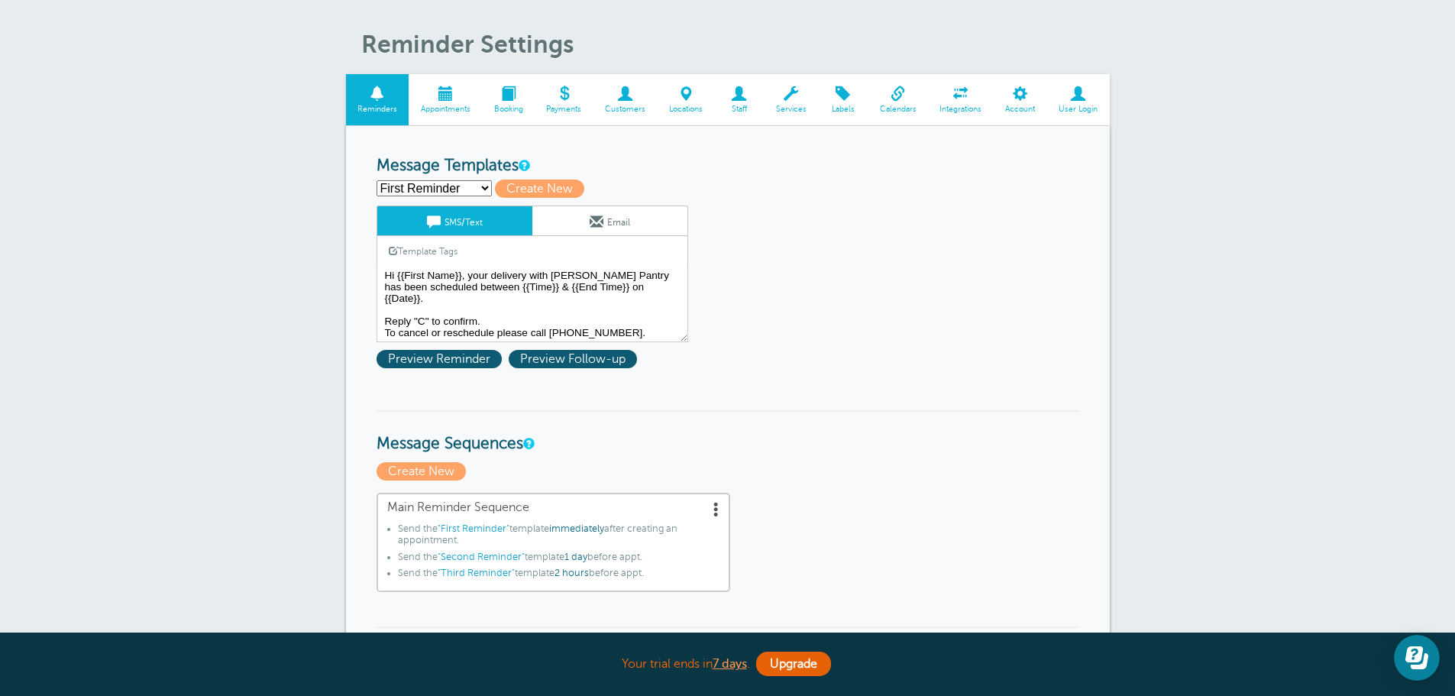
scroll to position [76, 0]
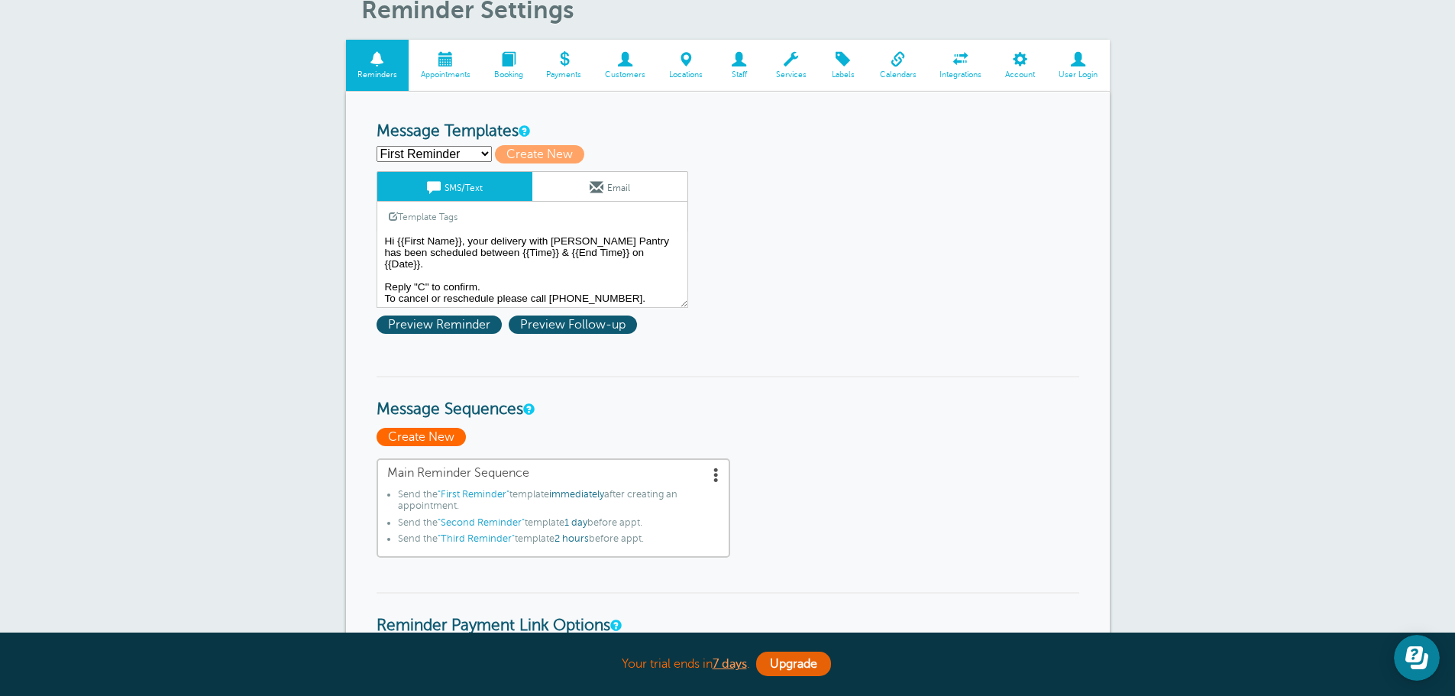
click at [413, 432] on span "Create New" at bounding box center [421, 437] width 89 height 18
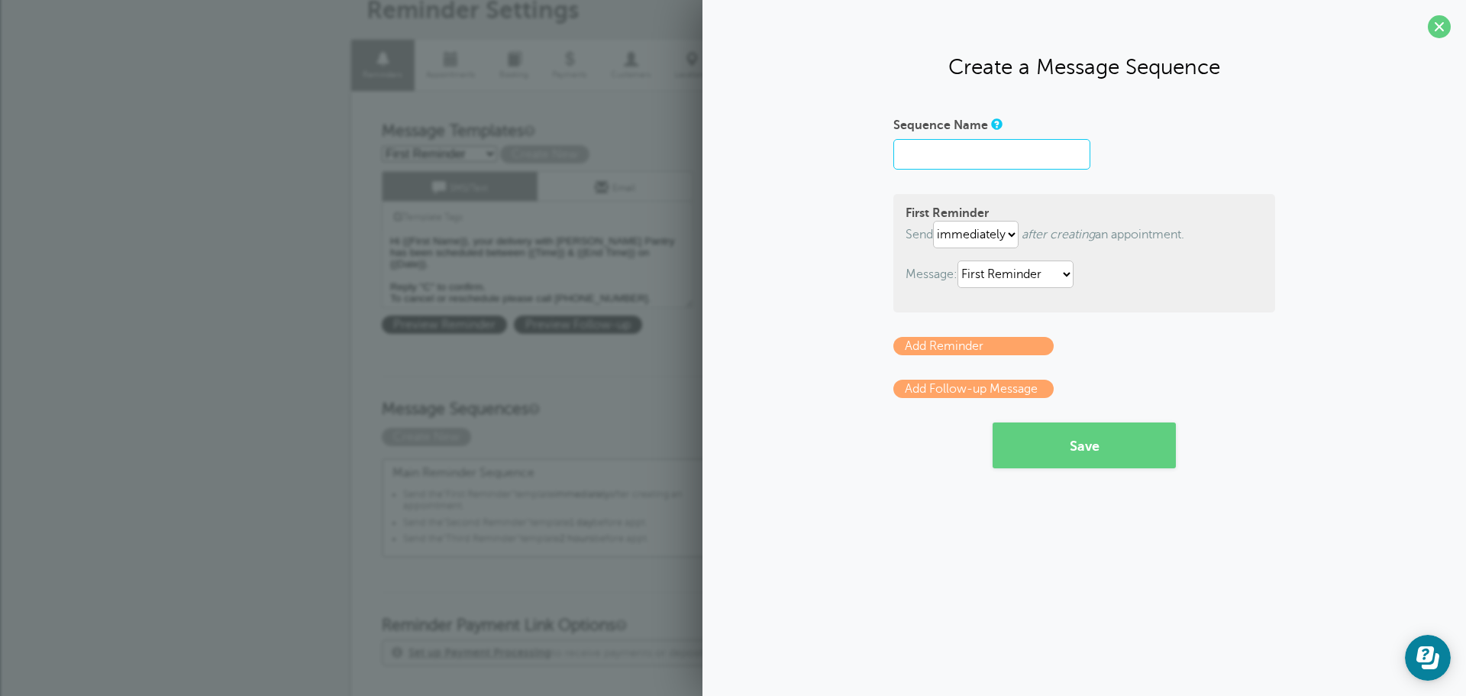
click at [930, 147] on input "Sequence Name" at bounding box center [992, 154] width 197 height 31
type input "Staff"
click at [1055, 270] on select "First Reminder Second Reminder Third Reminder" at bounding box center [1016, 273] width 116 height 27
click at [949, 155] on input "Staff" at bounding box center [992, 154] width 197 height 31
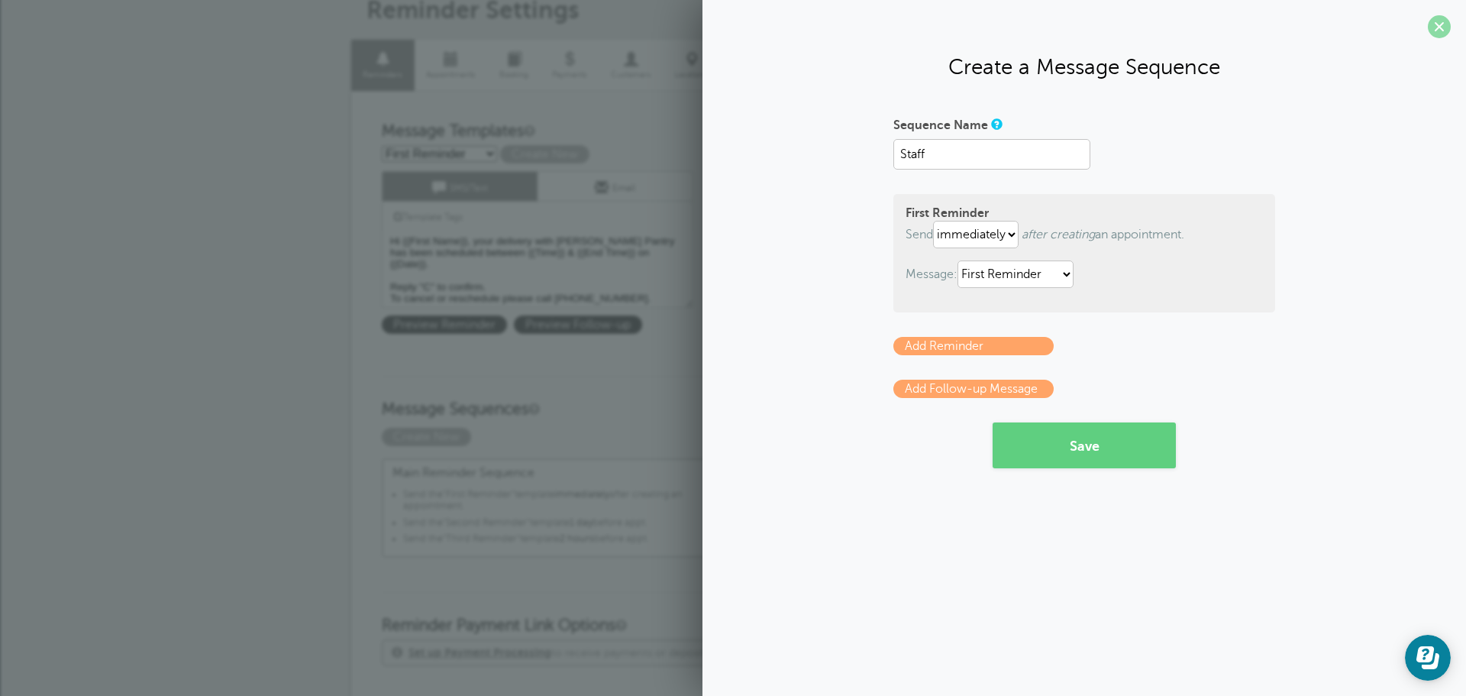
click at [1439, 27] on span at bounding box center [1439, 26] width 23 height 23
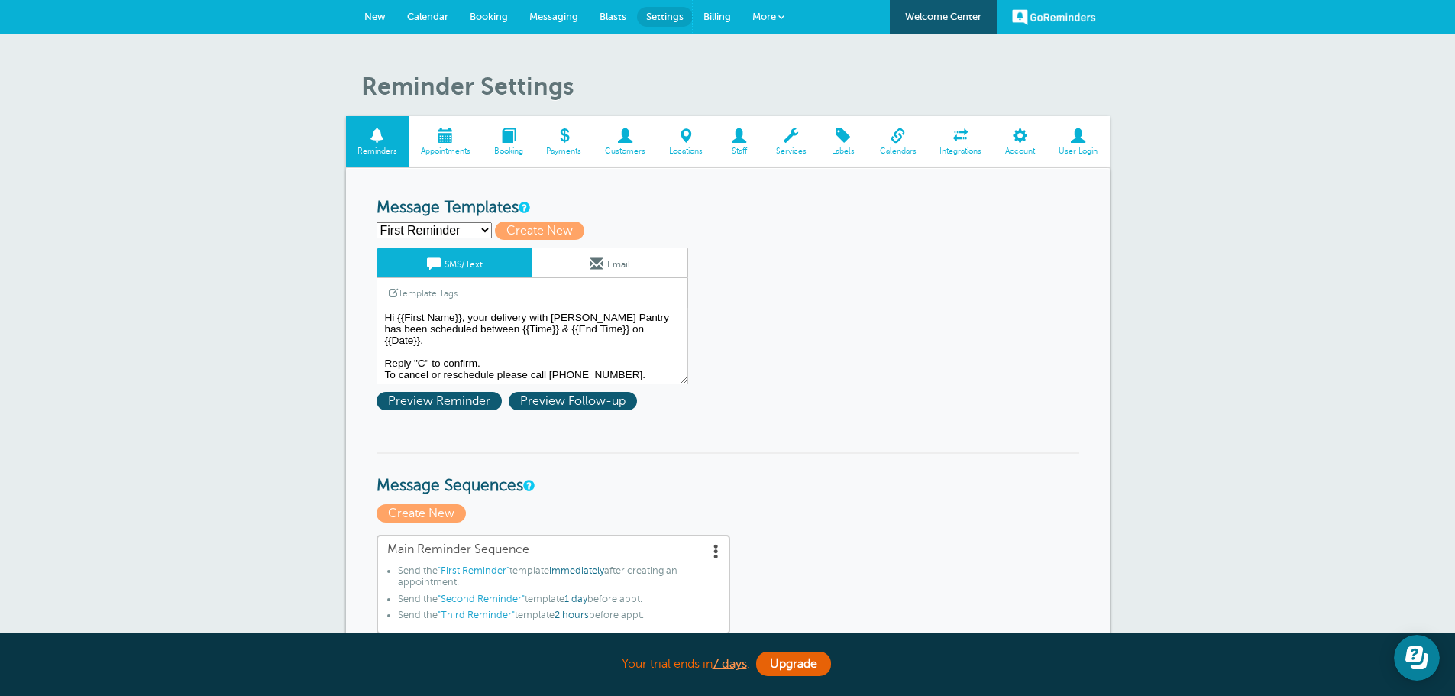
drag, startPoint x: 726, startPoint y: 5, endPoint x: 796, endPoint y: 63, distance: 91.1
click at [726, 5] on link "Billing" at bounding box center [717, 17] width 49 height 34
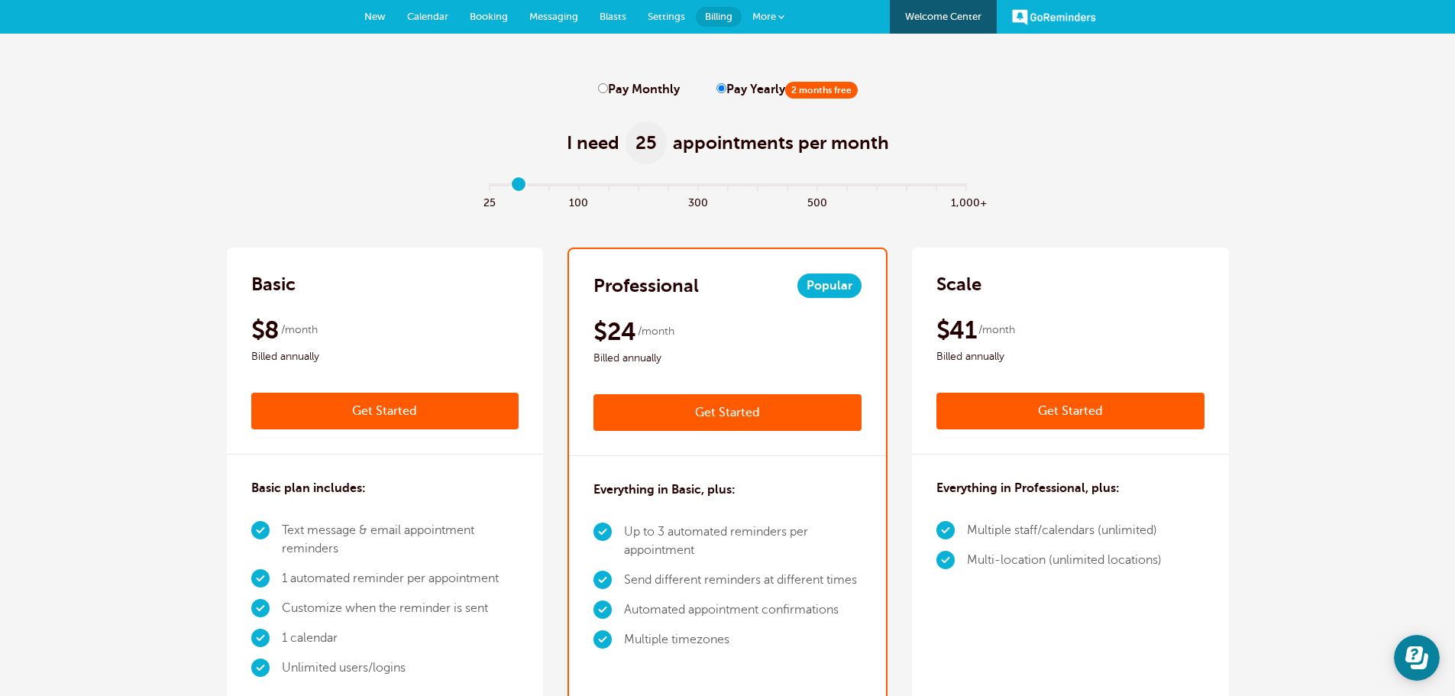
click at [521, 186] on input "range" at bounding box center [727, 187] width 494 height 3
click at [535, 186] on input "range" at bounding box center [727, 187] width 494 height 3
click at [575, 189] on input "range" at bounding box center [727, 187] width 494 height 3
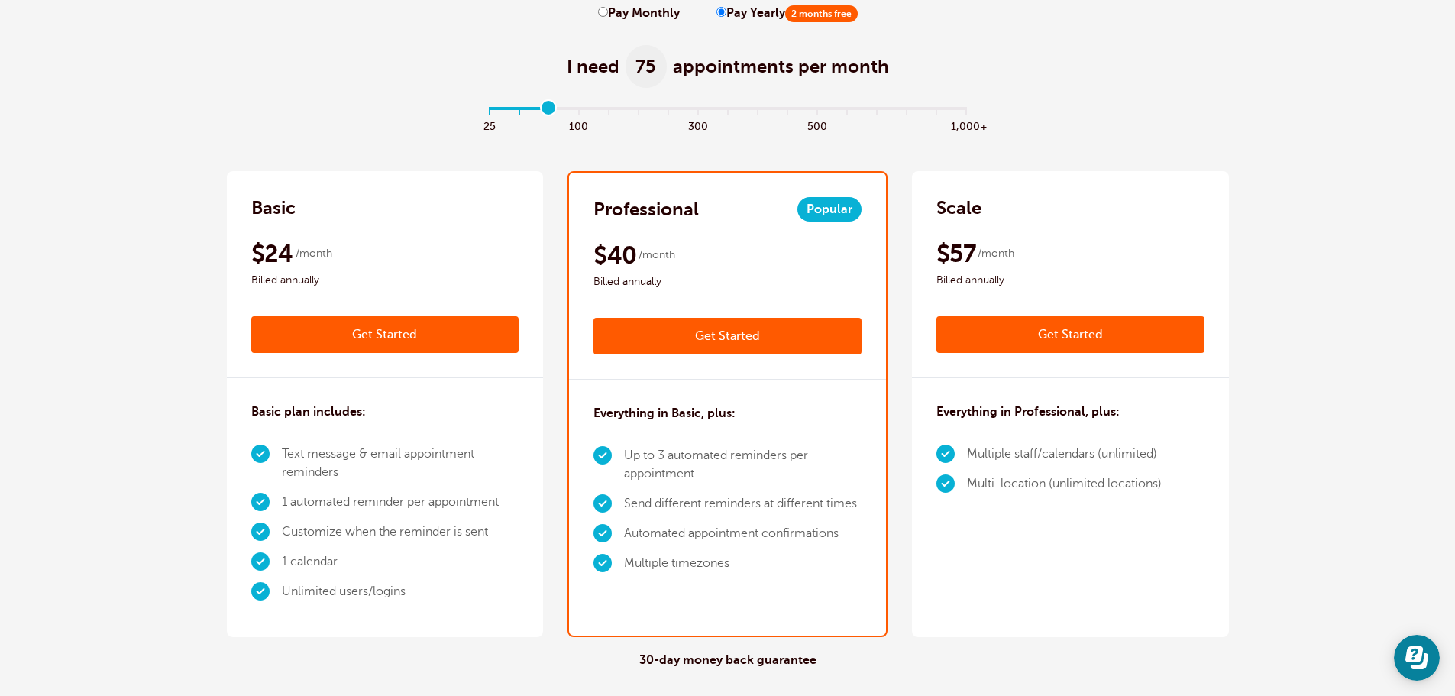
type input "2"
click at [547, 110] on input "range" at bounding box center [727, 111] width 494 height 3
